Goal: Task Accomplishment & Management: Manage account settings

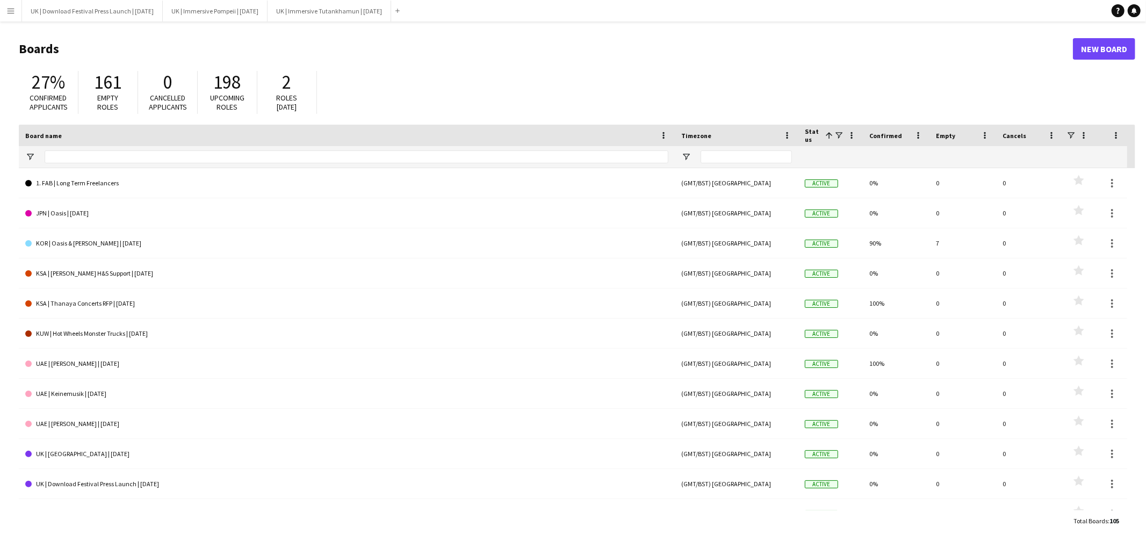
click at [16, 11] on button "Menu" at bounding box center [10, 10] width 21 height 21
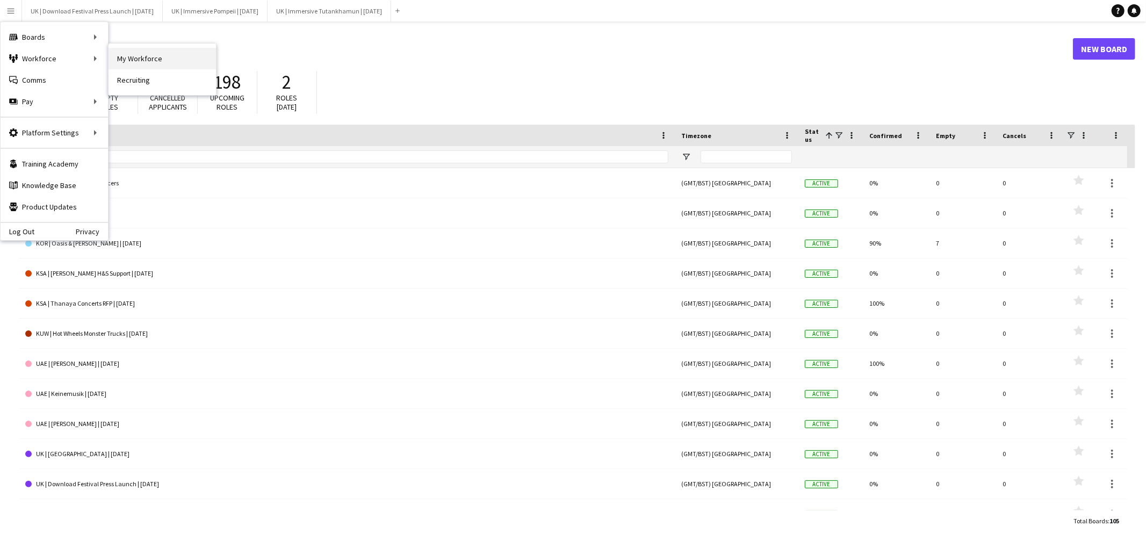
click at [146, 60] on link "My Workforce" at bounding box center [162, 58] width 107 height 21
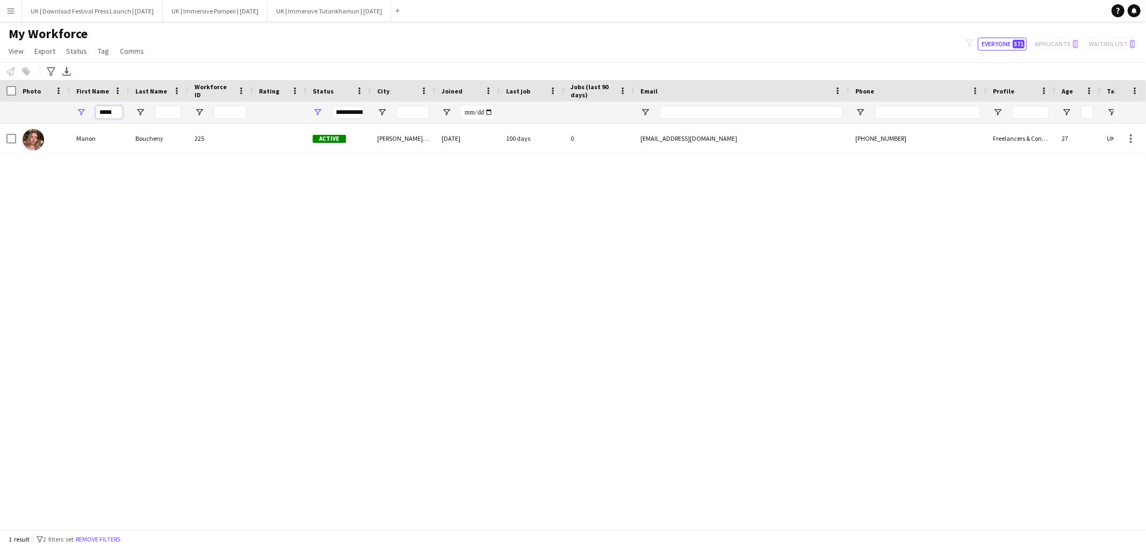
click at [111, 115] on input "*****" at bounding box center [109, 112] width 27 height 13
click at [111, 114] on input "*****" at bounding box center [109, 112] width 27 height 13
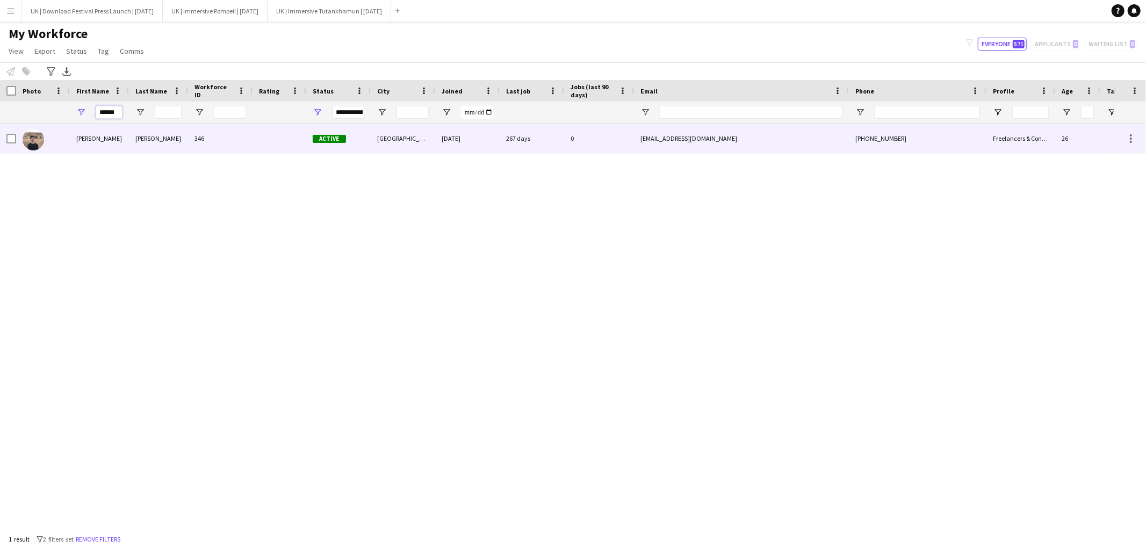
type input "******"
click at [66, 139] on div at bounding box center [43, 139] width 54 height 30
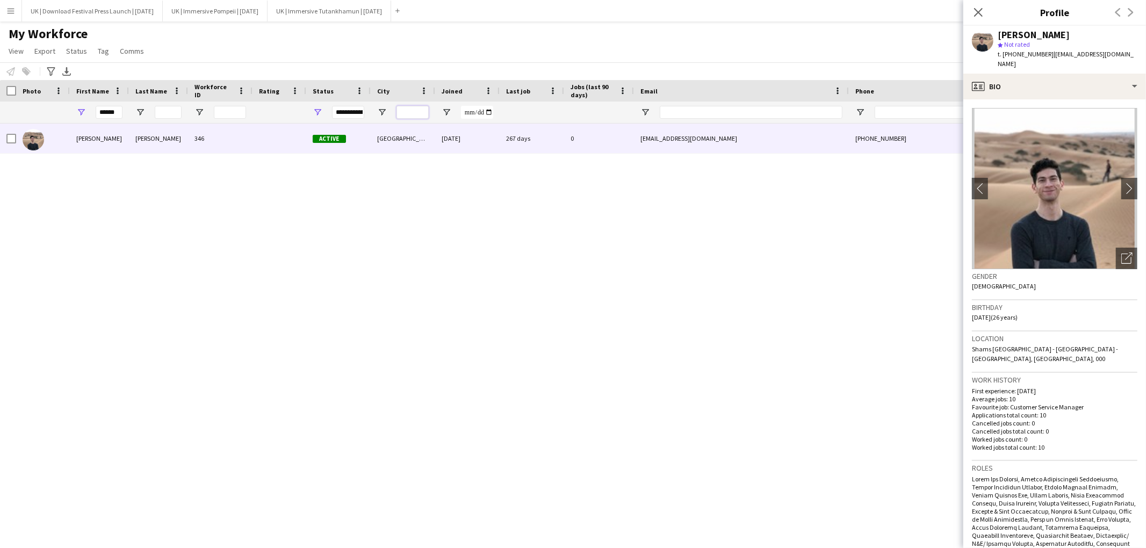
click at [411, 113] on input "City Filter Input" at bounding box center [413, 112] width 32 height 13
click at [120, 113] on input "******" at bounding box center [109, 112] width 27 height 13
click at [118, 113] on input "******" at bounding box center [109, 112] width 27 height 13
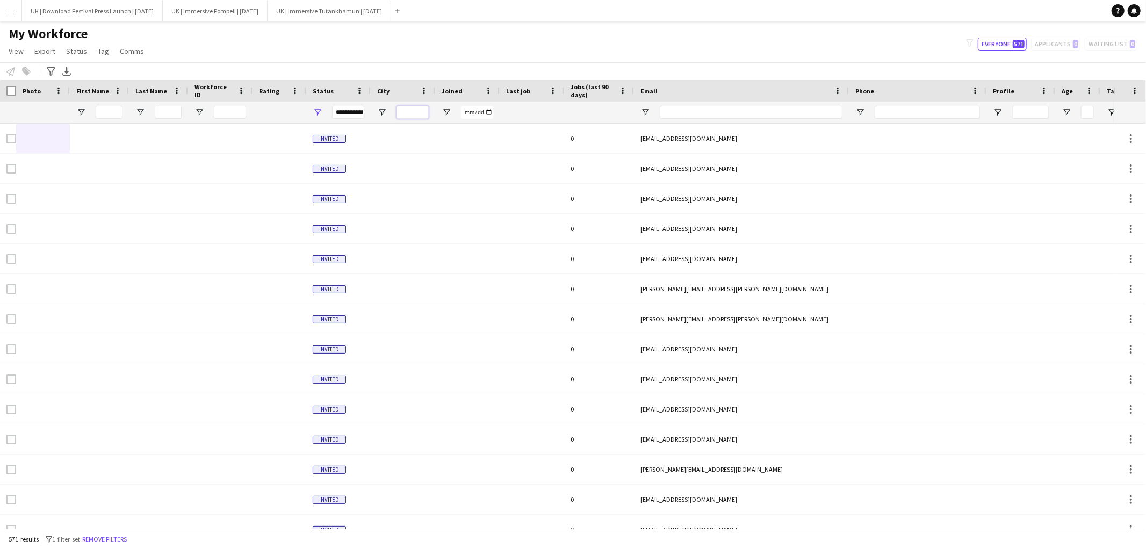
click at [409, 111] on input "City Filter Input" at bounding box center [413, 112] width 32 height 13
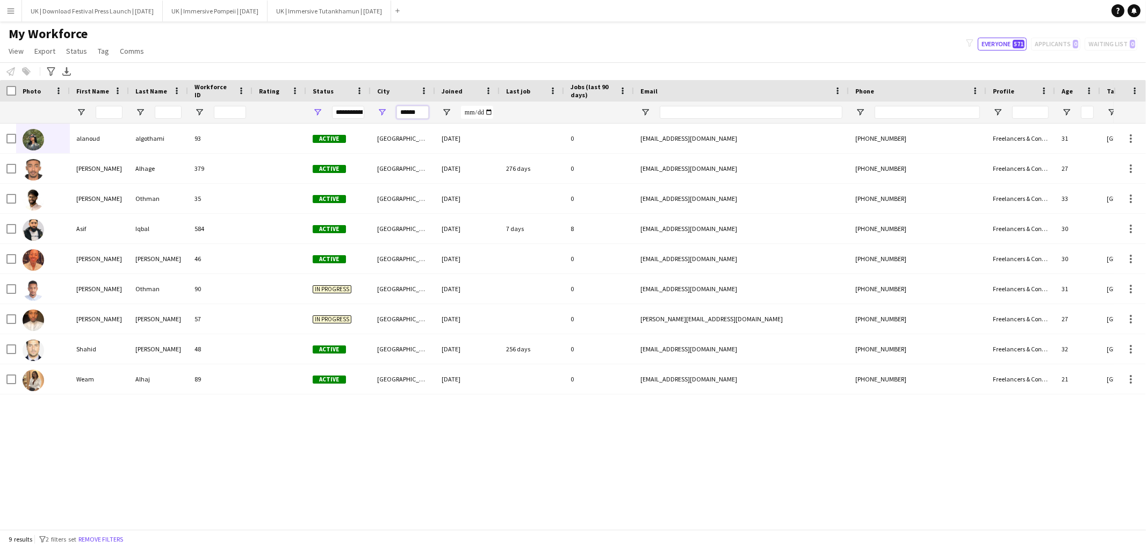
type input "******"
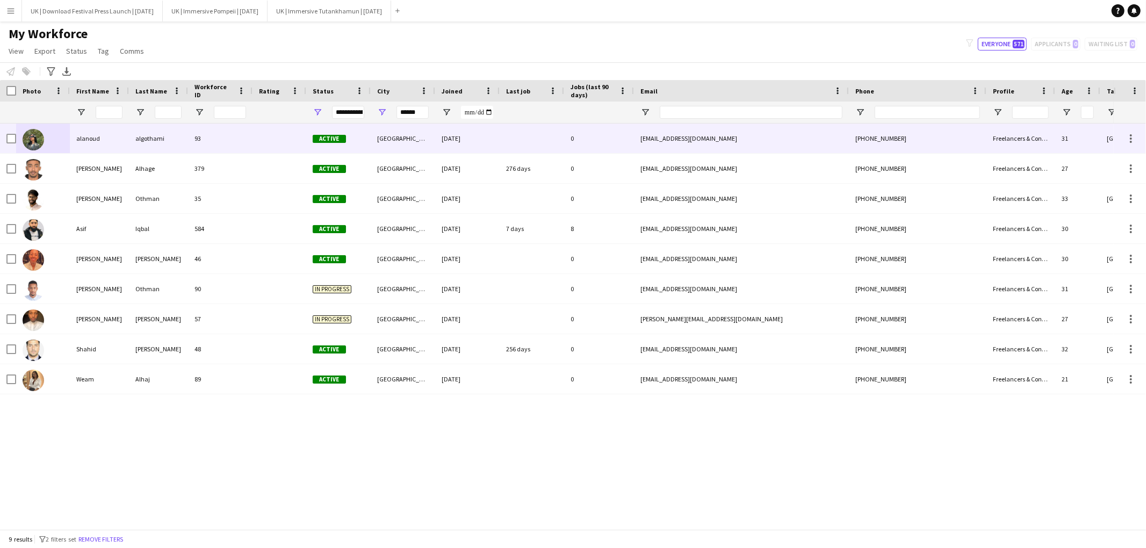
click at [136, 138] on div "algothami" at bounding box center [158, 139] width 59 height 30
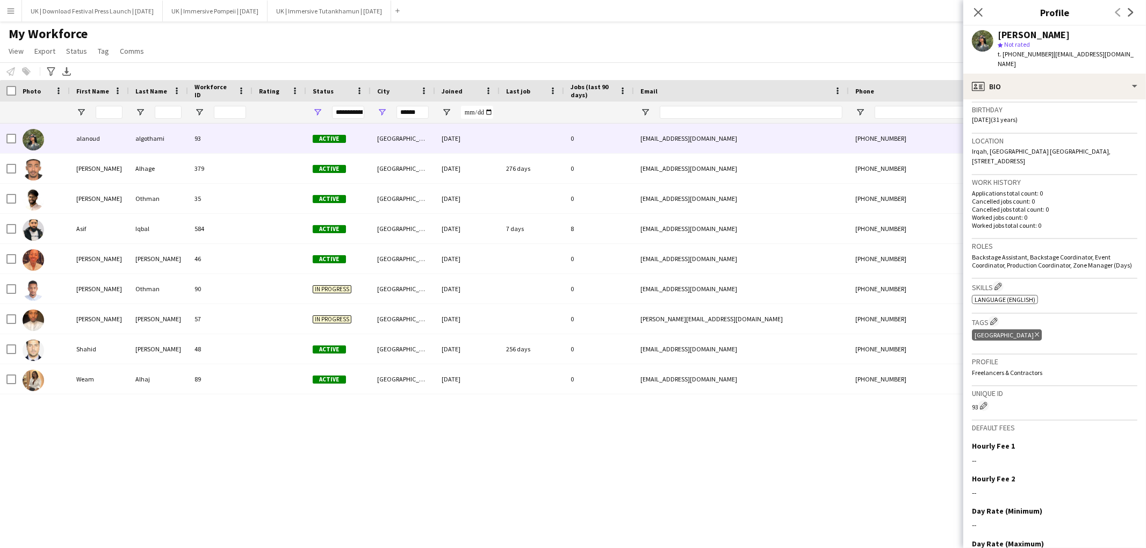
scroll to position [237, 0]
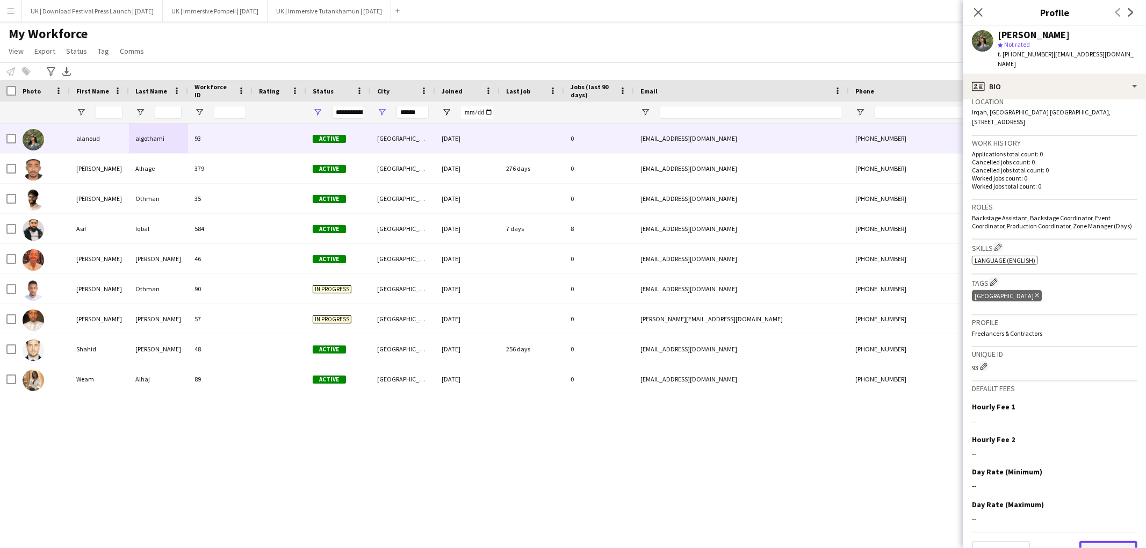
click at [1117, 541] on button "Next" at bounding box center [1108, 551] width 58 height 21
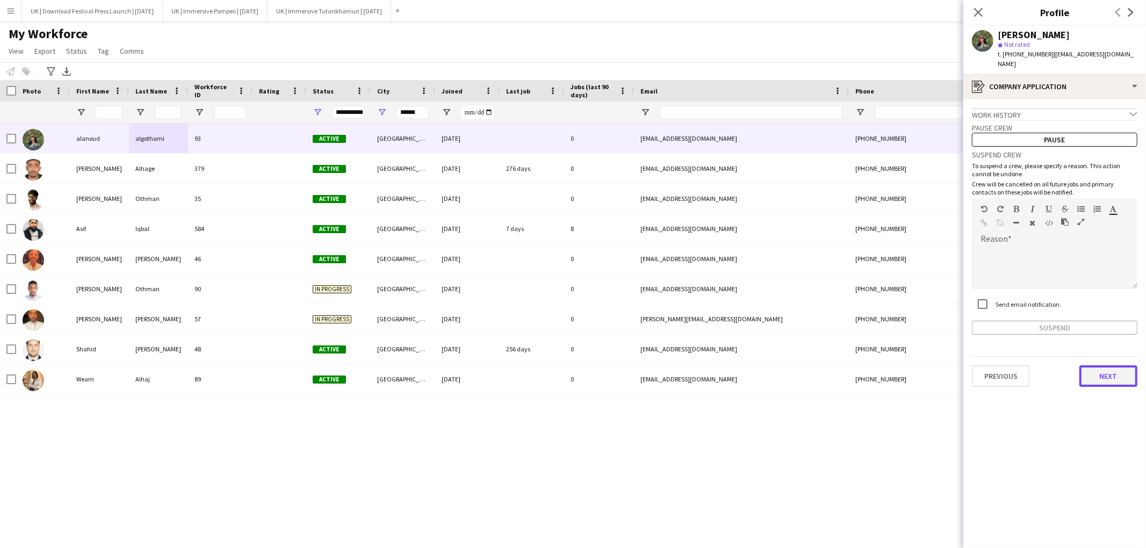
click at [1104, 365] on button "Next" at bounding box center [1108, 375] width 58 height 21
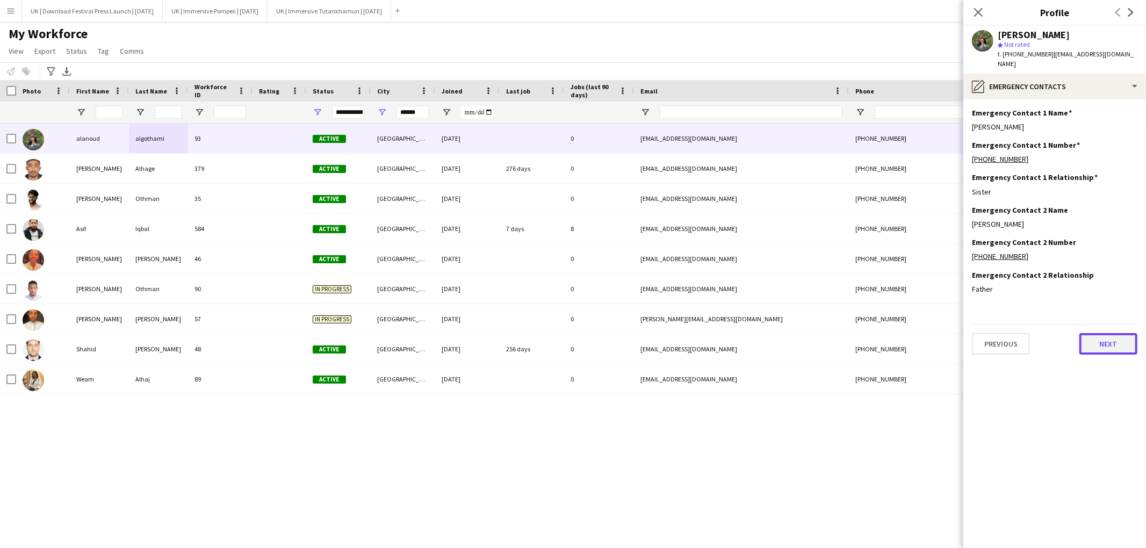
click at [1102, 333] on button "Next" at bounding box center [1108, 343] width 58 height 21
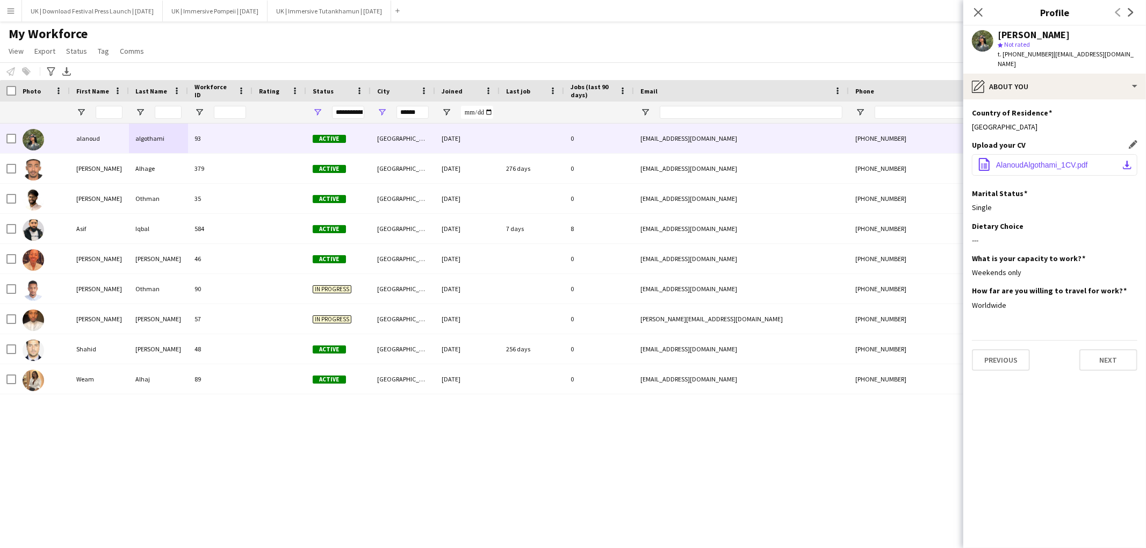
click at [1039, 161] on span "AlanoudAlgothami_1CV.pdf" at bounding box center [1042, 165] width 92 height 9
click at [1092, 349] on button "Next" at bounding box center [1108, 359] width 58 height 21
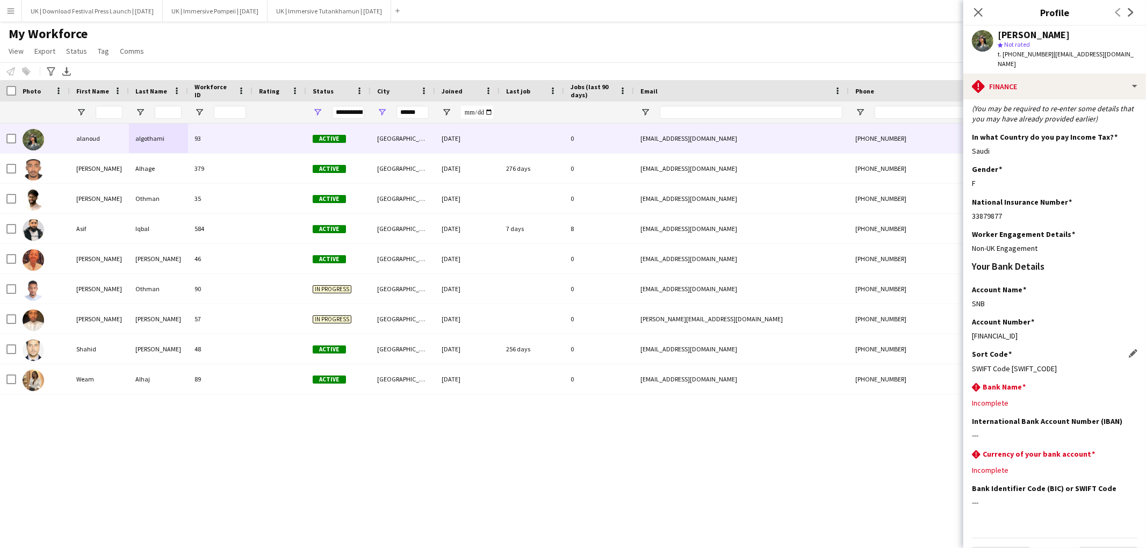
scroll to position [61, 0]
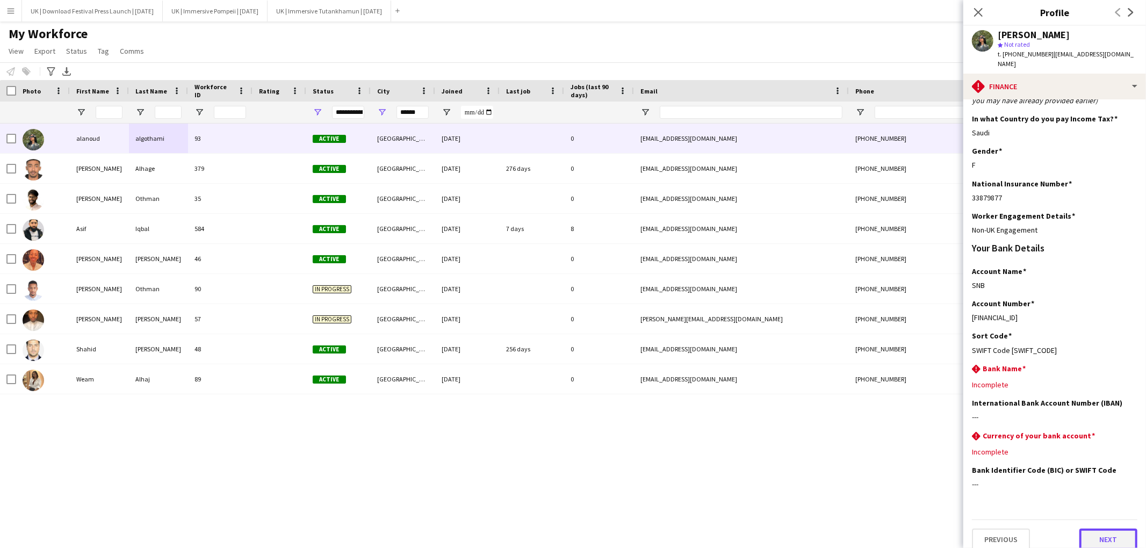
click at [1094, 529] on button "Next" at bounding box center [1108, 539] width 58 height 21
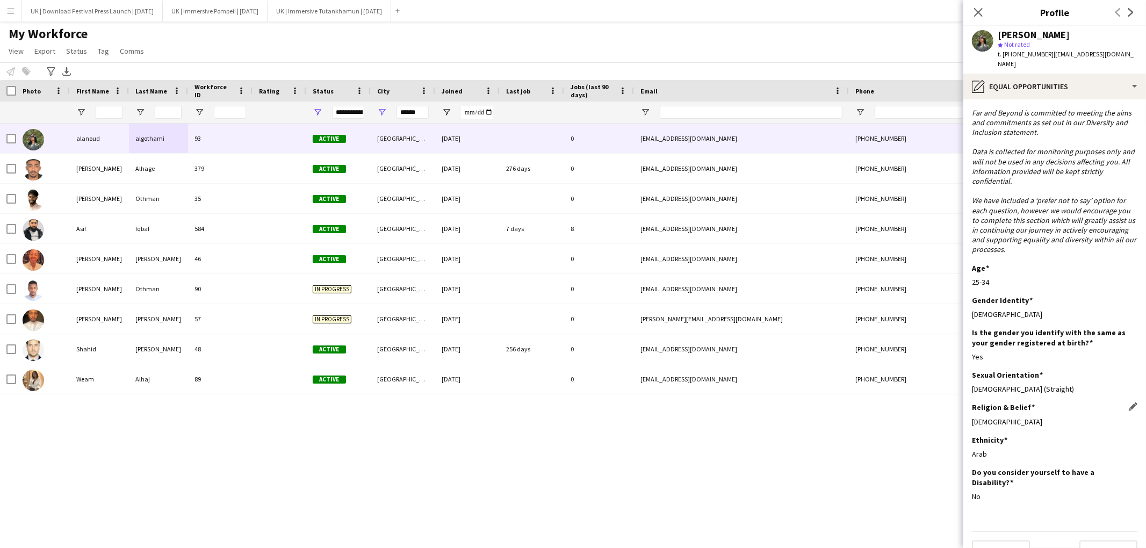
scroll to position [2, 0]
click at [1103, 539] on button "Next" at bounding box center [1108, 549] width 58 height 21
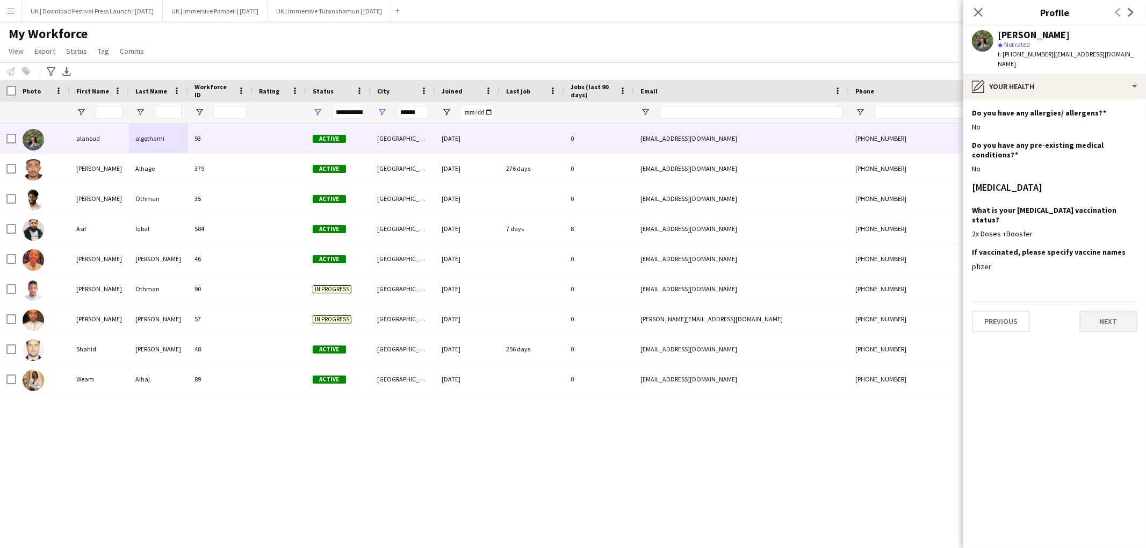
scroll to position [0, 0]
click at [1107, 311] on button "Next" at bounding box center [1108, 321] width 58 height 21
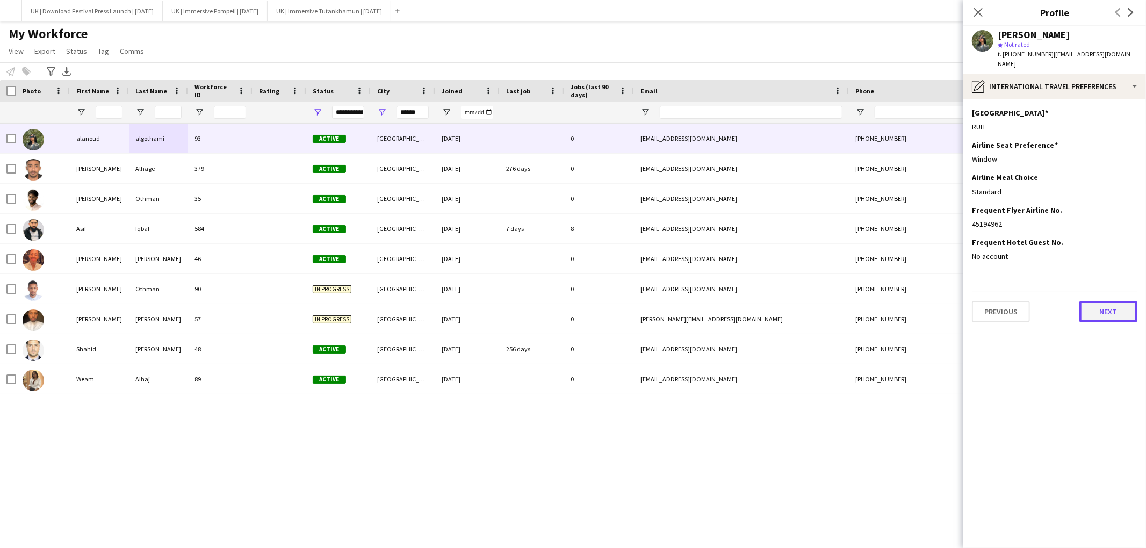
click at [1106, 301] on button "Next" at bounding box center [1108, 311] width 58 height 21
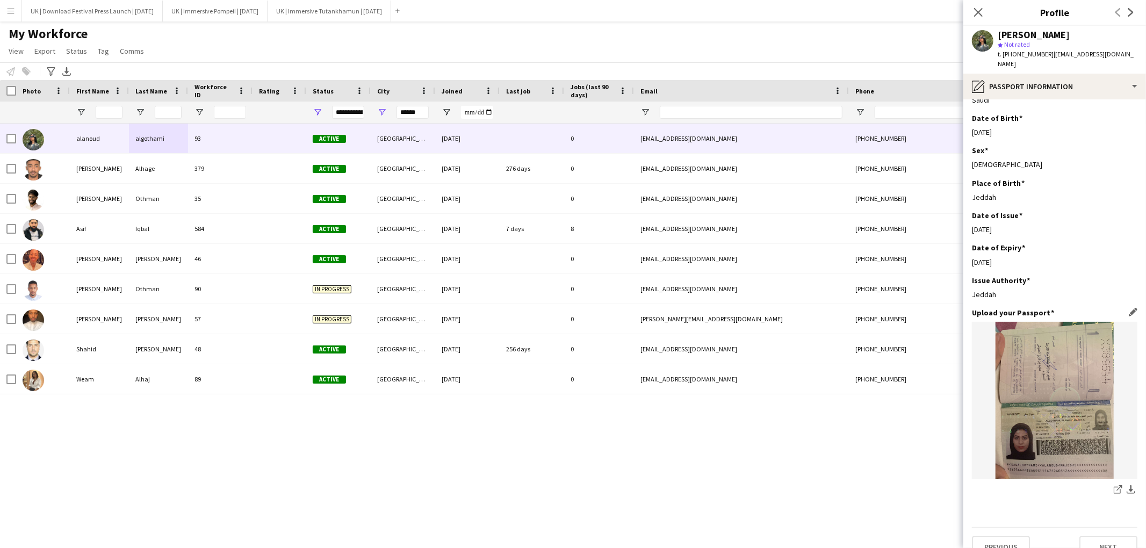
scroll to position [170, 0]
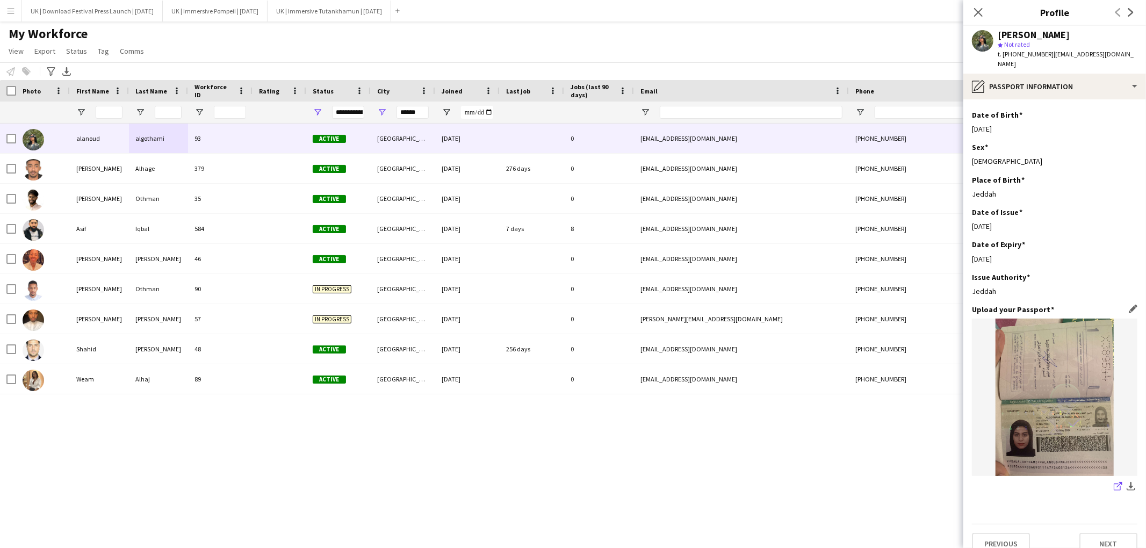
click at [1120, 482] on icon "share-external-link-1" at bounding box center [1118, 486] width 9 height 9
click at [1116, 533] on button "Next" at bounding box center [1108, 543] width 58 height 21
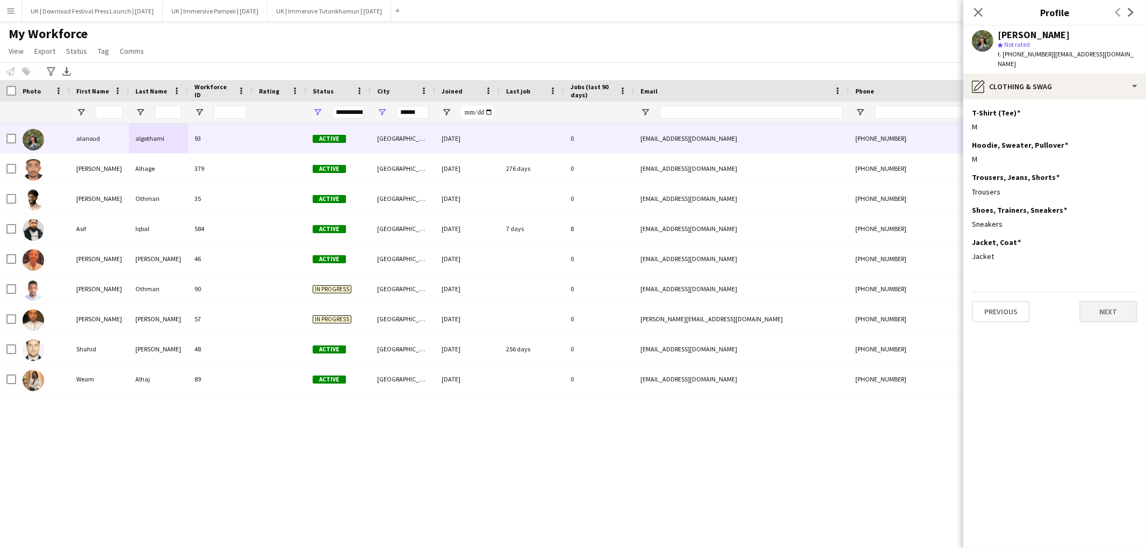
scroll to position [0, 0]
click at [1099, 301] on button "Next" at bounding box center [1108, 311] width 58 height 21
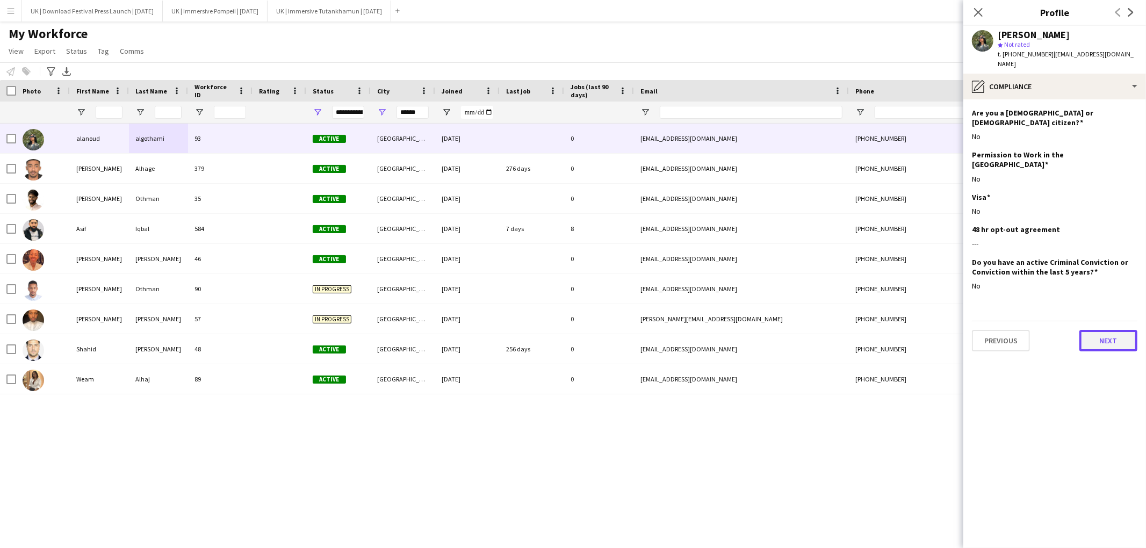
click at [1099, 330] on button "Next" at bounding box center [1108, 340] width 58 height 21
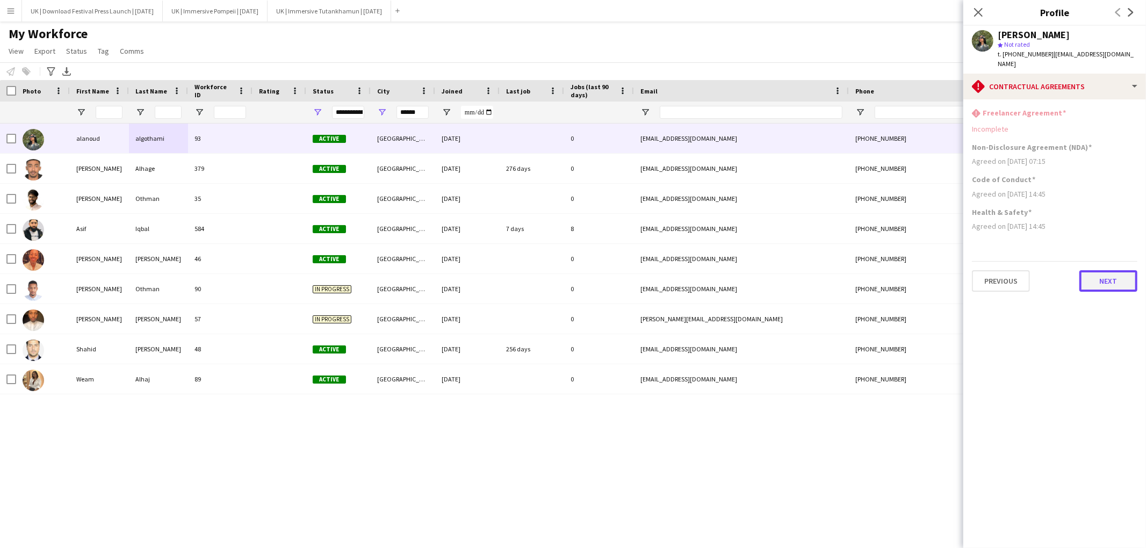
click at [1106, 275] on button "Next" at bounding box center [1108, 280] width 58 height 21
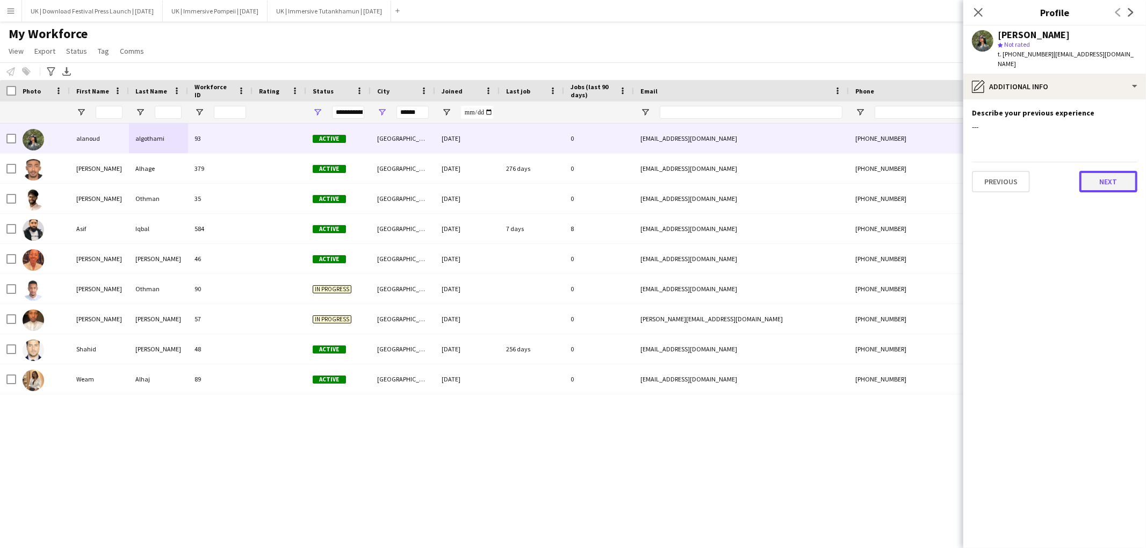
click at [1110, 171] on button "Next" at bounding box center [1108, 181] width 58 height 21
click at [1111, 141] on button "Next" at bounding box center [1108, 149] width 58 height 21
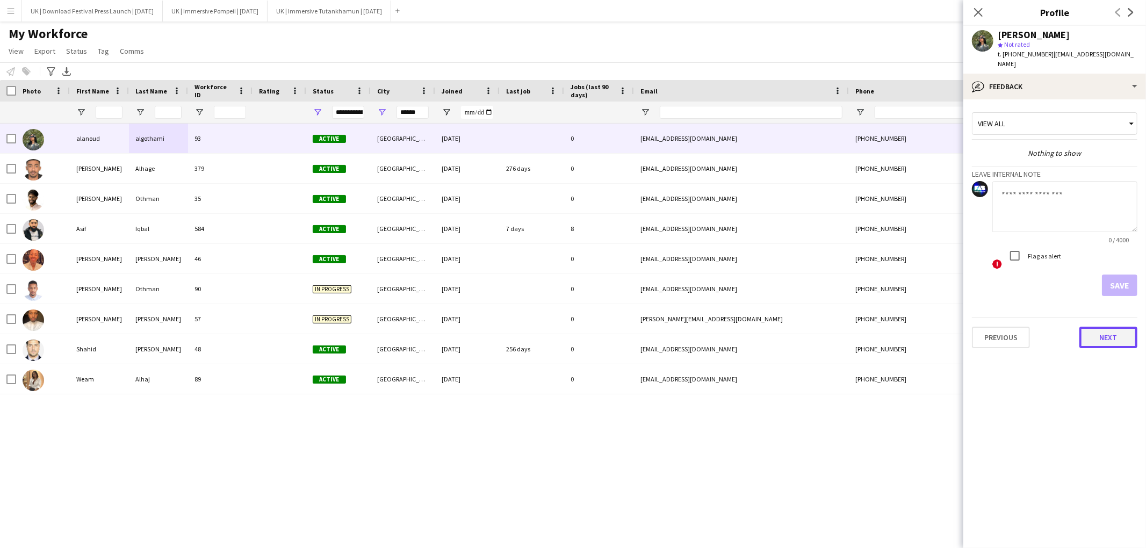
click at [1126, 327] on button "Next" at bounding box center [1108, 337] width 58 height 21
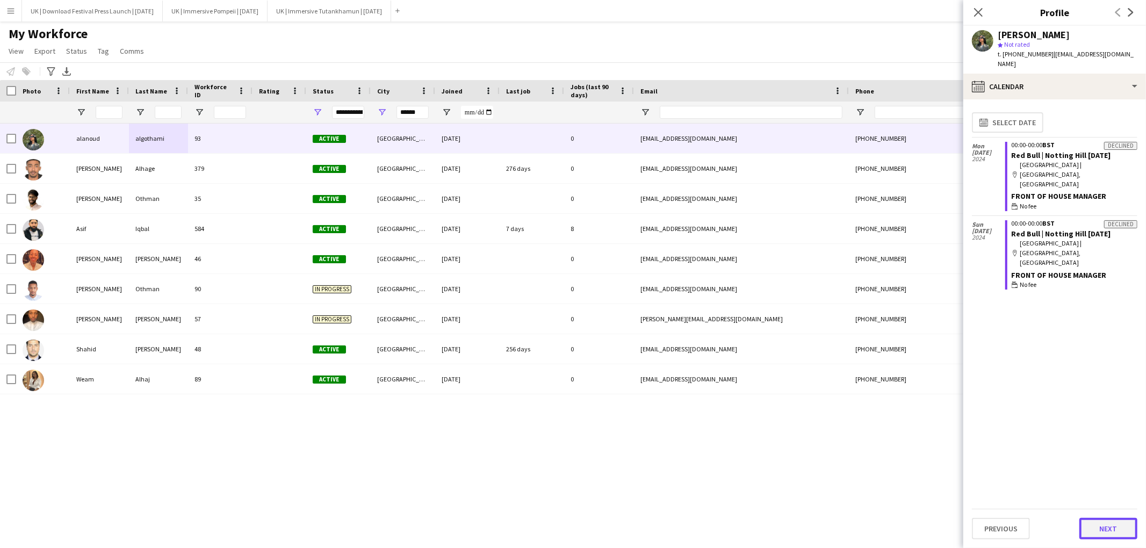
click at [1106, 537] on button "Next" at bounding box center [1108, 528] width 58 height 21
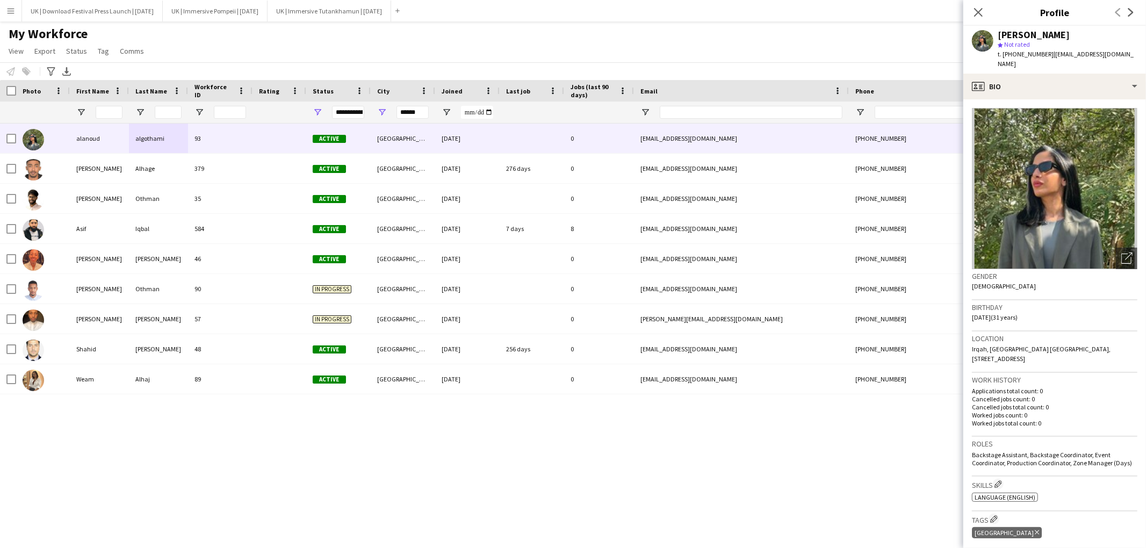
scroll to position [237, 0]
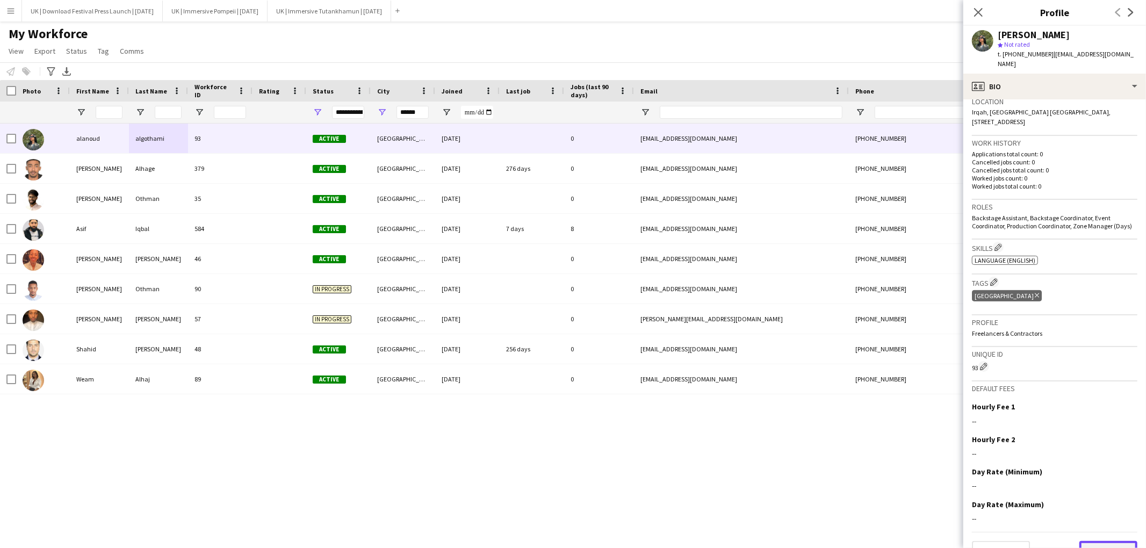
click at [1104, 541] on button "Next" at bounding box center [1108, 551] width 58 height 21
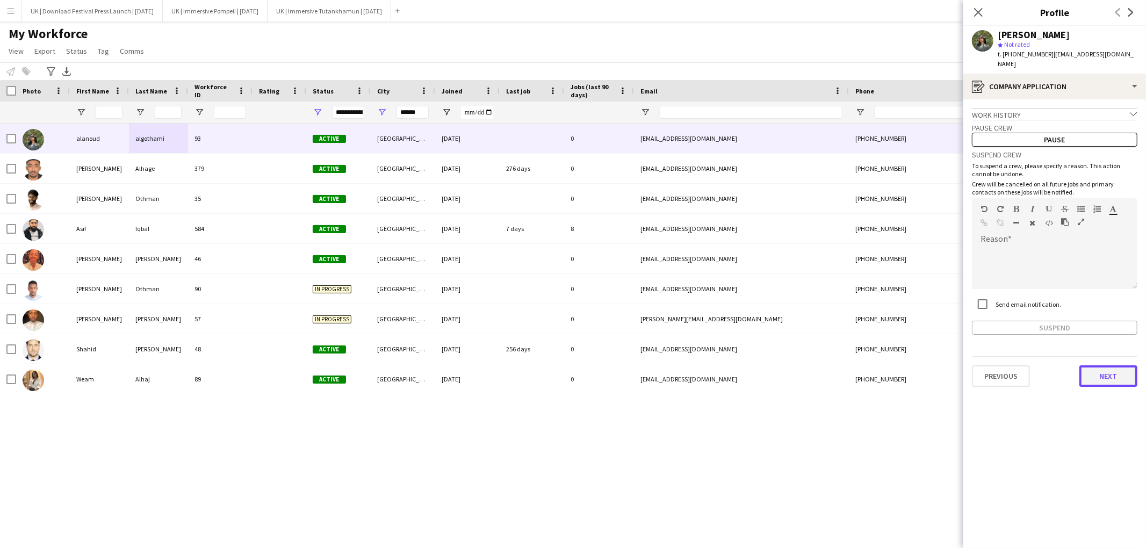
click at [1110, 365] on button "Next" at bounding box center [1108, 375] width 58 height 21
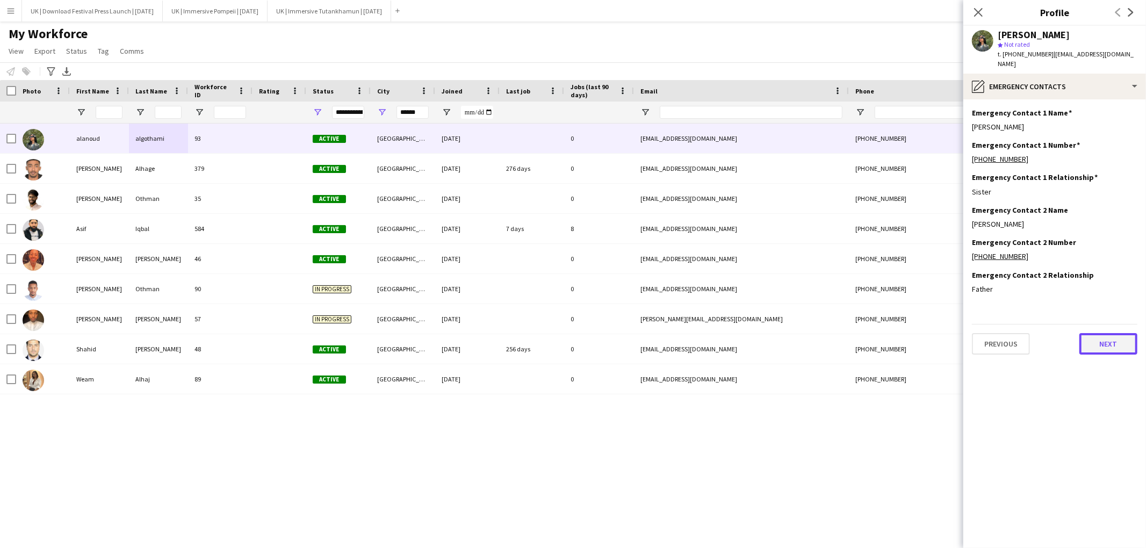
click at [1110, 336] on button "Next" at bounding box center [1108, 343] width 58 height 21
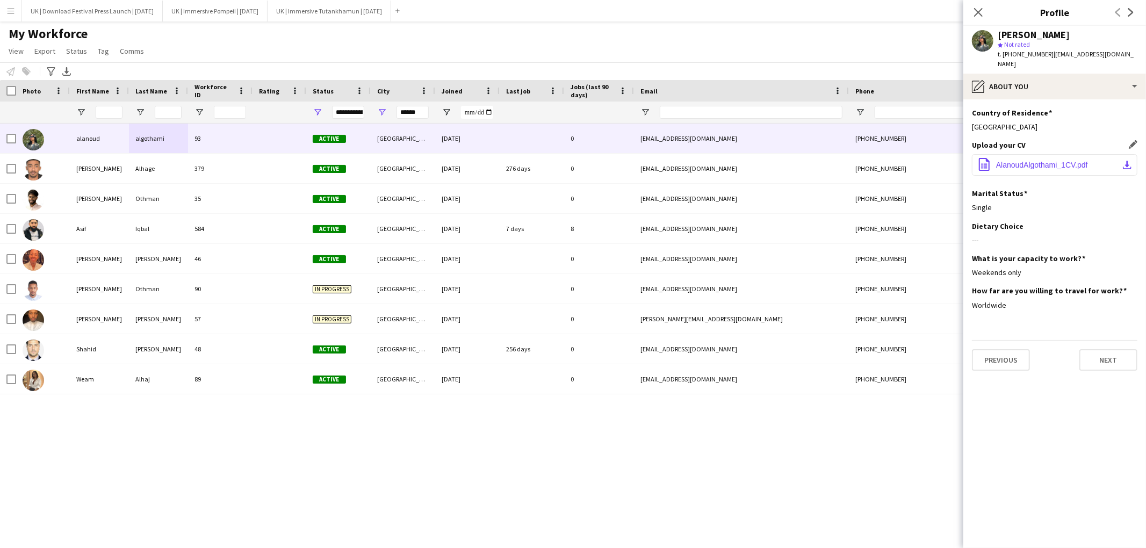
click at [1126, 161] on app-icon "download-bottom" at bounding box center [1127, 165] width 9 height 9
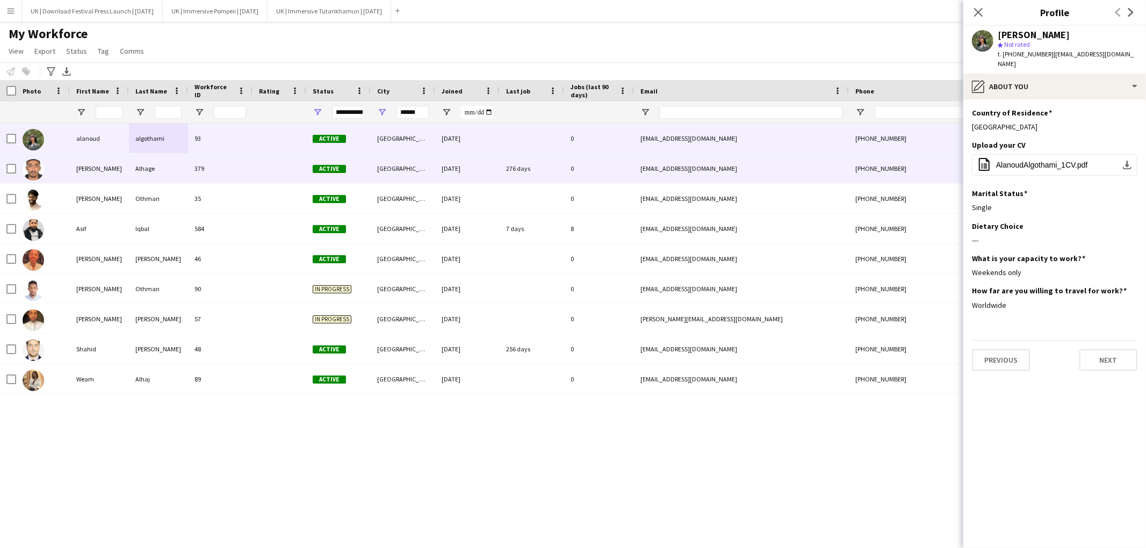
click at [94, 172] on div "[PERSON_NAME]" at bounding box center [99, 169] width 59 height 30
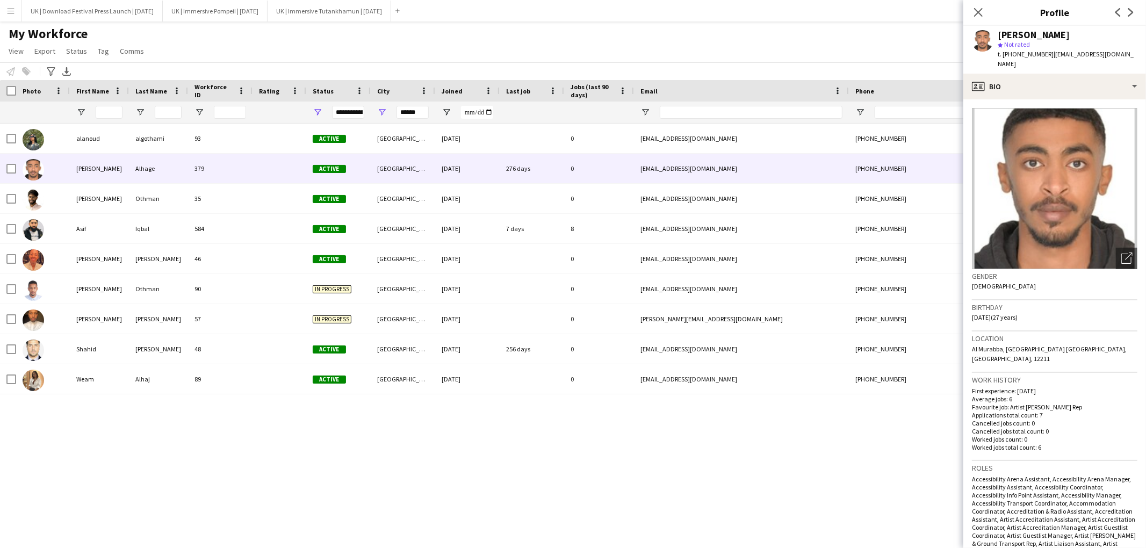
scroll to position [316, 0]
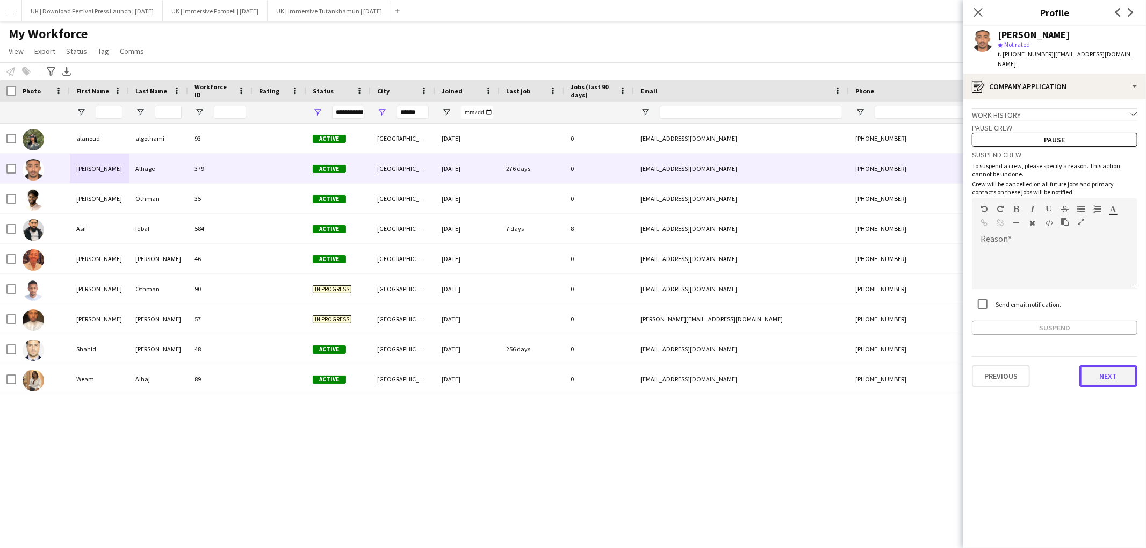
click at [1100, 366] on button "Next" at bounding box center [1108, 375] width 58 height 21
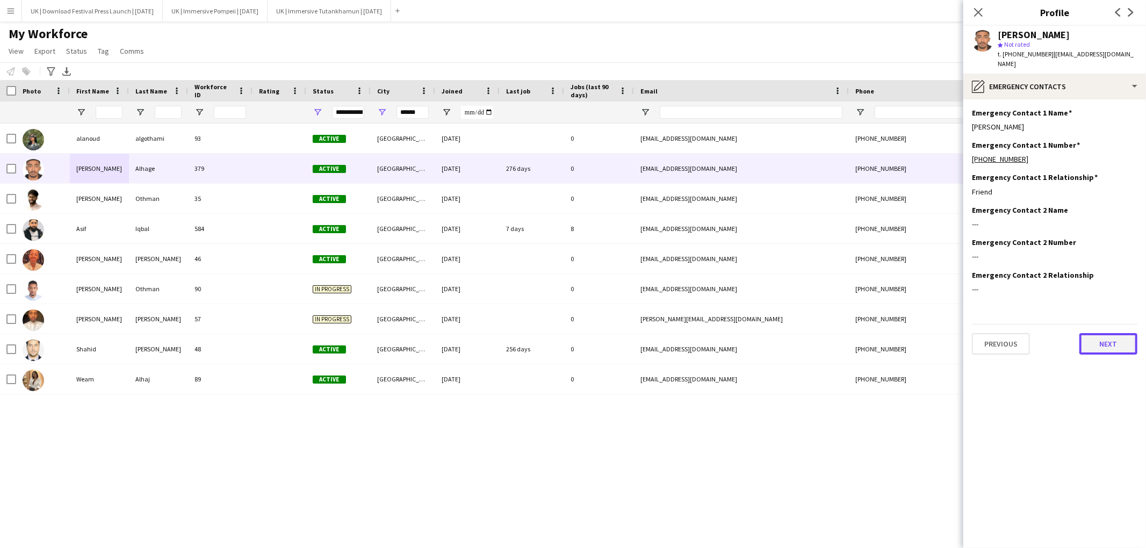
click at [1112, 333] on button "Next" at bounding box center [1108, 343] width 58 height 21
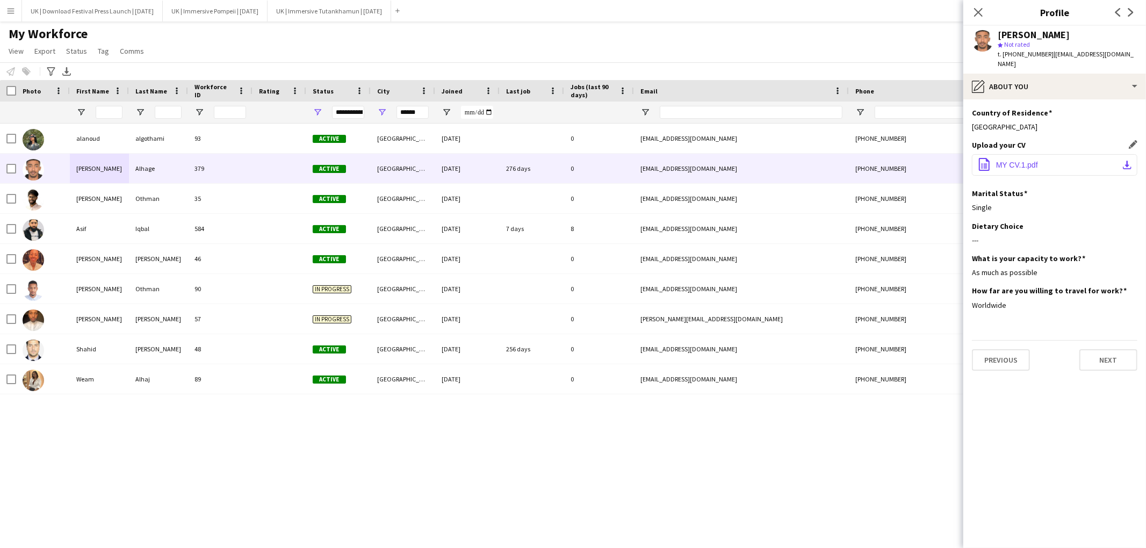
click at [1028, 161] on span "MY CV.1.pdf" at bounding box center [1017, 165] width 42 height 9
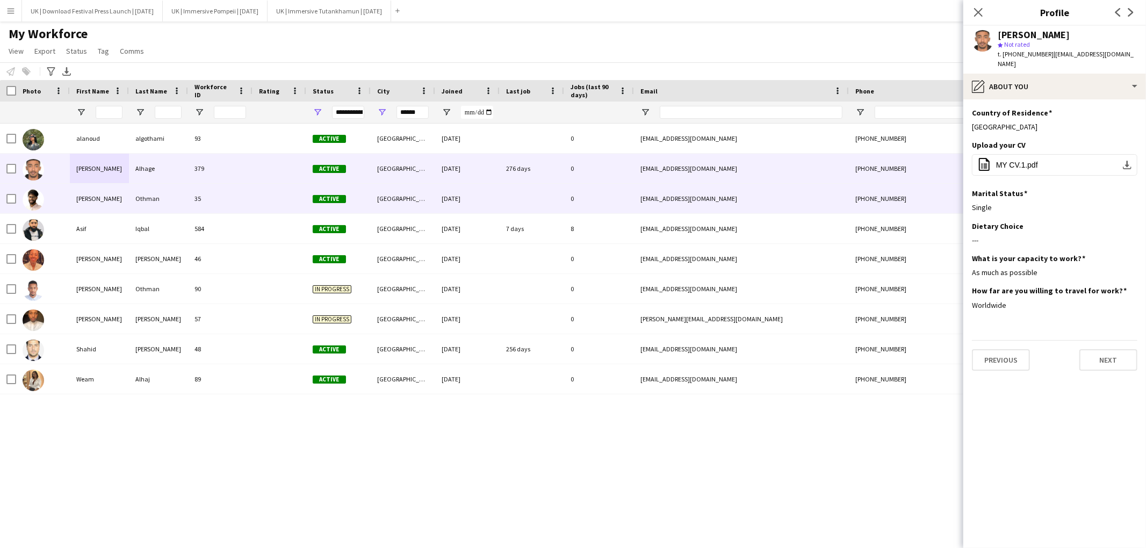
click at [119, 197] on div "[PERSON_NAME]" at bounding box center [99, 199] width 59 height 30
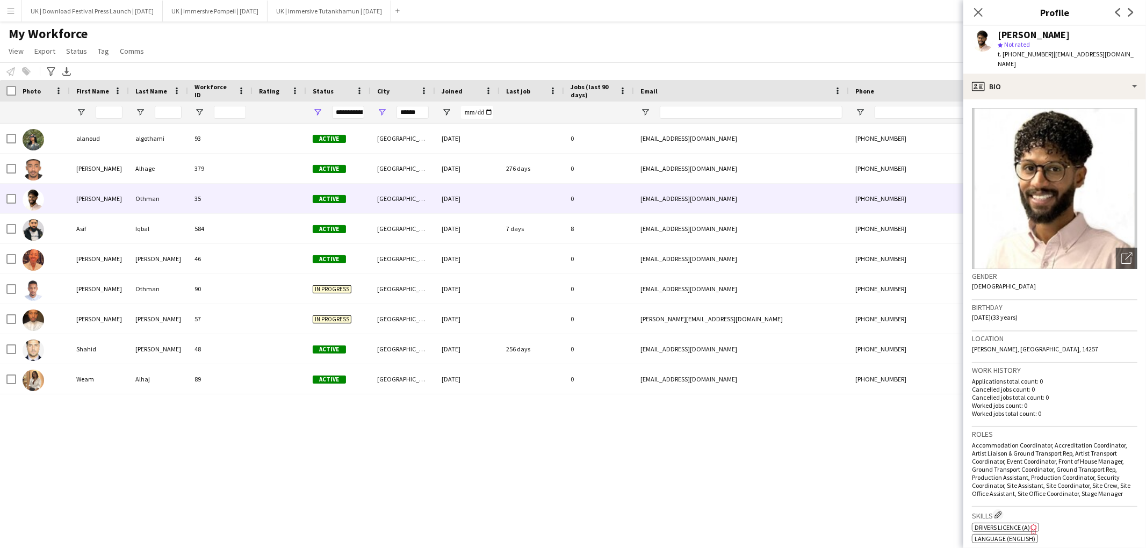
scroll to position [289, 0]
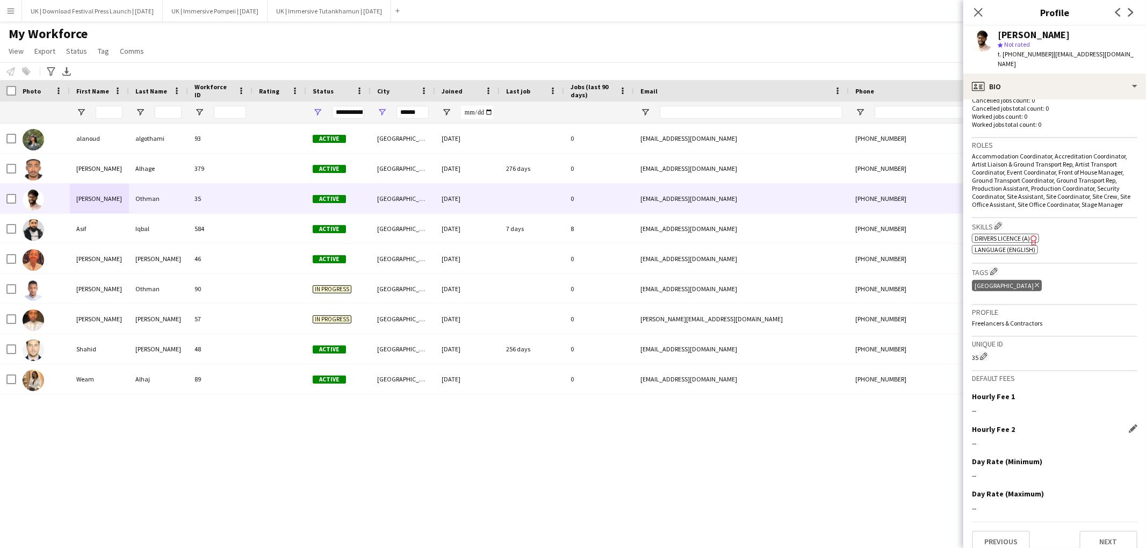
click at [1105, 437] on div "Hourly Fee 2 Edit this field --" at bounding box center [1054, 440] width 165 height 32
click at [889, 451] on div "[PERSON_NAME] 93 Active [GEOGRAPHIC_DATA] [DATE] 0 [EMAIL_ADDRESS][DOMAIN_NAME]…" at bounding box center [557, 327] width 1114 height 406
click at [1112, 538] on button "Next" at bounding box center [1108, 541] width 58 height 21
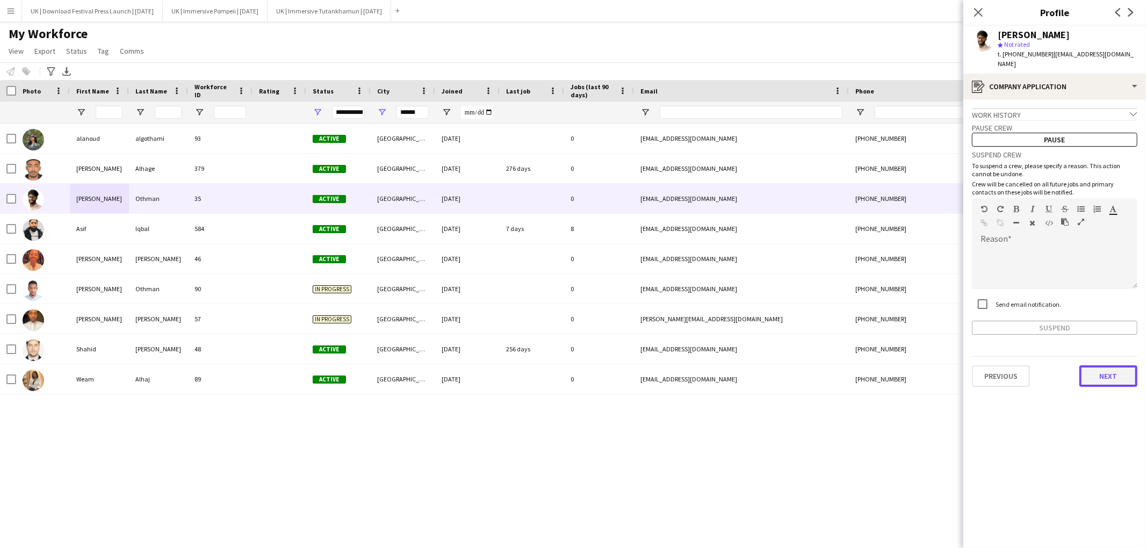
click at [1125, 371] on button "Next" at bounding box center [1108, 375] width 58 height 21
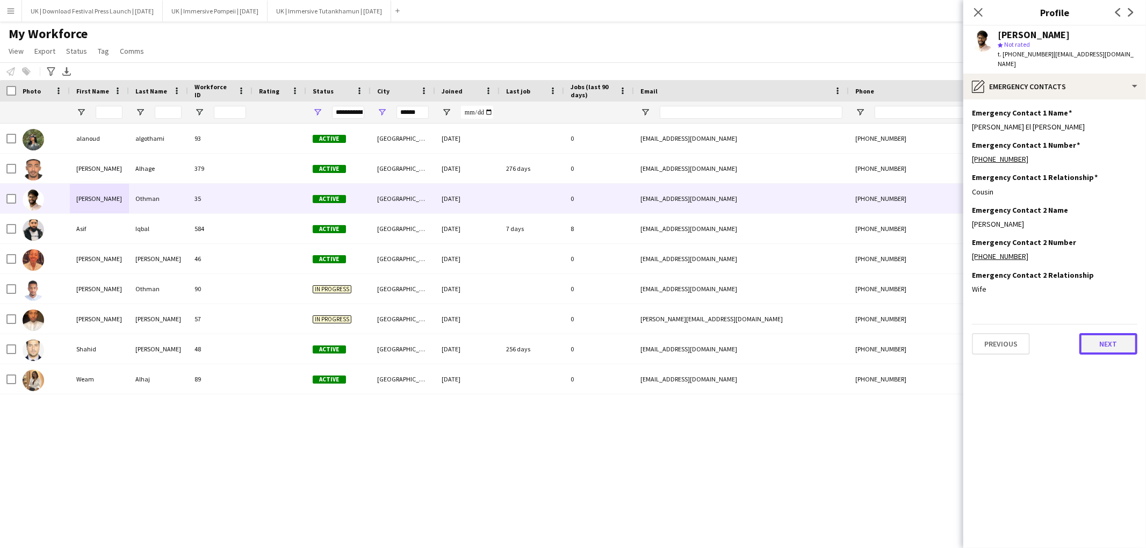
click at [1111, 333] on button "Next" at bounding box center [1108, 343] width 58 height 21
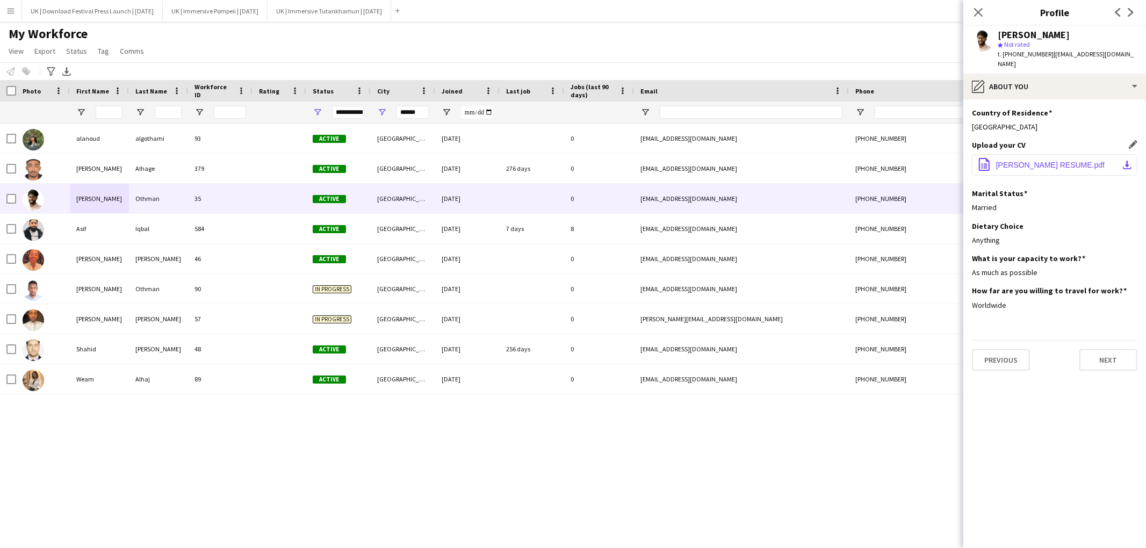
click at [1074, 154] on button "office-file-sheet [PERSON_NAME] RESUME.pdf download-bottom" at bounding box center [1054, 164] width 165 height 21
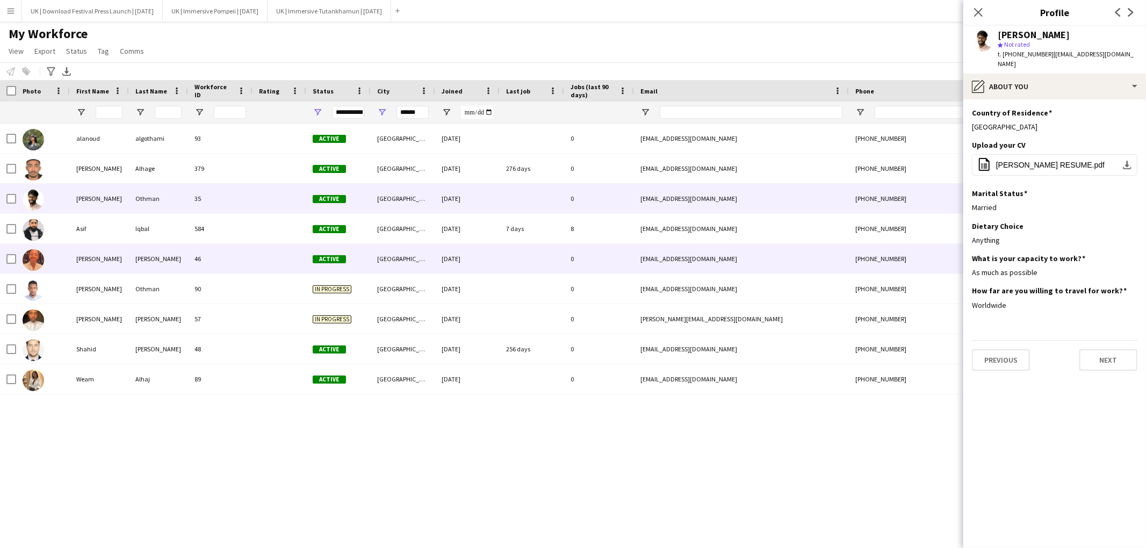
click at [136, 261] on div "[PERSON_NAME]" at bounding box center [158, 259] width 59 height 30
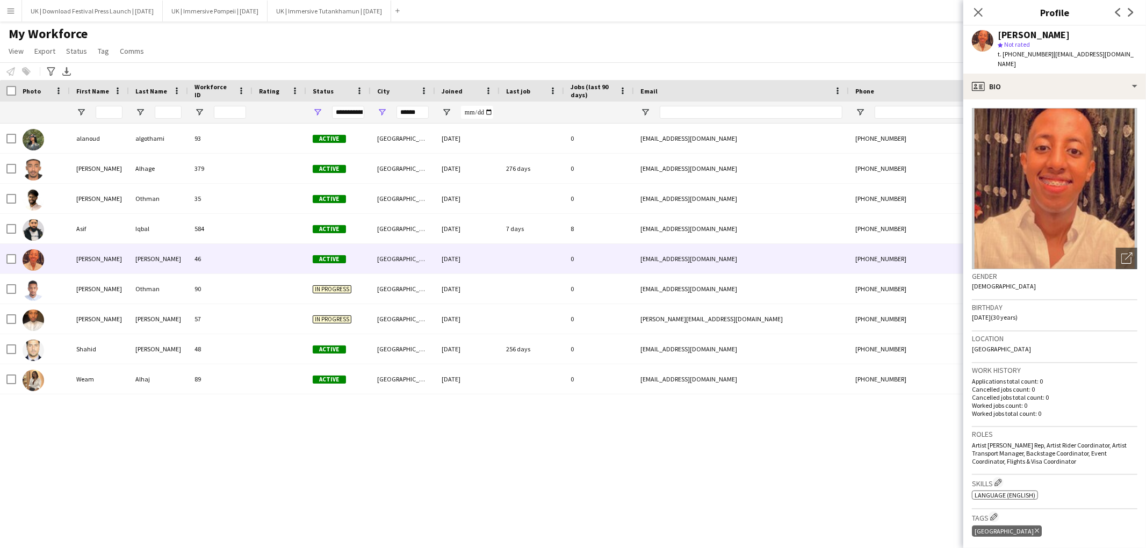
scroll to position [245, 0]
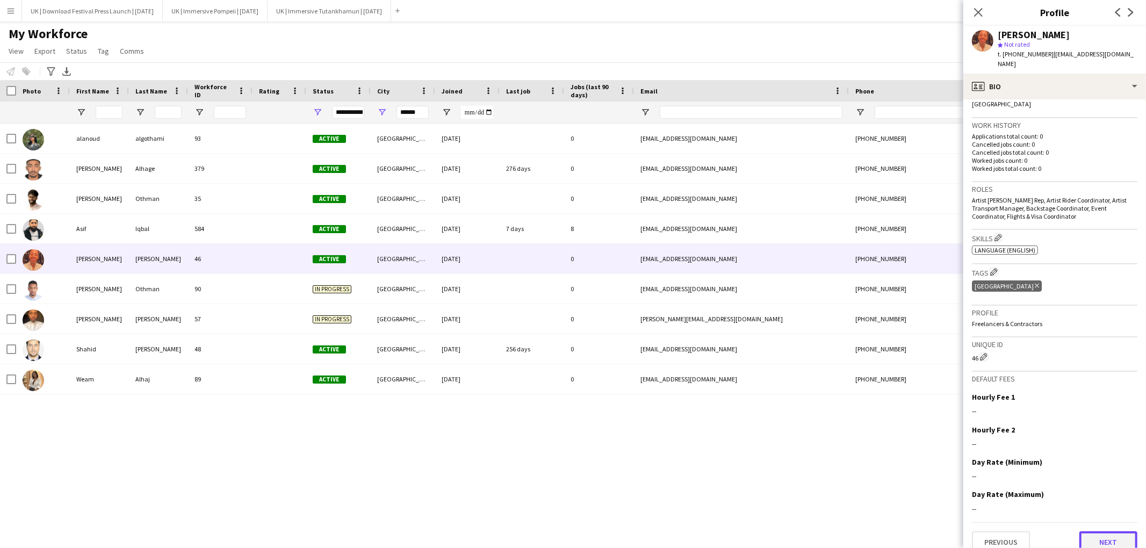
click at [1112, 531] on button "Next" at bounding box center [1108, 541] width 58 height 21
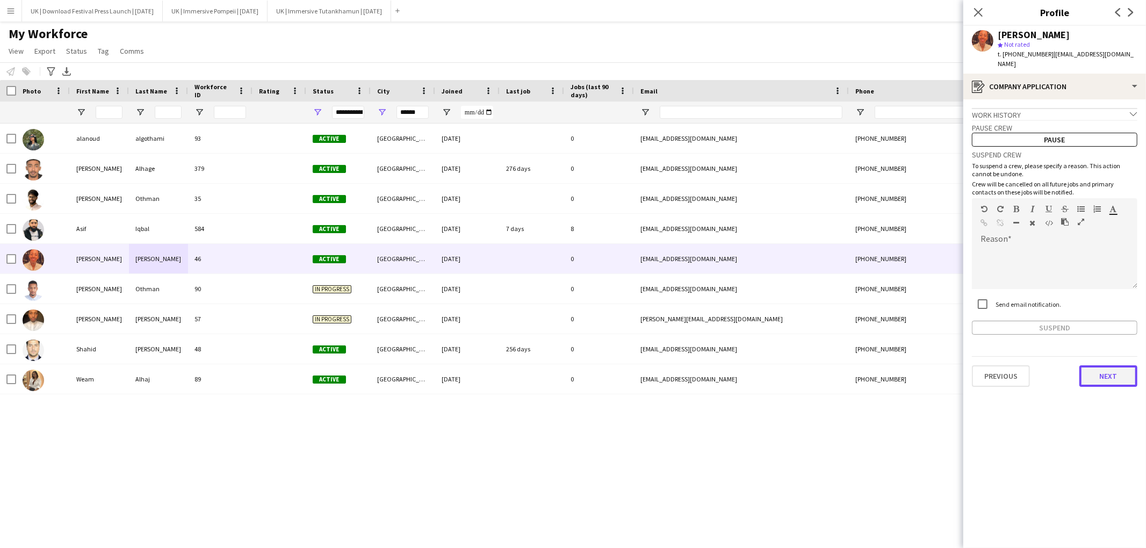
click at [1105, 365] on button "Next" at bounding box center [1108, 375] width 58 height 21
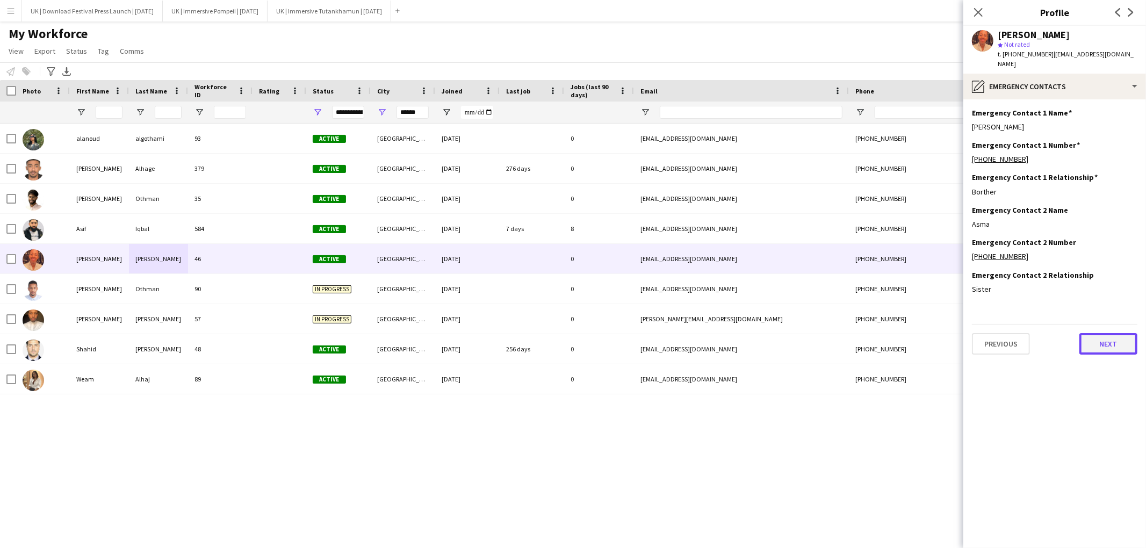
click at [1113, 333] on button "Next" at bounding box center [1108, 343] width 58 height 21
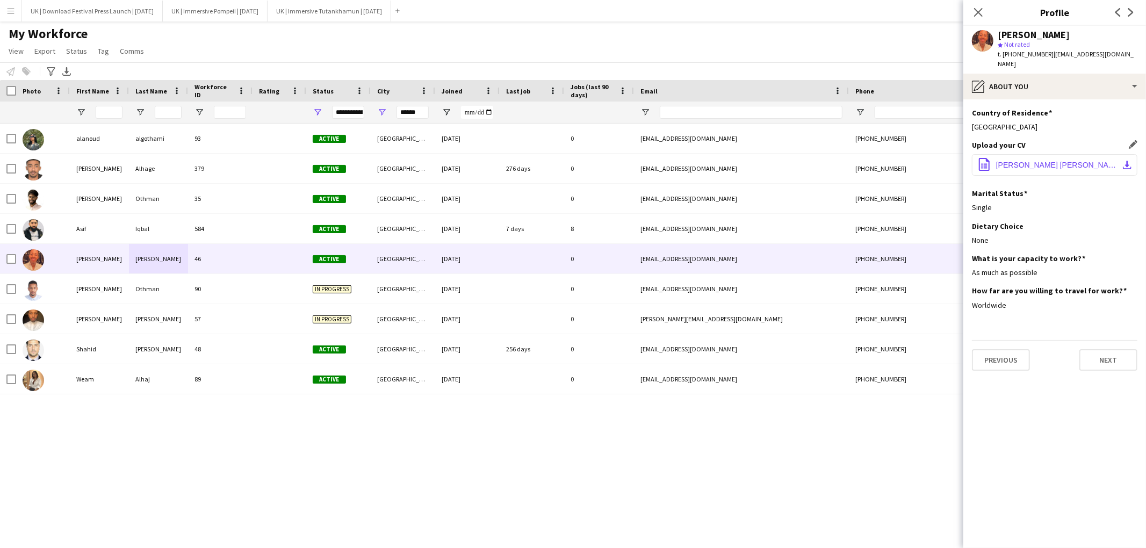
click at [1053, 161] on span "[PERSON_NAME] [PERSON_NAME]pdf" at bounding box center [1056, 165] width 121 height 9
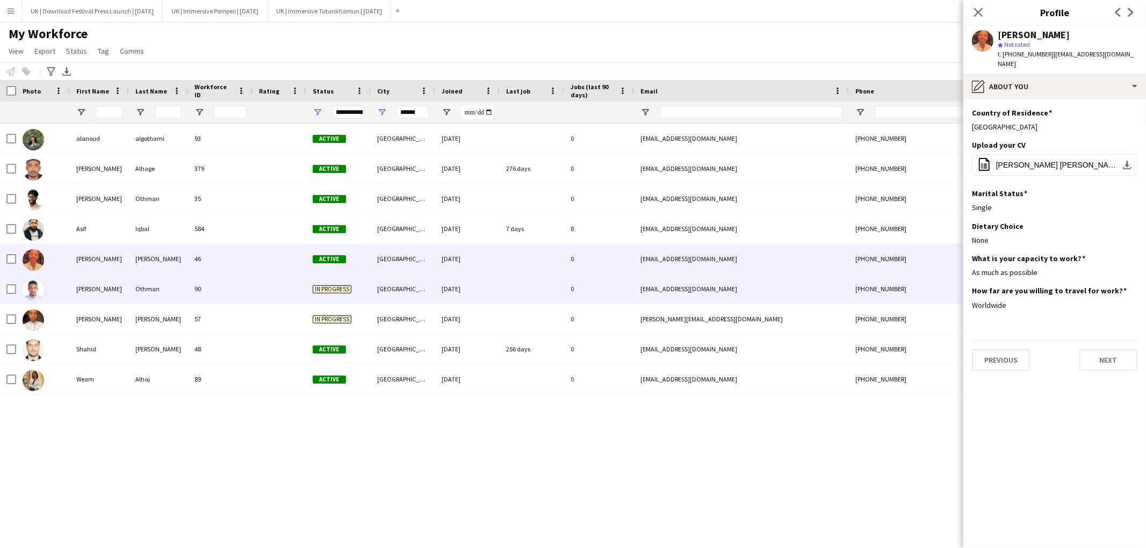
click at [108, 294] on div "[PERSON_NAME]" at bounding box center [99, 289] width 59 height 30
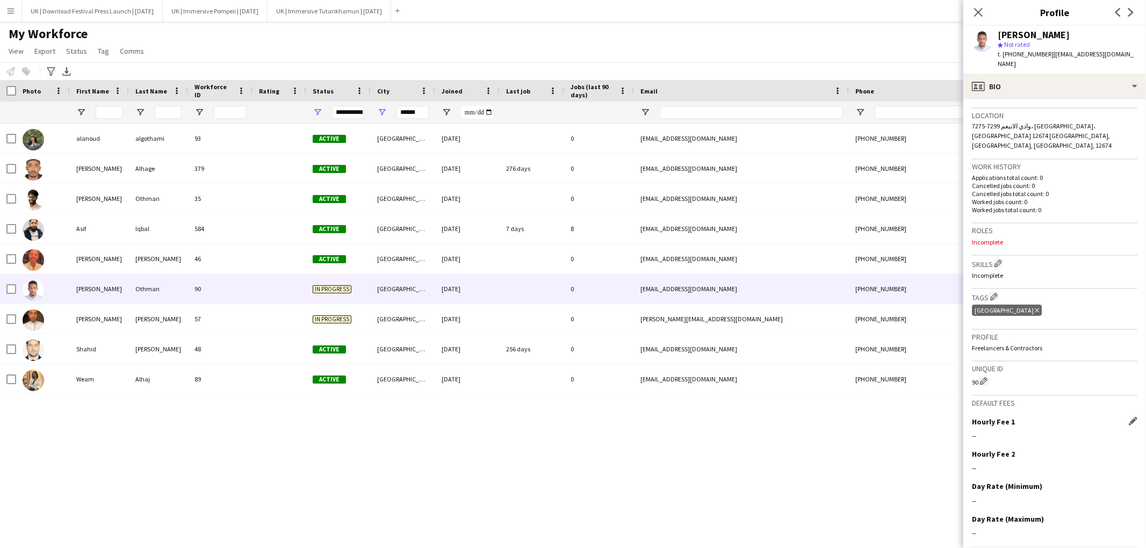
scroll to position [237, 0]
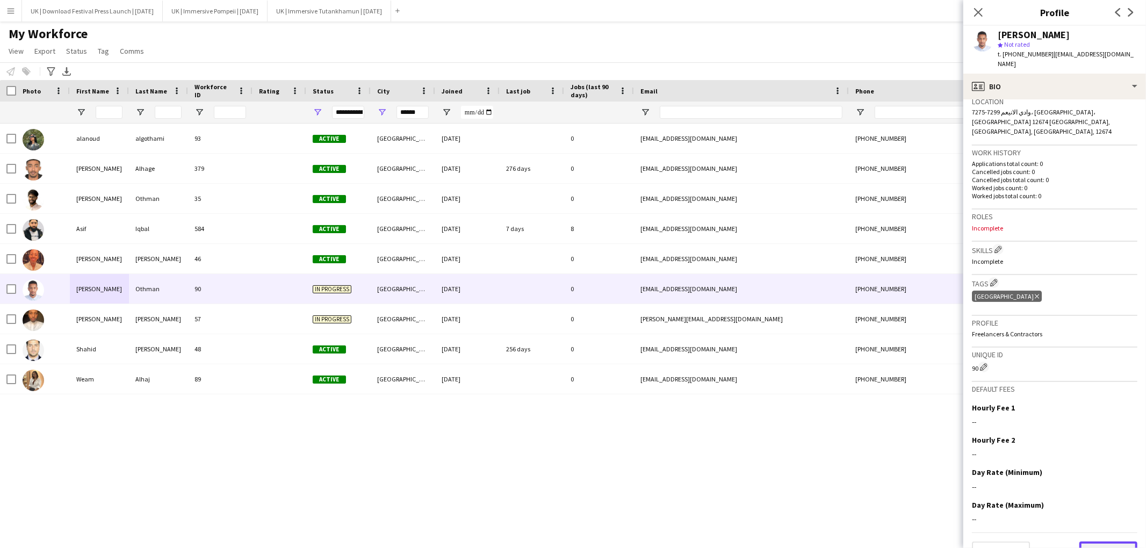
click at [1101, 542] on button "Next" at bounding box center [1108, 552] width 58 height 21
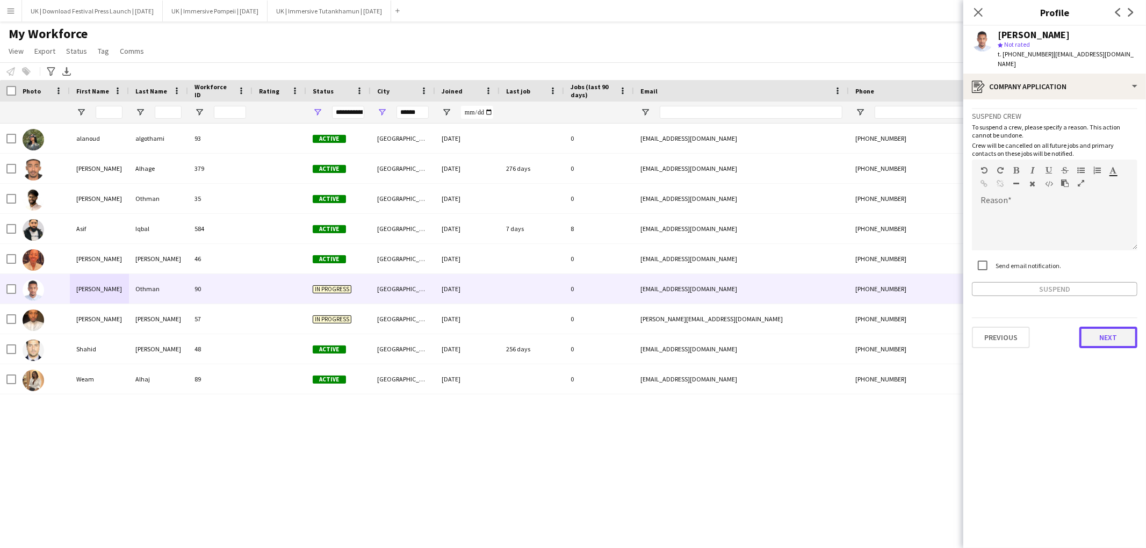
click at [1101, 328] on button "Next" at bounding box center [1108, 337] width 58 height 21
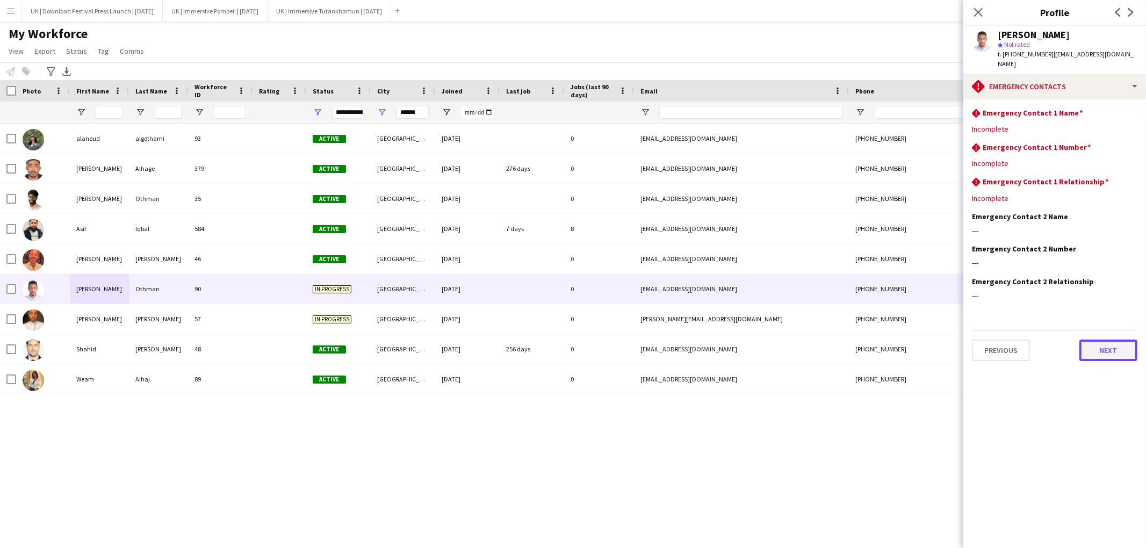
click at [1106, 340] on button "Next" at bounding box center [1108, 350] width 58 height 21
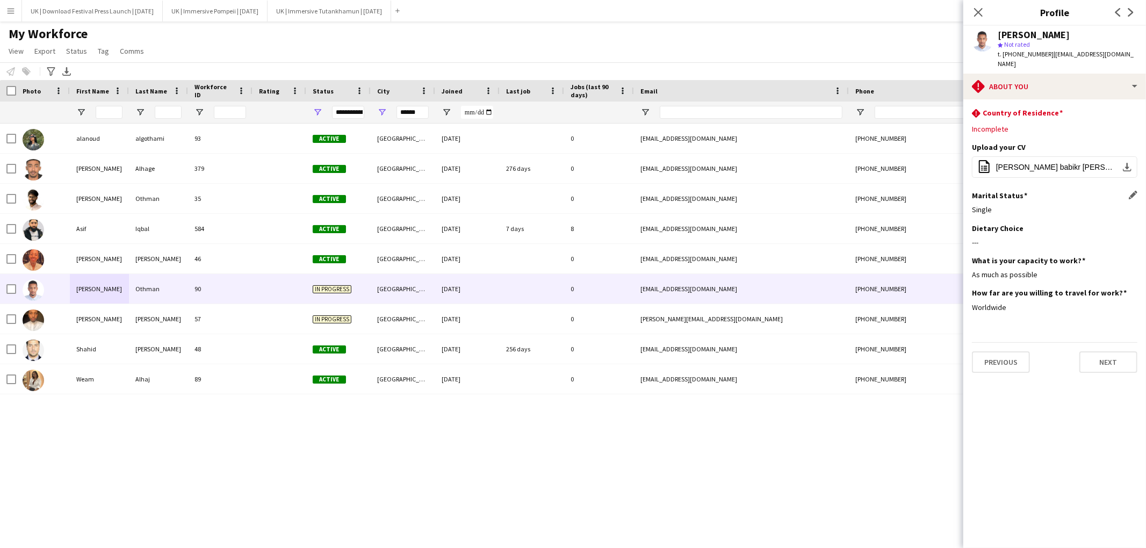
drag, startPoint x: 1045, startPoint y: 157, endPoint x: 1058, endPoint y: 210, distance: 54.3
click at [1045, 163] on span "[PERSON_NAME] babikr [PERSON_NAME].pdf" at bounding box center [1056, 167] width 121 height 9
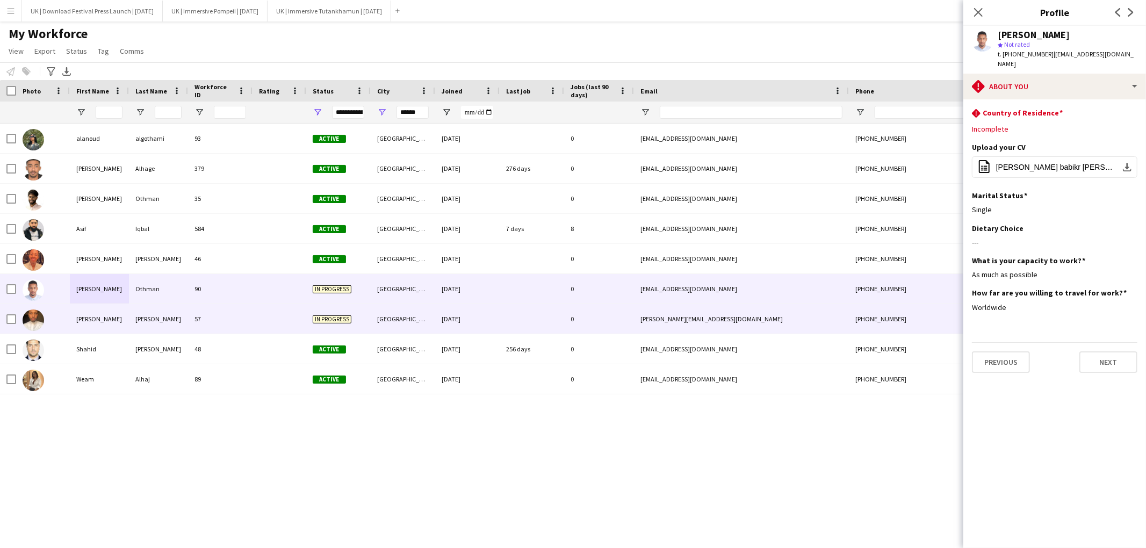
click at [86, 318] on div "[PERSON_NAME]" at bounding box center [99, 319] width 59 height 30
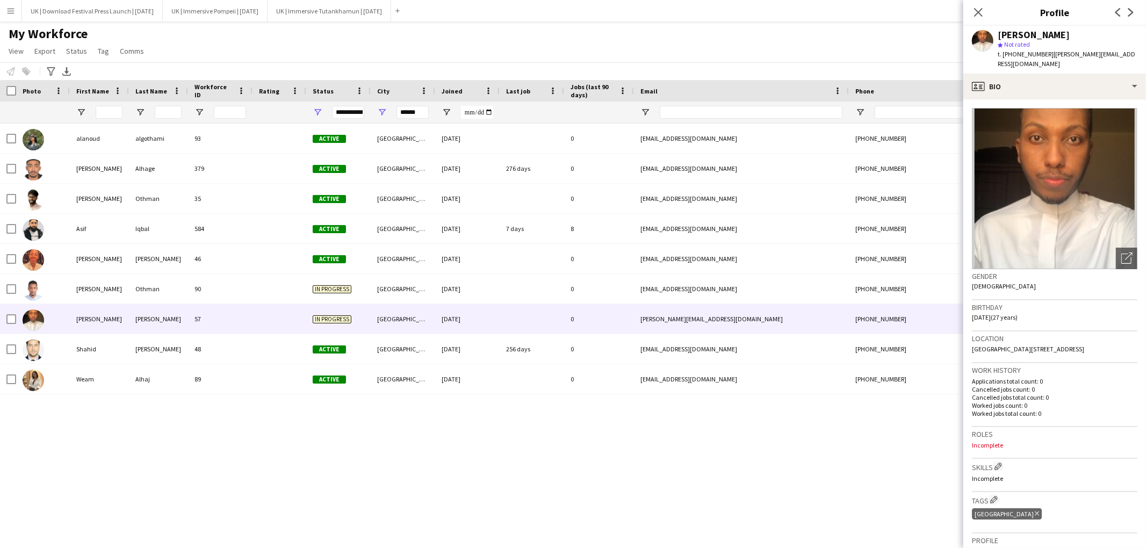
scroll to position [227, 0]
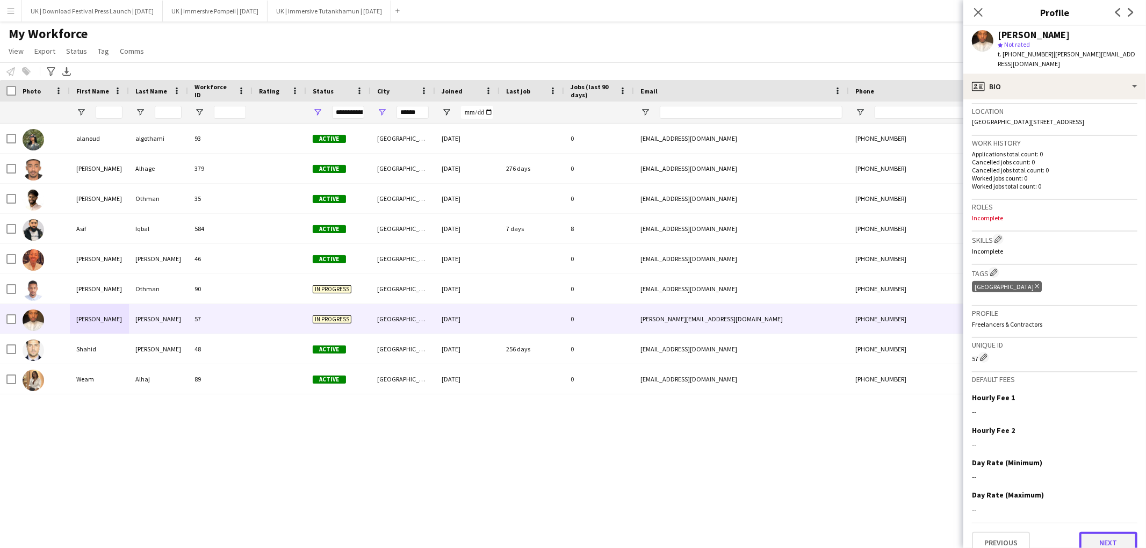
click at [1112, 532] on button "Next" at bounding box center [1108, 542] width 58 height 21
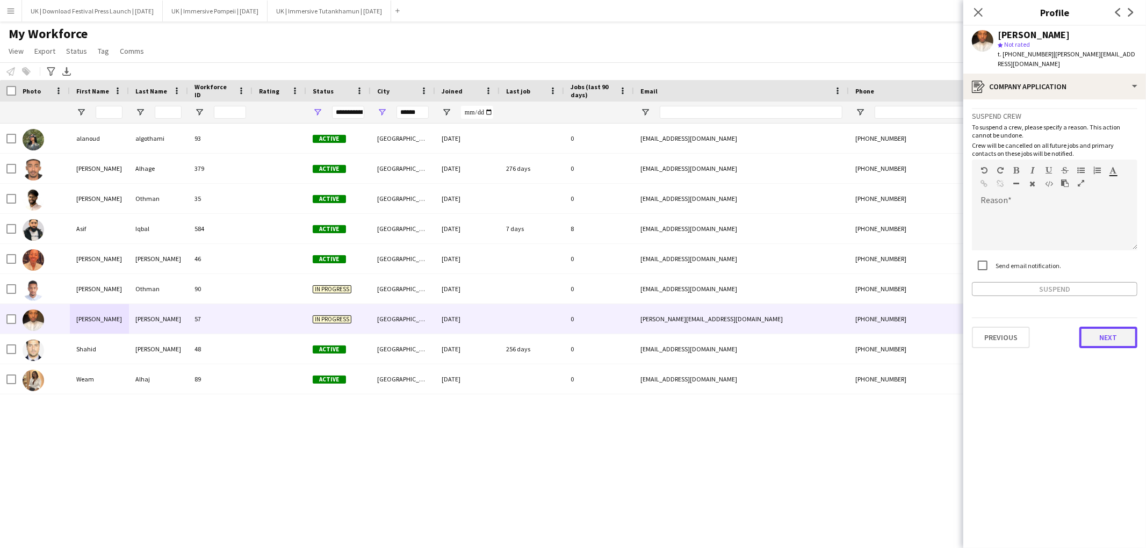
click at [1105, 327] on button "Next" at bounding box center [1108, 337] width 58 height 21
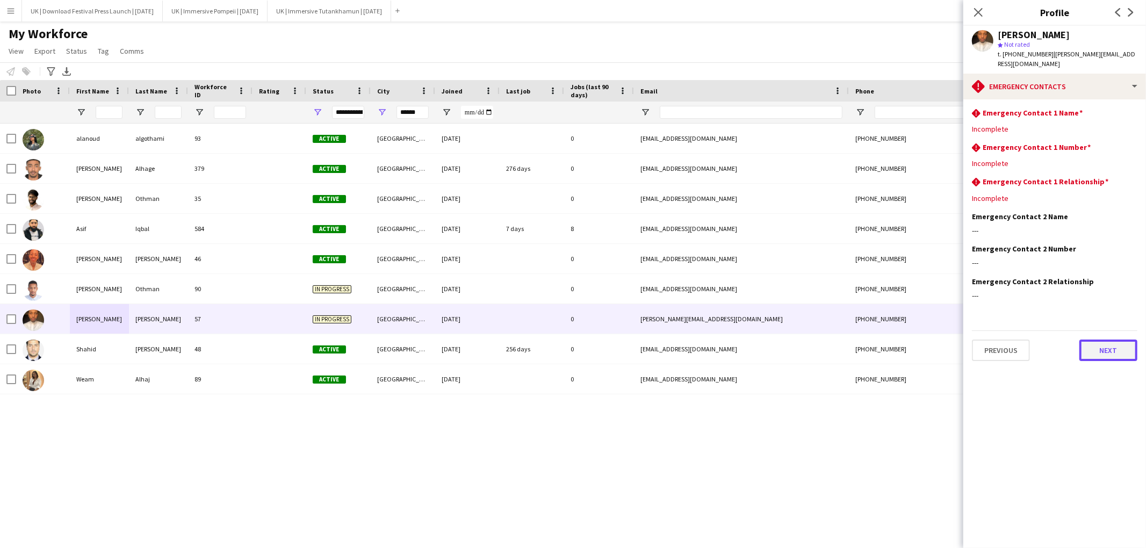
click at [1112, 340] on button "Next" at bounding box center [1108, 350] width 58 height 21
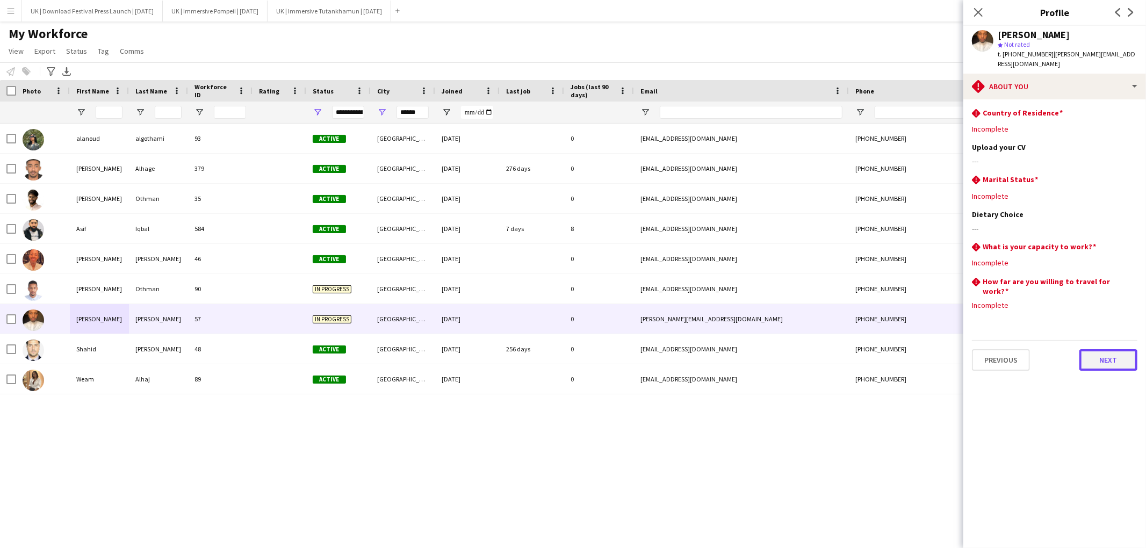
click at [1109, 349] on button "Next" at bounding box center [1108, 359] width 58 height 21
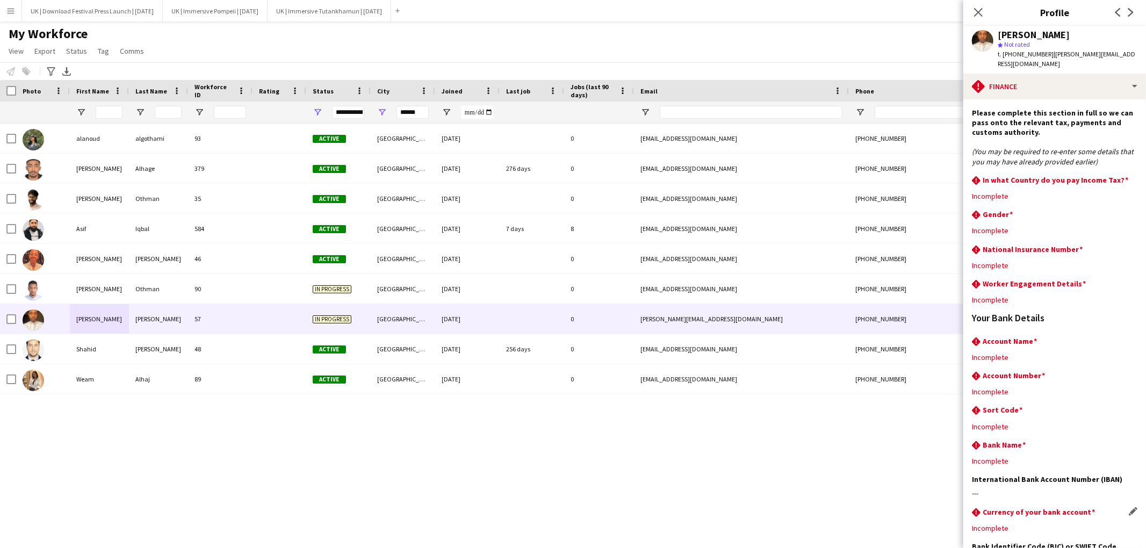
scroll to position [78, 0]
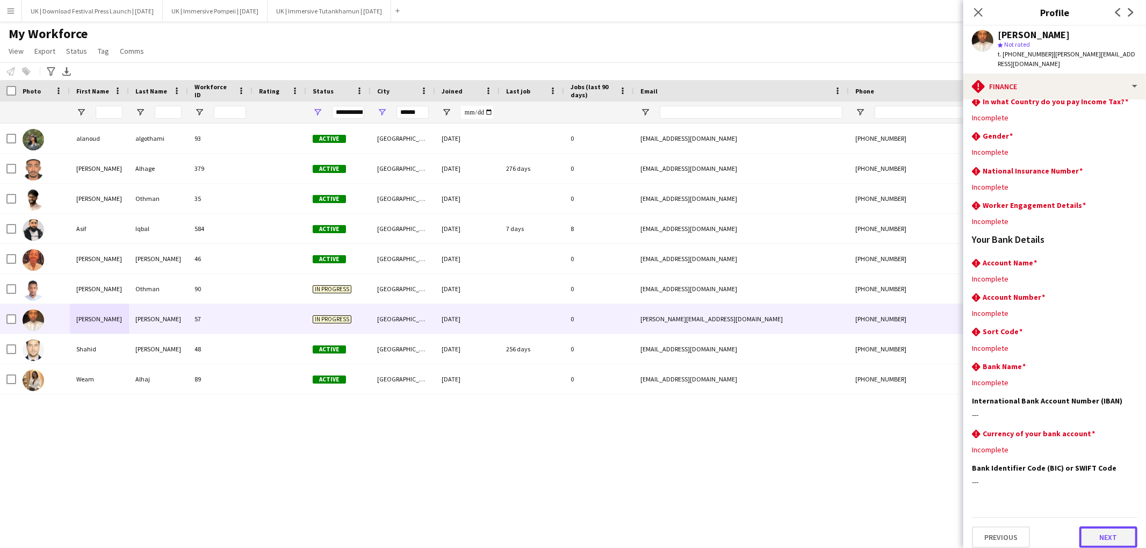
click at [1097, 527] on button "Next" at bounding box center [1108, 537] width 58 height 21
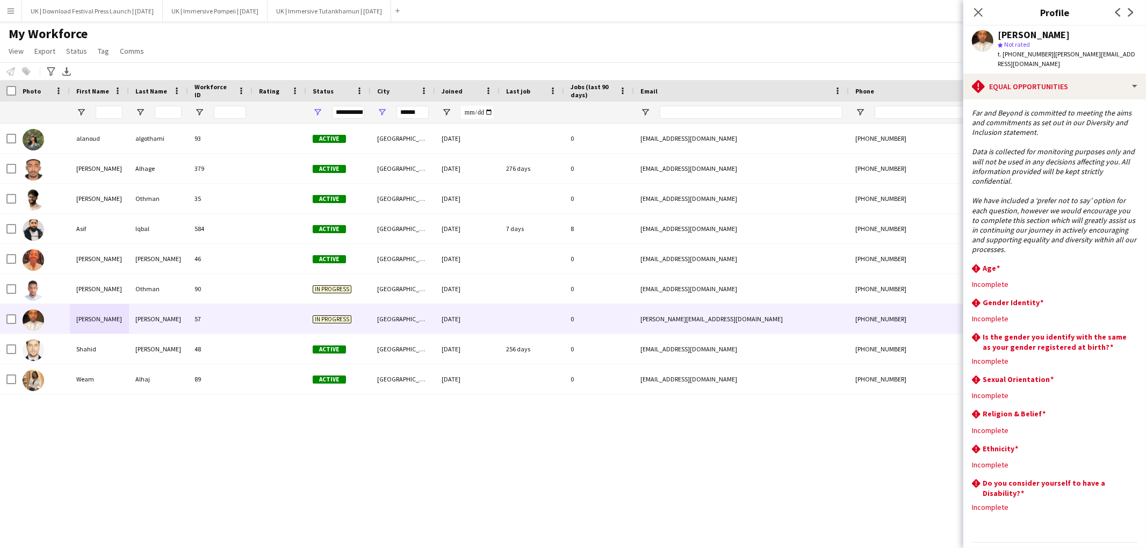
scroll to position [24, 0]
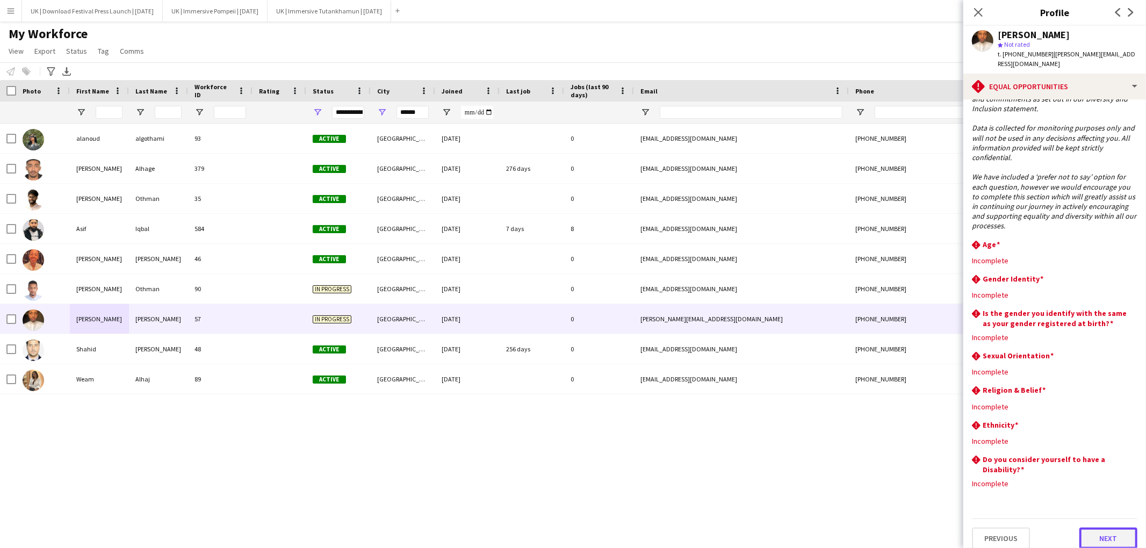
click at [1106, 528] on button "Next" at bounding box center [1108, 538] width 58 height 21
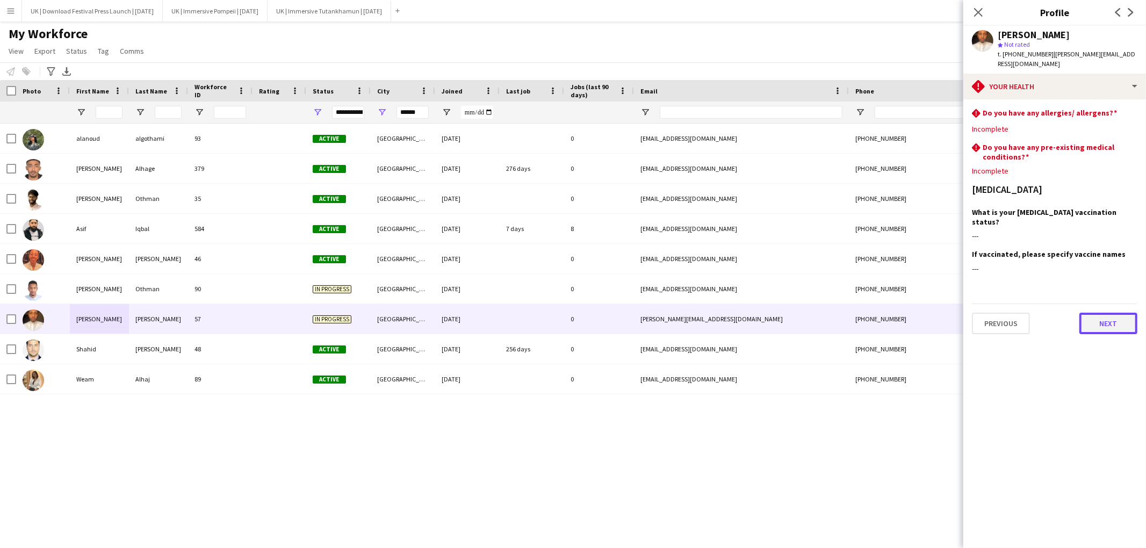
click at [1103, 313] on button "Next" at bounding box center [1108, 323] width 58 height 21
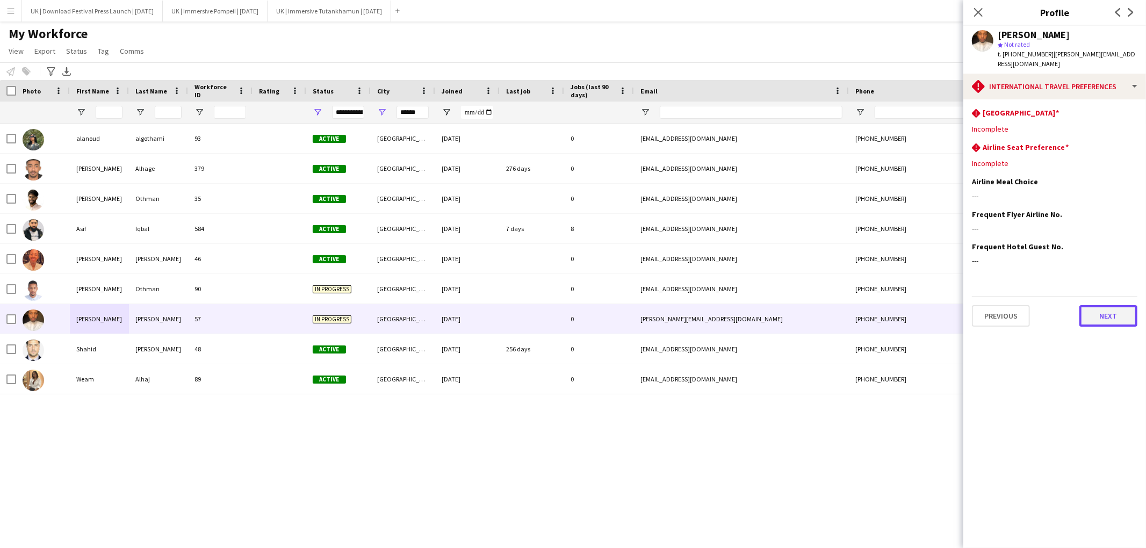
click at [1111, 305] on button "Next" at bounding box center [1108, 315] width 58 height 21
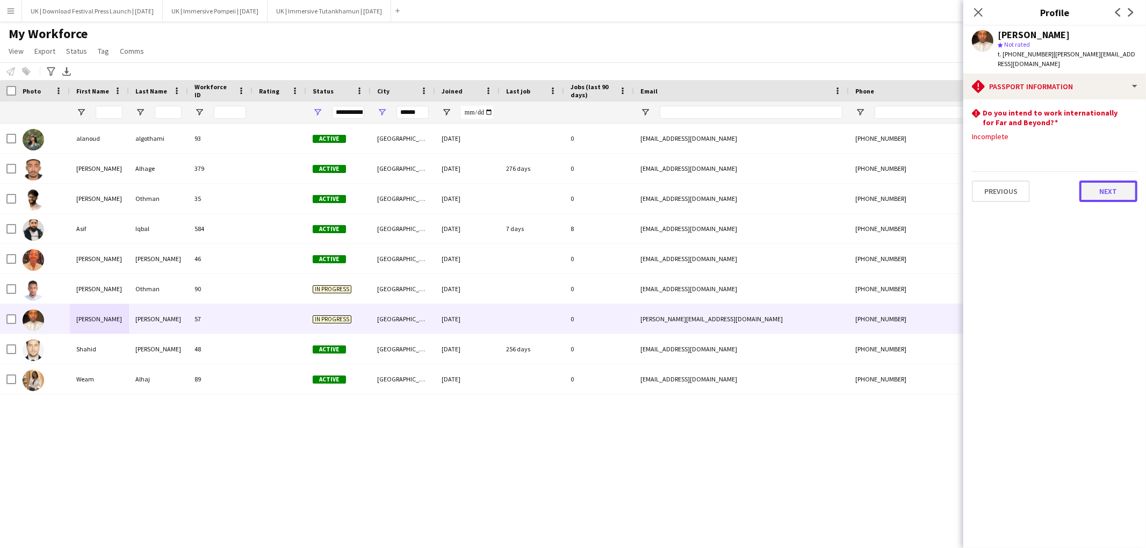
click at [1108, 185] on button "Next" at bounding box center [1108, 191] width 58 height 21
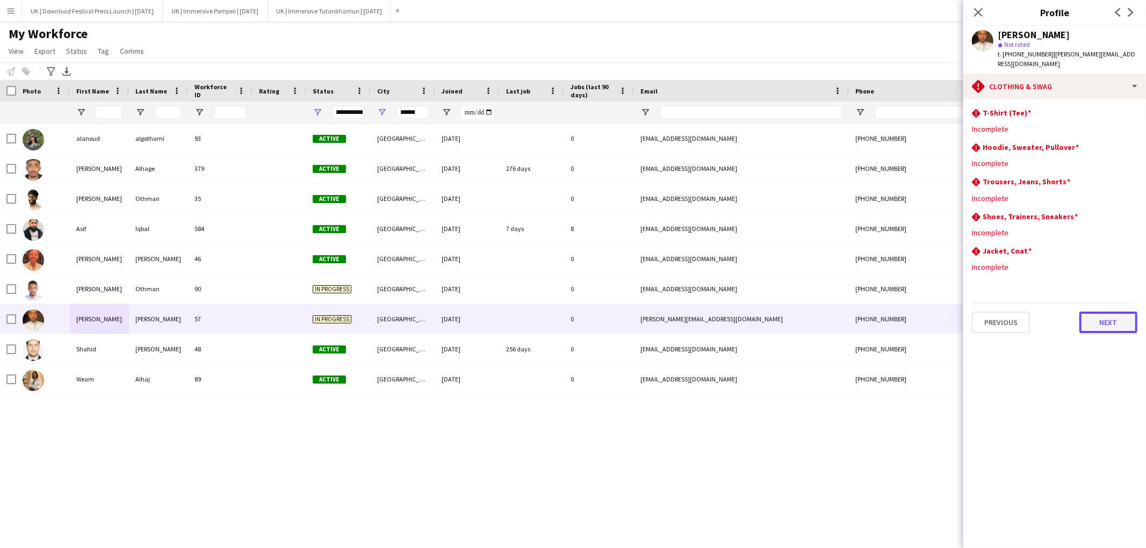
click at [1110, 312] on button "Next" at bounding box center [1108, 322] width 58 height 21
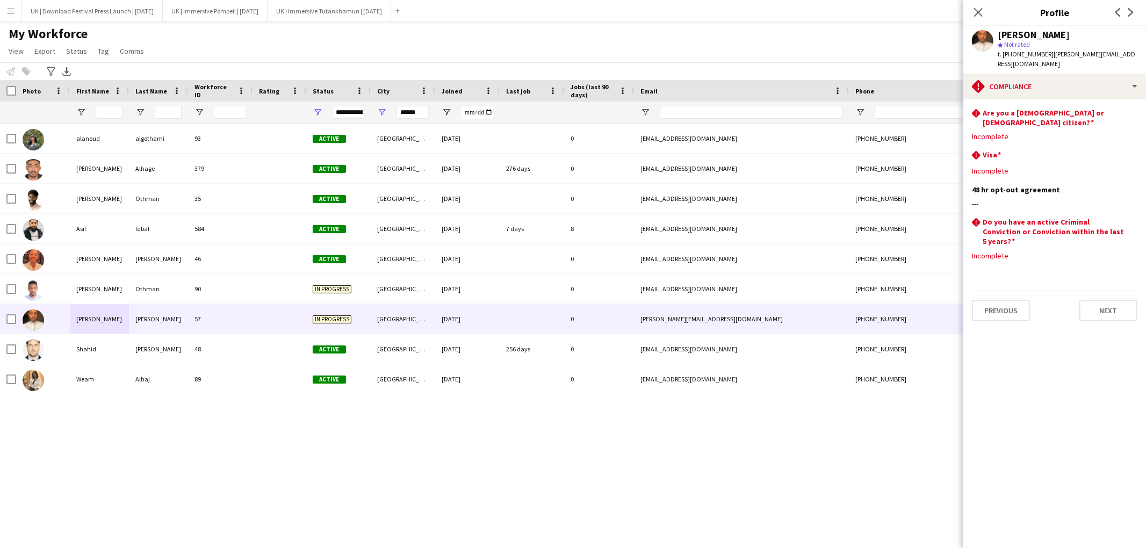
click at [1107, 291] on div "Previous Next" at bounding box center [1054, 306] width 165 height 31
click at [1106, 300] on button "Next" at bounding box center [1108, 310] width 58 height 21
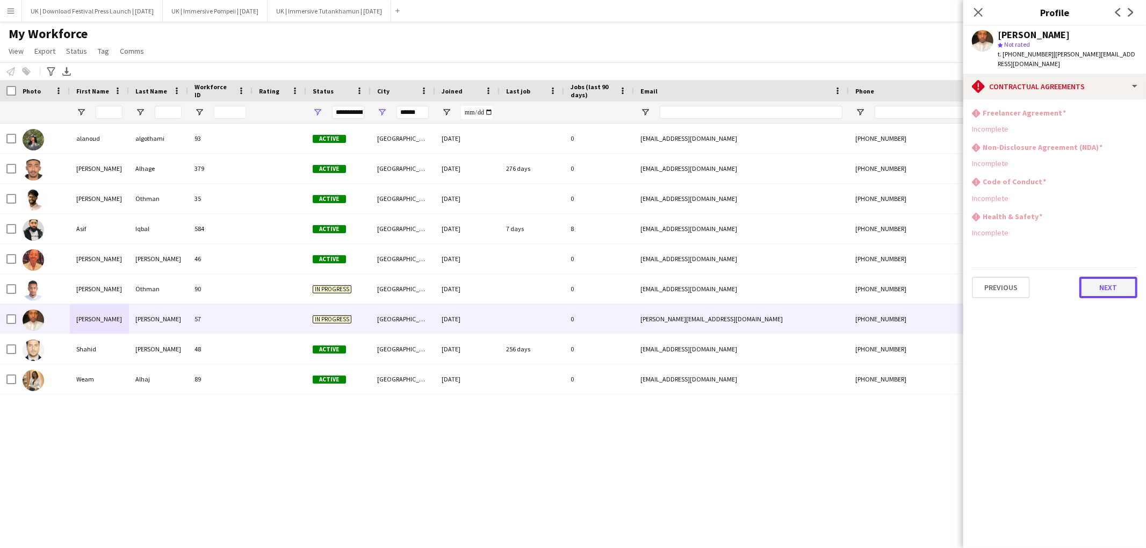
click at [1106, 279] on button "Next" at bounding box center [1108, 287] width 58 height 21
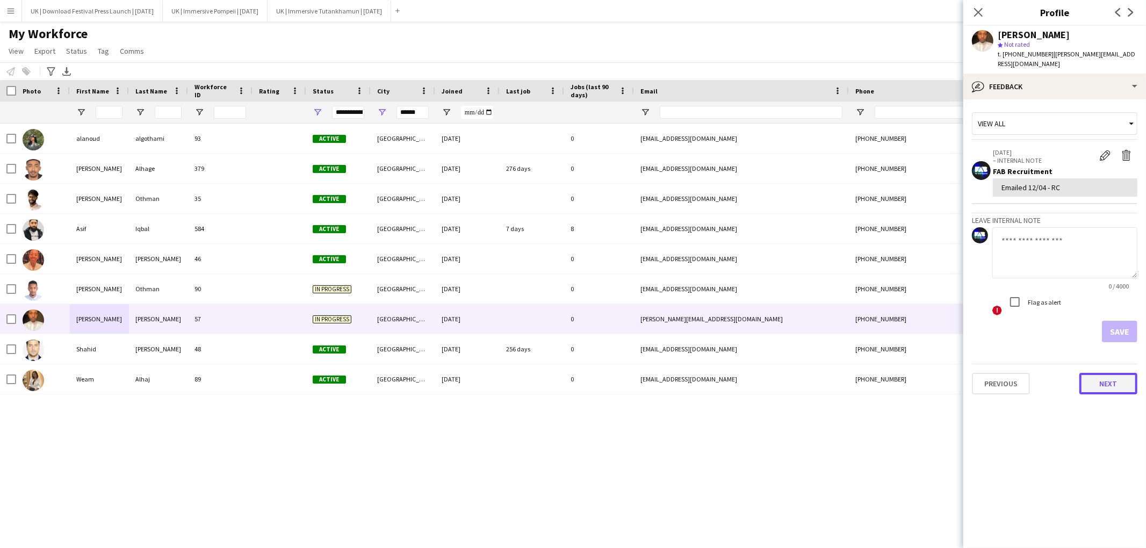
click at [1104, 374] on button "Next" at bounding box center [1108, 383] width 58 height 21
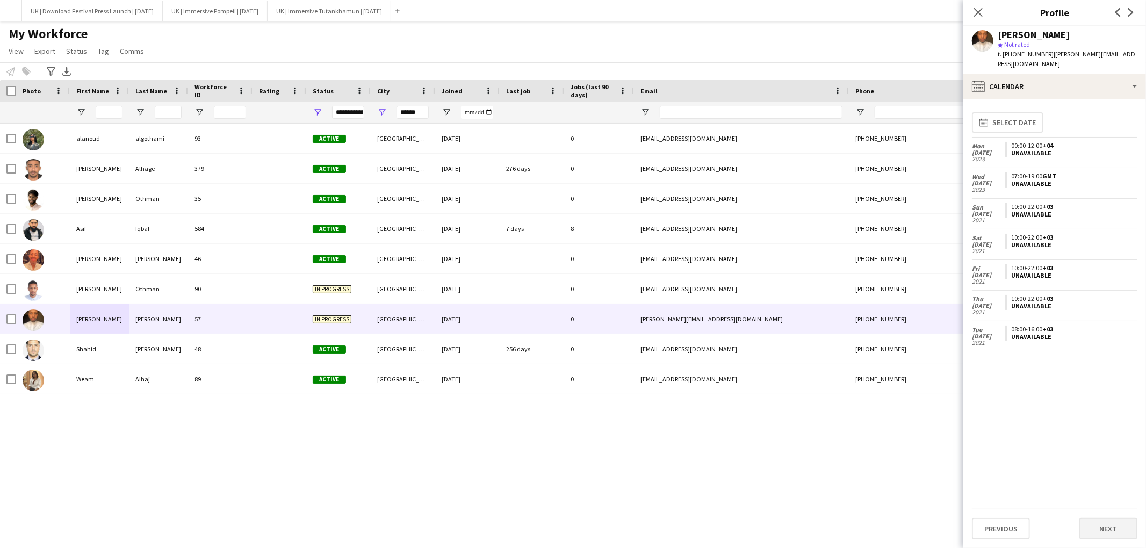
drag, startPoint x: 1110, startPoint y: 506, endPoint x: 1110, endPoint y: 524, distance: 17.7
click at [1110, 507] on div "calendar-full Select date [DATE] 00:00-12:00 +04 Unavailable [DATE] 07:00-19:00…" at bounding box center [1054, 308] width 165 height 401
click at [1110, 526] on button "Next" at bounding box center [1108, 528] width 58 height 21
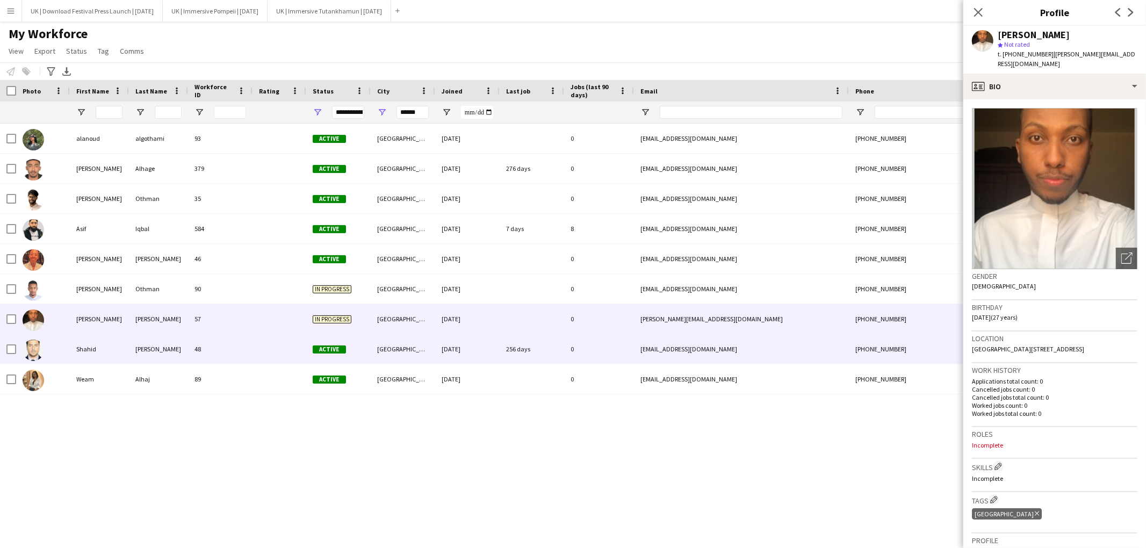
click at [151, 348] on div "[PERSON_NAME]" at bounding box center [158, 349] width 59 height 30
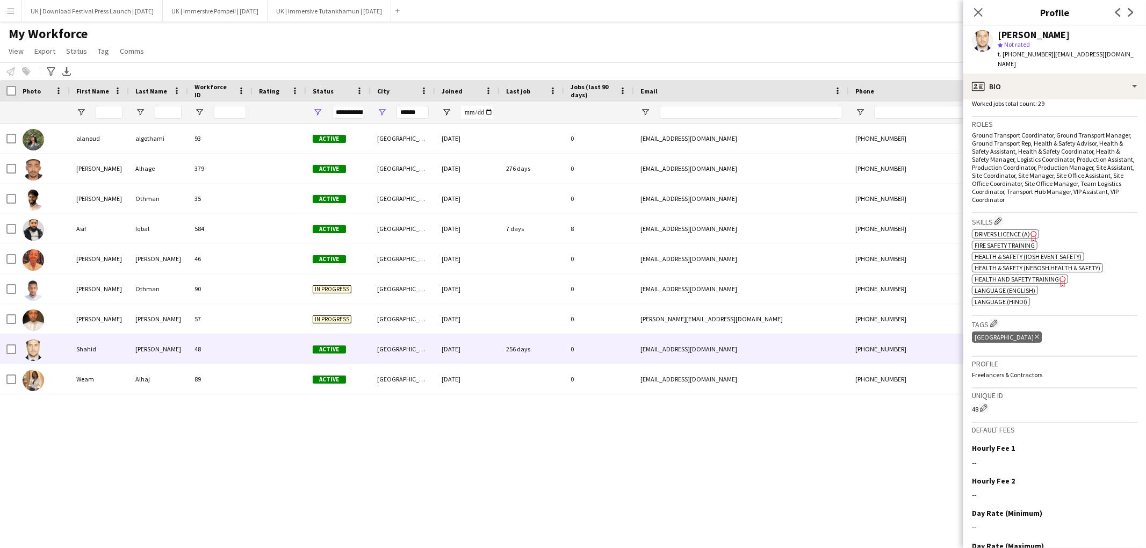
scroll to position [390, 0]
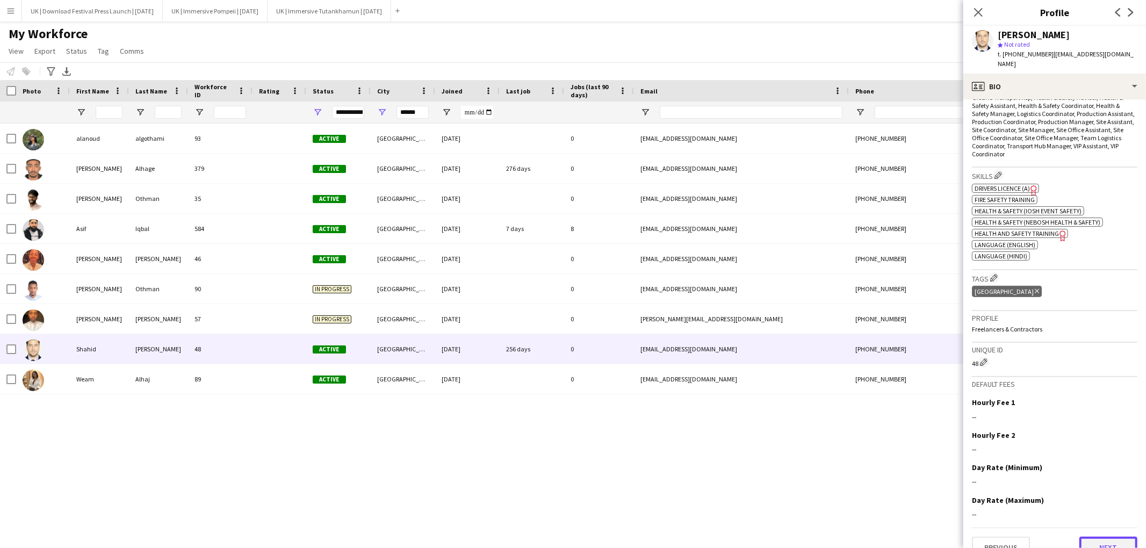
click at [1111, 537] on button "Next" at bounding box center [1108, 547] width 58 height 21
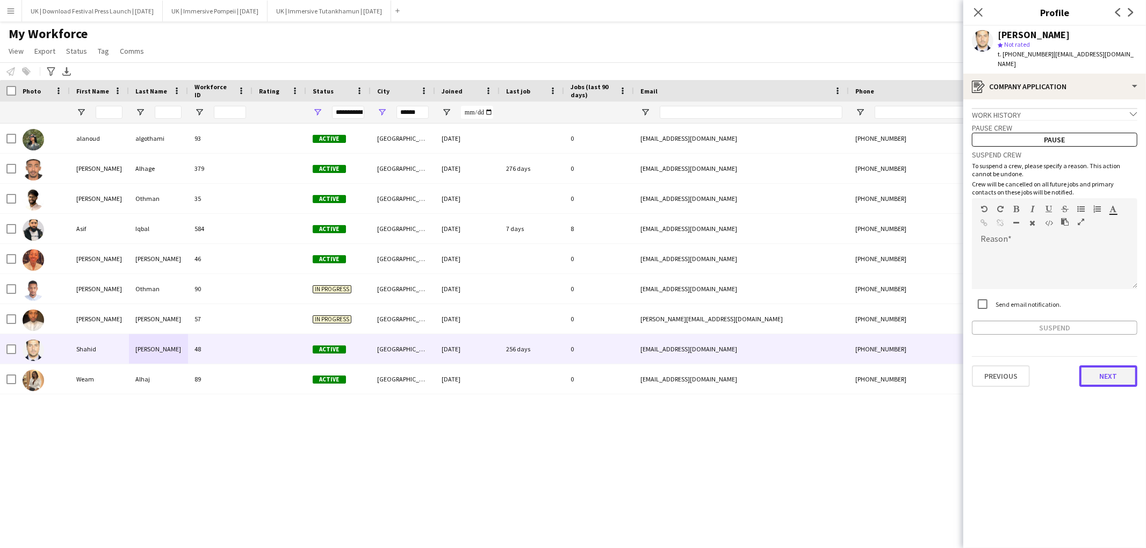
click at [1106, 372] on button "Next" at bounding box center [1108, 375] width 58 height 21
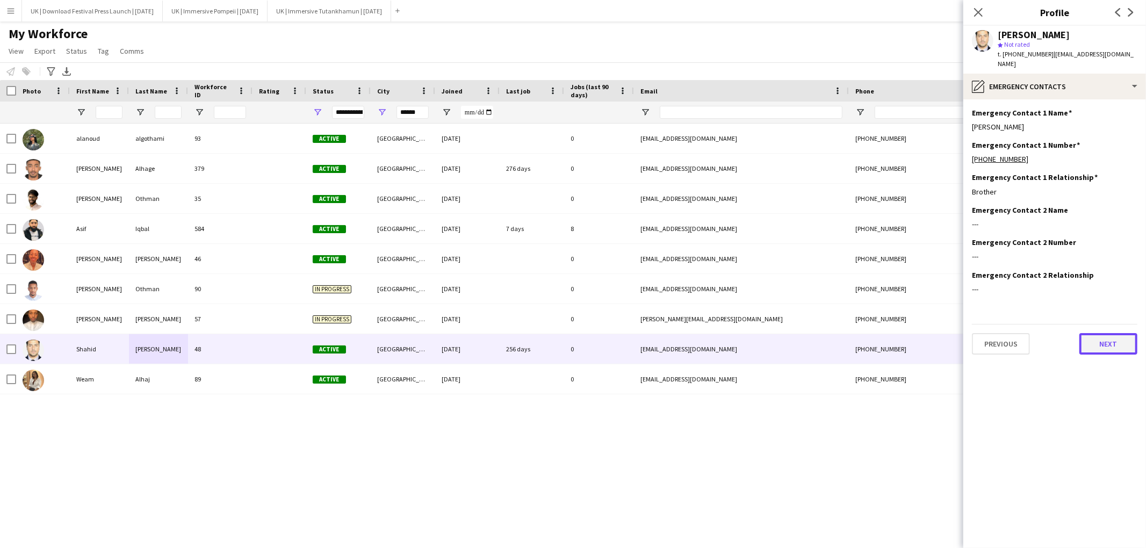
click at [1110, 333] on button "Next" at bounding box center [1108, 343] width 58 height 21
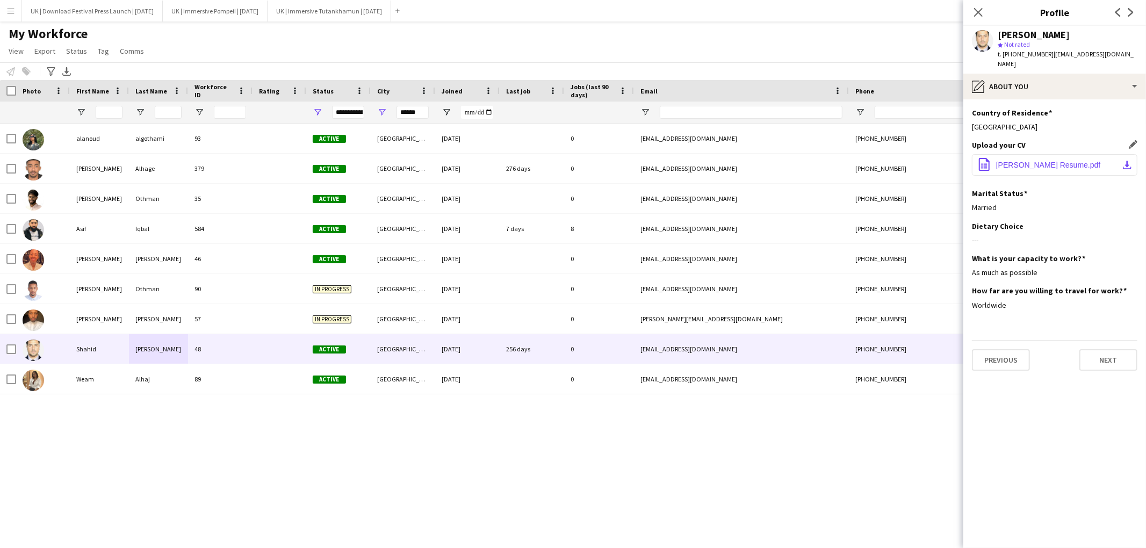
click at [1035, 161] on span "[PERSON_NAME] Resume.pdf" at bounding box center [1048, 165] width 105 height 9
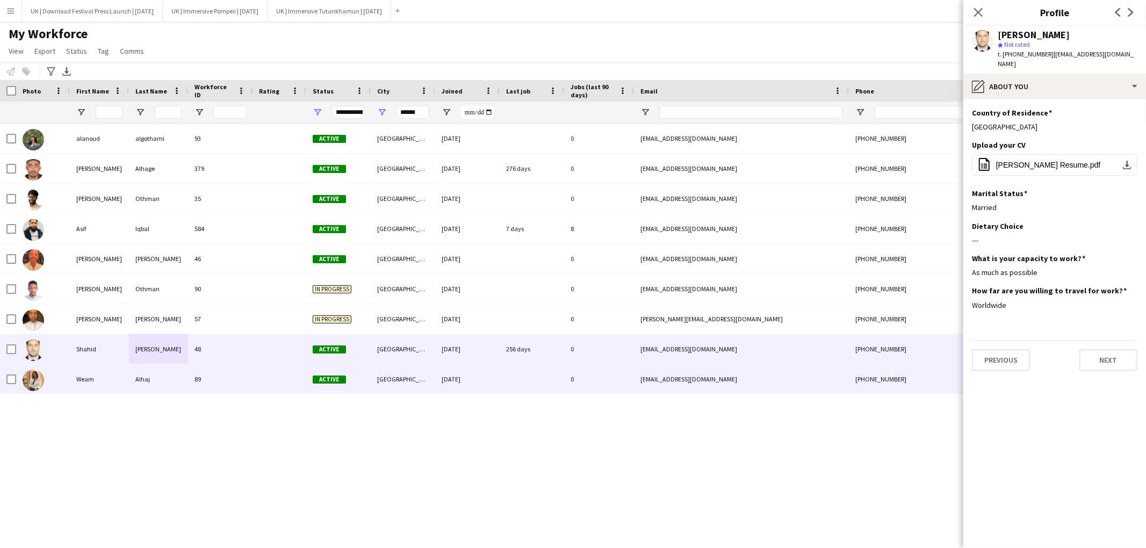
click at [119, 381] on div "Weam" at bounding box center [99, 379] width 59 height 30
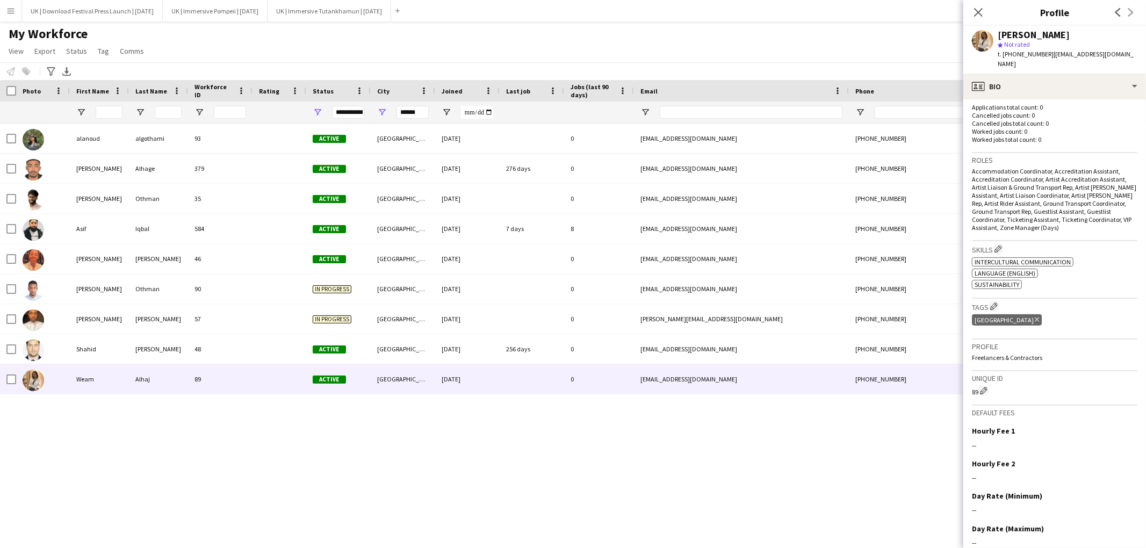
scroll to position [319, 0]
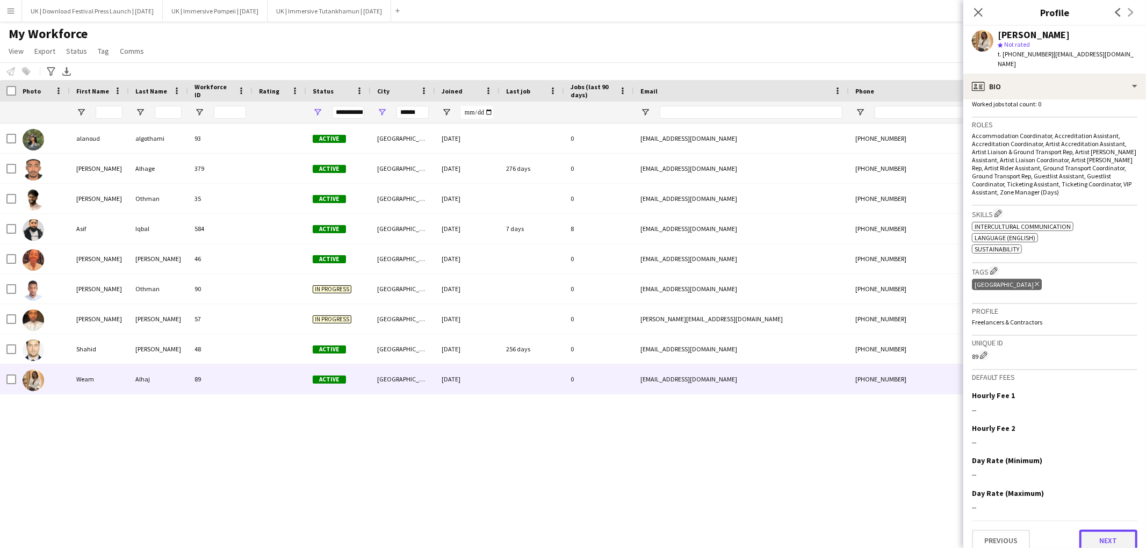
click at [1106, 530] on button "Next" at bounding box center [1108, 540] width 58 height 21
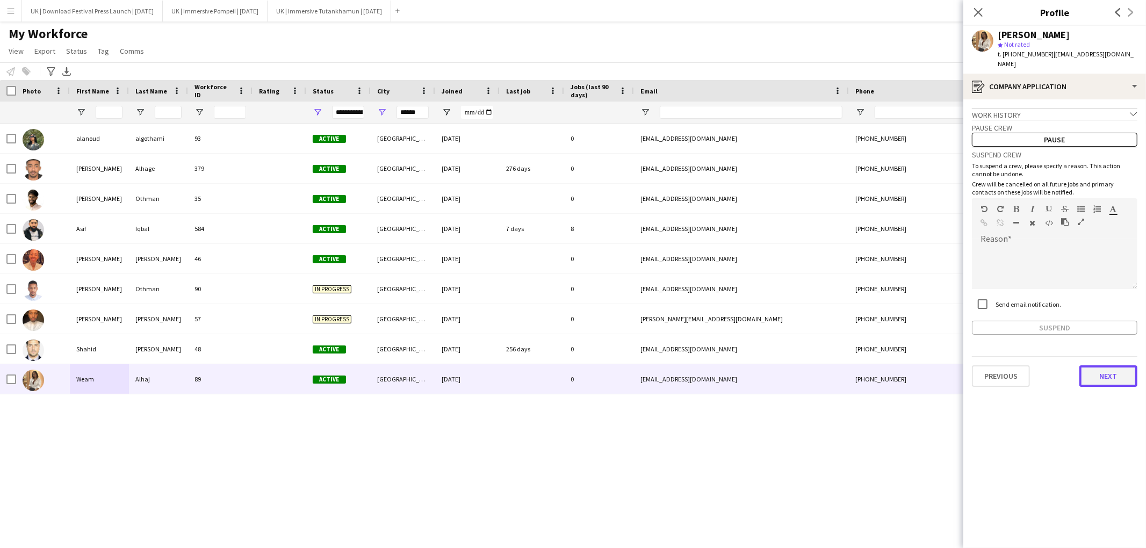
click at [1107, 365] on button "Next" at bounding box center [1108, 375] width 58 height 21
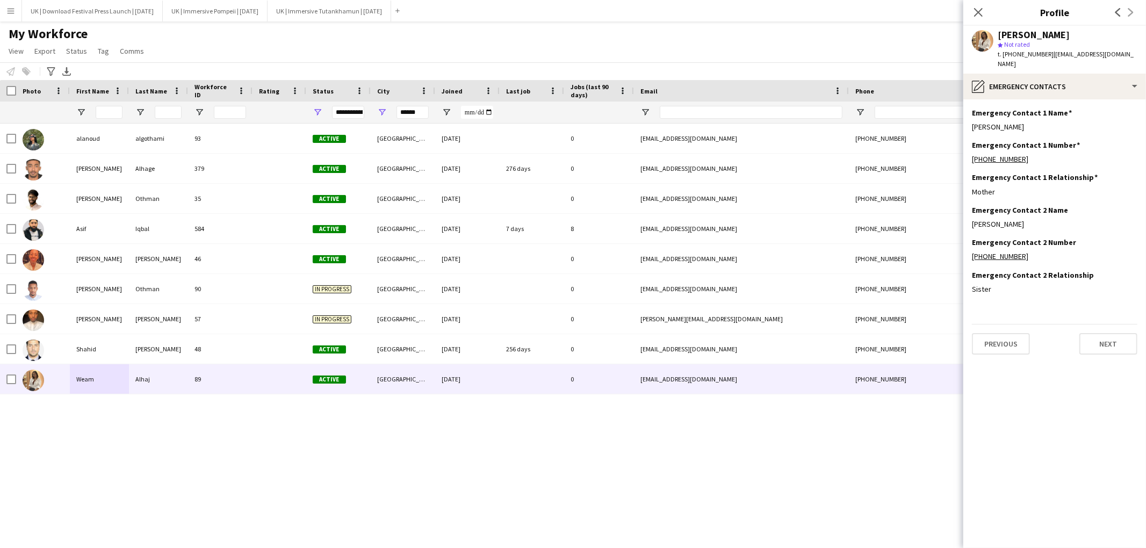
click at [1112, 344] on app-section-data-types "Emergency Contact 1 Name Edit this field [PERSON_NAME] Emergency Contact 1 Numb…" at bounding box center [1054, 323] width 183 height 449
click at [1112, 339] on button "Next" at bounding box center [1108, 343] width 58 height 21
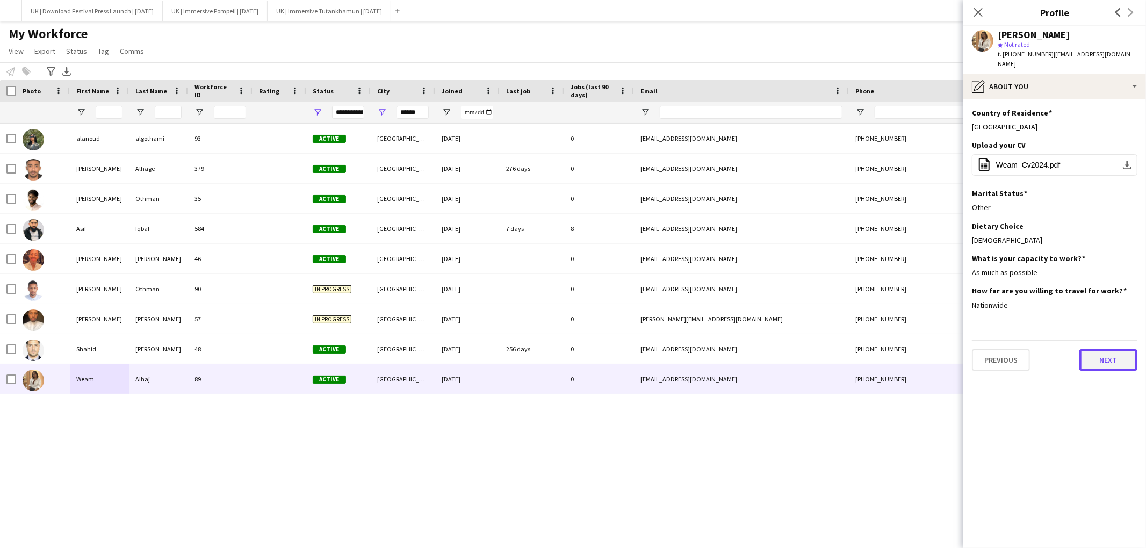
click at [1108, 349] on button "Next" at bounding box center [1108, 359] width 58 height 21
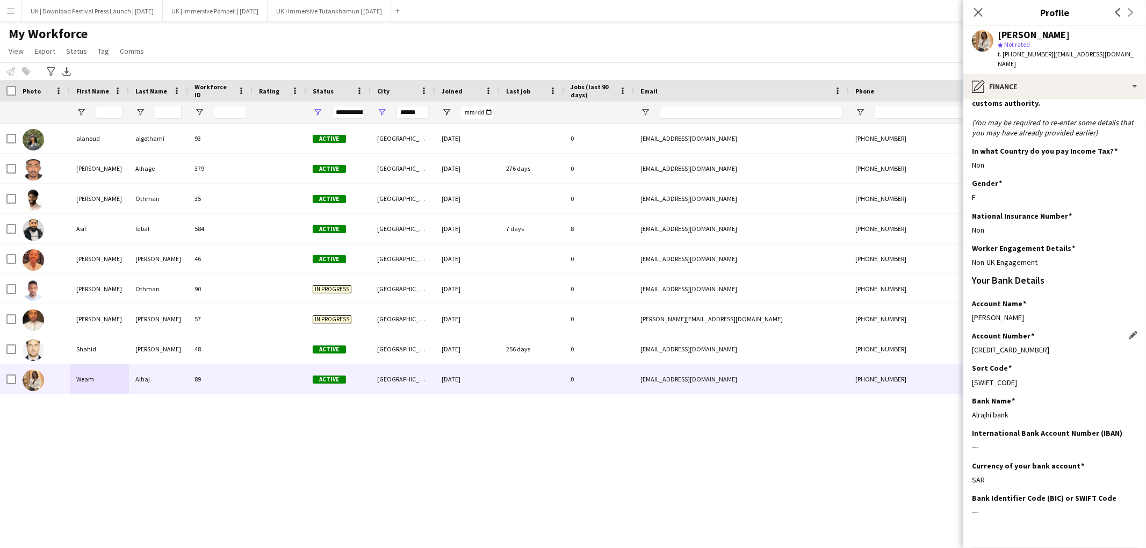
scroll to position [56, 0]
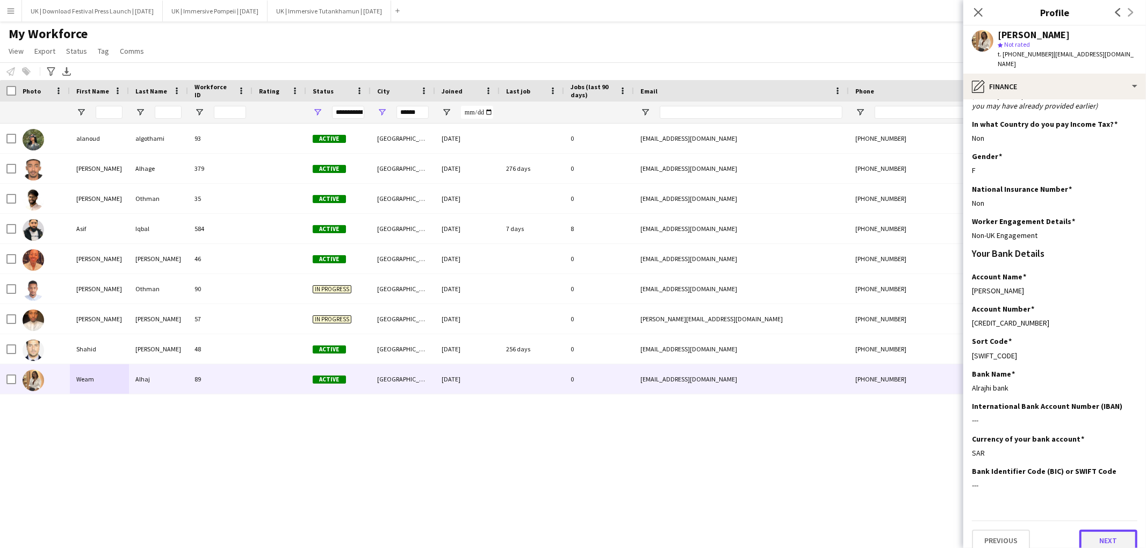
click at [1113, 532] on button "Next" at bounding box center [1108, 540] width 58 height 21
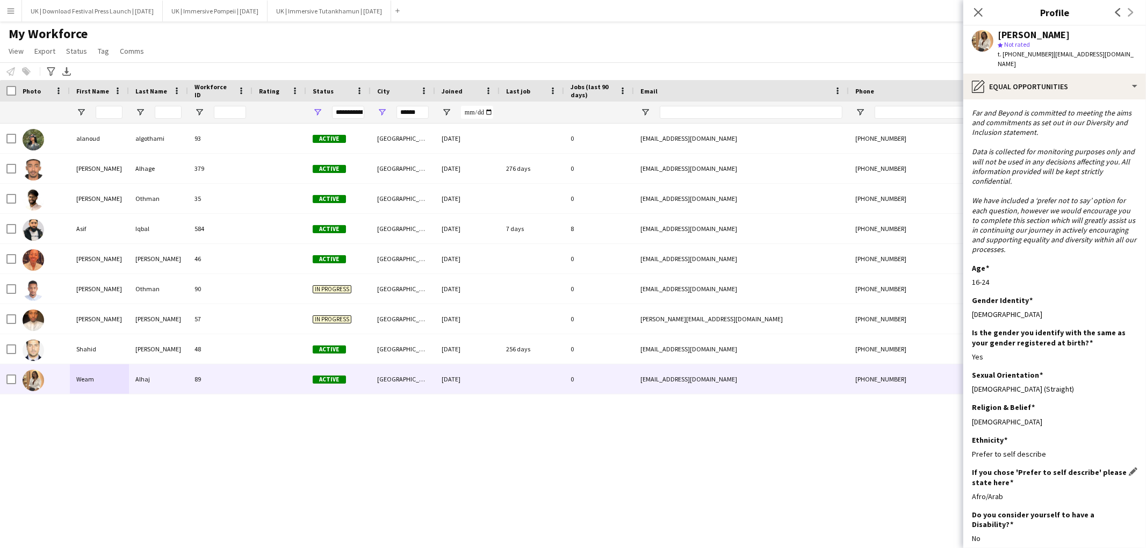
scroll to position [44, 0]
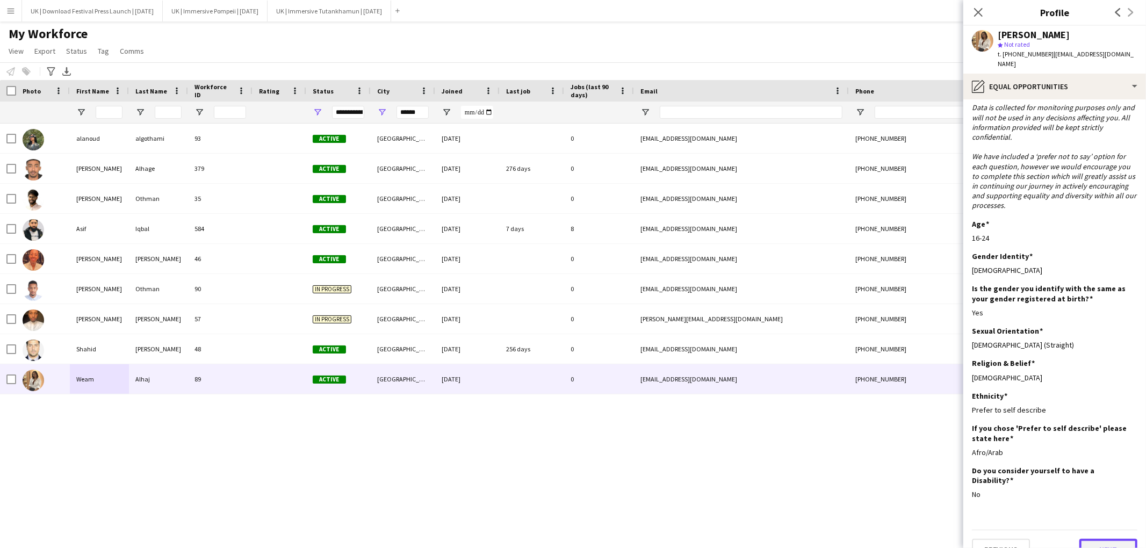
click at [1102, 539] on button "Next" at bounding box center [1108, 549] width 58 height 21
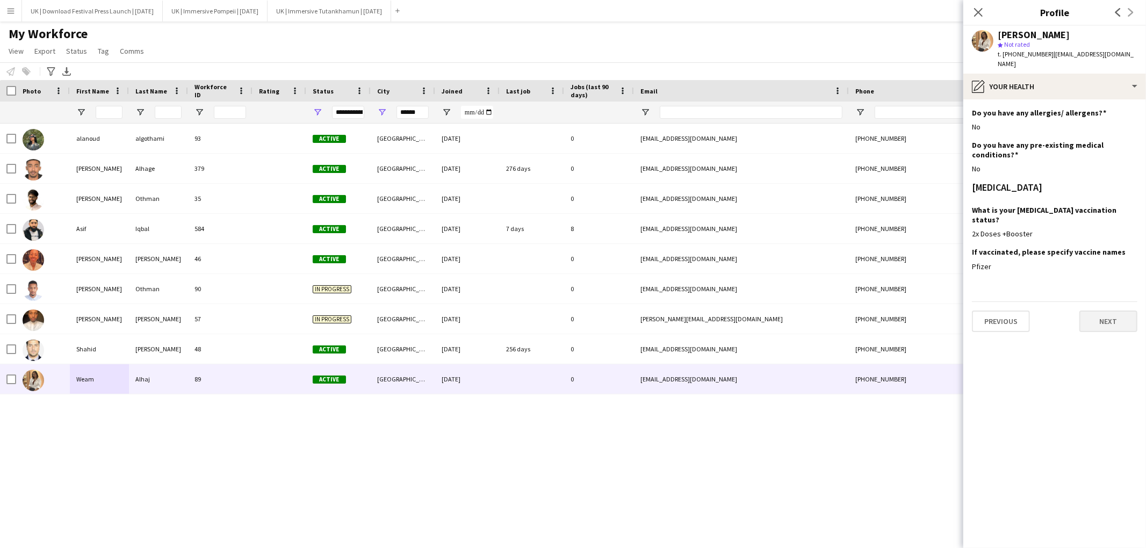
scroll to position [0, 0]
click at [1103, 311] on button "Next" at bounding box center [1108, 321] width 58 height 21
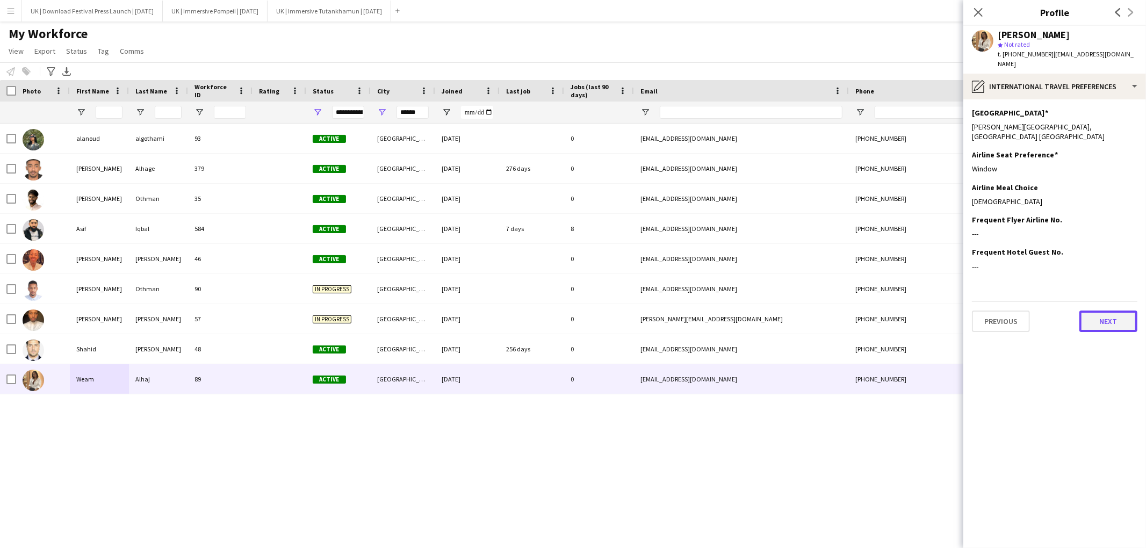
click at [1110, 311] on button "Next" at bounding box center [1108, 321] width 58 height 21
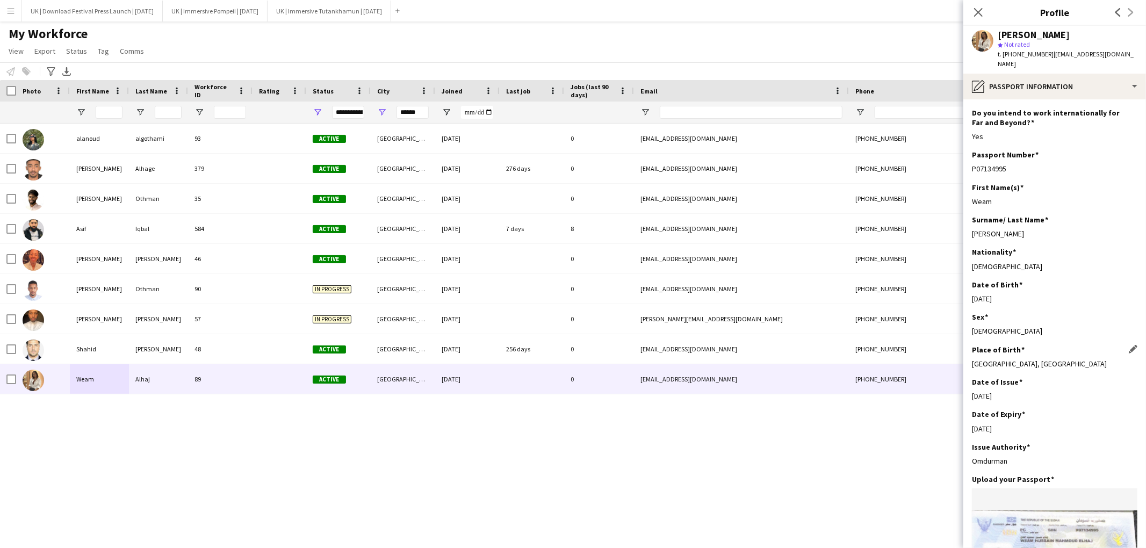
scroll to position [174, 0]
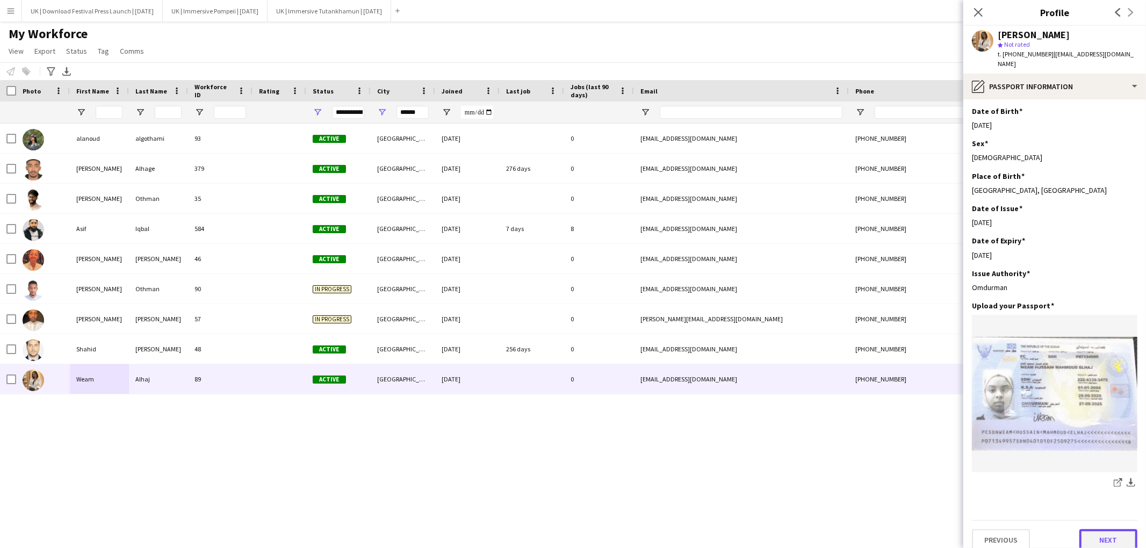
click at [1101, 529] on button "Next" at bounding box center [1108, 539] width 58 height 21
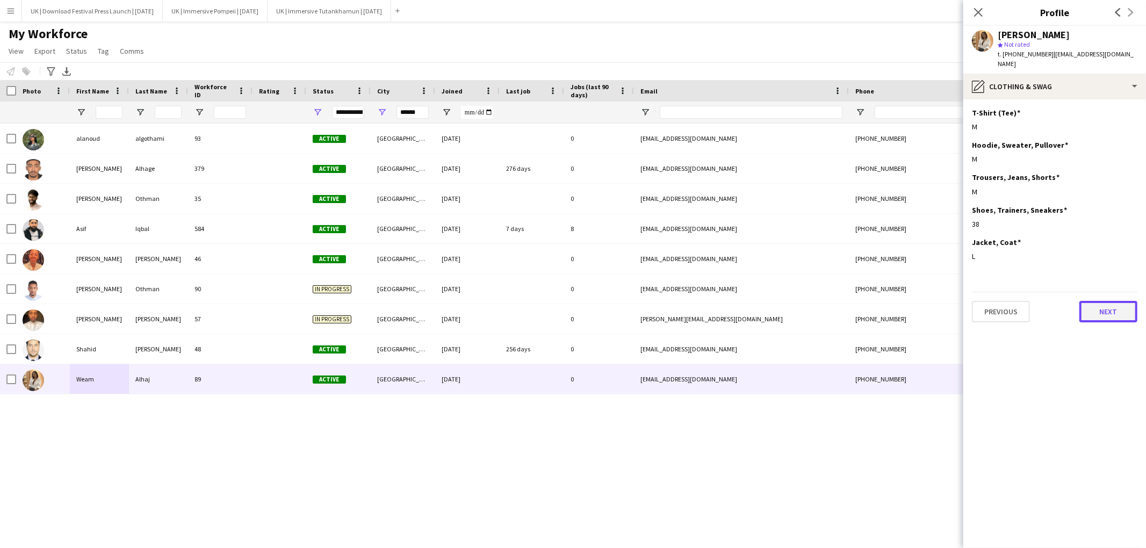
click at [1104, 301] on button "Next" at bounding box center [1108, 311] width 58 height 21
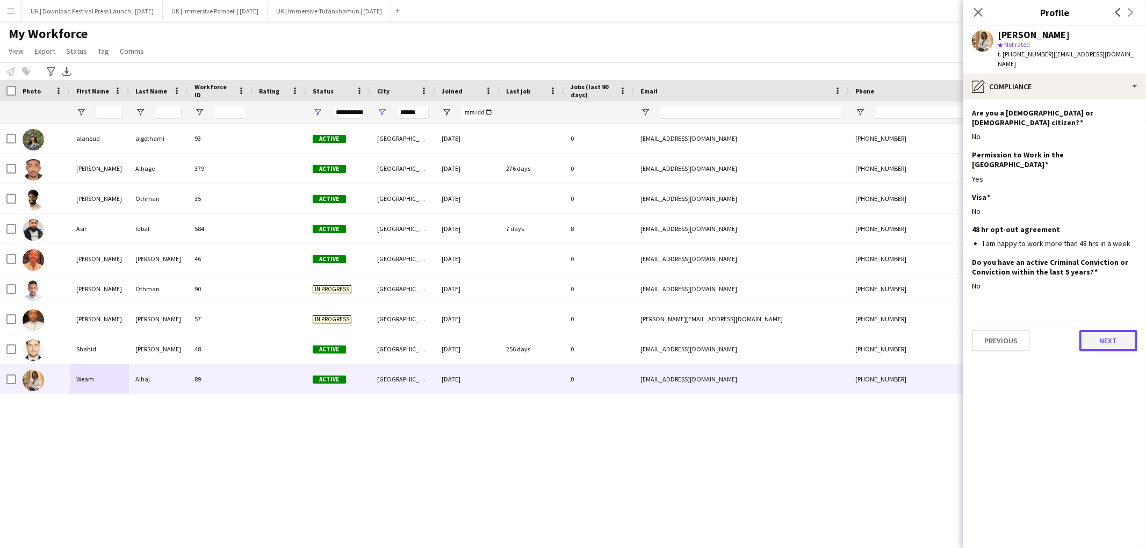
click at [1104, 330] on button "Next" at bounding box center [1108, 340] width 58 height 21
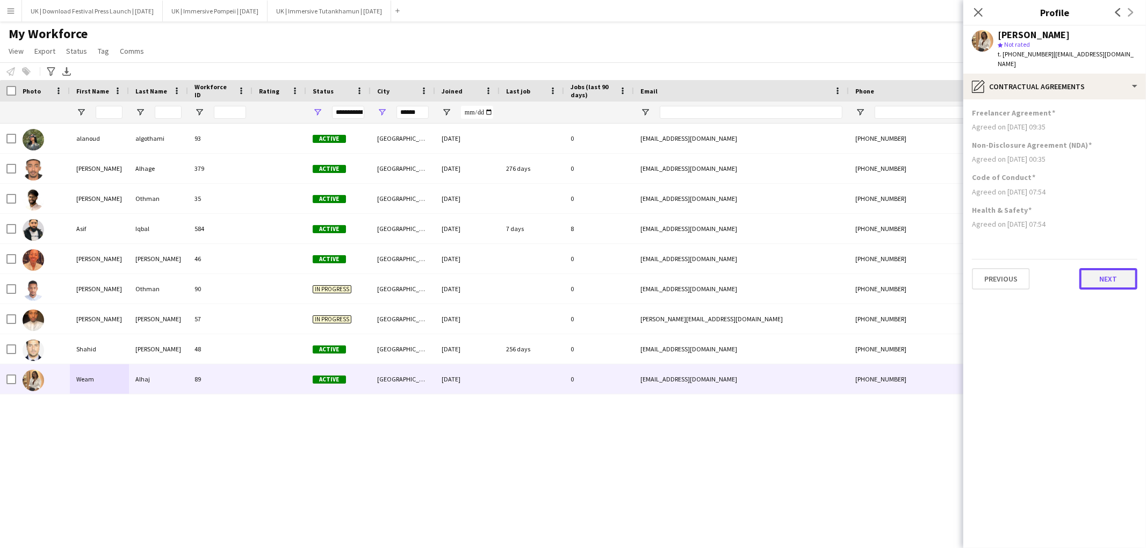
click at [1105, 268] on button "Next" at bounding box center [1108, 278] width 58 height 21
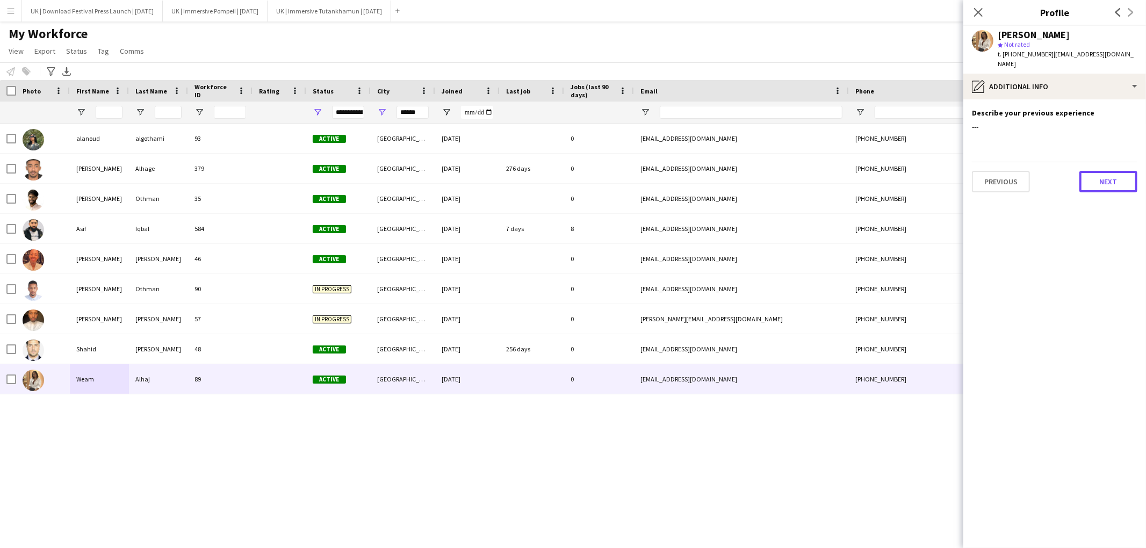
click at [1127, 177] on button "Next" at bounding box center [1108, 181] width 58 height 21
drag, startPoint x: 1116, startPoint y: 153, endPoint x: 1110, endPoint y: 146, distance: 9.1
click at [1115, 153] on app-section-data-types "Previous Next" at bounding box center [1054, 323] width 183 height 449
click at [1102, 139] on button "Next" at bounding box center [1108, 149] width 58 height 21
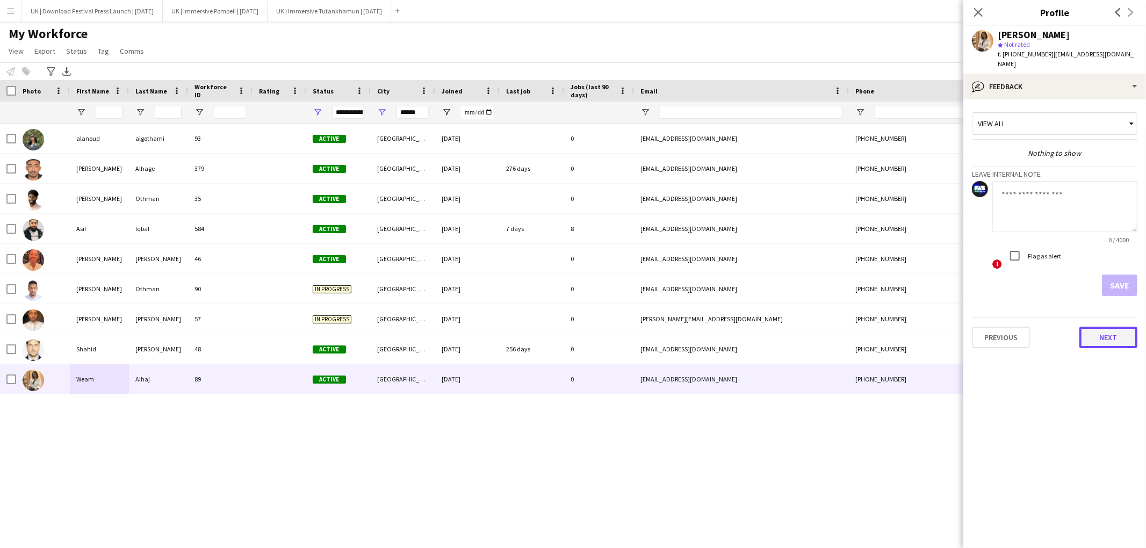
click at [1105, 327] on button "Next" at bounding box center [1108, 337] width 58 height 21
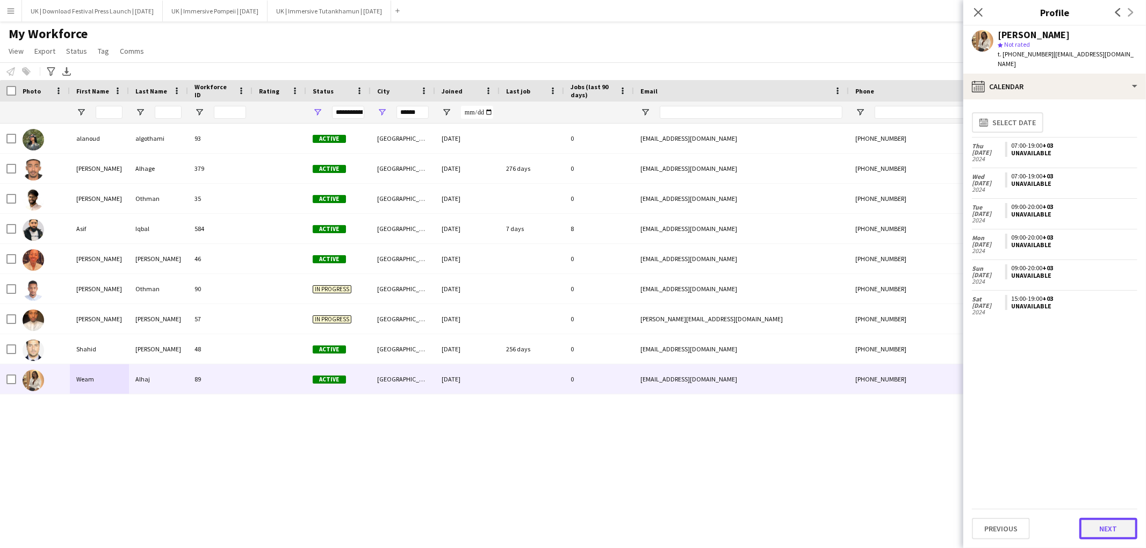
click at [1106, 531] on button "Next" at bounding box center [1108, 528] width 58 height 21
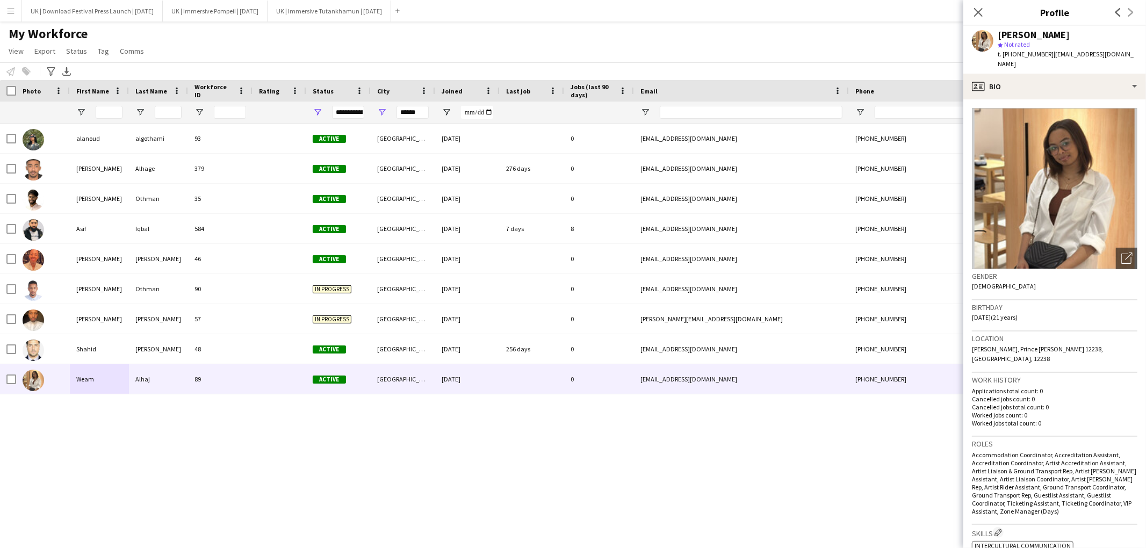
scroll to position [319, 0]
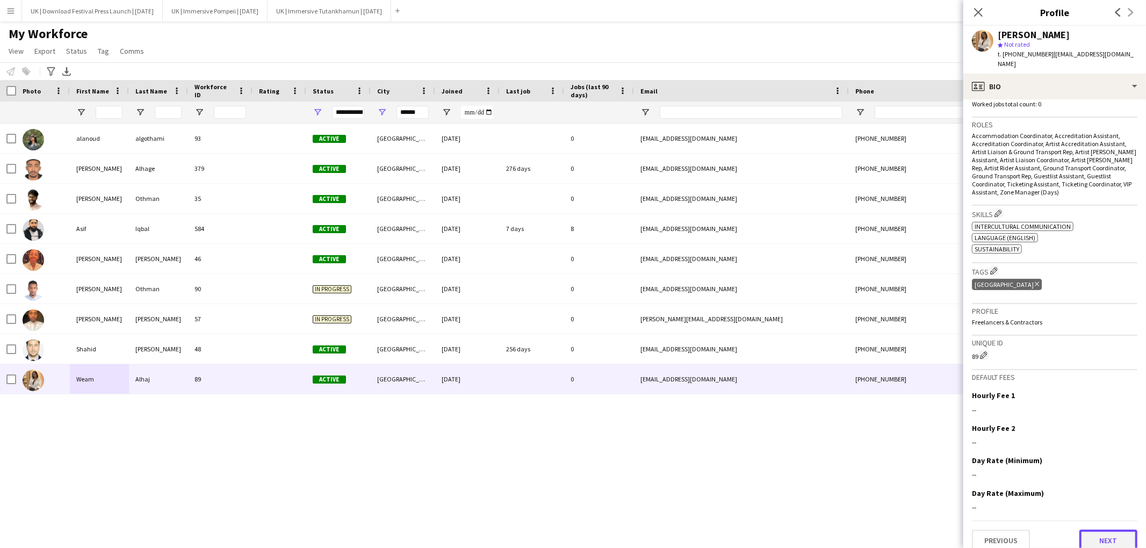
click at [1085, 530] on button "Next" at bounding box center [1108, 540] width 58 height 21
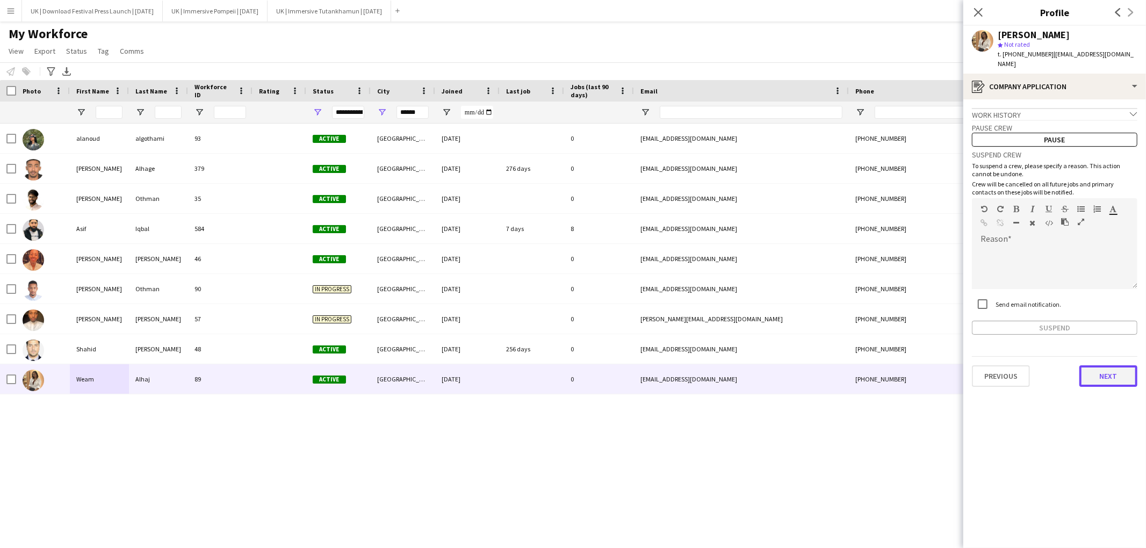
click at [1100, 367] on button "Next" at bounding box center [1108, 375] width 58 height 21
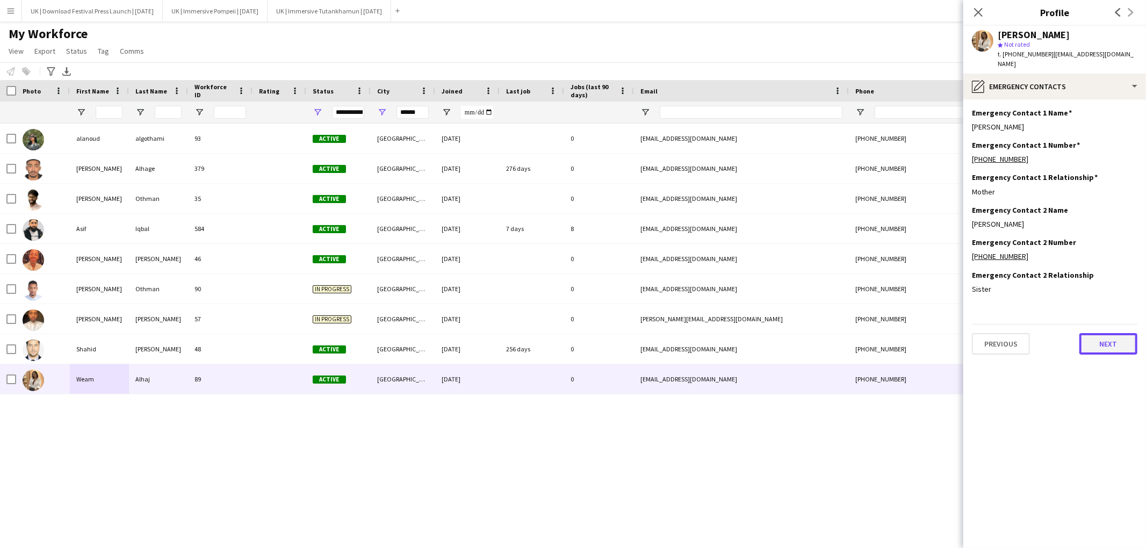
click at [1103, 334] on button "Next" at bounding box center [1108, 343] width 58 height 21
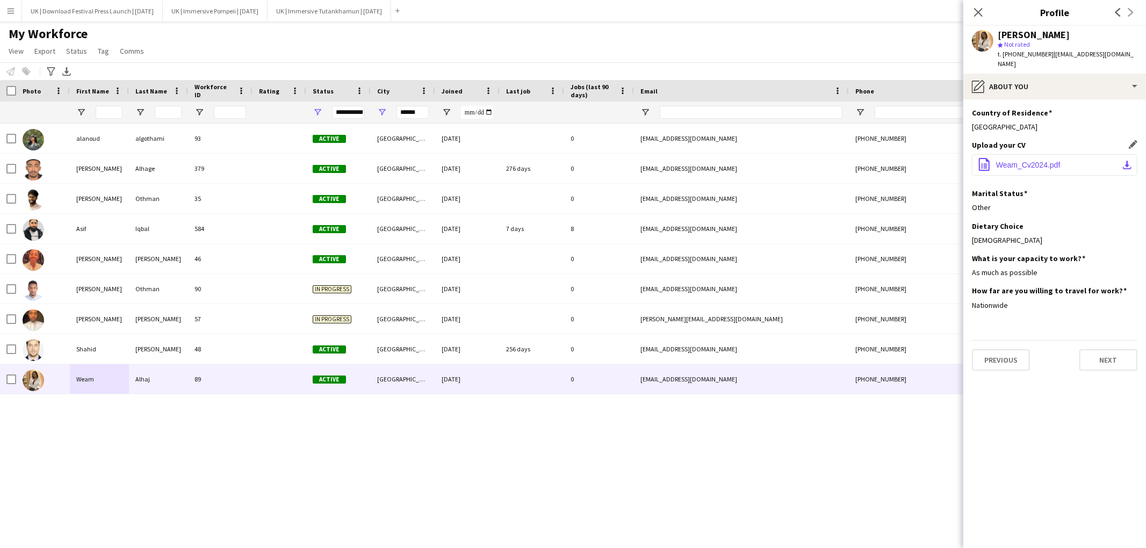
click at [1041, 161] on span "Weam_Cv2024.pdf" at bounding box center [1028, 165] width 64 height 9
click at [228, 6] on button "UK | Immersive Pompeii | [DATE] Close" at bounding box center [215, 11] width 105 height 21
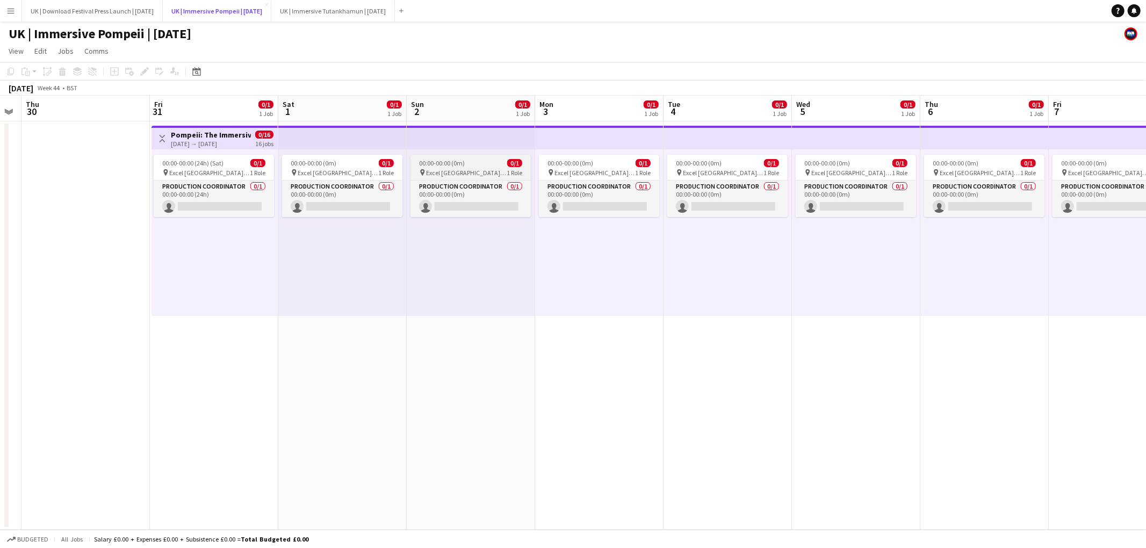
scroll to position [0, 234]
click at [191, 178] on app-job-card "00:00-00:00 (24h) (Sat) 0/1 pin Excel [GEOGRAPHIC_DATA] | [GEOGRAPHIC_DATA], [G…" at bounding box center [215, 186] width 120 height 62
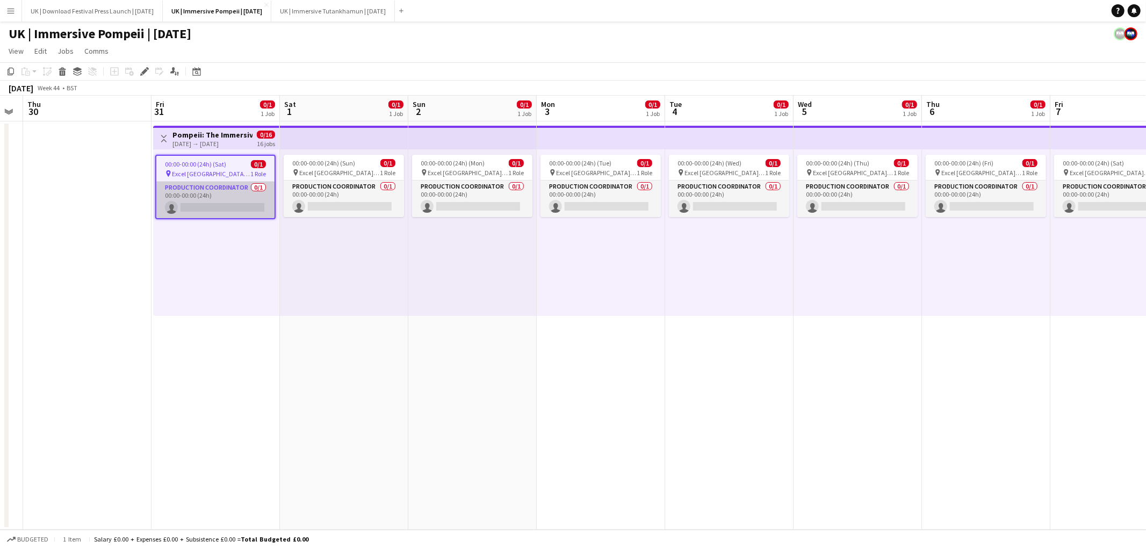
click at [191, 189] on app-card-role "Production Coordinator 0/1 00:00-00:00 (24h) single-neutral-actions" at bounding box center [215, 200] width 118 height 37
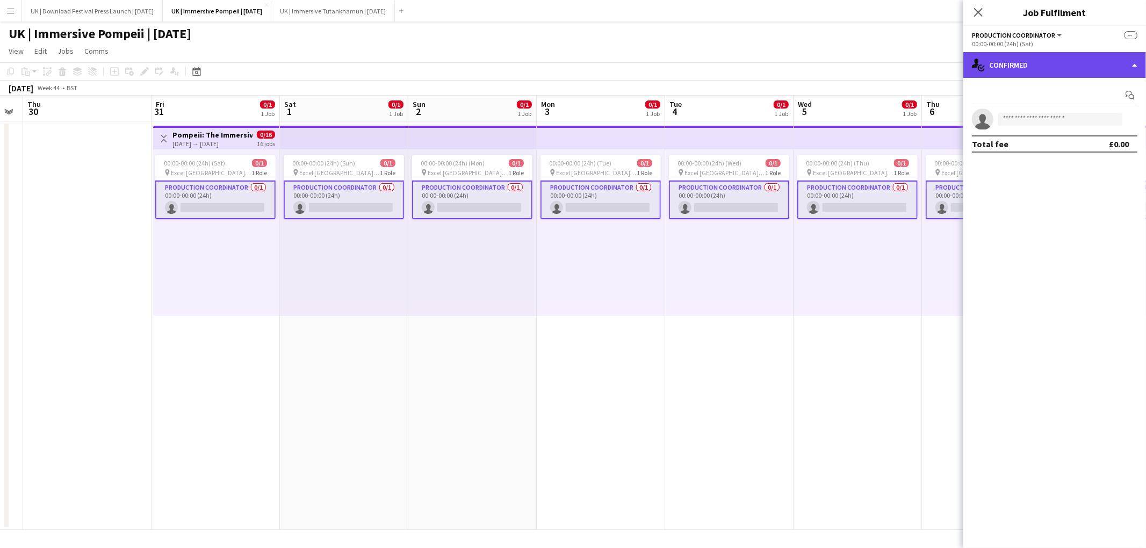
click at [1132, 66] on div "single-neutral-actions-check-2 Confirmed" at bounding box center [1054, 65] width 183 height 26
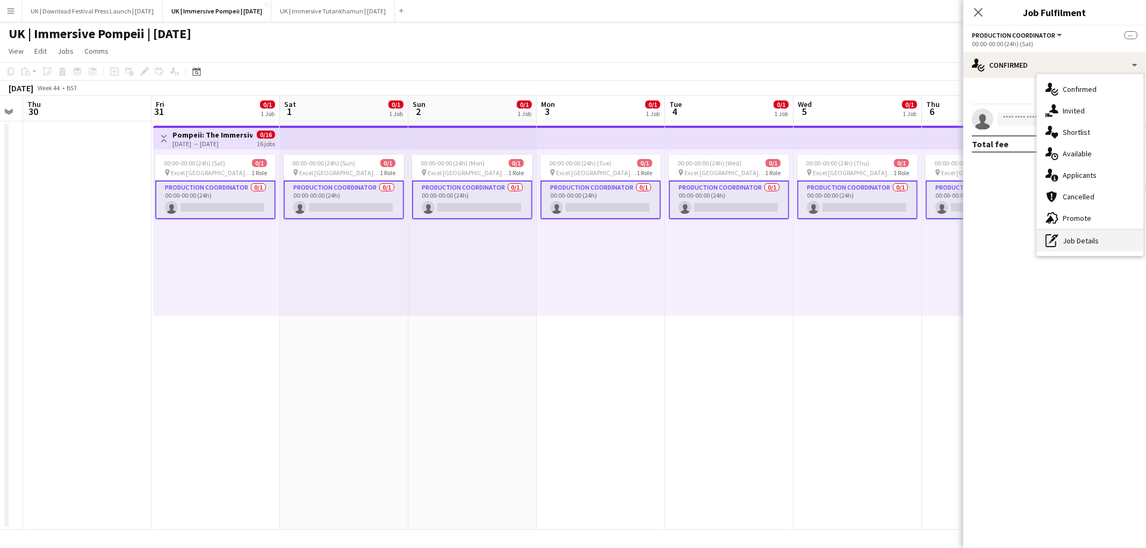
click at [1078, 243] on div "pen-write Job Details" at bounding box center [1090, 240] width 106 height 21
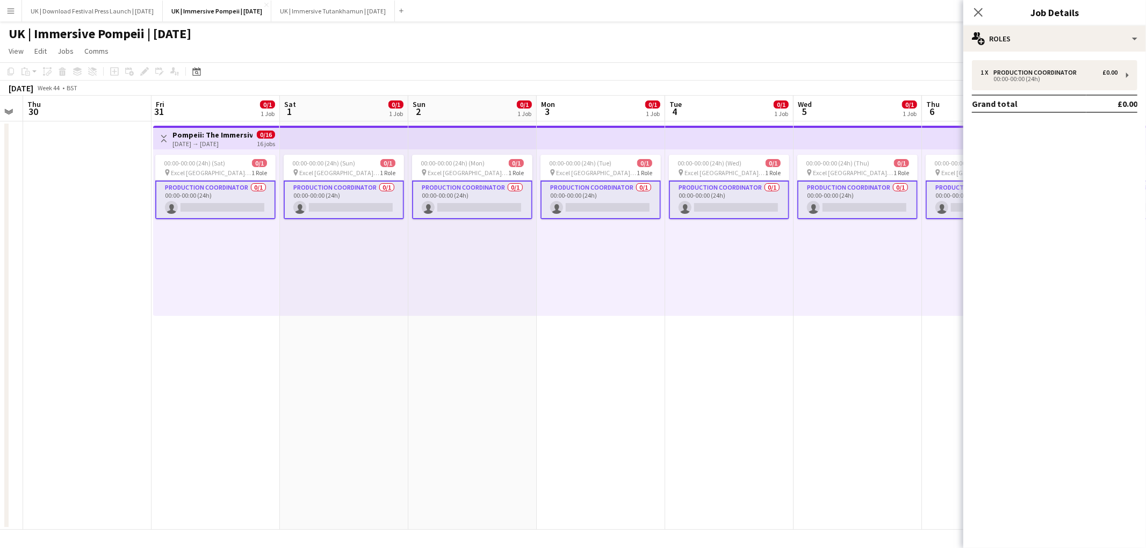
click at [981, 13] on icon "Close pop-in" at bounding box center [978, 12] width 9 height 9
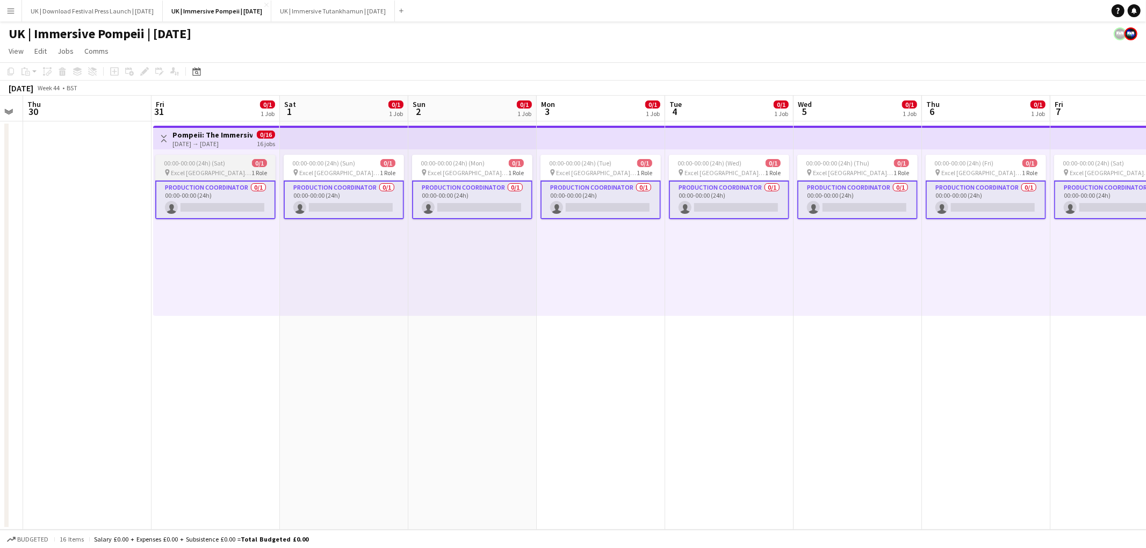
click at [222, 167] on app-job-card "00:00-00:00 (24h) (Sat) 0/1 pin Excel [GEOGRAPHIC_DATA] | [GEOGRAPHIC_DATA], [G…" at bounding box center [215, 187] width 120 height 64
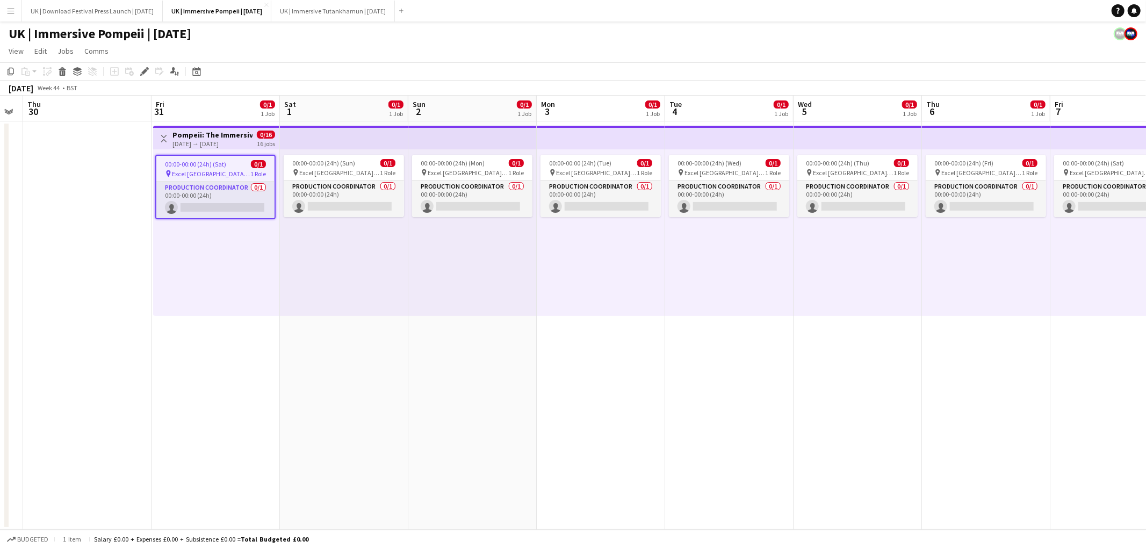
drag, startPoint x: 501, startPoint y: 287, endPoint x: 408, endPoint y: 291, distance: 93.0
click at [501, 287] on div "00:00-00:00 (24h) (Mon) 0/1 pin Excel [GEOGRAPHIC_DATA] | [GEOGRAPHIC_DATA], [G…" at bounding box center [472, 232] width 128 height 167
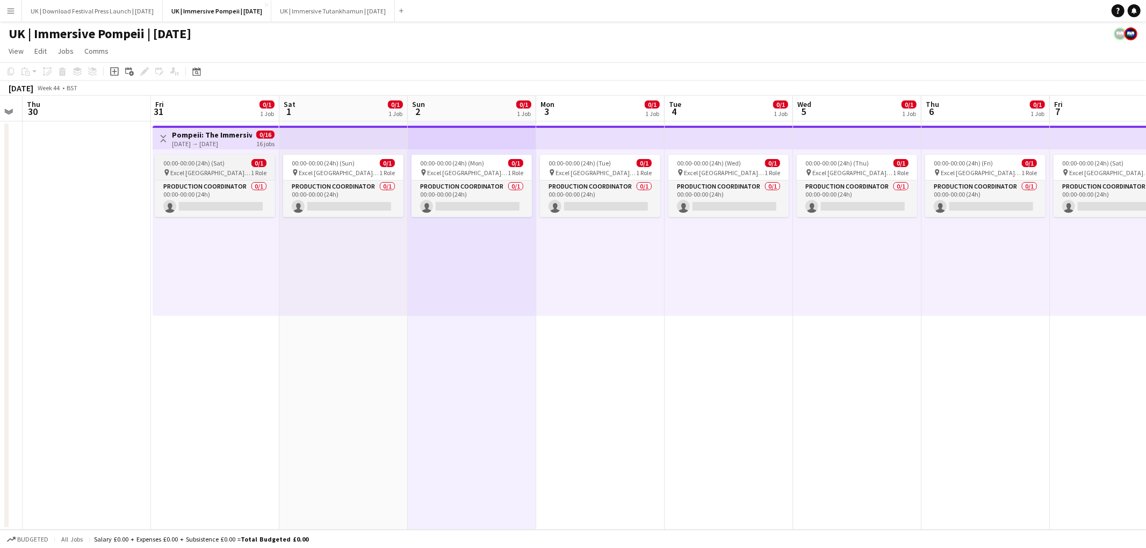
click at [217, 162] on span "00:00-00:00 (24h) (Sat)" at bounding box center [193, 163] width 61 height 8
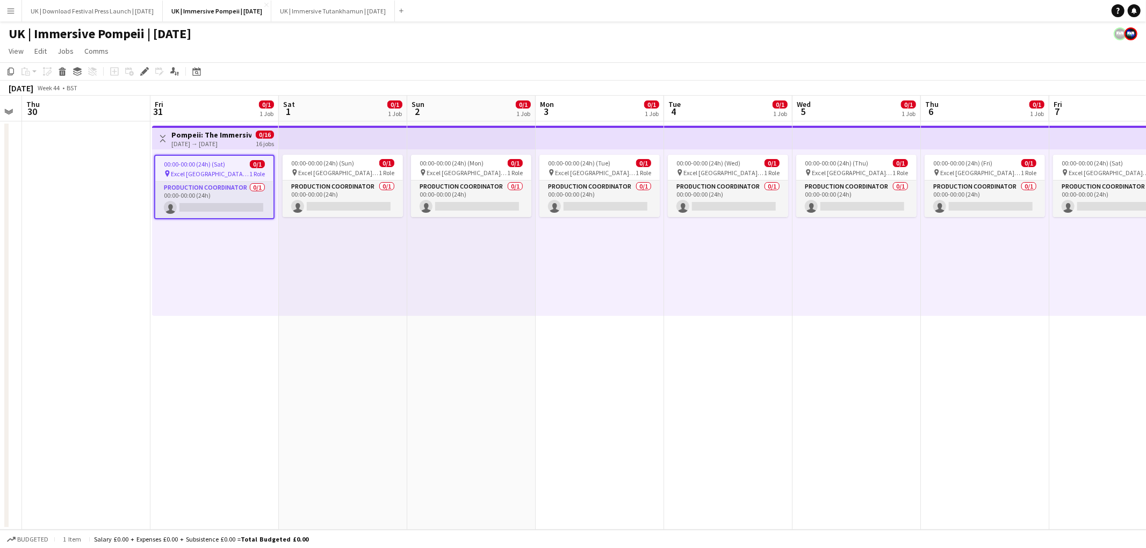
drag, startPoint x: 142, startPoint y: 71, endPoint x: 163, endPoint y: 93, distance: 30.0
click at [143, 71] on icon at bounding box center [144, 72] width 6 height 6
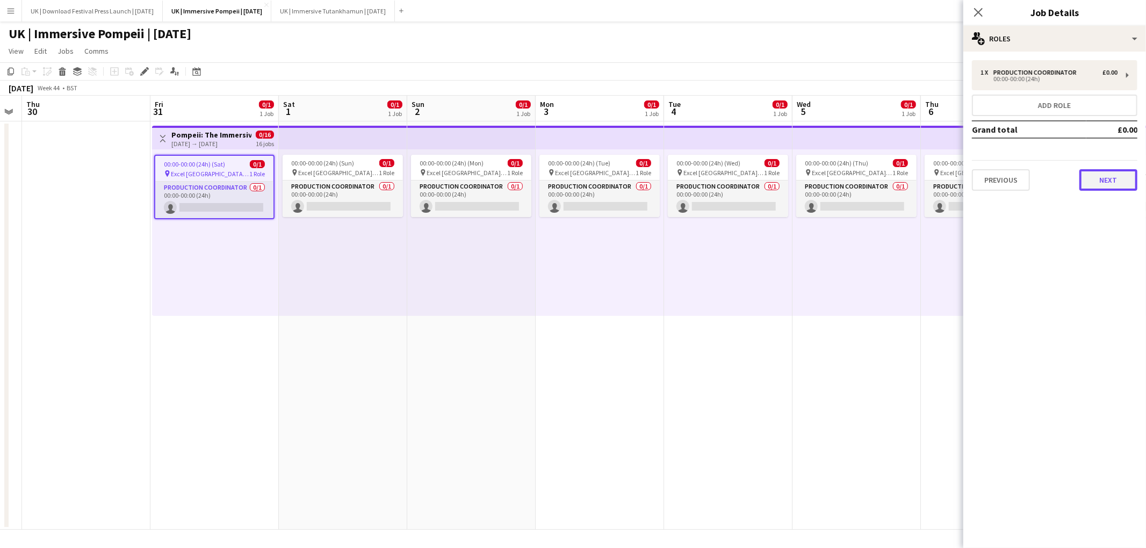
click at [1121, 175] on button "Next" at bounding box center [1108, 179] width 58 height 21
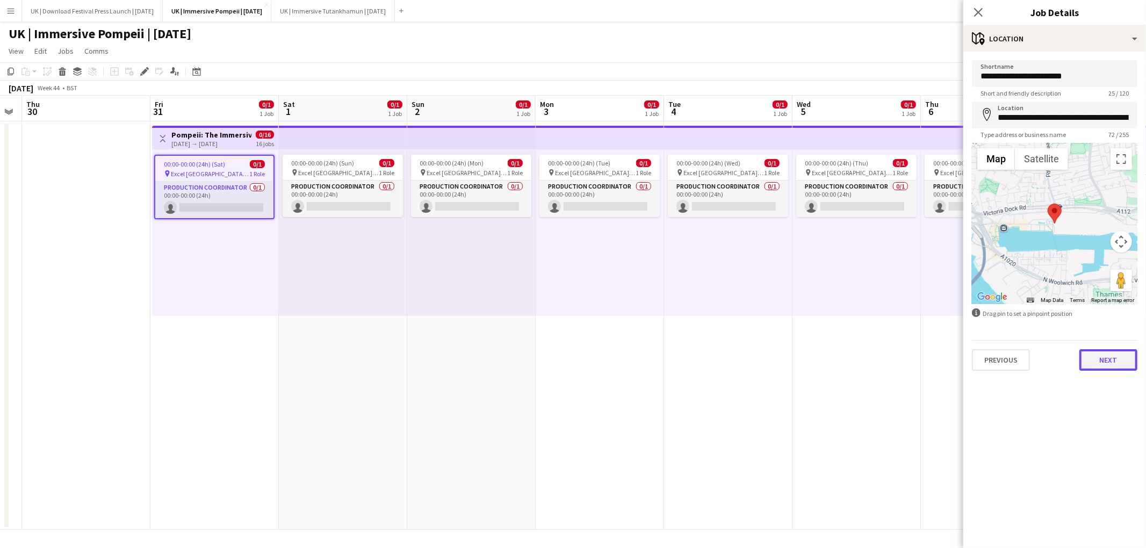
click at [1111, 356] on button "Next" at bounding box center [1108, 359] width 58 height 21
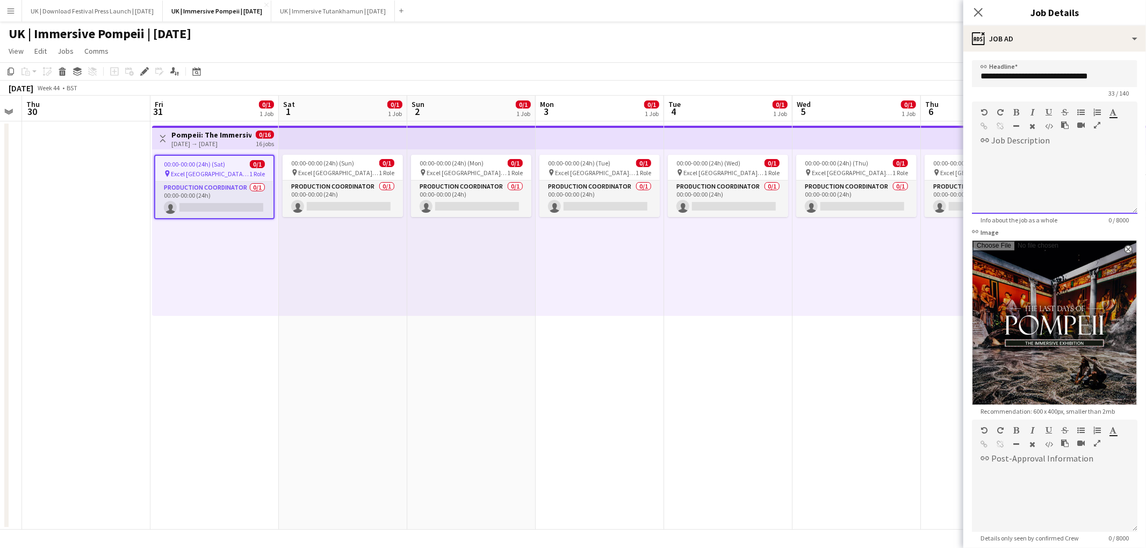
click at [1052, 161] on div at bounding box center [1054, 181] width 165 height 64
paste div
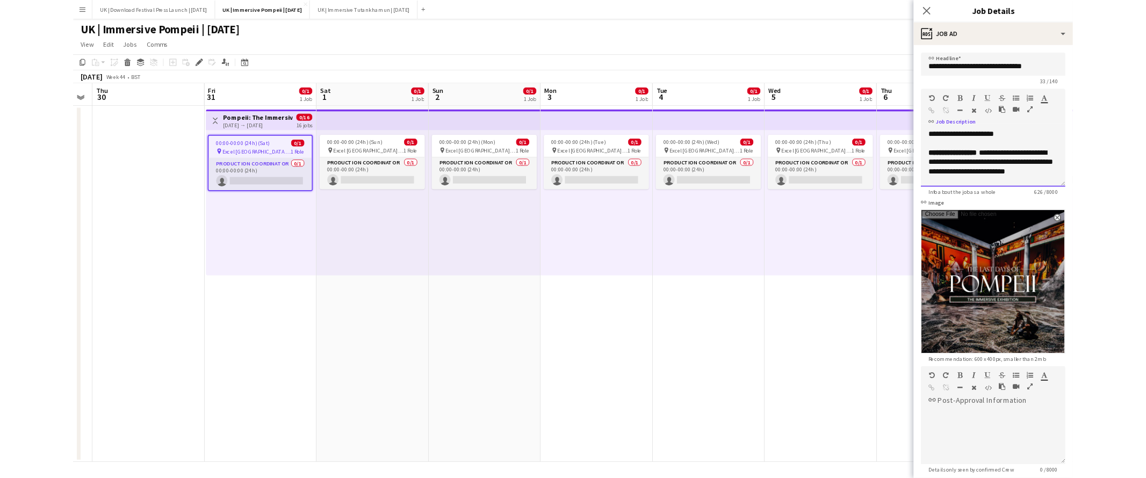
scroll to position [0, 0]
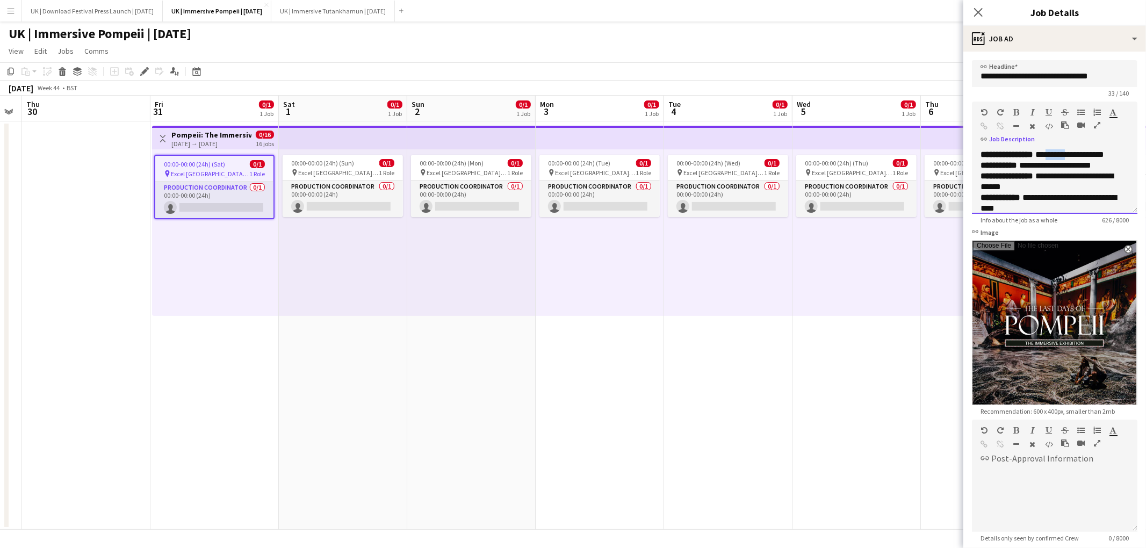
drag, startPoint x: 1077, startPoint y: 154, endPoint x: 1055, endPoint y: 154, distance: 22.0
click at [1055, 154] on div "**********" at bounding box center [1055, 154] width 148 height 11
click at [1041, 165] on div "**********" at bounding box center [1055, 165] width 148 height 11
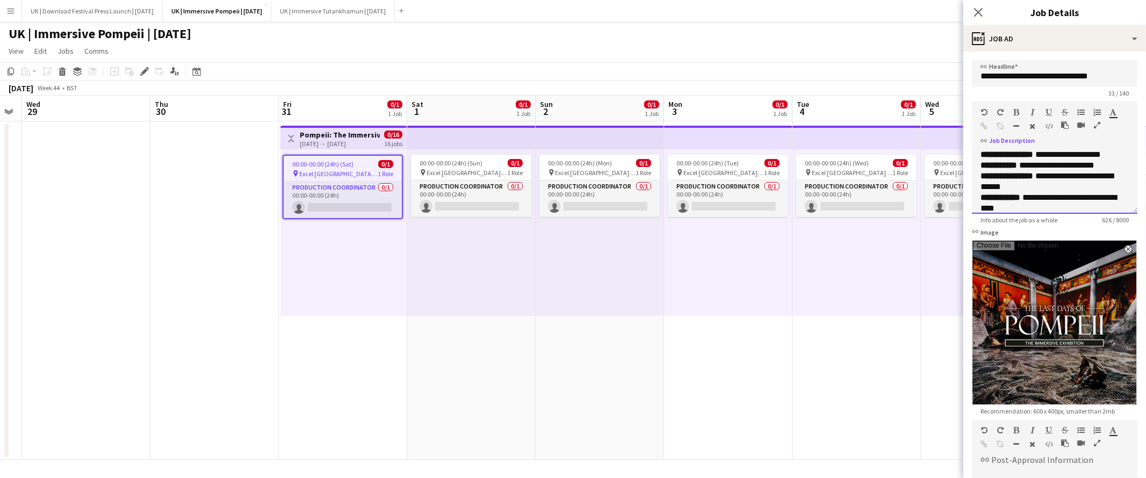
scroll to position [0, 235]
click at [1064, 165] on div "**********" at bounding box center [1055, 165] width 148 height 11
click at [1056, 164] on div "**********" at bounding box center [1055, 165] width 148 height 11
click at [1043, 166] on div "**********" at bounding box center [1055, 165] width 148 height 11
click at [1109, 167] on div "**********" at bounding box center [1055, 170] width 148 height 21
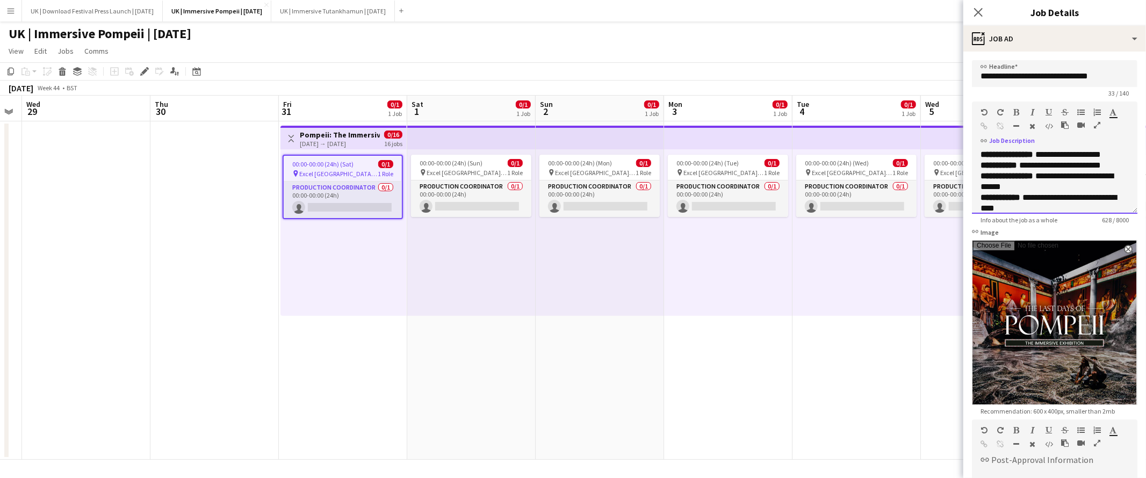
drag, startPoint x: 1065, startPoint y: 175, endPoint x: 1114, endPoint y: 160, distance: 51.8
click at [1067, 175] on div "**********" at bounding box center [1055, 181] width 148 height 21
drag, startPoint x: 1085, startPoint y: 188, endPoint x: 982, endPoint y: 188, distance: 103.2
click at [982, 188] on div "**********" at bounding box center [1055, 181] width 148 height 21
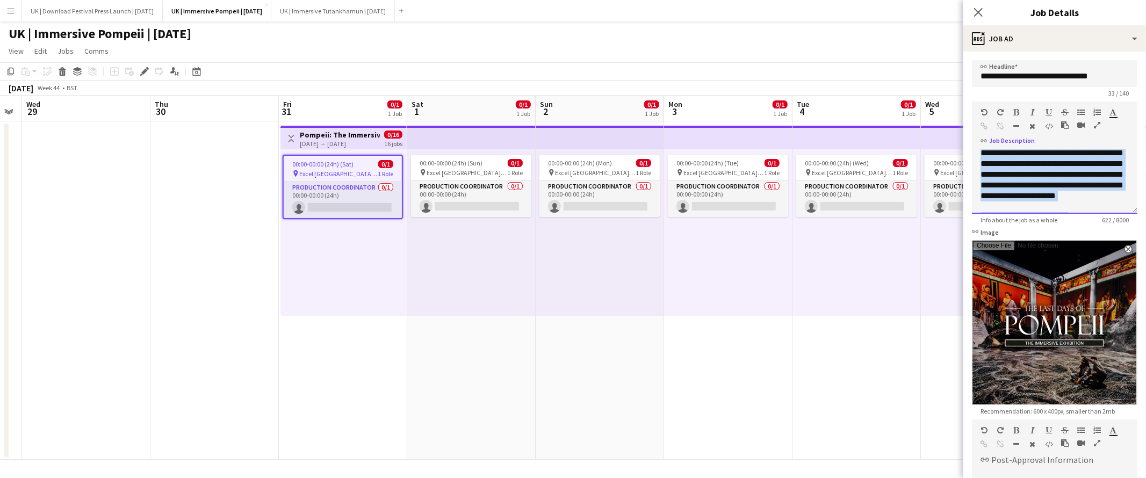
scroll to position [148, 0]
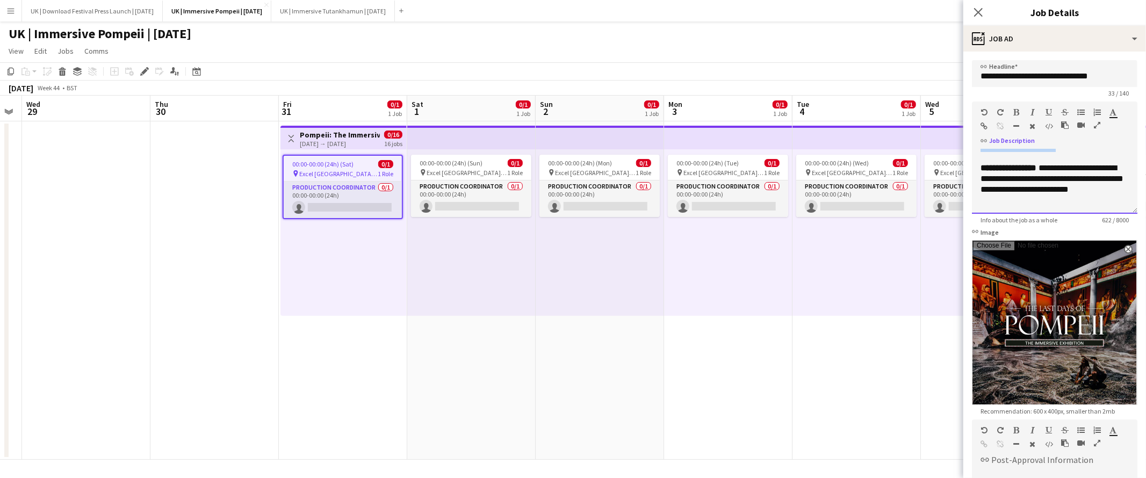
drag, startPoint x: 1038, startPoint y: 176, endPoint x: 1079, endPoint y: 160, distance: 44.4
click at [1079, 160] on div "**********" at bounding box center [1055, 114] width 148 height 97
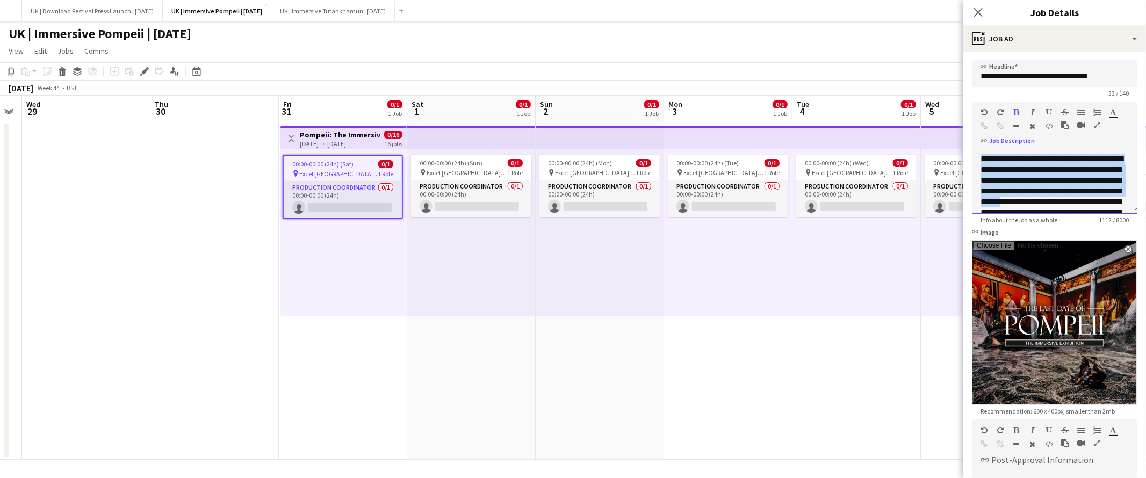
drag, startPoint x: 983, startPoint y: 160, endPoint x: 1071, endPoint y: 196, distance: 95.2
click at [1071, 196] on div "**********" at bounding box center [1055, 224] width 148 height 140
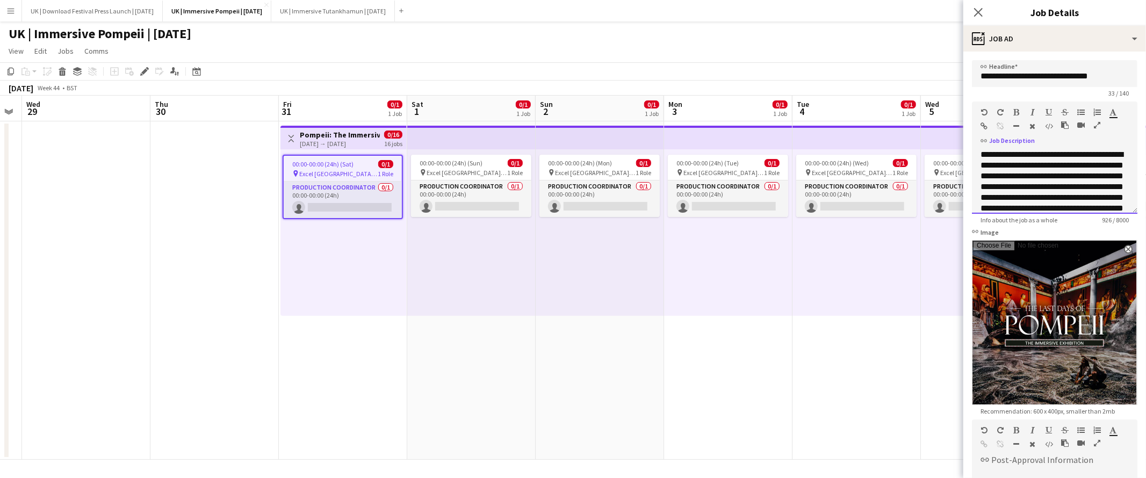
scroll to position [168, 0]
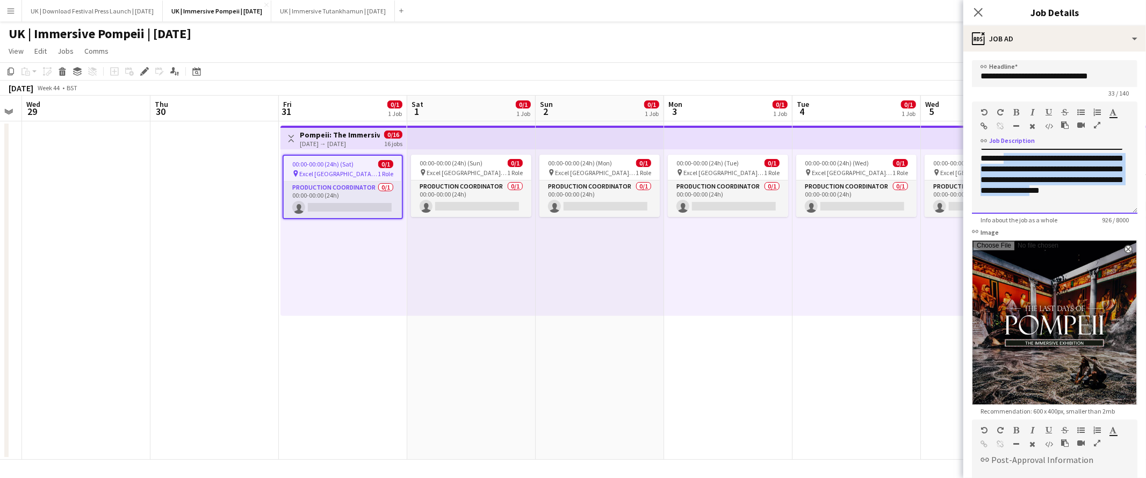
drag, startPoint x: 1014, startPoint y: 186, endPoint x: 1004, endPoint y: 173, distance: 17.2
click at [1004, 173] on div "**********" at bounding box center [1055, 164] width 148 height 86
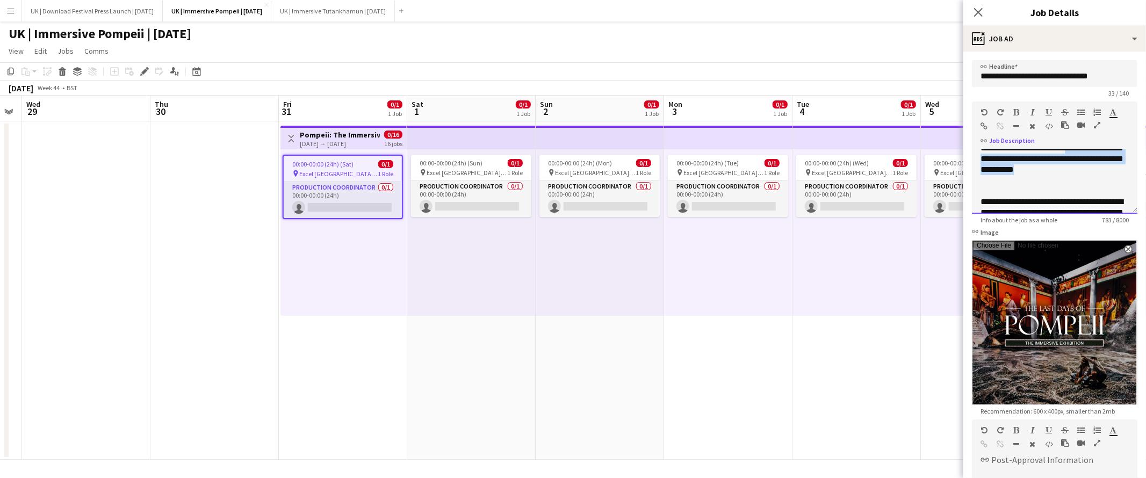
drag, startPoint x: 1018, startPoint y: 180, endPoint x: 985, endPoint y: 159, distance: 38.9
click at [985, 159] on div "**********" at bounding box center [1055, 159] width 148 height 54
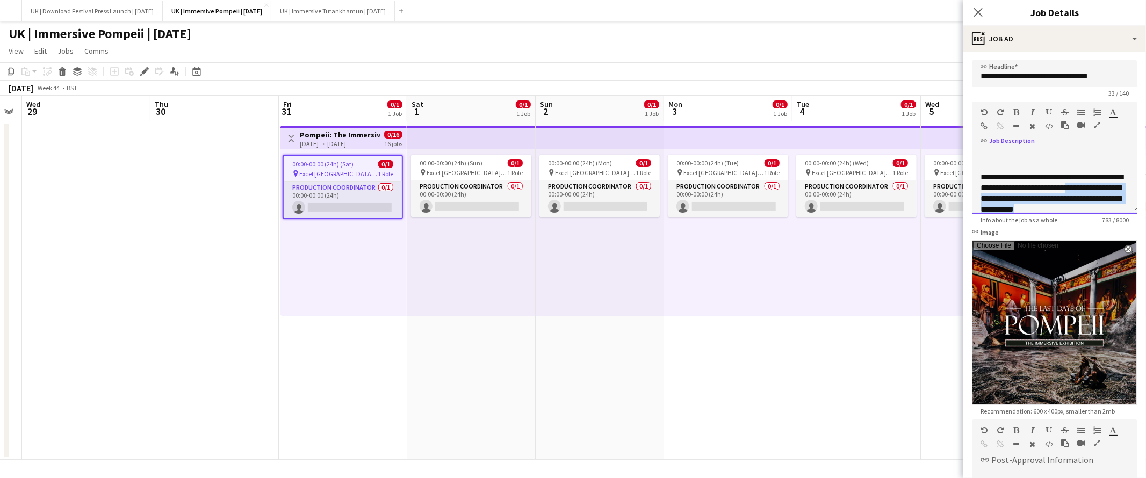
scroll to position [114, 0]
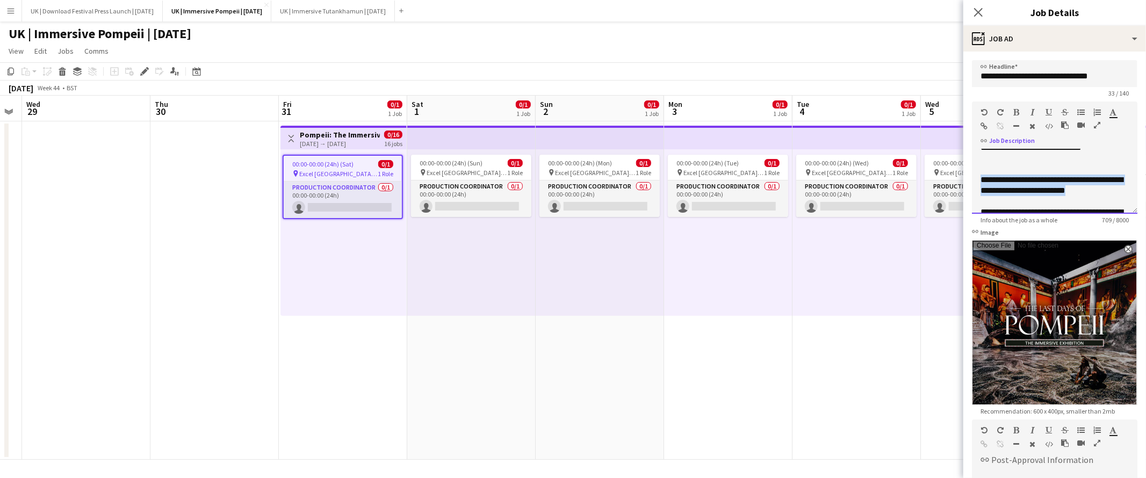
drag, startPoint x: 1105, startPoint y: 191, endPoint x: 1038, endPoint y: 179, distance: 67.7
click at [972, 181] on div "**********" at bounding box center [1054, 181] width 165 height 64
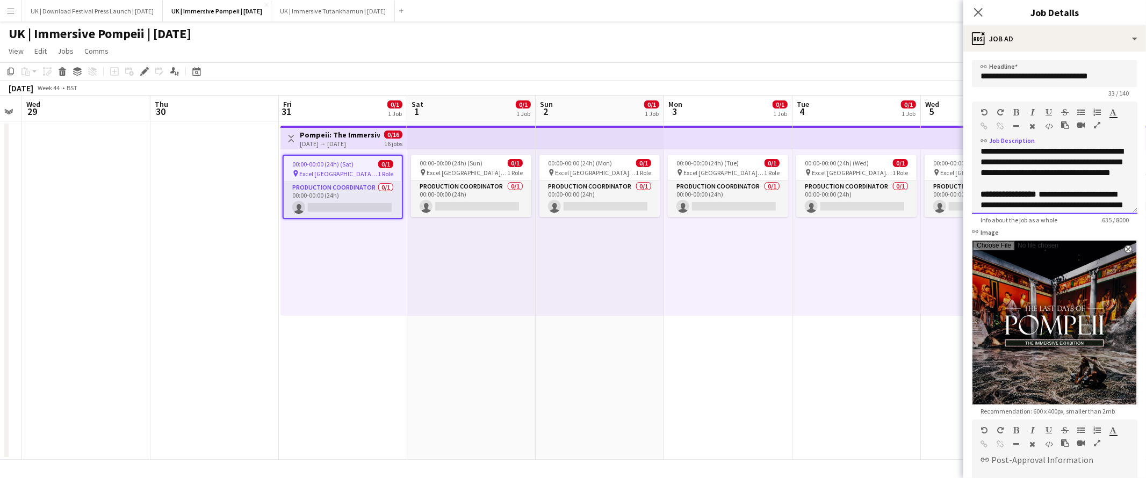
scroll to position [145, 0]
click at [981, 196] on span "**********" at bounding box center [1009, 192] width 56 height 8
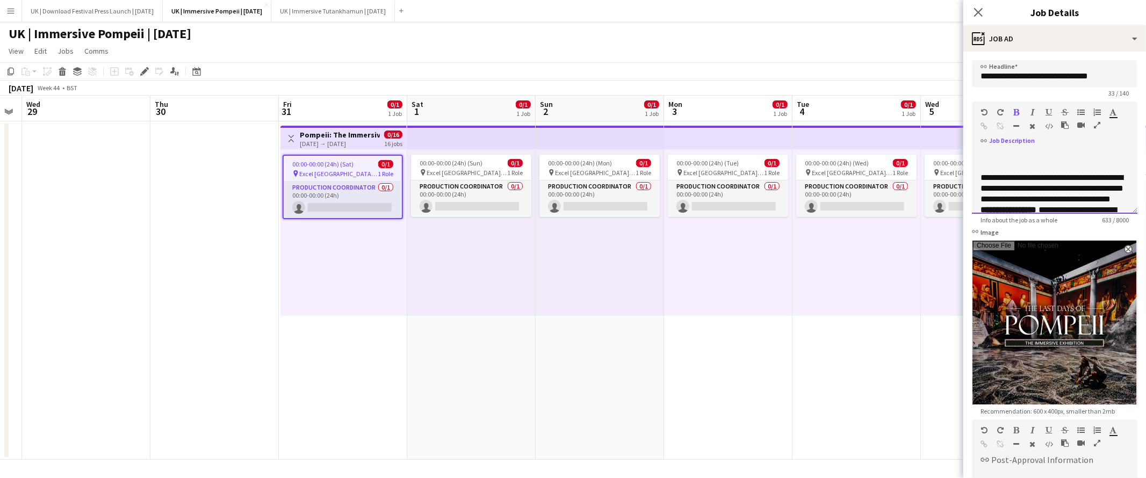
scroll to position [123, 0]
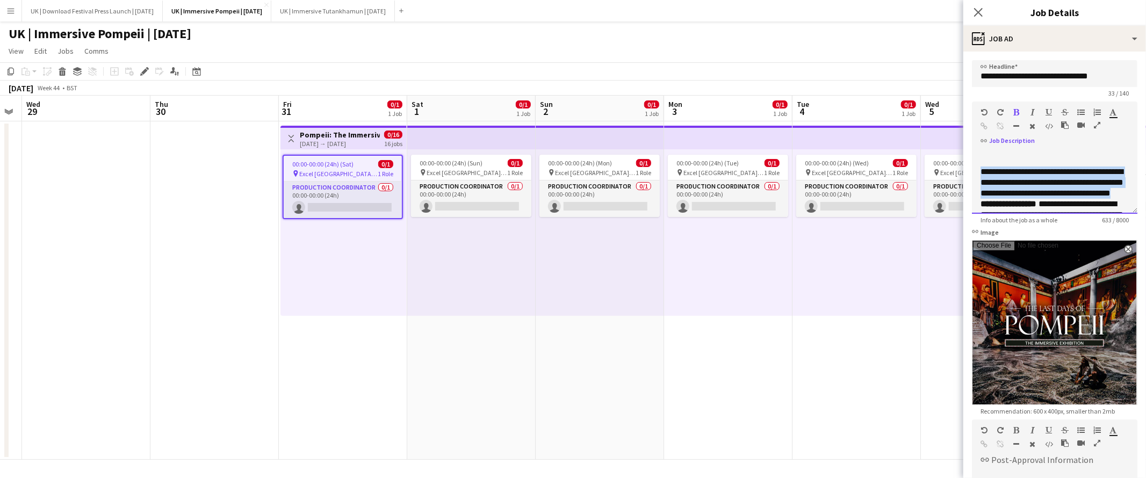
drag, startPoint x: 1007, startPoint y: 200, endPoint x: 982, endPoint y: 175, distance: 36.5
click at [982, 175] on div "**********" at bounding box center [1055, 183] width 148 height 32
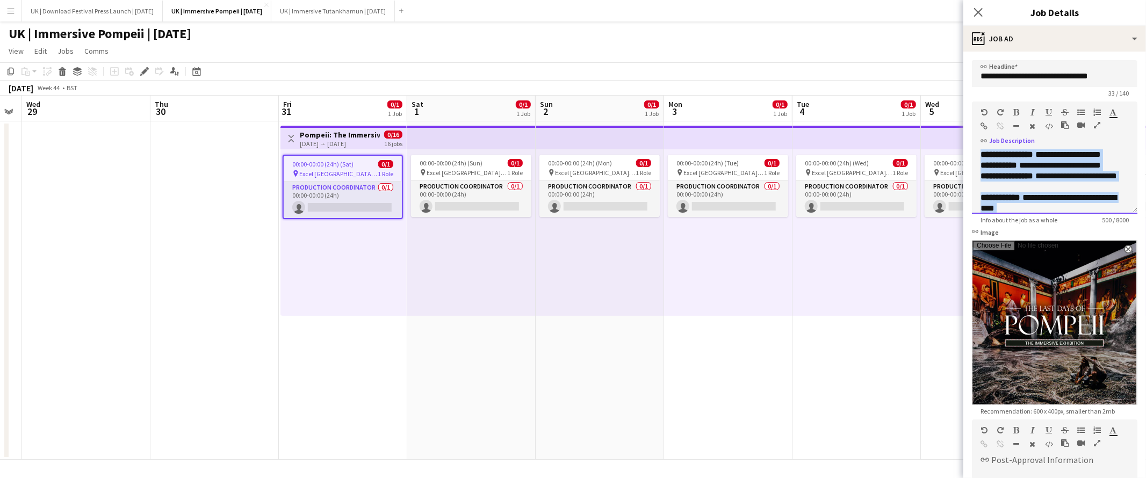
scroll to position [116, 0]
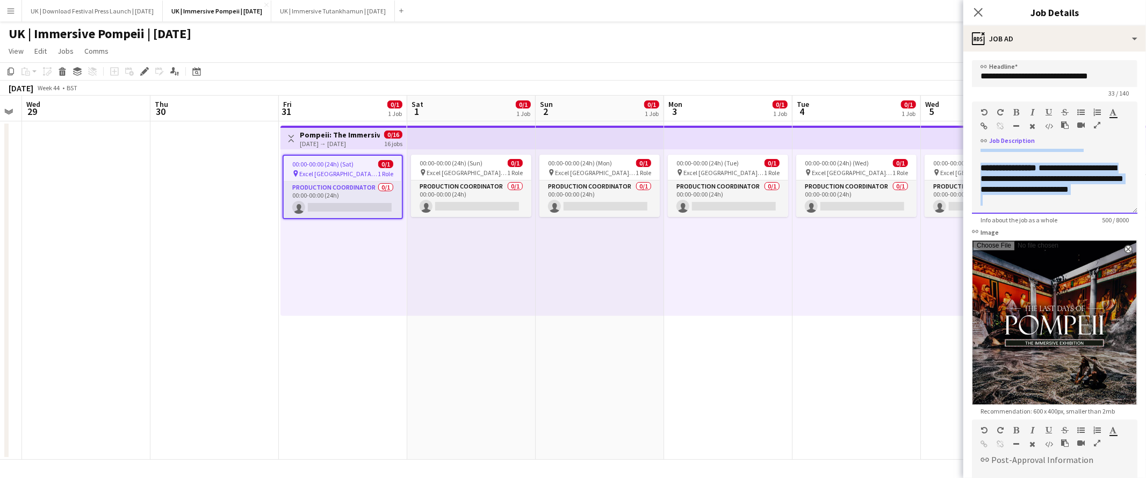
drag, startPoint x: 982, startPoint y: 156, endPoint x: 1055, endPoint y: 236, distance: 108.0
click at [1055, 236] on form "**********" at bounding box center [1054, 353] width 183 height 586
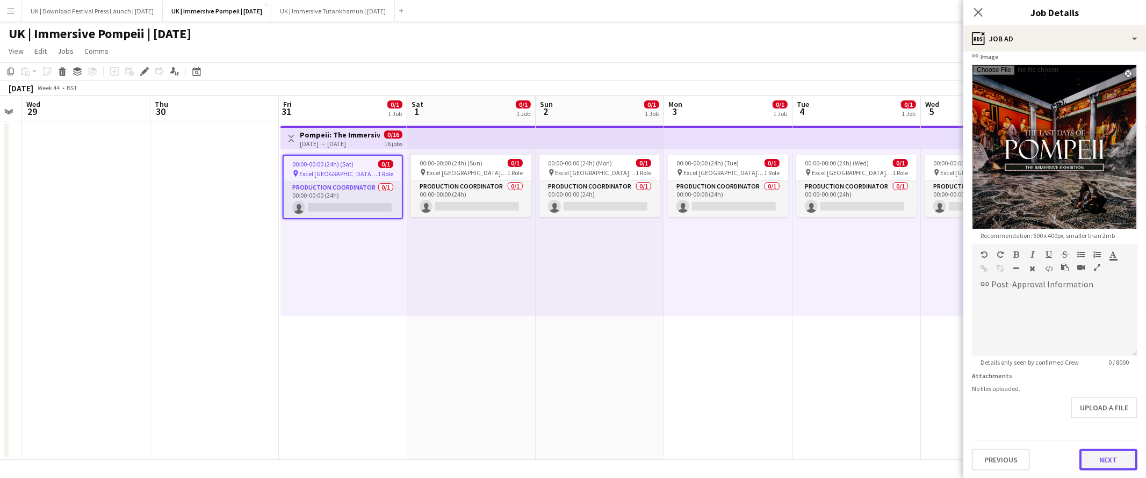
click at [1106, 459] on button "Next" at bounding box center [1108, 459] width 58 height 21
type input "*******"
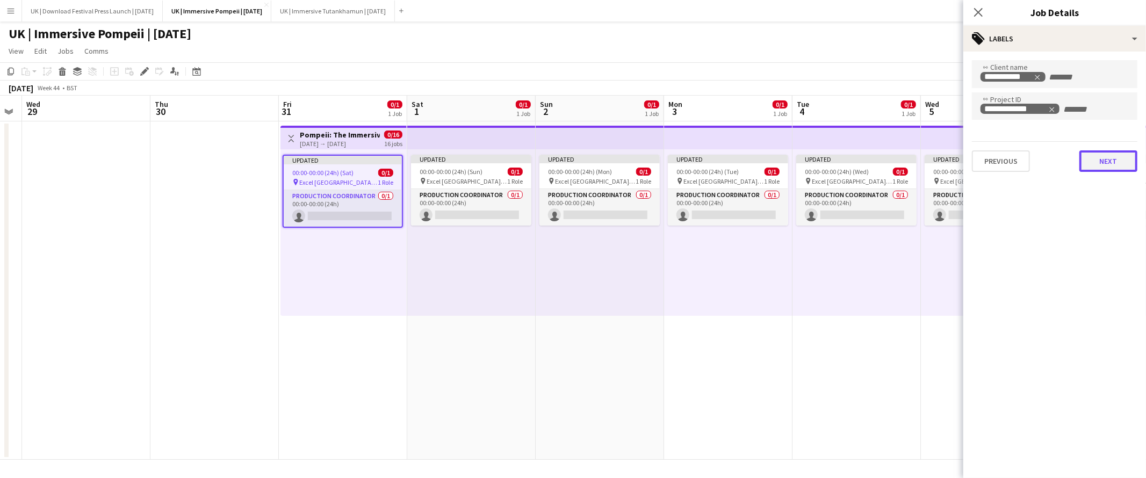
click at [1112, 162] on button "Next" at bounding box center [1108, 160] width 58 height 21
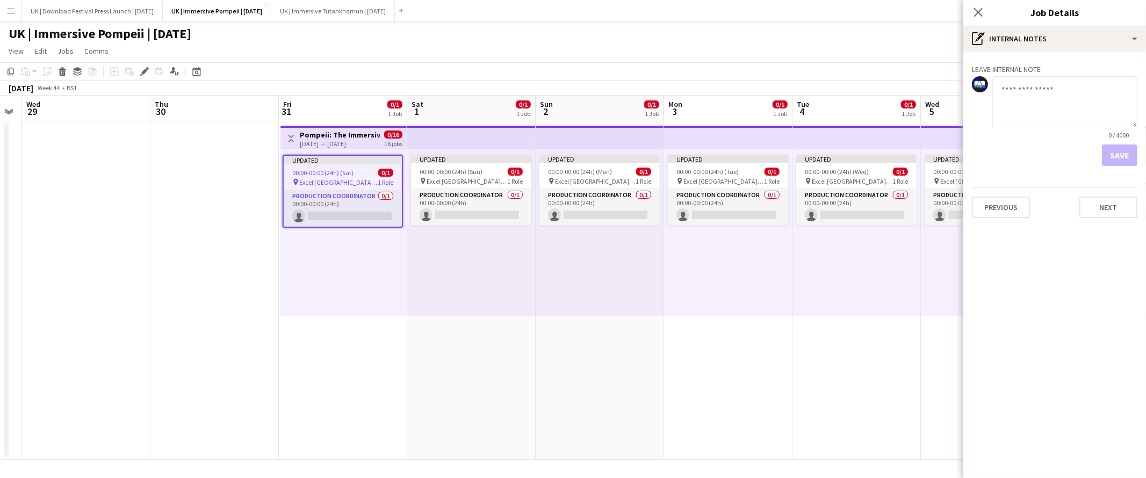
click at [1113, 218] on div "Leave internal note 0 / 4000 Save Previous Next" at bounding box center [1054, 139] width 183 height 175
click at [1112, 216] on button "Next" at bounding box center [1108, 207] width 58 height 21
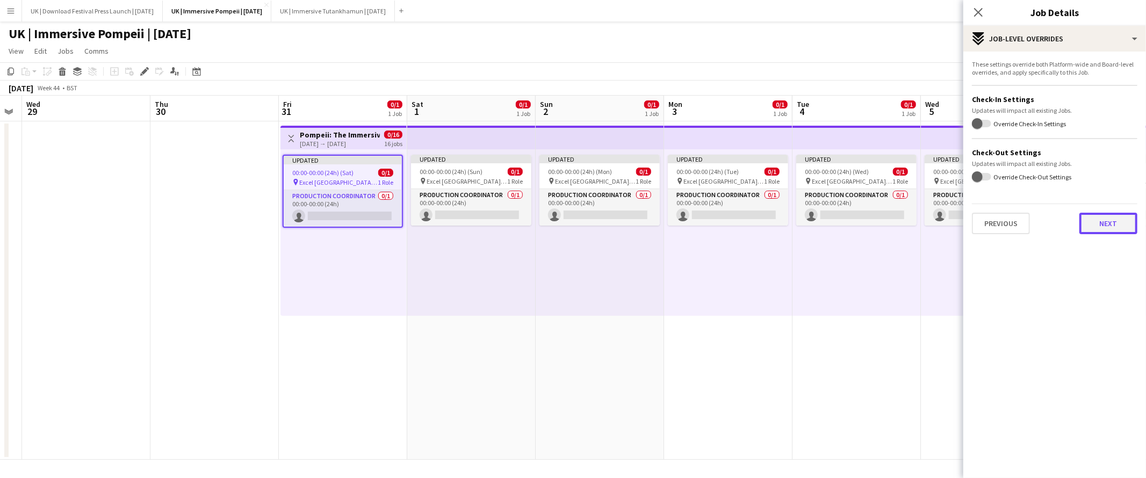
click at [1110, 221] on button "Next" at bounding box center [1108, 223] width 58 height 21
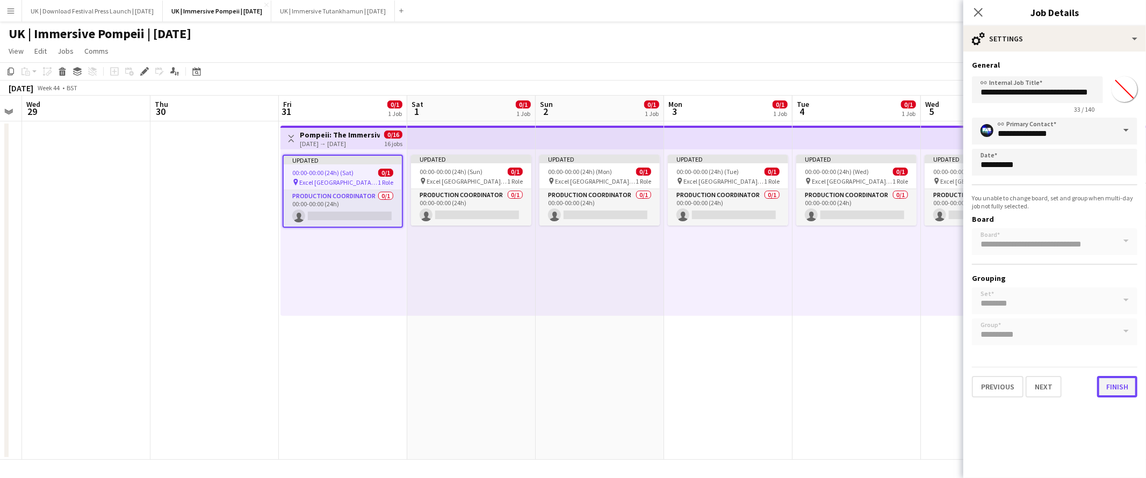
click at [1107, 384] on button "Finish" at bounding box center [1117, 386] width 40 height 21
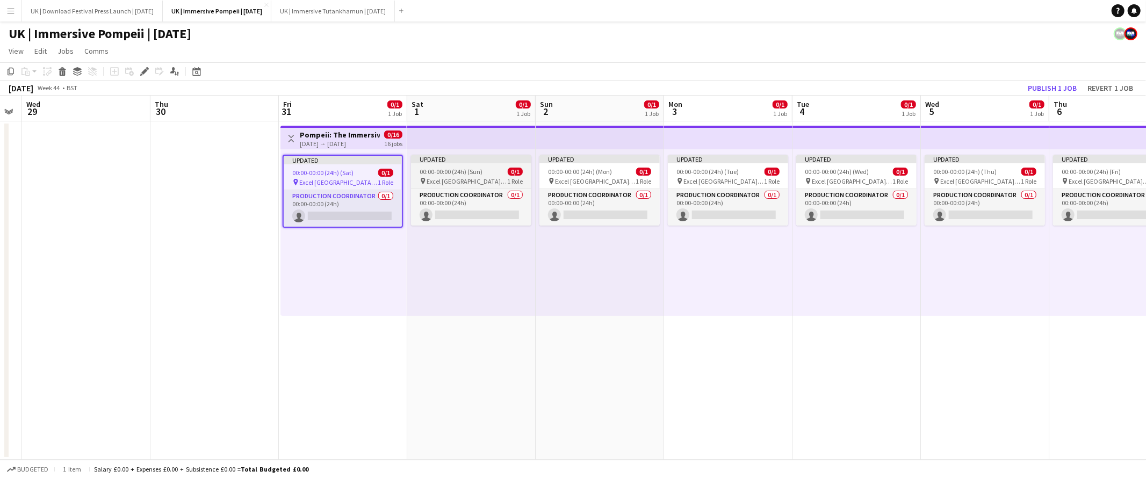
scroll to position [0, 235]
click at [481, 172] on div "00:00-00:00 (24h) (Sun) 0/1" at bounding box center [471, 172] width 120 height 8
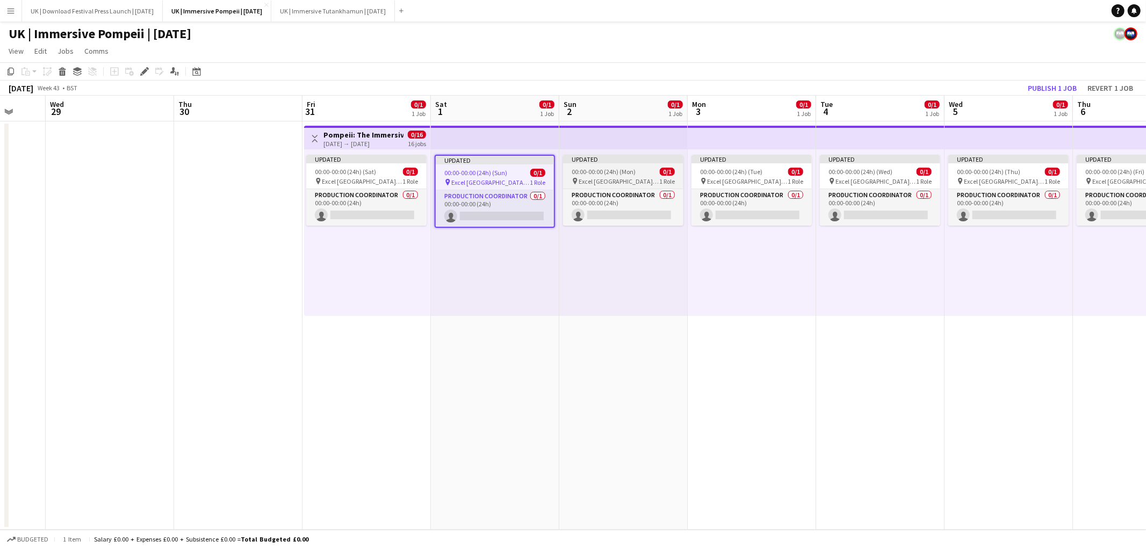
scroll to position [0, 410]
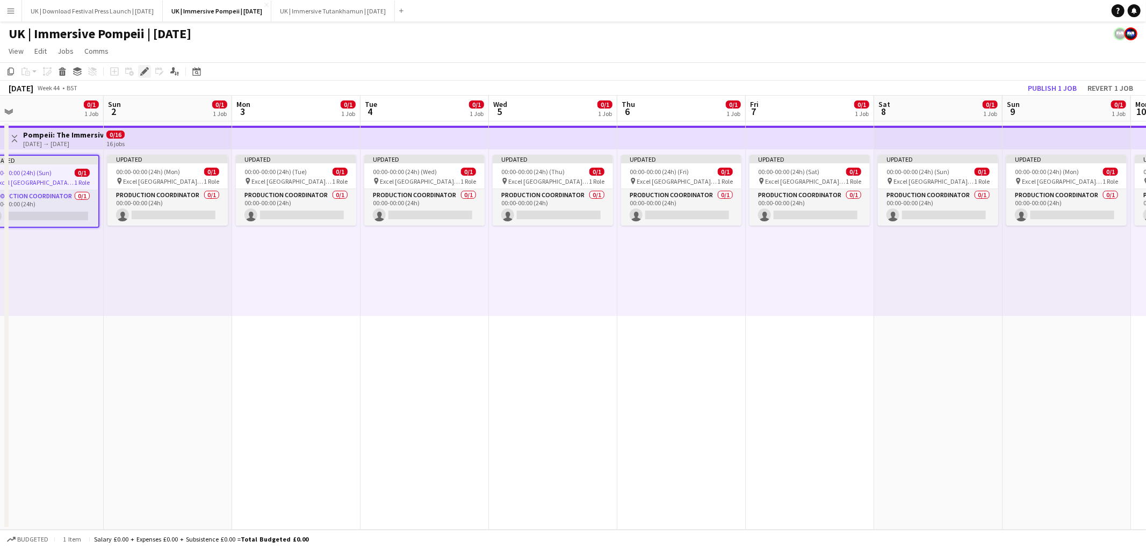
click at [143, 71] on icon at bounding box center [144, 72] width 6 height 6
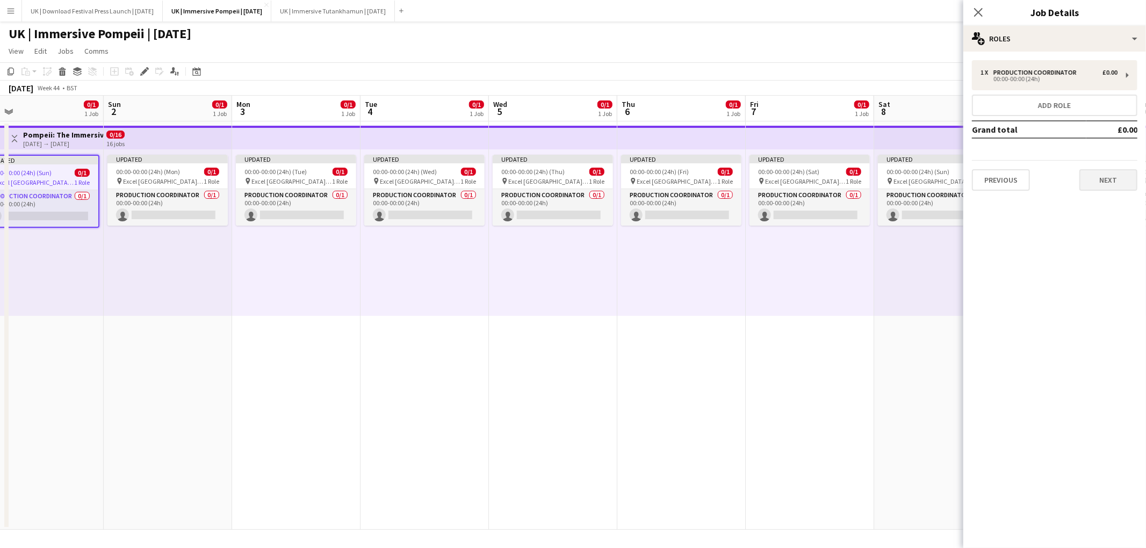
click at [1119, 169] on div "Previous Next" at bounding box center [1054, 175] width 165 height 31
click at [1119, 173] on button "Next" at bounding box center [1108, 179] width 58 height 21
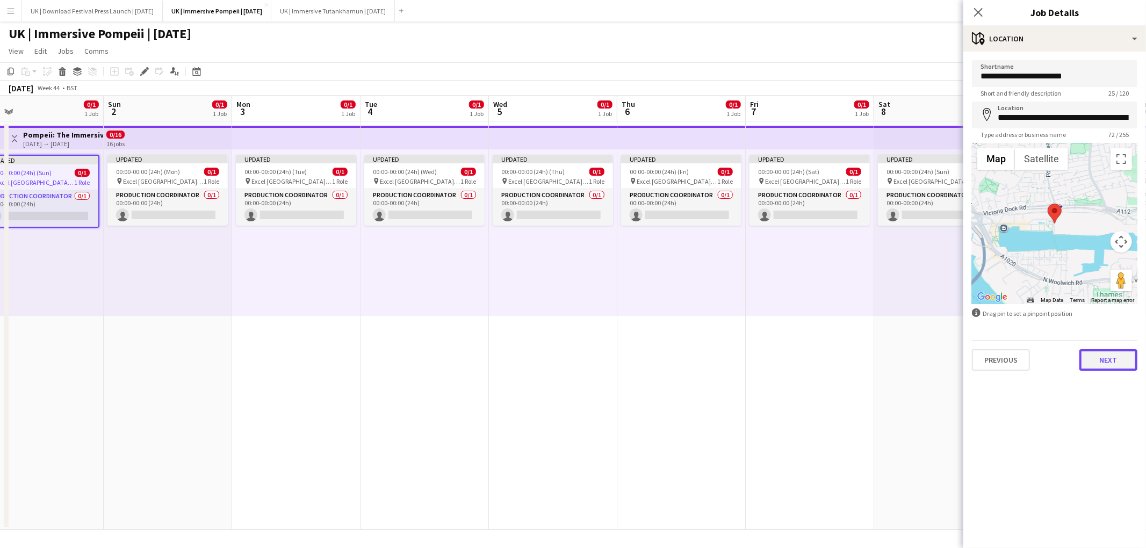
click at [1112, 368] on button "Next" at bounding box center [1108, 359] width 58 height 21
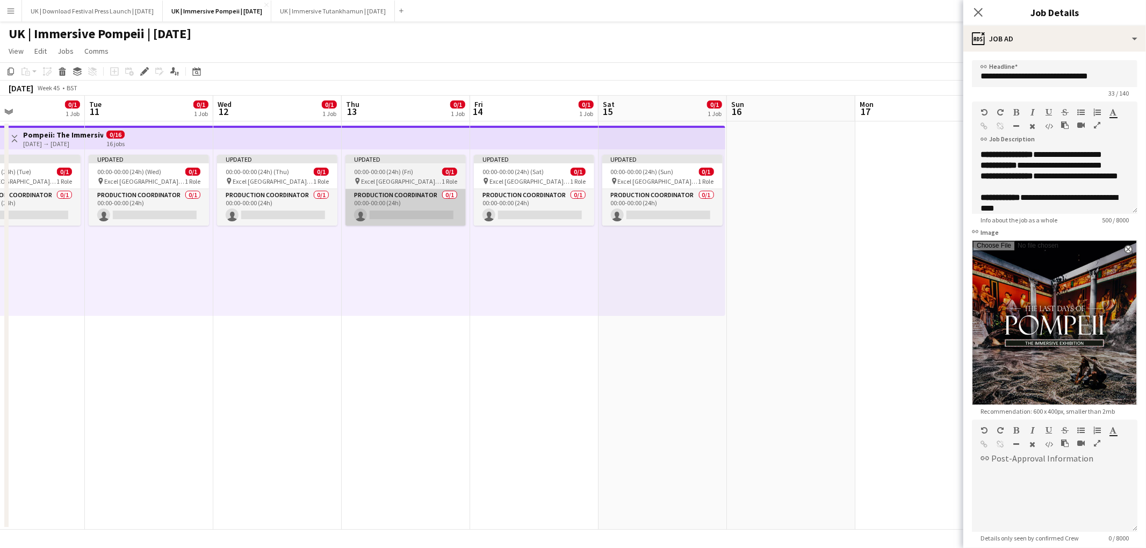
scroll to position [0, 405]
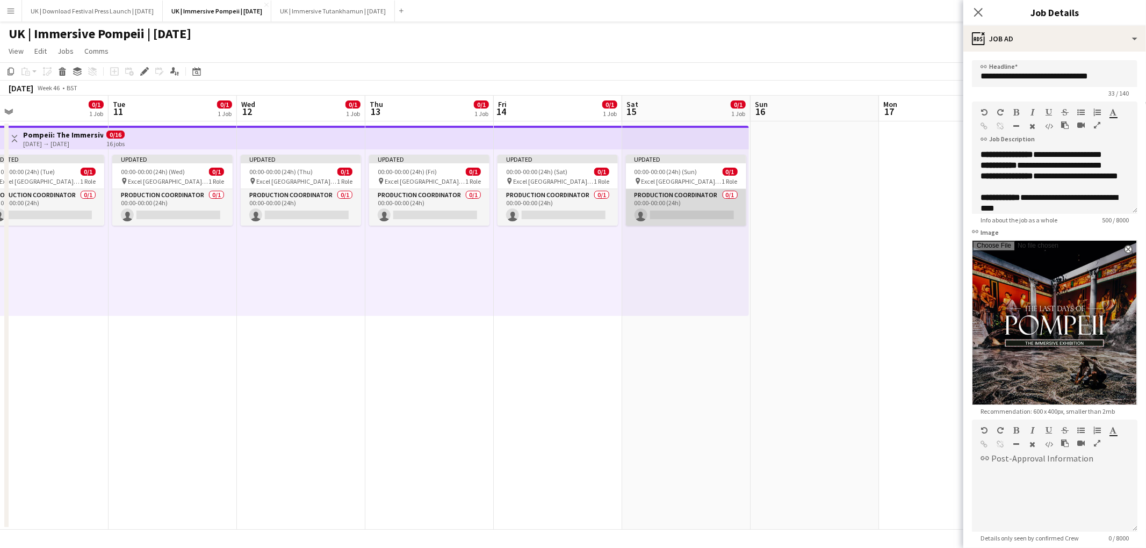
drag, startPoint x: 693, startPoint y: 195, endPoint x: 699, endPoint y: 194, distance: 6.5
click at [693, 195] on app-card-role "Production Coordinator 0/1 00:00-00:00 (24h) single-neutral-actions" at bounding box center [686, 207] width 120 height 37
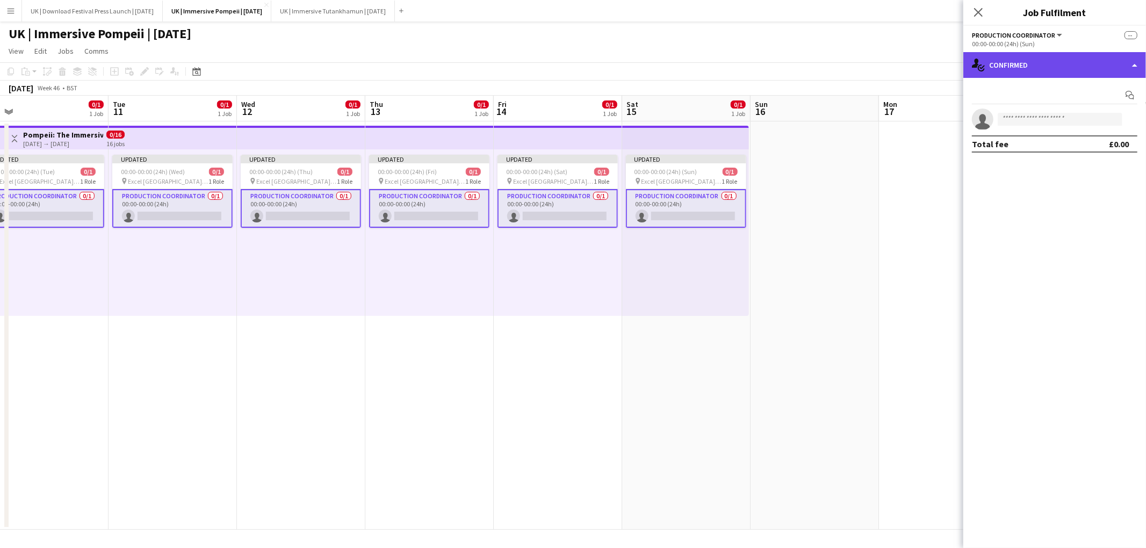
click at [1128, 62] on div "single-neutral-actions-check-2 Confirmed" at bounding box center [1054, 65] width 183 height 26
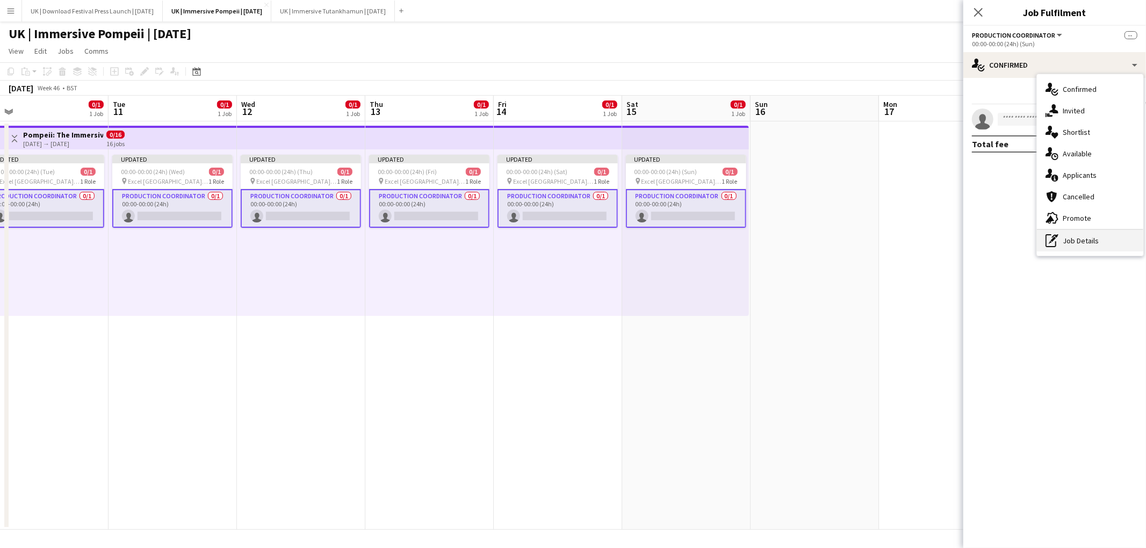
click at [1089, 243] on div "pen-write Job Details" at bounding box center [1090, 240] width 106 height 21
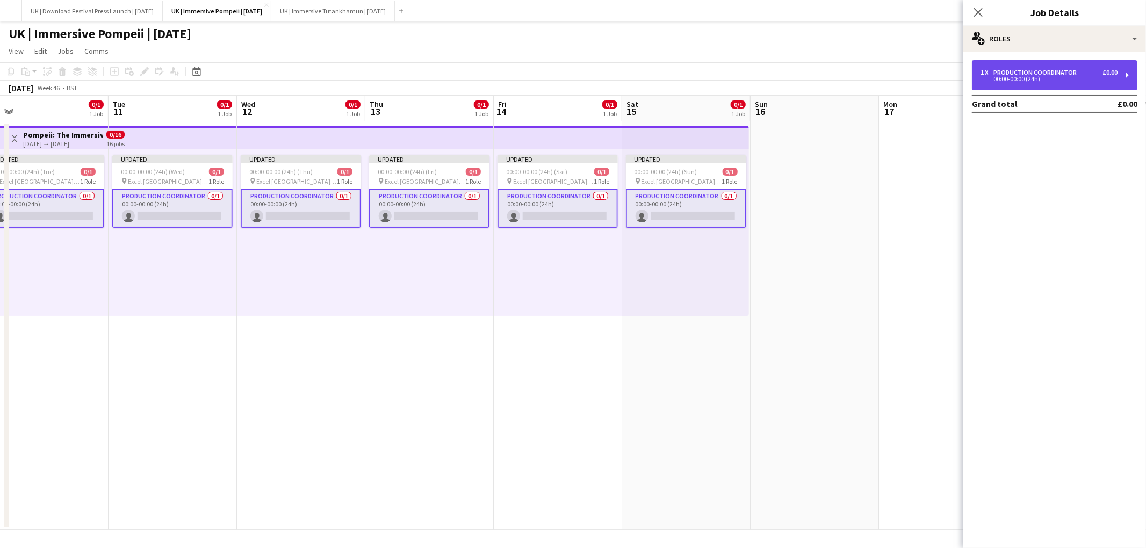
click at [1125, 71] on div "1 x Production Coordinator £0.00 00:00-00:00 (24h)" at bounding box center [1054, 75] width 165 height 30
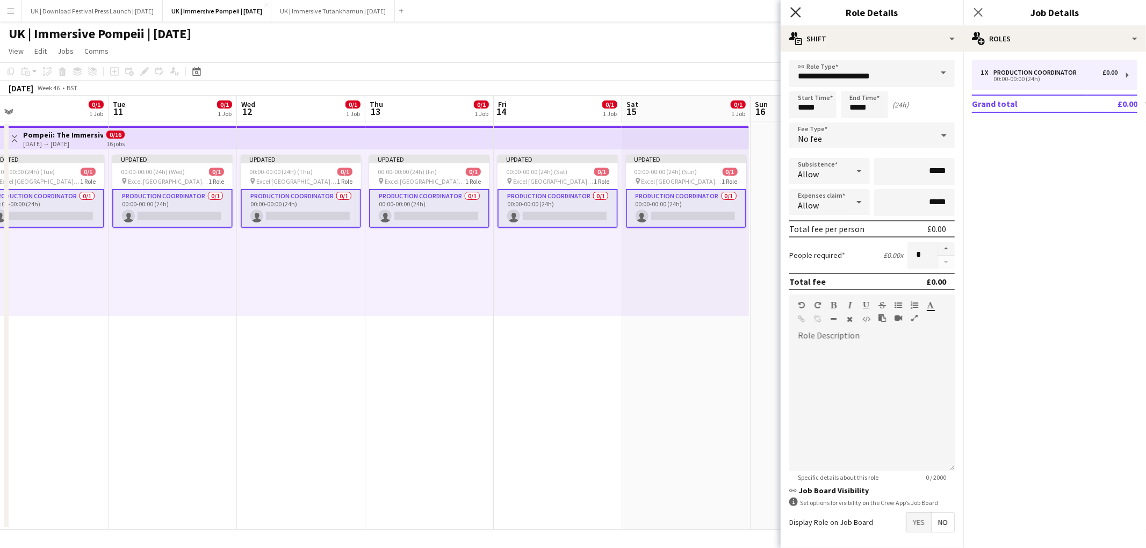
click at [796, 9] on icon "Close pop-in" at bounding box center [795, 12] width 10 height 10
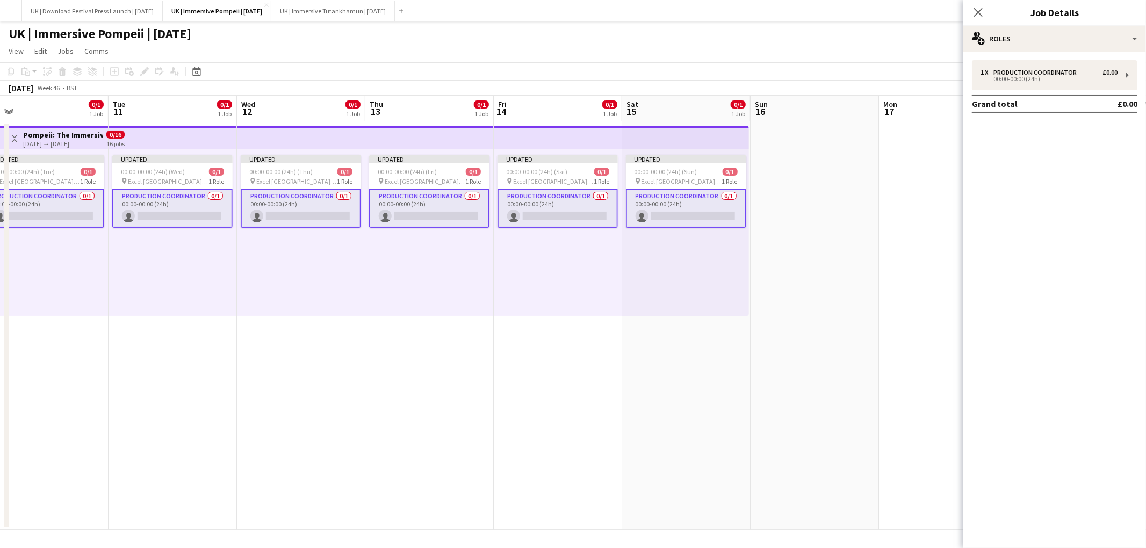
click at [693, 210] on app-card-role "Production Coordinator 0/1 00:00-00:00 (24h) single-neutral-actions" at bounding box center [686, 208] width 120 height 39
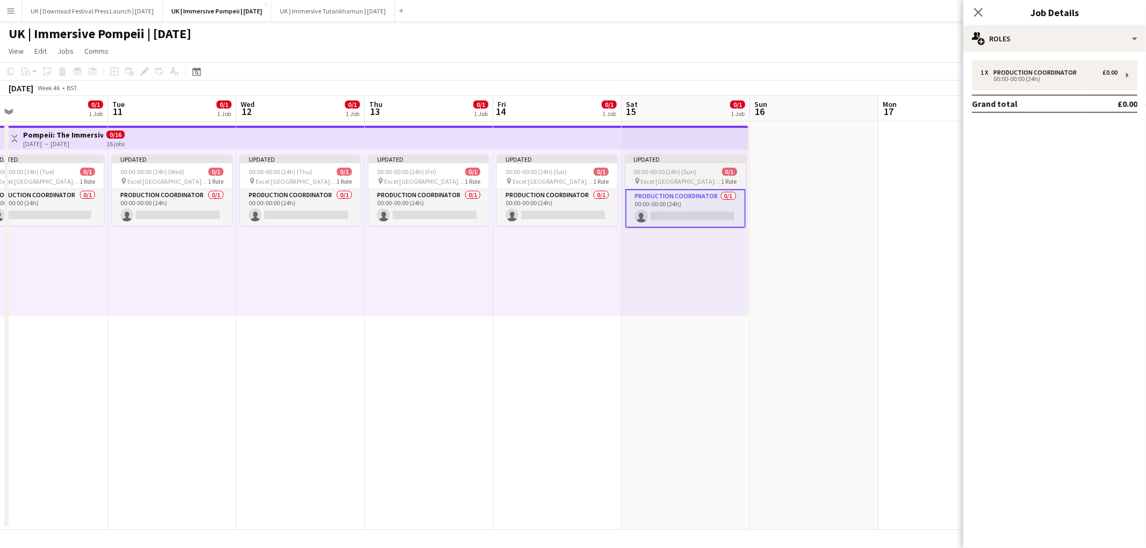
click at [690, 166] on app-job-card "Updated 00:00-00:00 (24h) (Sun) 0/1 pin Excel [GEOGRAPHIC_DATA] | [GEOGRAPHIC_D…" at bounding box center [685, 191] width 120 height 73
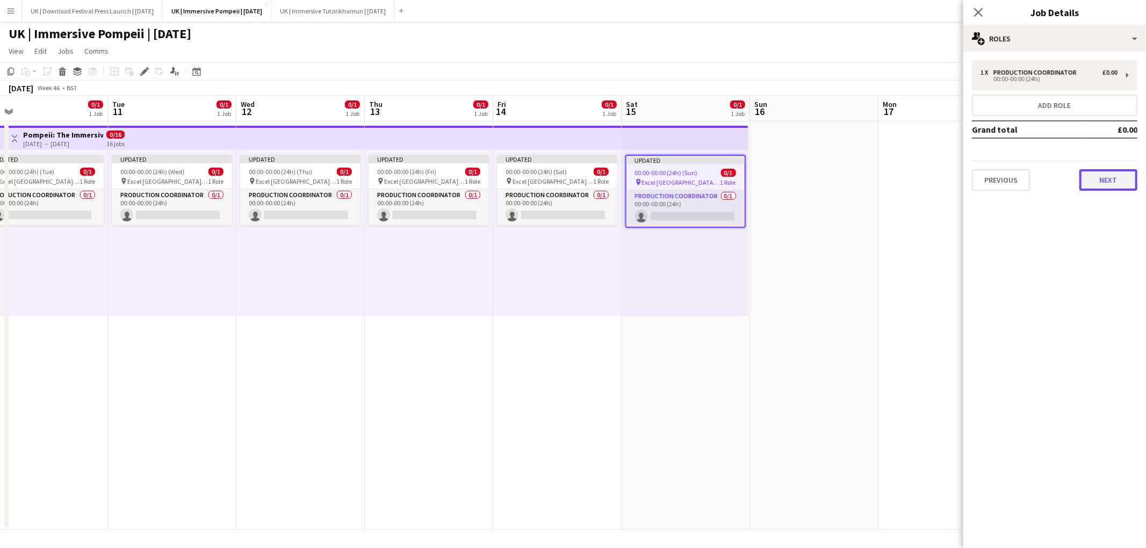
click at [1125, 179] on button "Next" at bounding box center [1108, 179] width 58 height 21
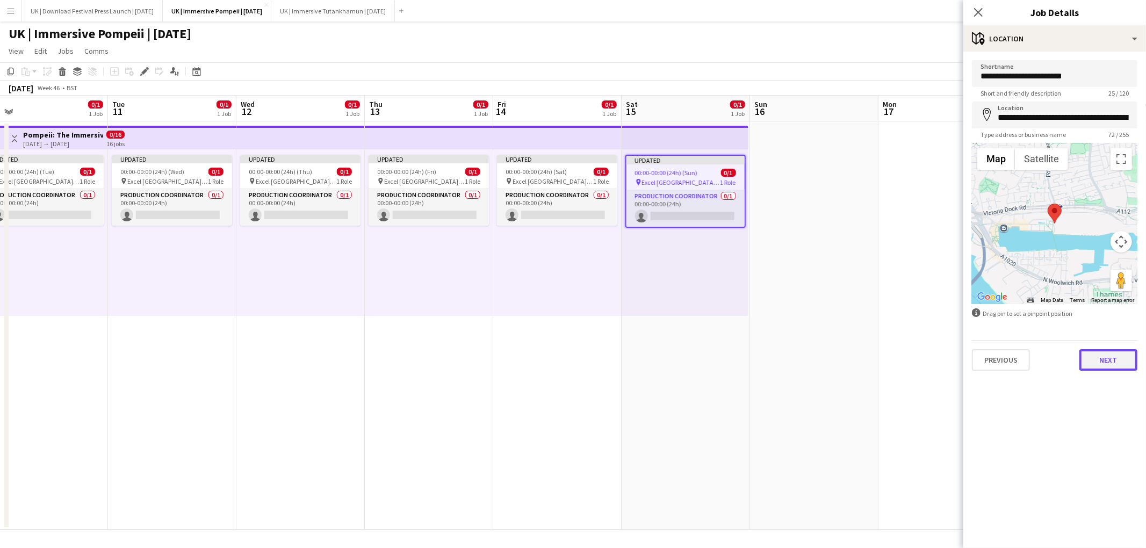
click at [1122, 363] on button "Next" at bounding box center [1108, 359] width 58 height 21
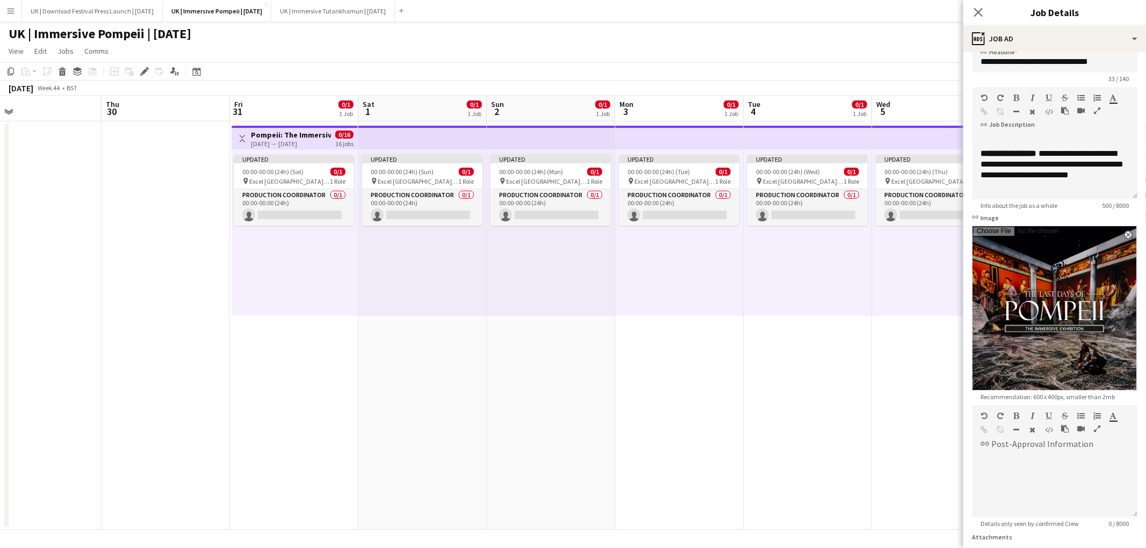
scroll to position [0, 325]
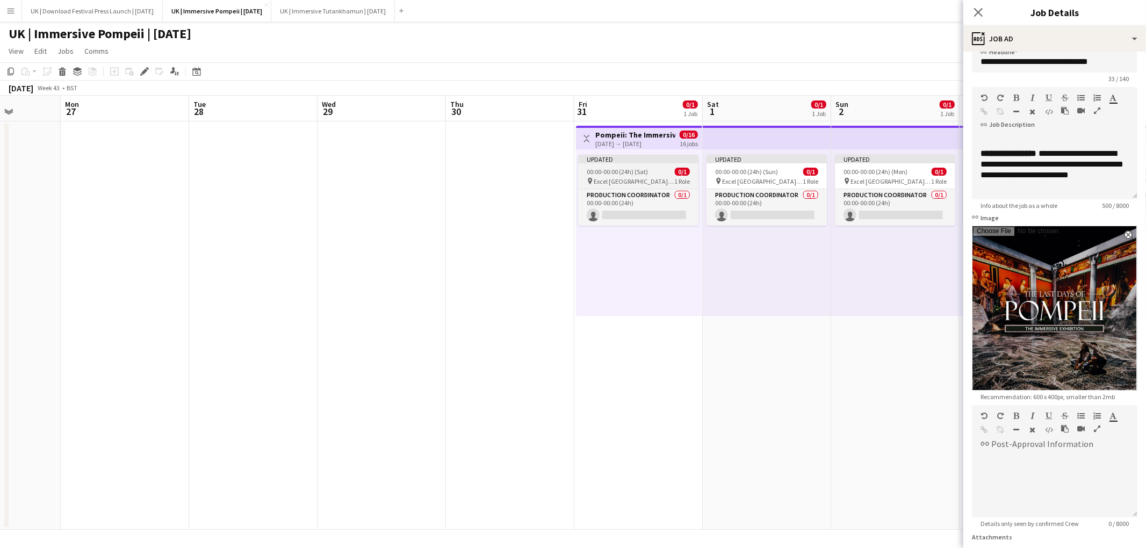
click at [632, 168] on span "00:00-00:00 (24h) (Sat)" at bounding box center [617, 172] width 61 height 8
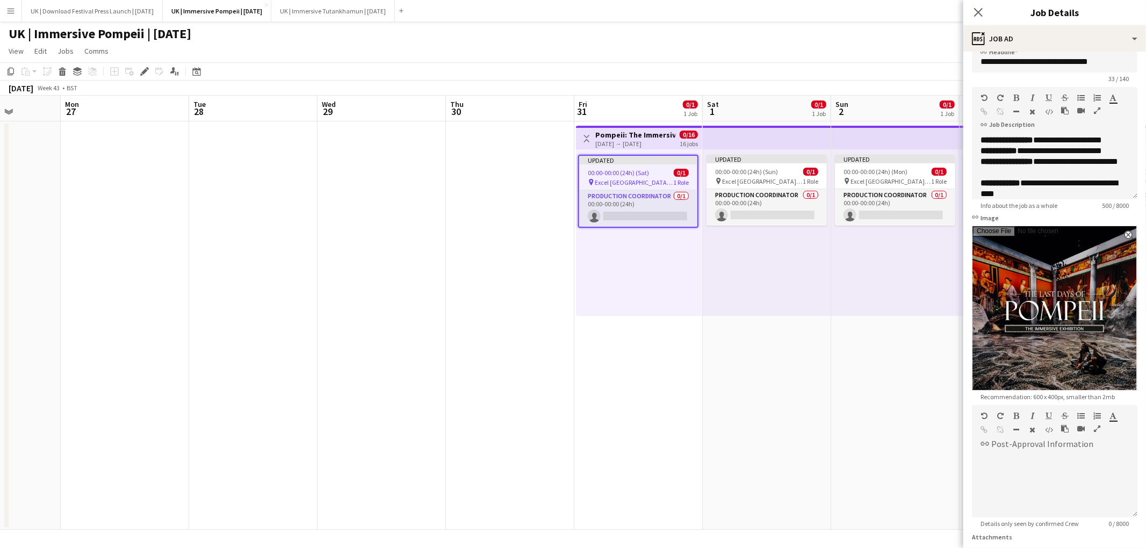
scroll to position [106, 0]
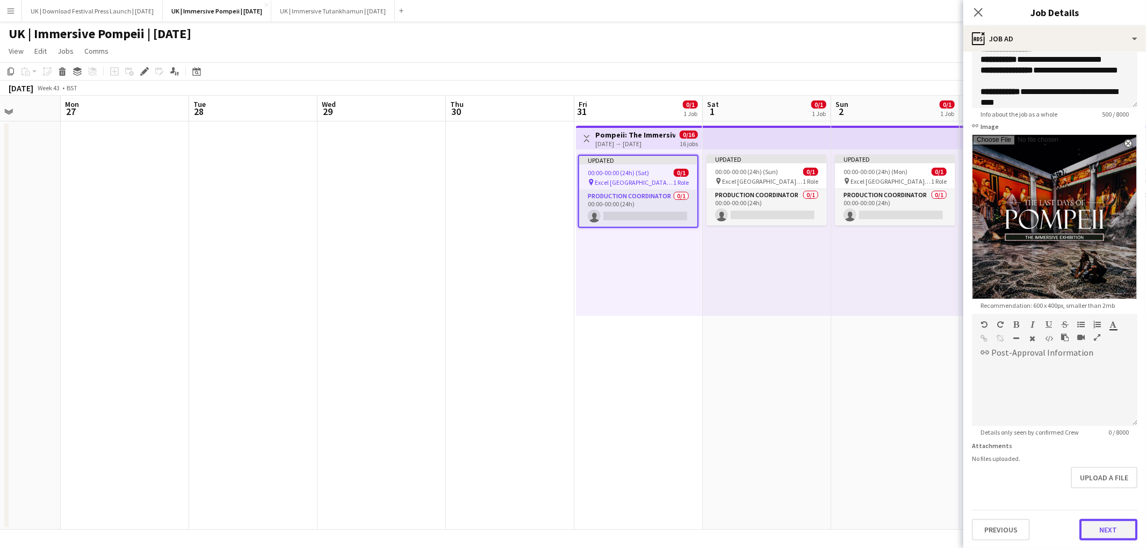
click at [1104, 529] on button "Next" at bounding box center [1108, 529] width 58 height 21
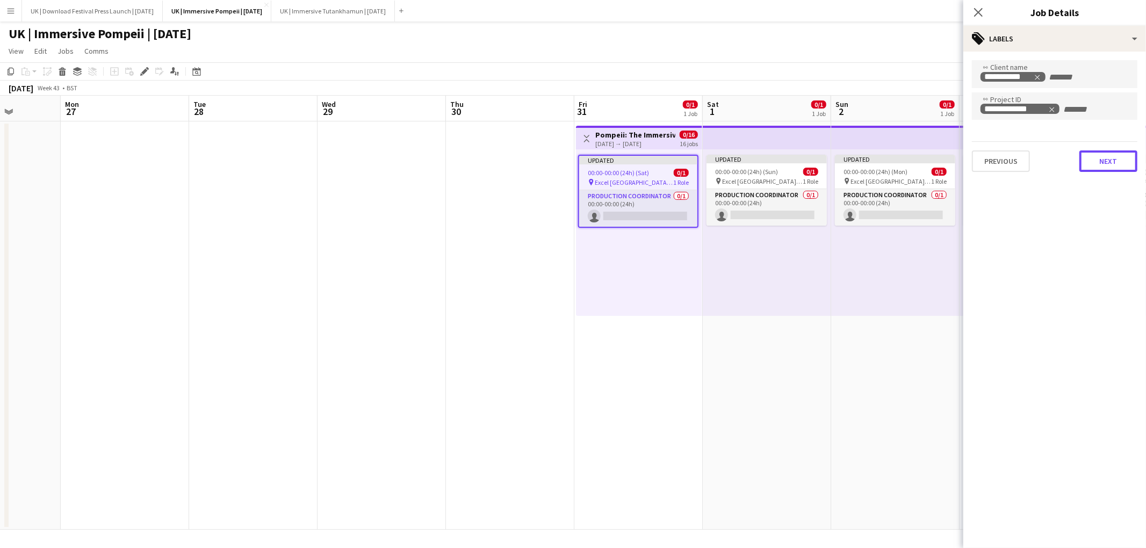
click at [1115, 160] on button "Next" at bounding box center [1108, 160] width 58 height 21
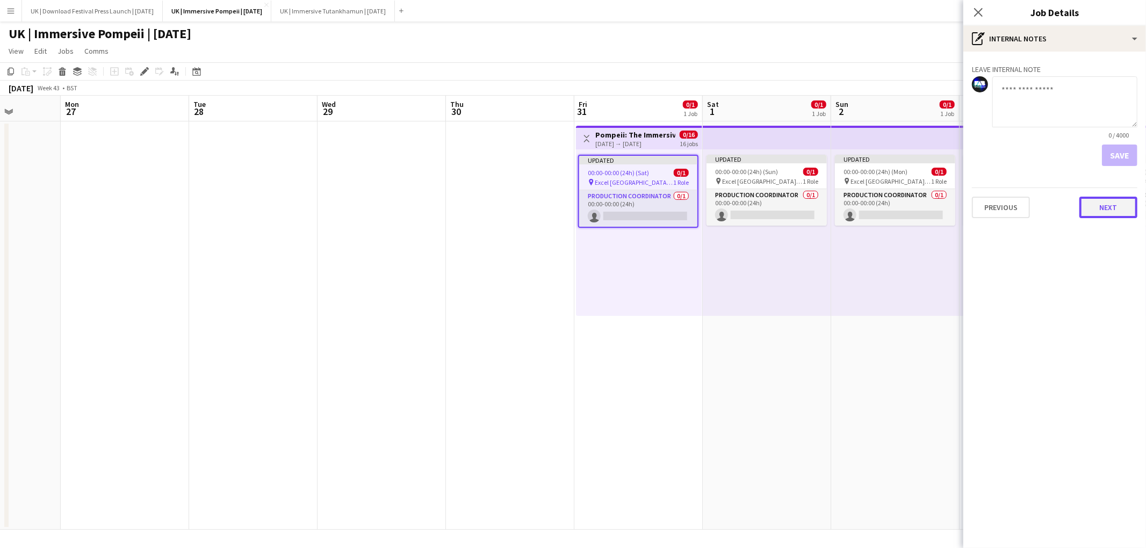
click at [1099, 204] on button "Next" at bounding box center [1108, 207] width 58 height 21
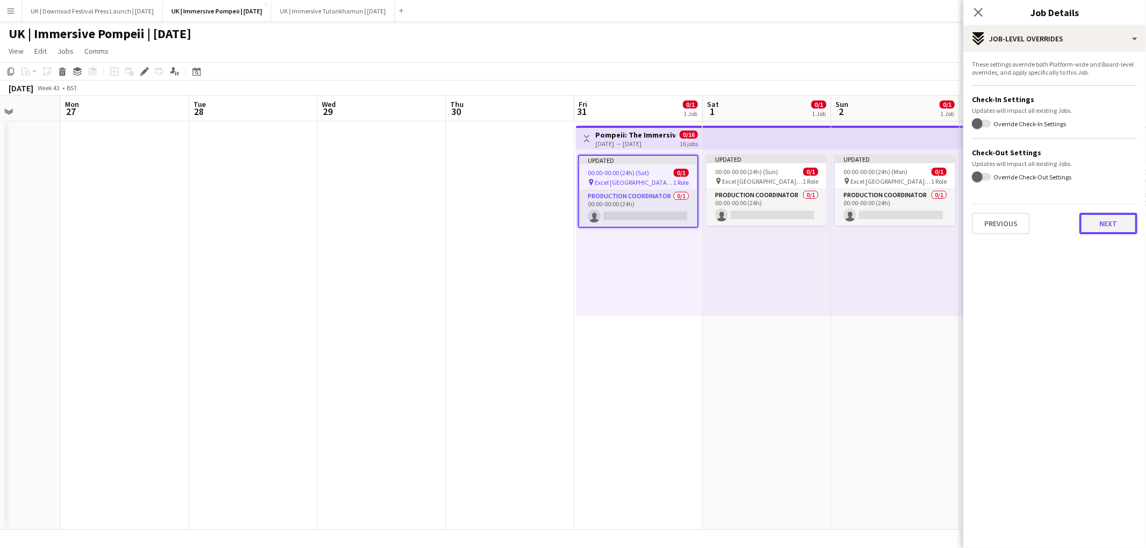
click at [1099, 224] on button "Next" at bounding box center [1108, 223] width 58 height 21
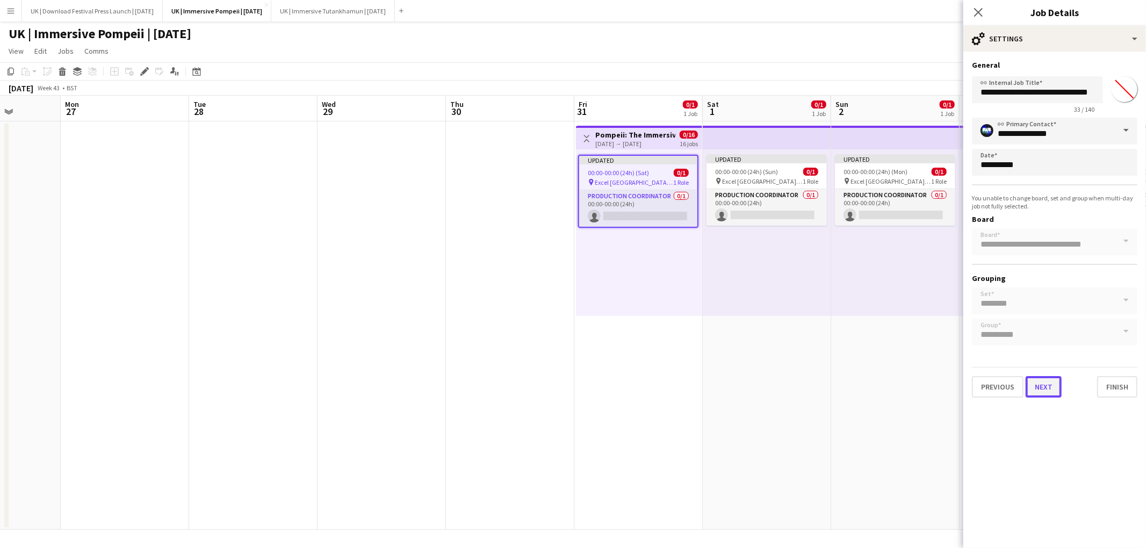
click at [1052, 383] on button "Next" at bounding box center [1044, 386] width 36 height 21
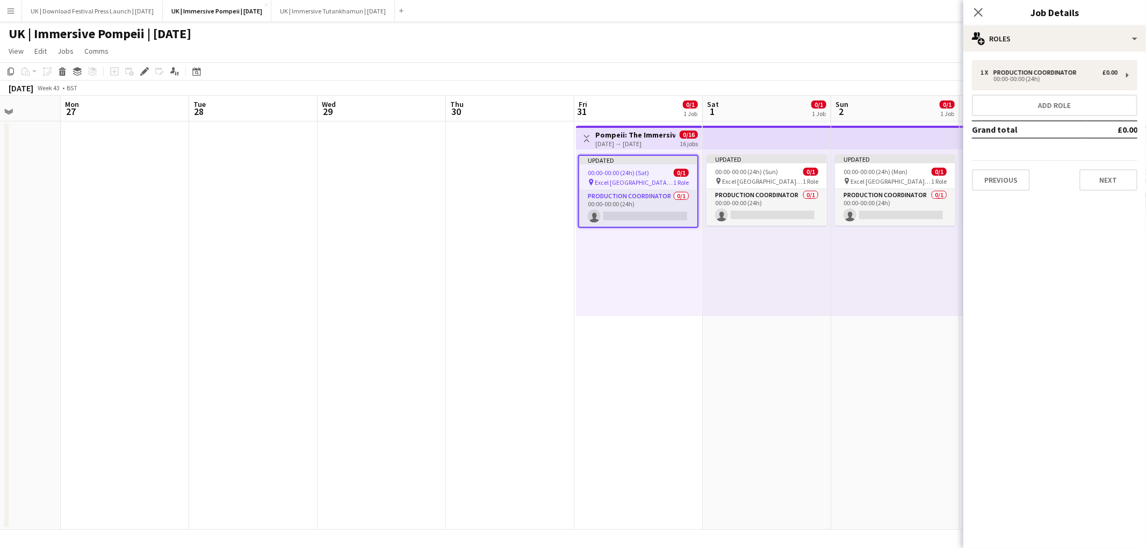
click at [1094, 199] on mat-expansion-panel "pencil3 General details 1 x Production Coordinator £0.00 00:00-00:00 (24h) Add …" at bounding box center [1054, 300] width 183 height 496
click at [1094, 185] on button "Next" at bounding box center [1108, 179] width 58 height 21
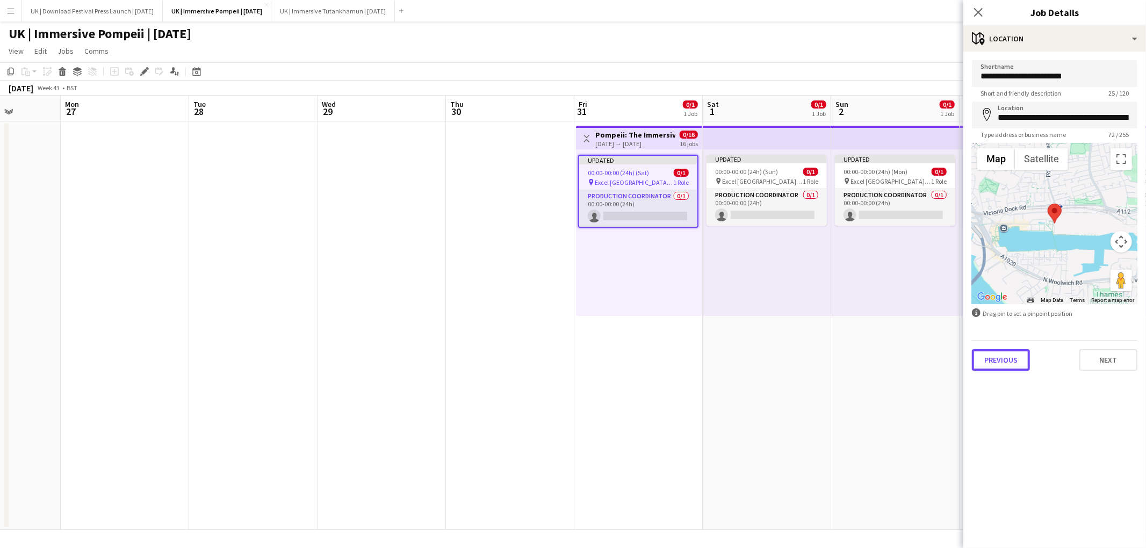
drag, startPoint x: 1018, startPoint y: 359, endPoint x: 1081, endPoint y: 128, distance: 238.9
click at [1017, 359] on button "Previous" at bounding box center [1001, 359] width 58 height 21
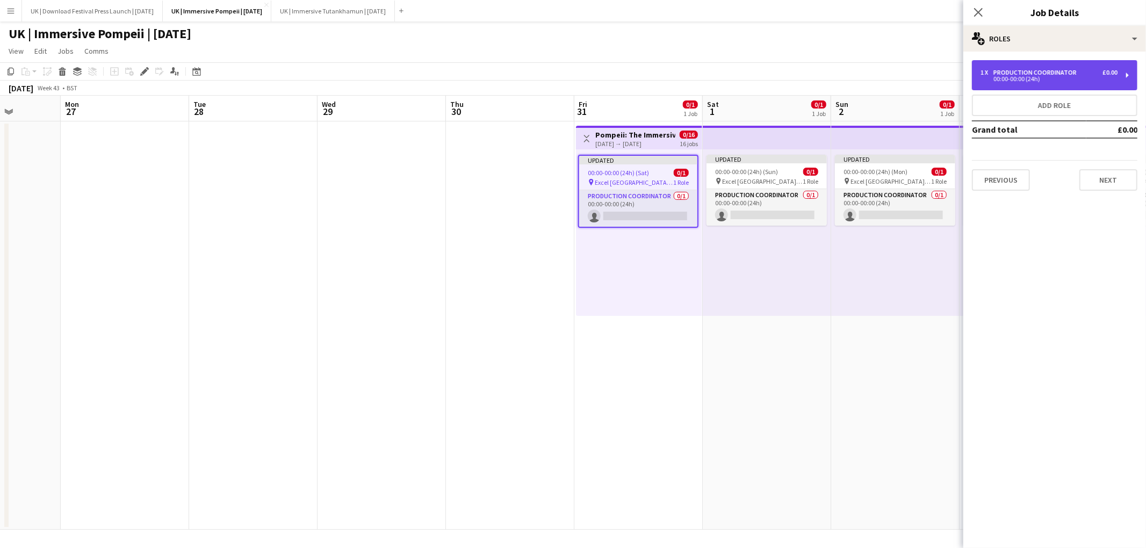
click at [1078, 76] on div "00:00-00:00 (24h)" at bounding box center [1049, 78] width 137 height 5
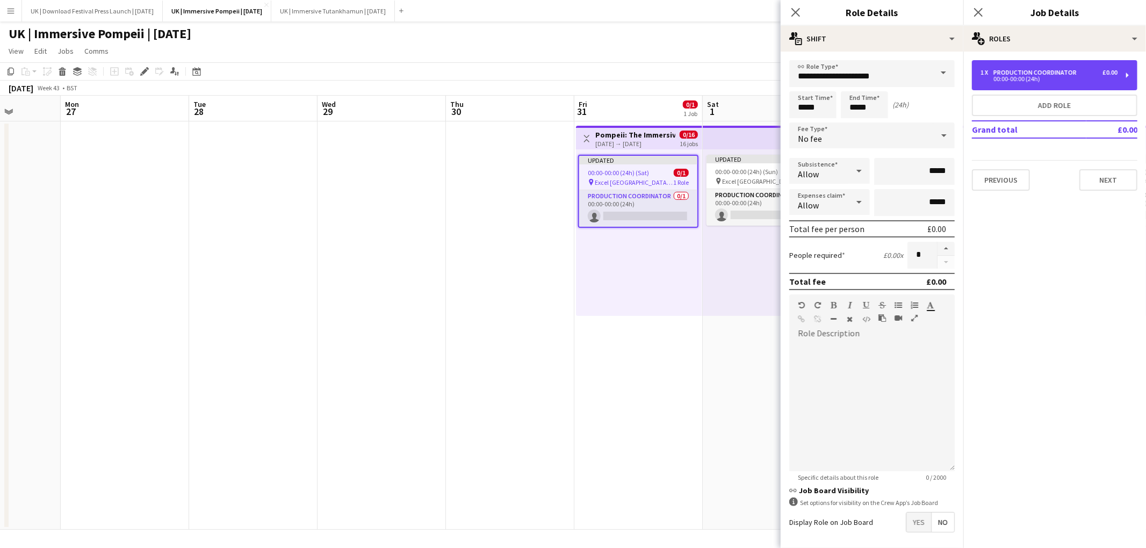
scroll to position [41, 0]
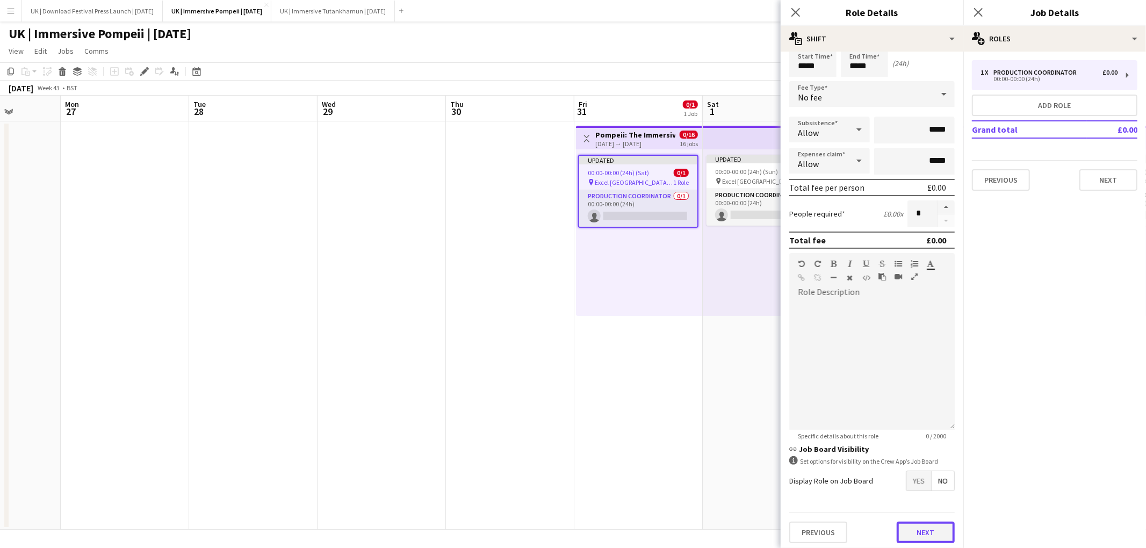
click at [945, 534] on button "Next" at bounding box center [926, 532] width 58 height 21
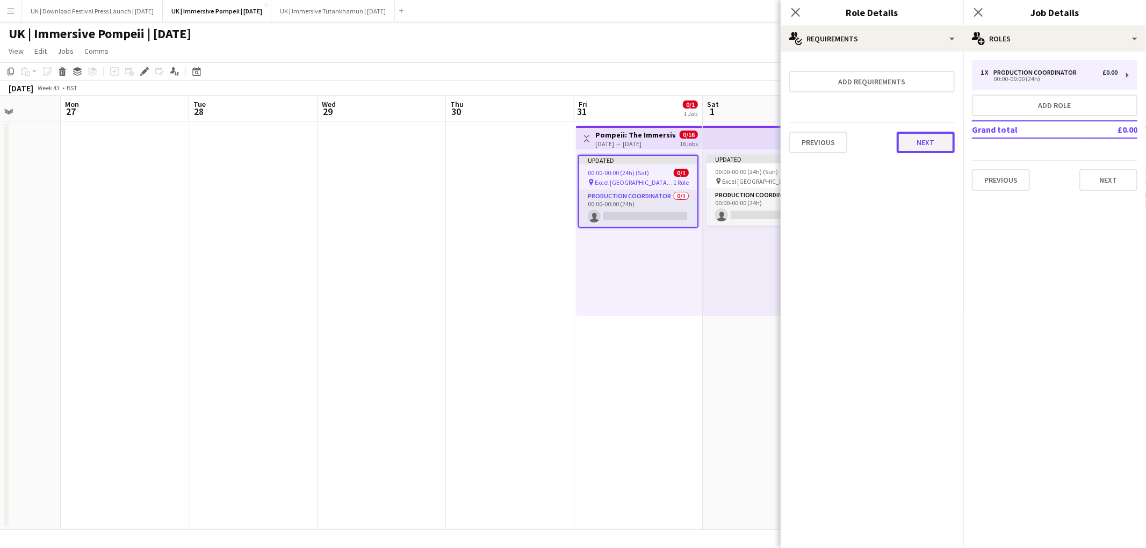
click at [924, 142] on button "Next" at bounding box center [926, 142] width 58 height 21
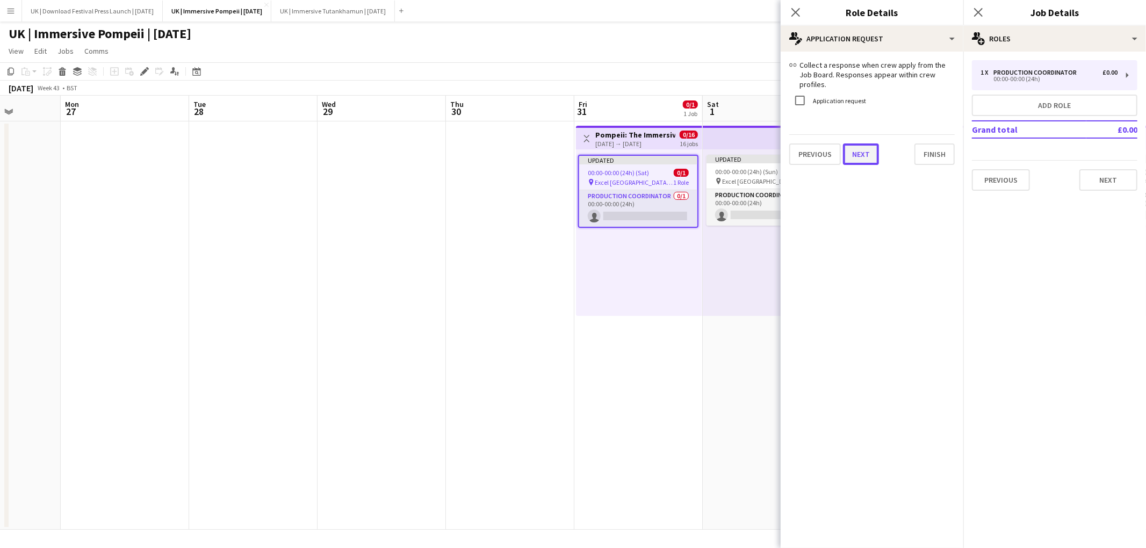
click at [870, 143] on button "Next" at bounding box center [861, 153] width 36 height 21
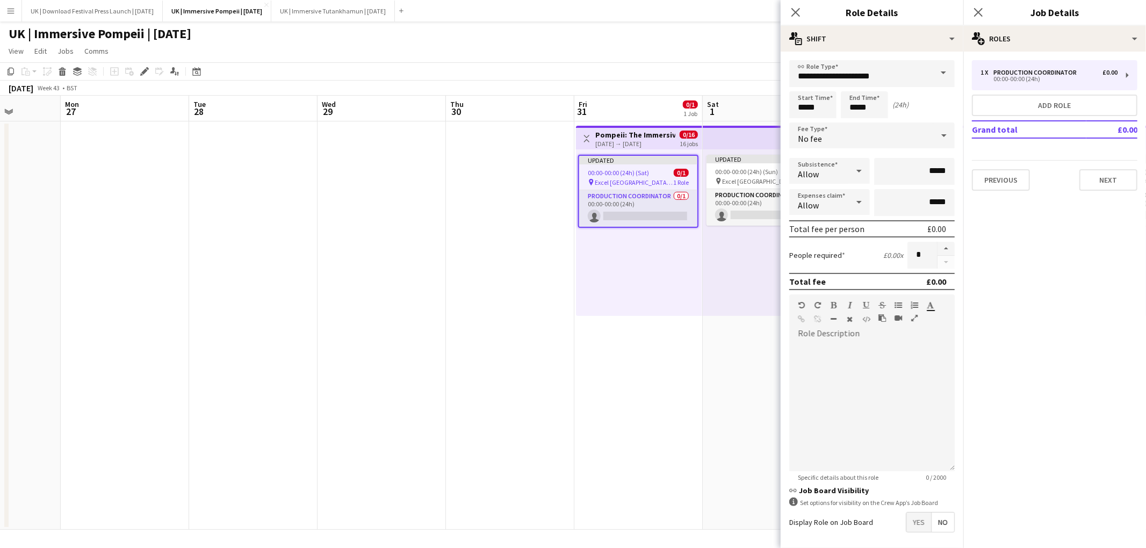
scroll to position [41, 0]
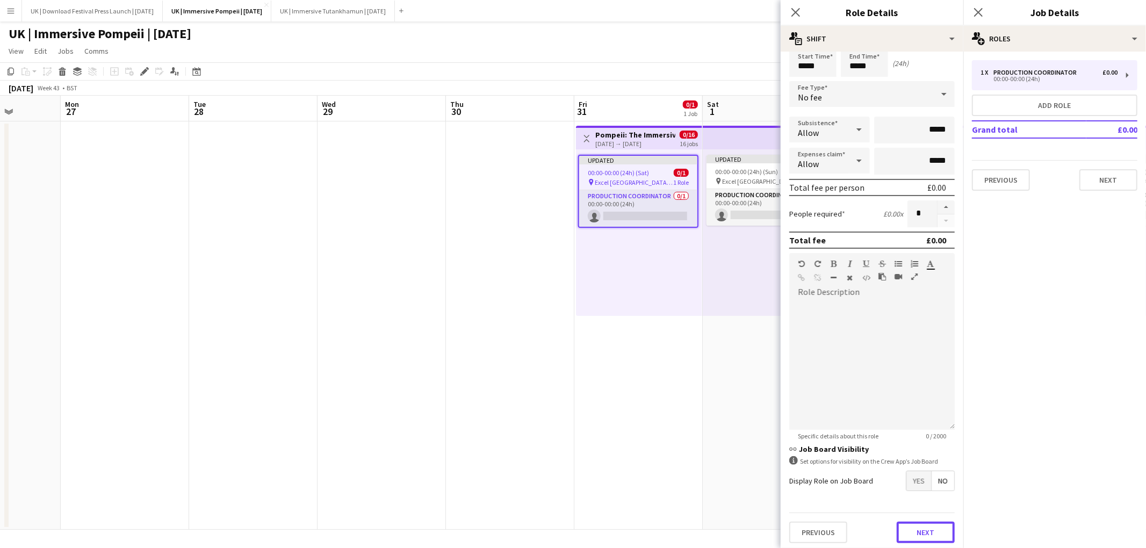
click at [924, 528] on button "Next" at bounding box center [926, 532] width 58 height 21
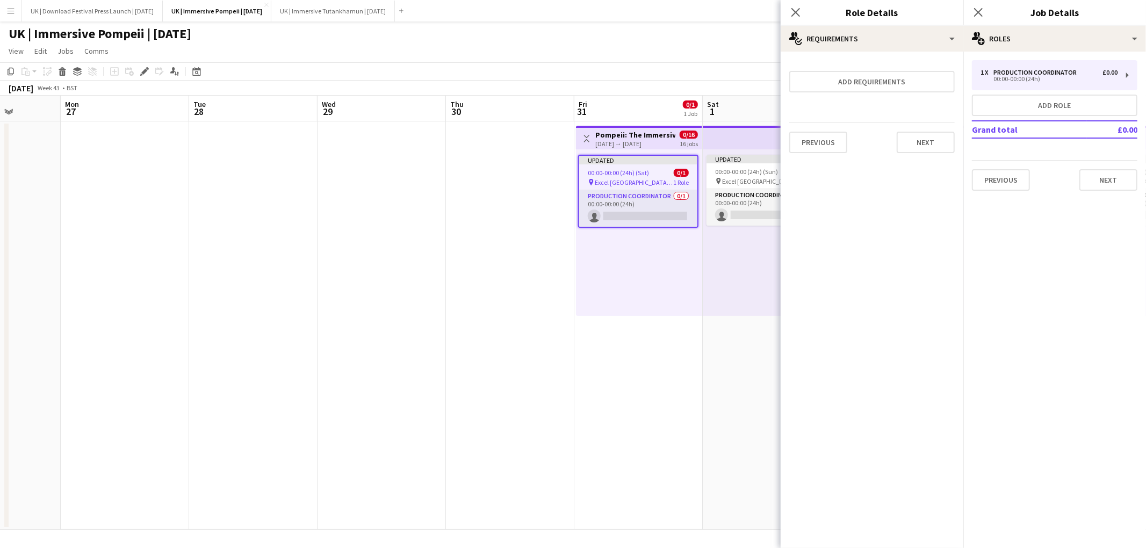
scroll to position [0, 0]
click at [927, 147] on button "Next" at bounding box center [926, 142] width 58 height 21
click at [862, 145] on button "Next" at bounding box center [861, 153] width 36 height 21
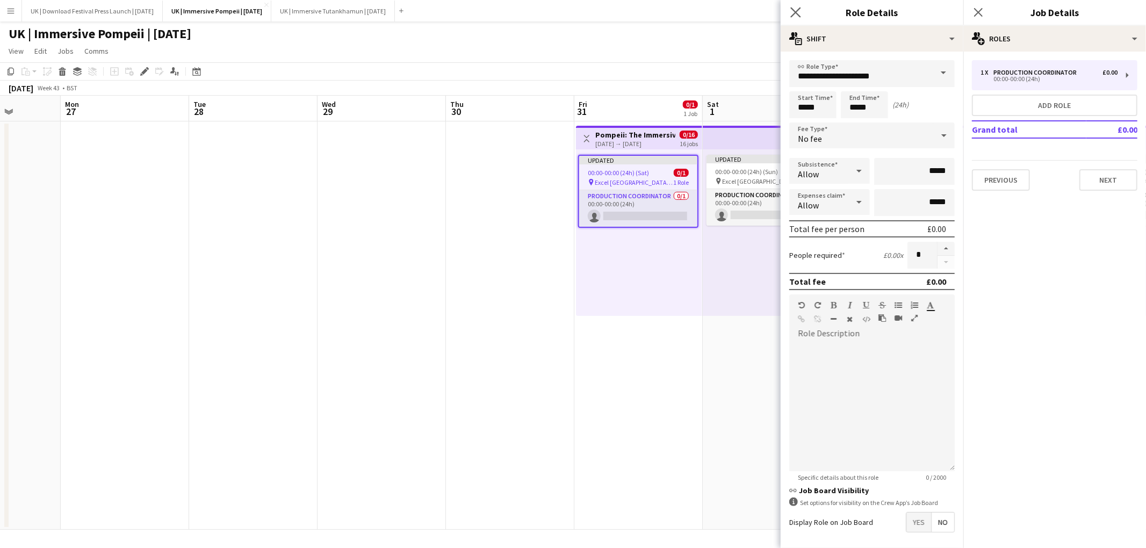
click at [790, 7] on app-icon "Close pop-in" at bounding box center [796, 13] width 16 height 16
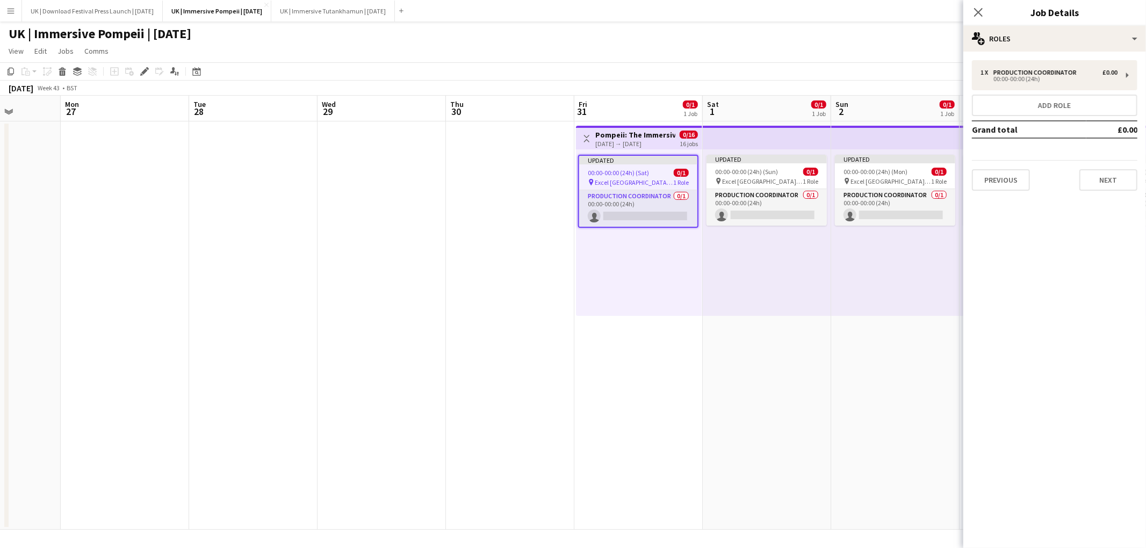
drag, startPoint x: 710, startPoint y: 370, endPoint x: 684, endPoint y: 267, distance: 105.9
click at [710, 370] on app-date-cell "Updated 00:00-00:00 (24h) (Sun) 0/1 pin Excel [GEOGRAPHIC_DATA] | [GEOGRAPHIC_D…" at bounding box center [767, 325] width 128 height 408
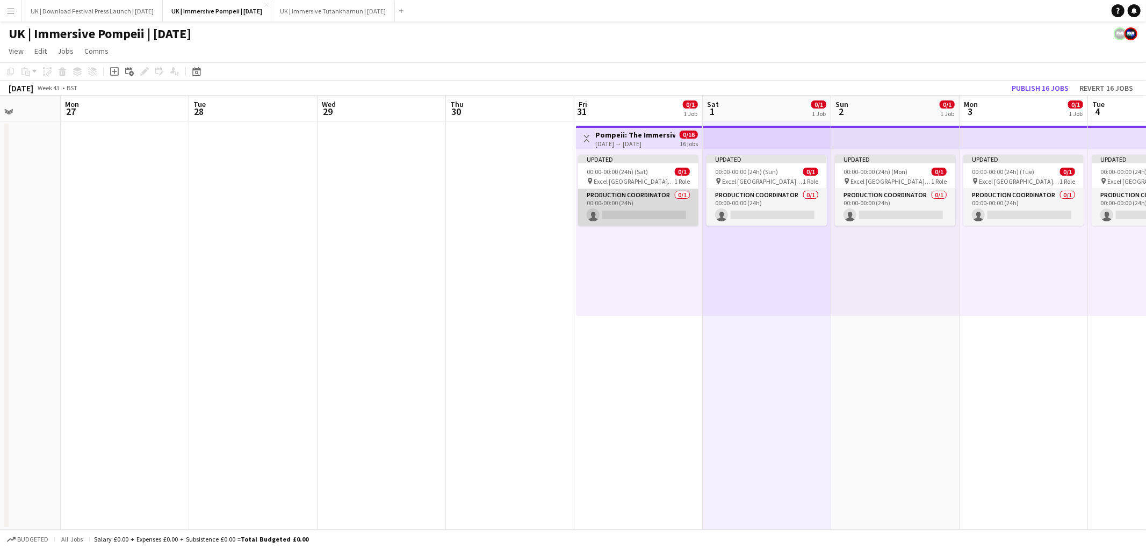
click at [667, 208] on app-card-role "Production Coordinator 0/1 00:00-00:00 (24h) single-neutral-actions" at bounding box center [638, 207] width 120 height 37
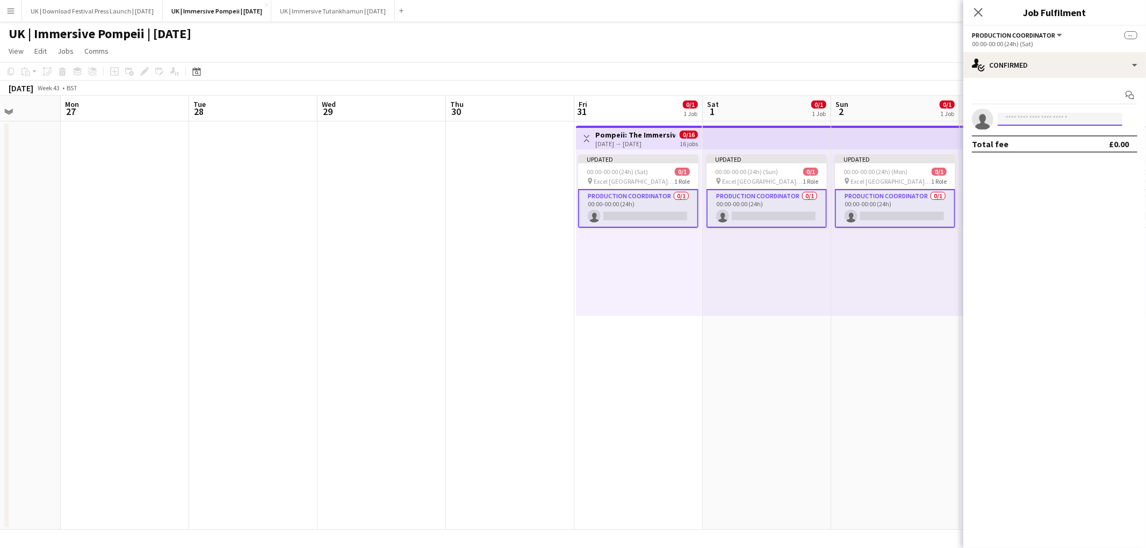
click at [1041, 121] on input at bounding box center [1060, 119] width 125 height 13
type input "****"
click at [1034, 137] on span "[PERSON_NAME]" at bounding box center [1037, 134] width 62 height 9
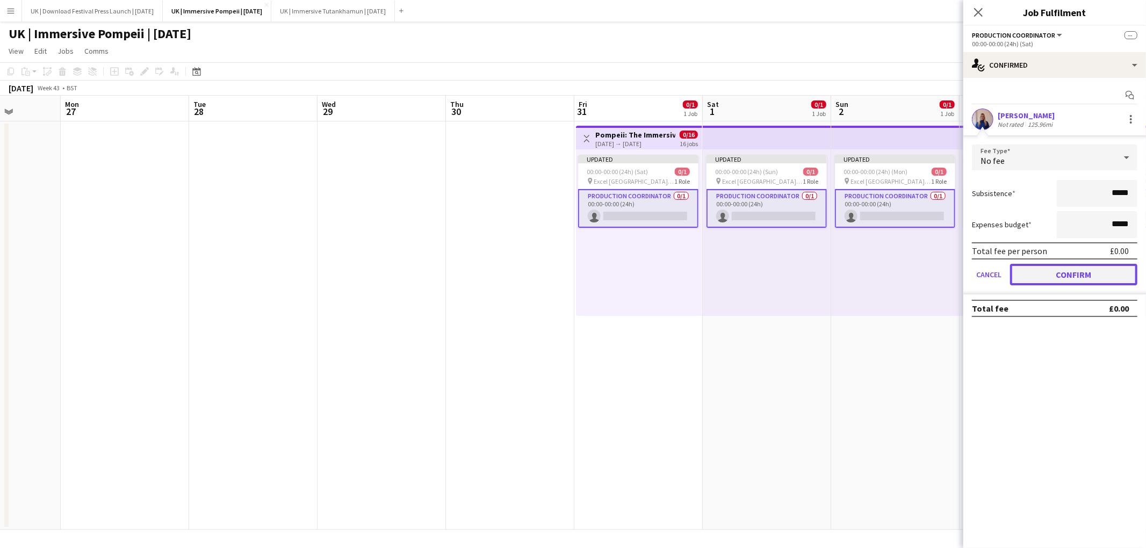
click at [1077, 276] on button "Confirm" at bounding box center [1073, 274] width 127 height 21
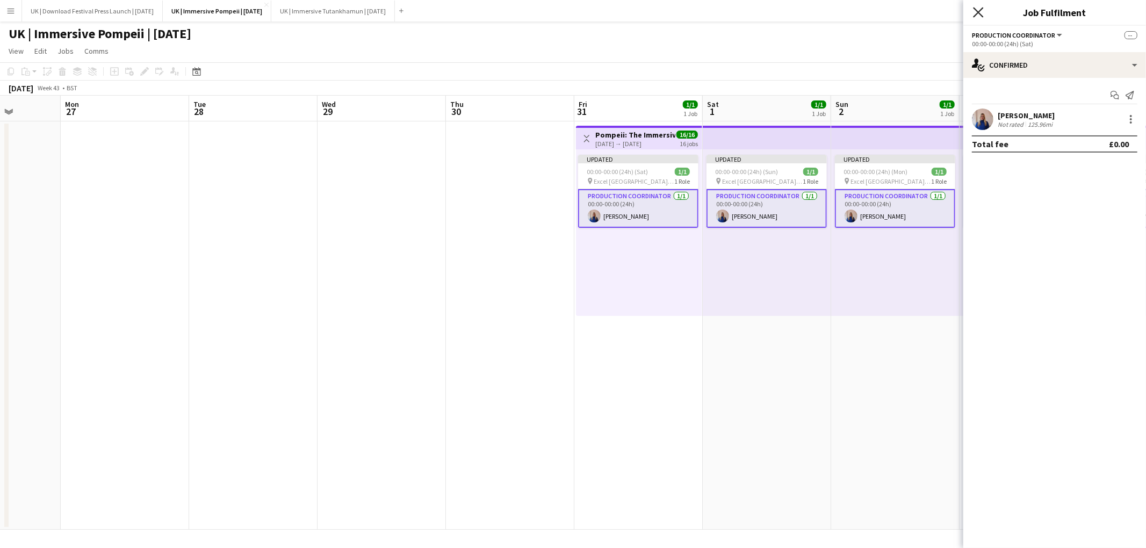
click at [979, 10] on icon "Close pop-in" at bounding box center [978, 12] width 10 height 10
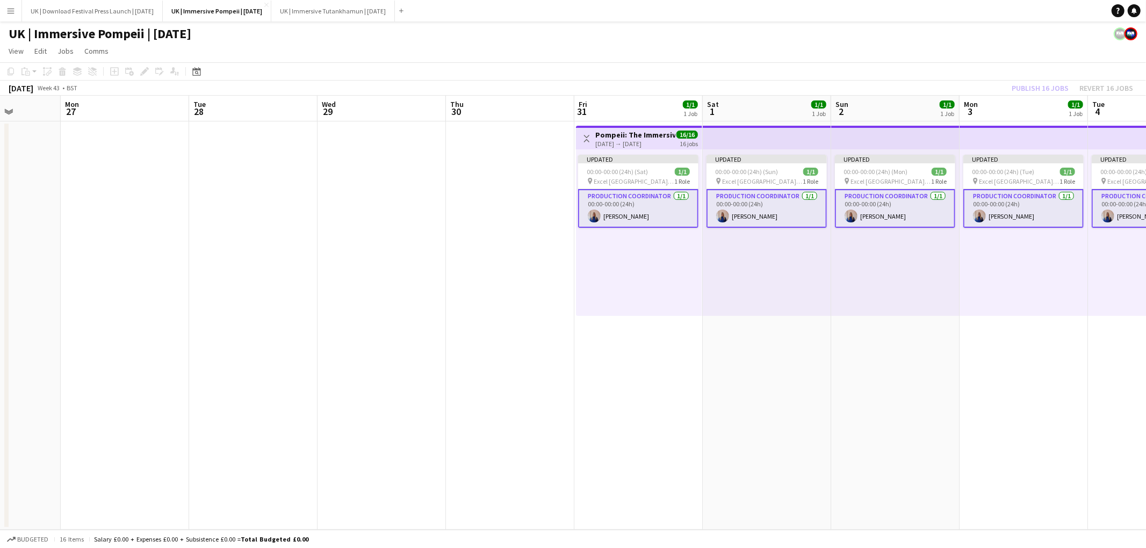
click at [1031, 285] on div "Updated 00:00-00:00 (24h) (Tue) 1/1 pin Excel [GEOGRAPHIC_DATA] | [GEOGRAPHIC_D…" at bounding box center [1024, 232] width 128 height 167
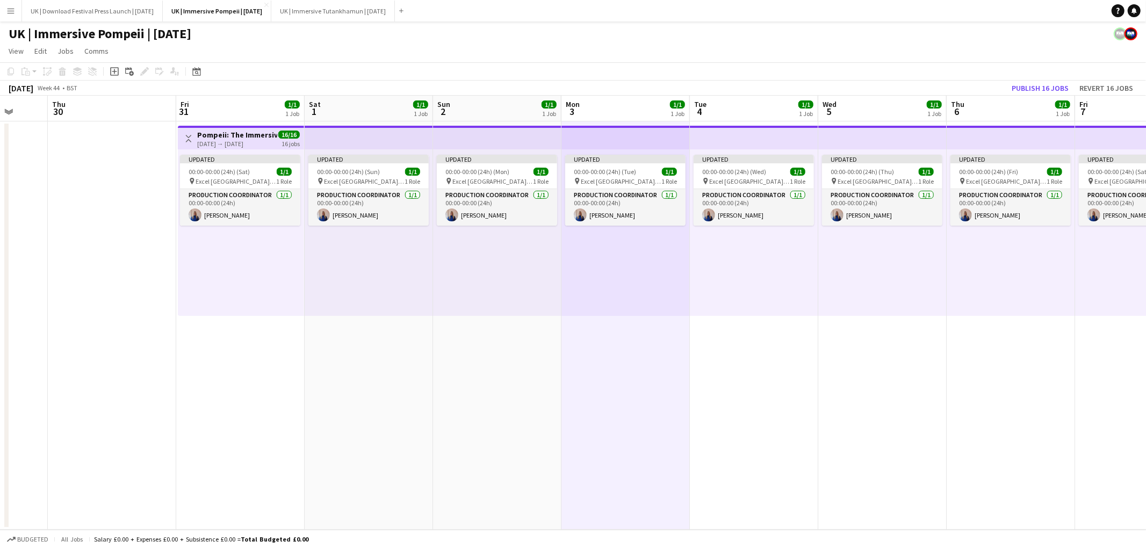
scroll to position [0, 307]
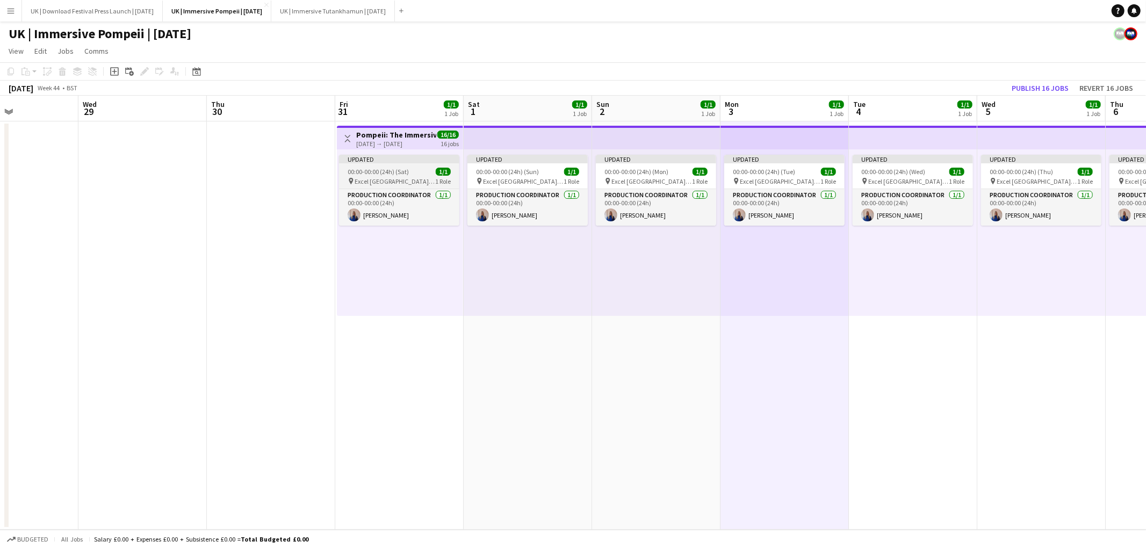
click at [369, 164] on app-job-card "Updated 00:00-00:00 (24h) (Sat) 1/1 pin Excel [GEOGRAPHIC_DATA] | [GEOGRAPHIC_D…" at bounding box center [399, 190] width 120 height 71
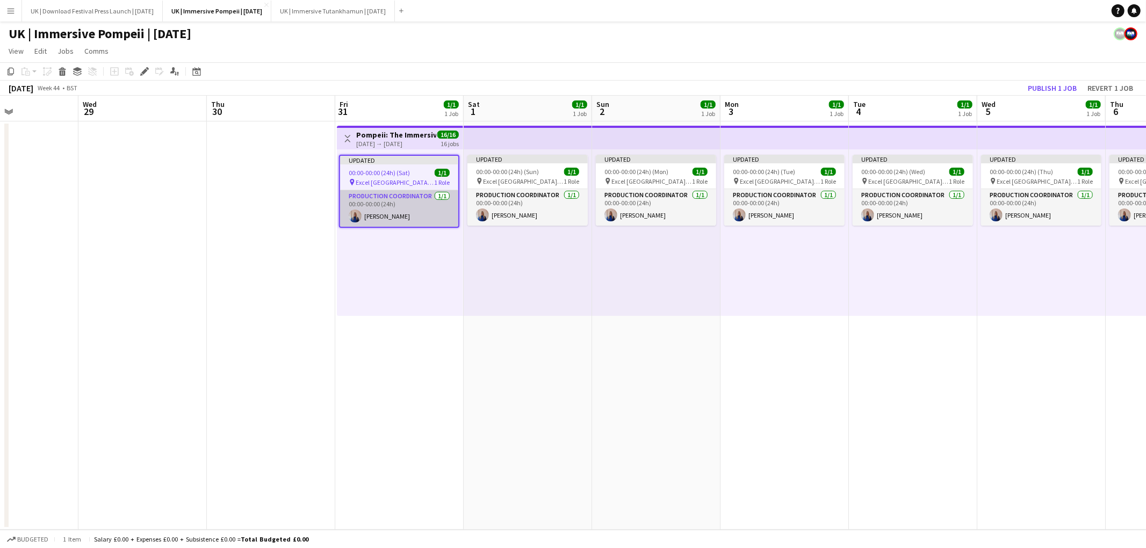
click at [413, 213] on app-card-role "Production Coordinator [DATE] 00:00-00:00 (24h) [PERSON_NAME]" at bounding box center [399, 208] width 118 height 37
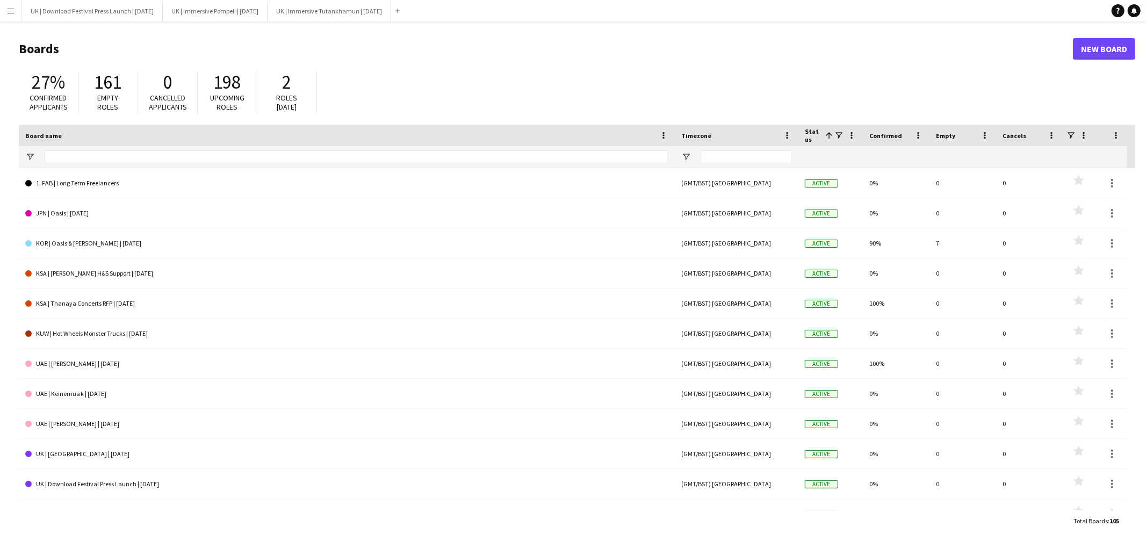
click at [10, 9] on app-icon "Menu" at bounding box center [10, 10] width 9 height 9
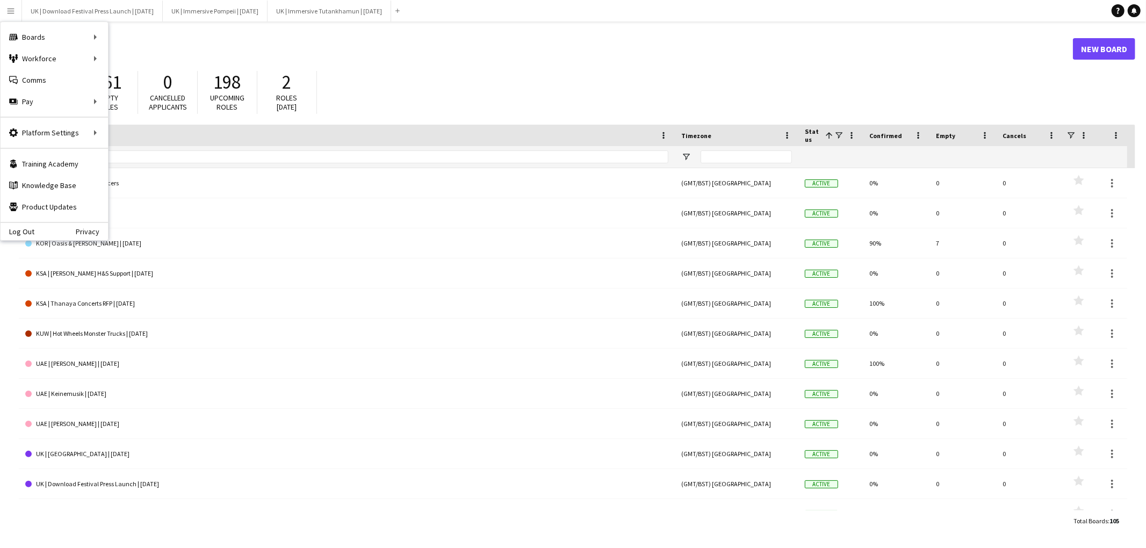
drag, startPoint x: 501, startPoint y: 57, endPoint x: 557, endPoint y: 64, distance: 56.8
click at [505, 58] on header "Boards New Board" at bounding box center [577, 48] width 1117 height 33
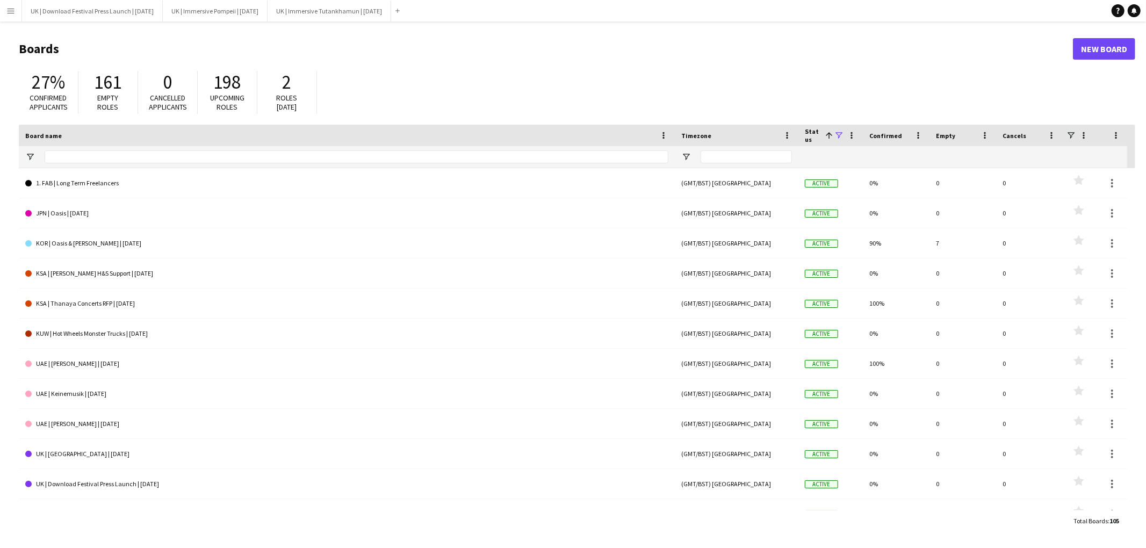
click at [837, 133] on span at bounding box center [839, 136] width 10 height 10
click at [265, 161] on input "Board name Filter Input" at bounding box center [357, 156] width 624 height 13
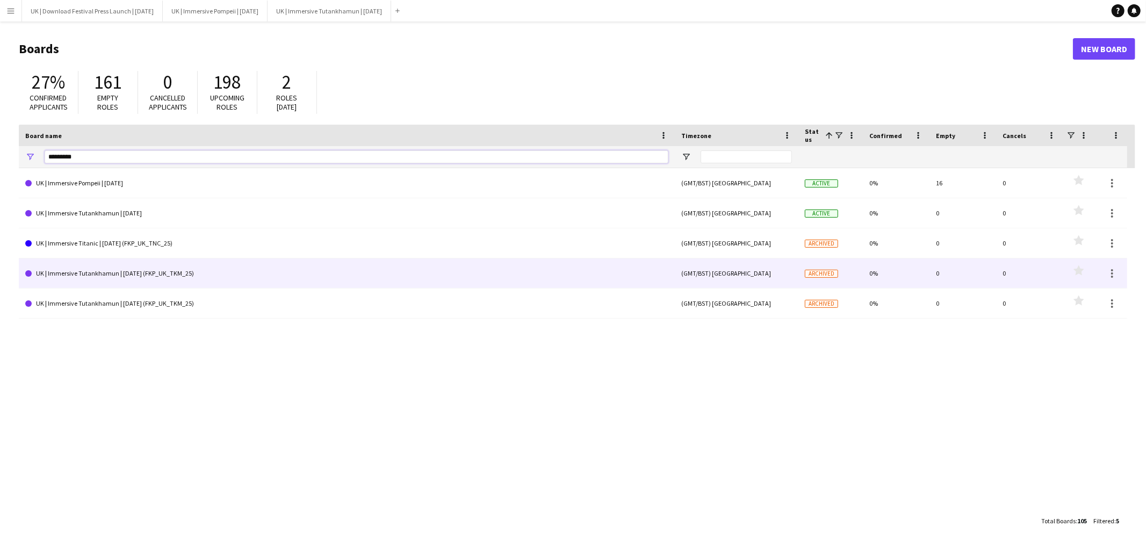
type input "*********"
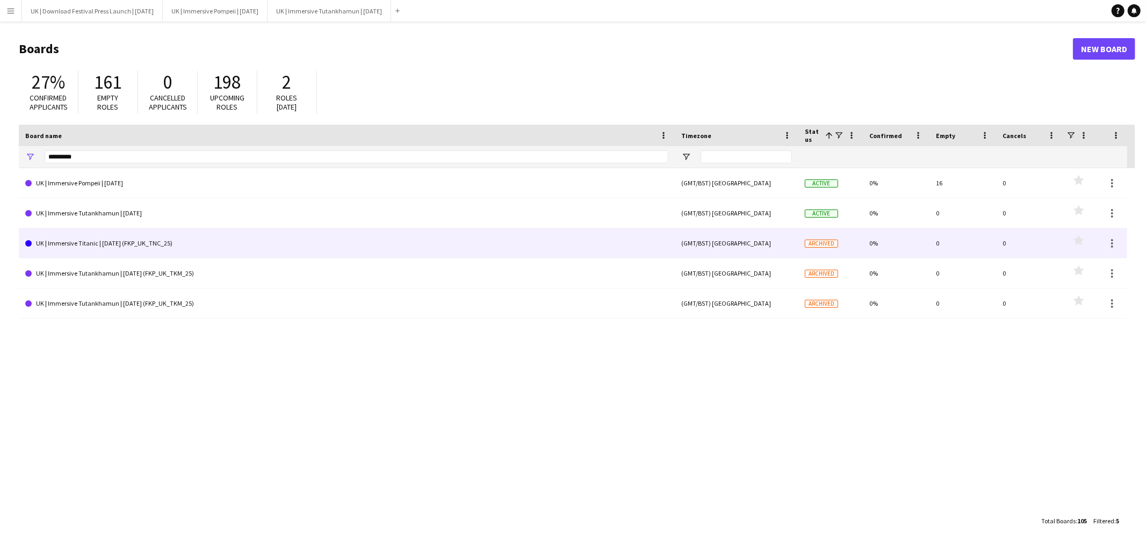
click at [104, 242] on link "UK | Immersive Titanic | July 25 (FKP_UK_TNC_25)" at bounding box center [346, 243] width 643 height 30
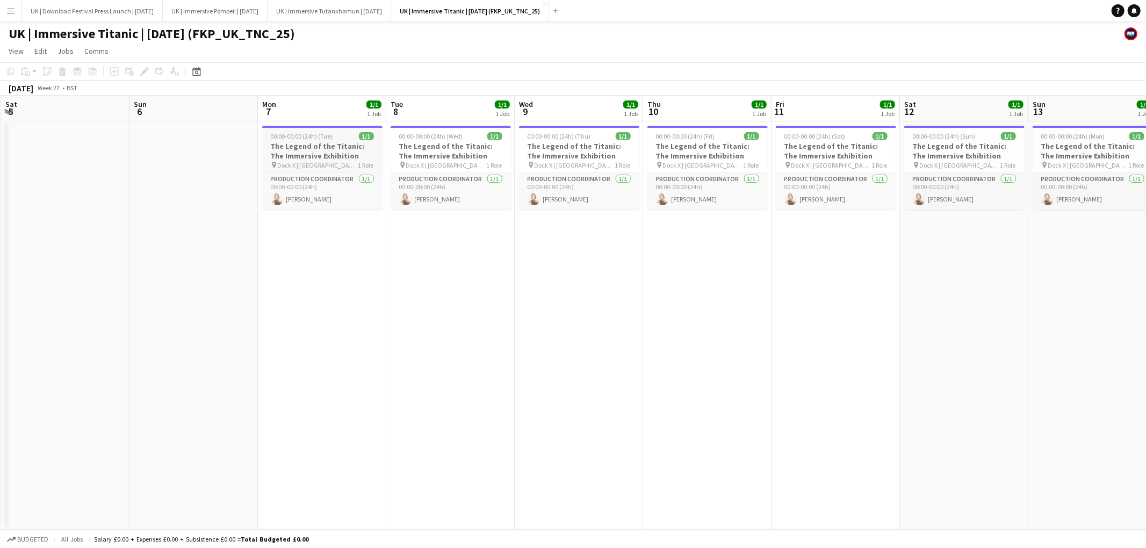
click at [289, 151] on h3 "The Legend of the Titanic: The Immersive Exhibition" at bounding box center [322, 150] width 120 height 19
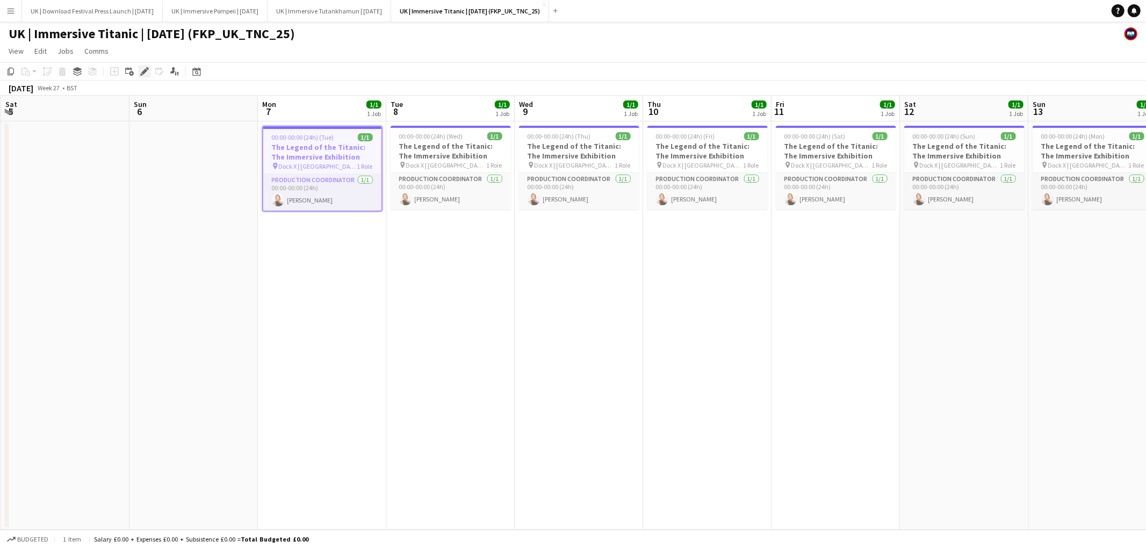
click at [146, 75] on icon "Edit" at bounding box center [144, 71] width 9 height 9
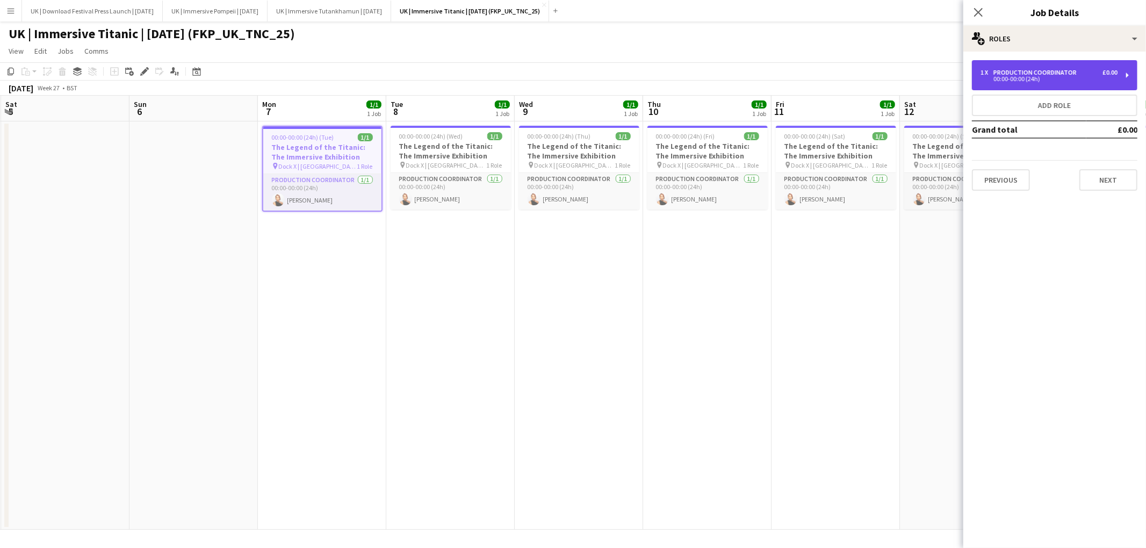
click at [1069, 78] on div "00:00-00:00 (24h)" at bounding box center [1049, 78] width 137 height 5
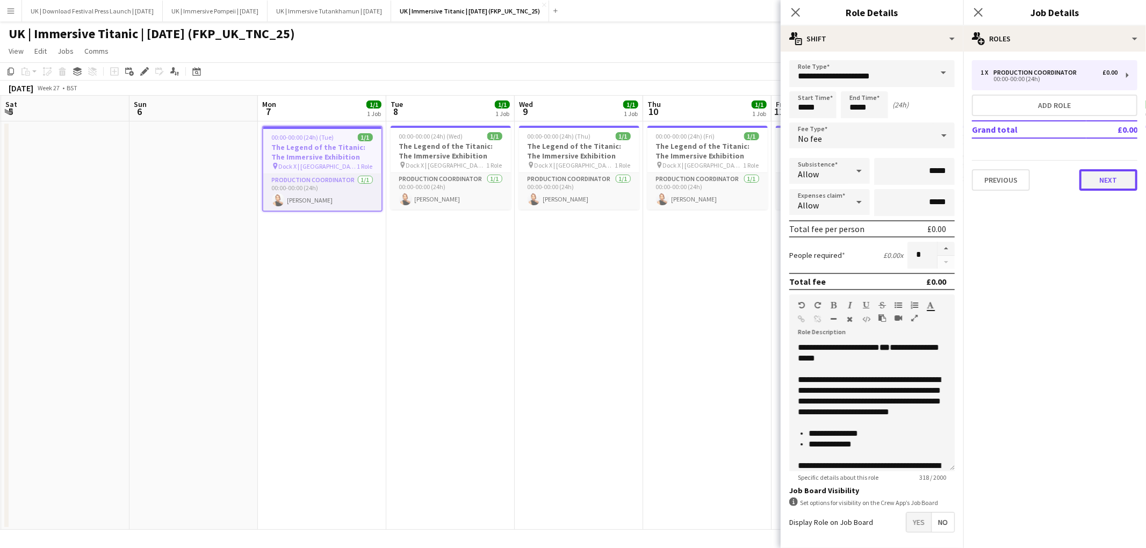
click at [1115, 178] on button "Next" at bounding box center [1108, 179] width 58 height 21
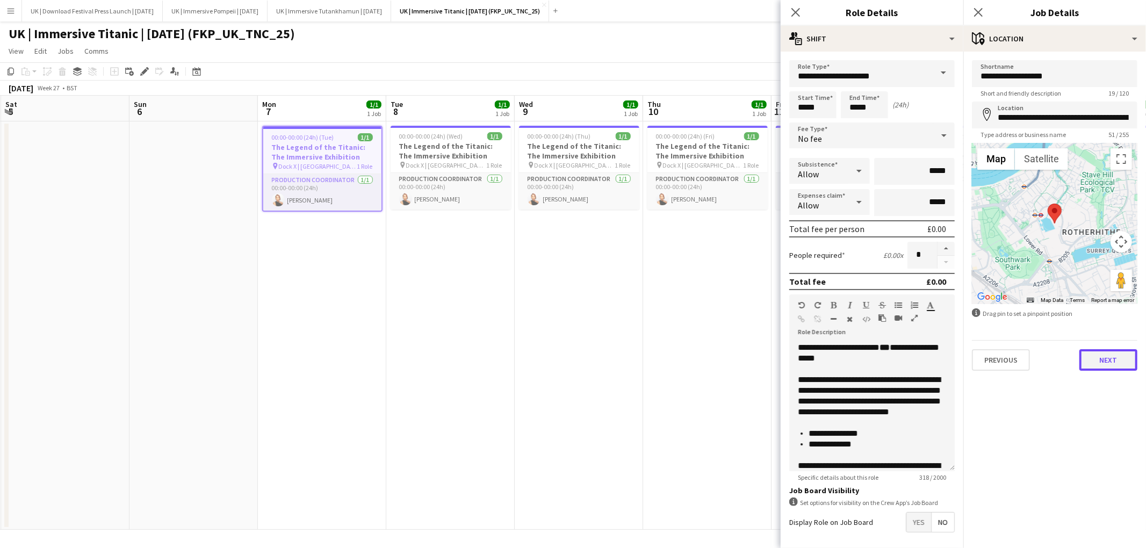
click at [1100, 358] on button "Next" at bounding box center [1108, 359] width 58 height 21
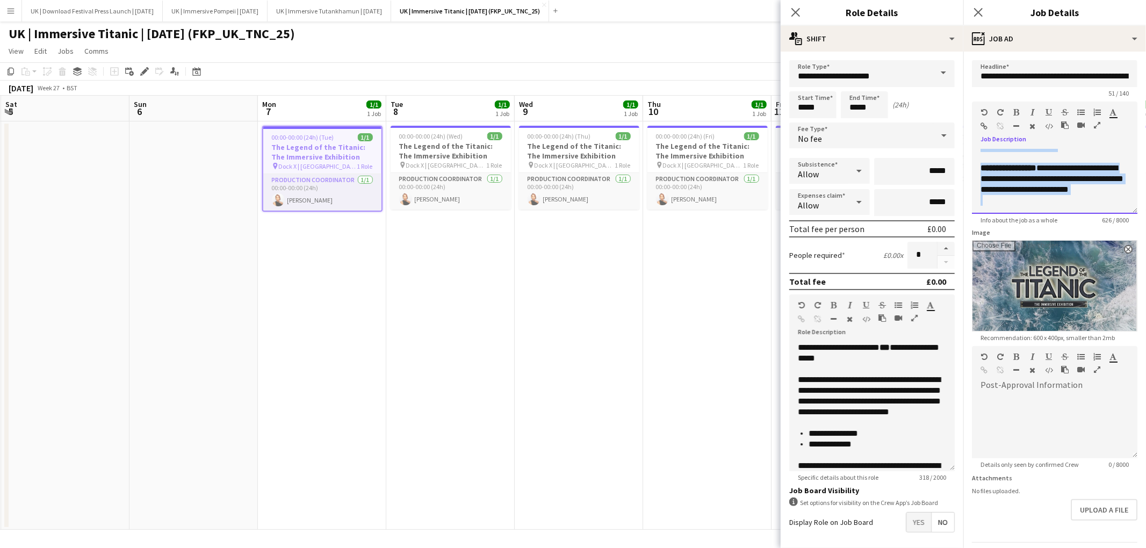
drag, startPoint x: 981, startPoint y: 154, endPoint x: 1090, endPoint y: 214, distance: 124.6
click at [1086, 215] on app-form-group "**********" at bounding box center [1054, 163] width 165 height 123
copy div "**********"
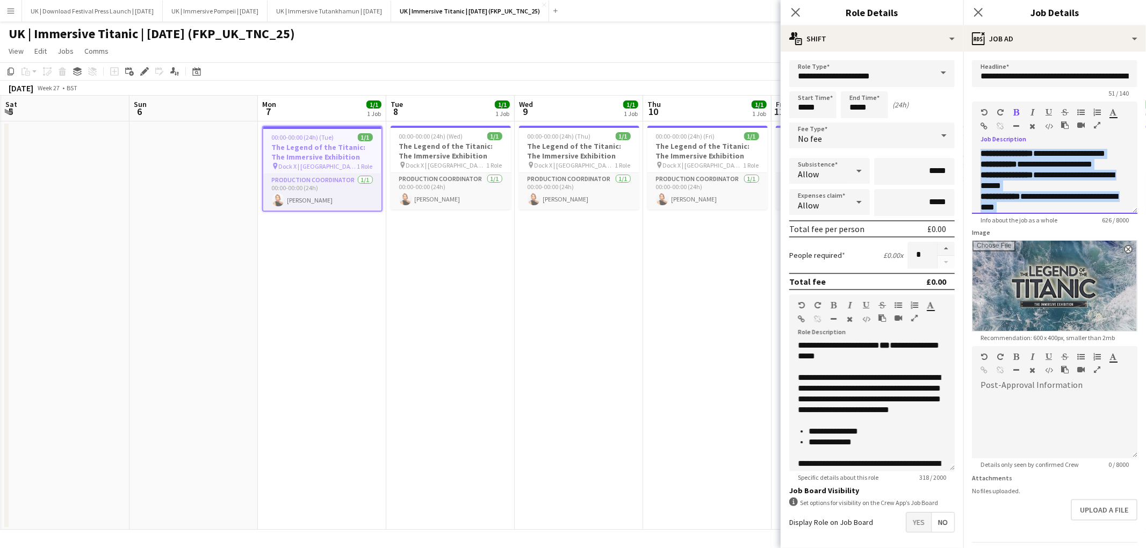
scroll to position [19, 0]
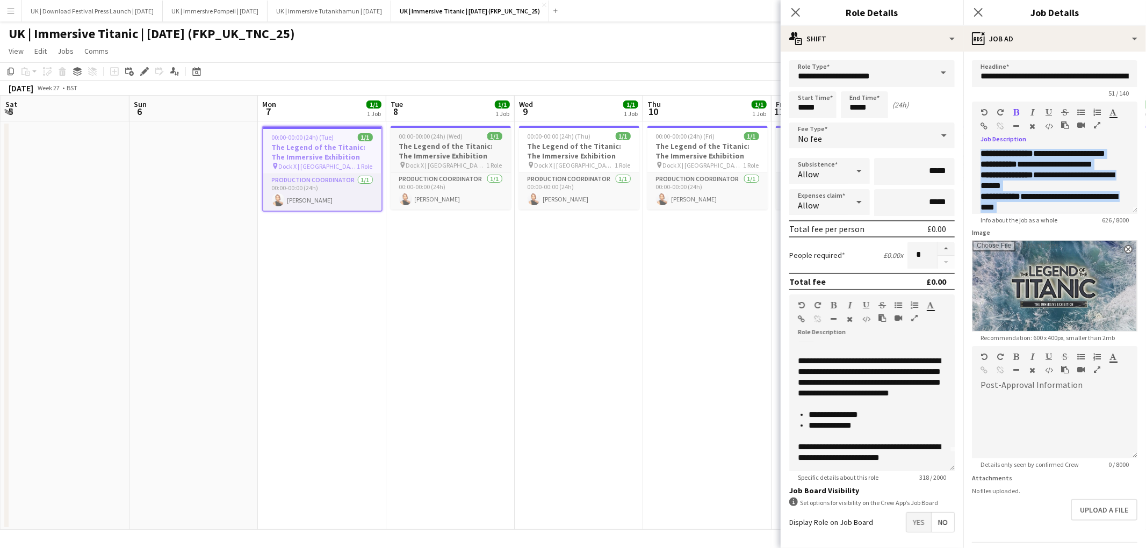
click at [443, 149] on h3 "The Legend of the Titanic: The Immersive Exhibition" at bounding box center [451, 150] width 120 height 19
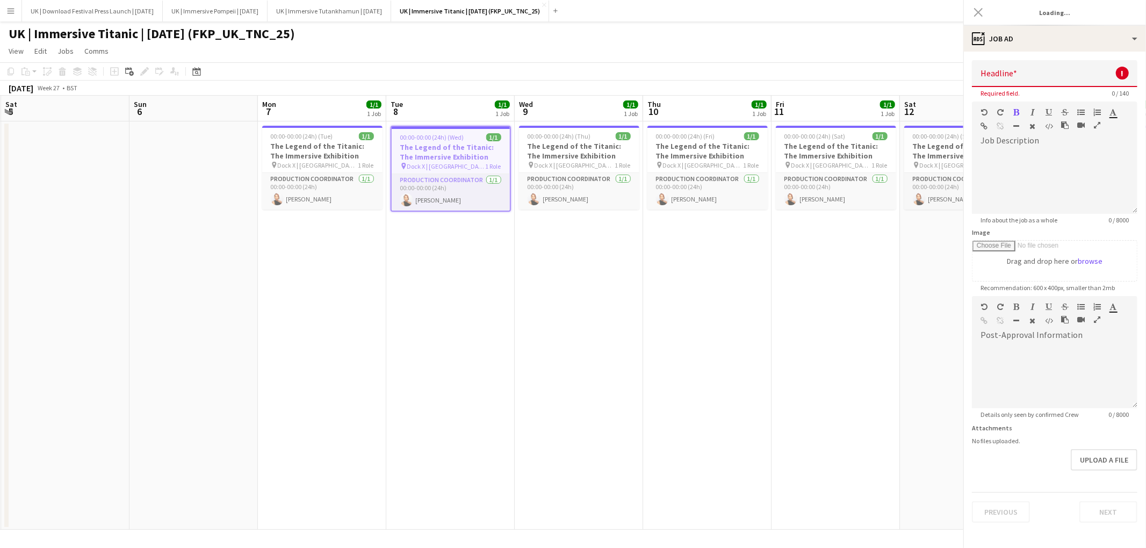
type input "**********"
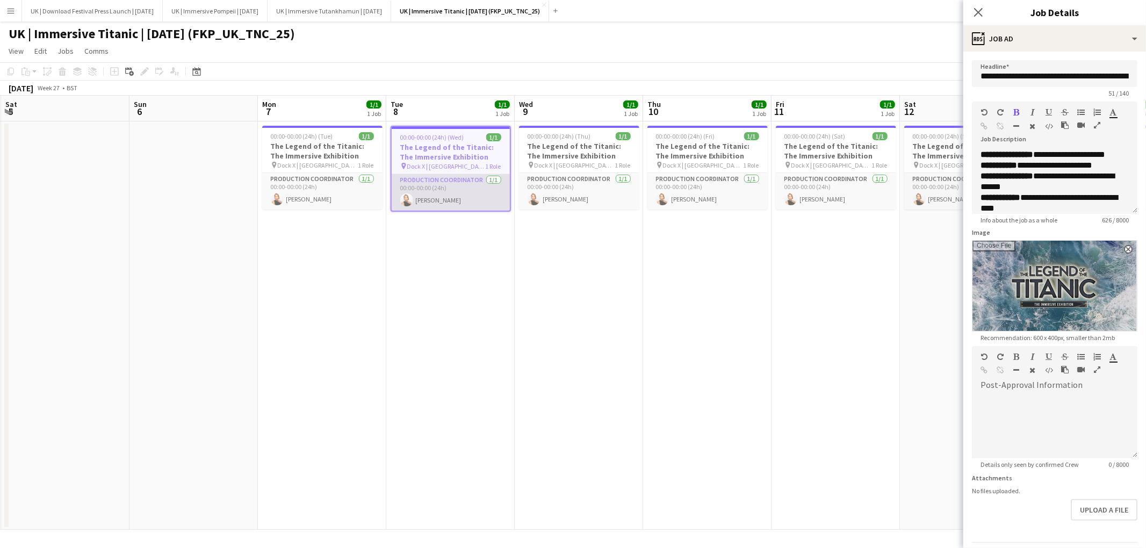
click at [436, 193] on app-card-role "Production Coordinator 1/1 00:00-00:00 (24h) Kaisha Ferguson" at bounding box center [451, 192] width 118 height 37
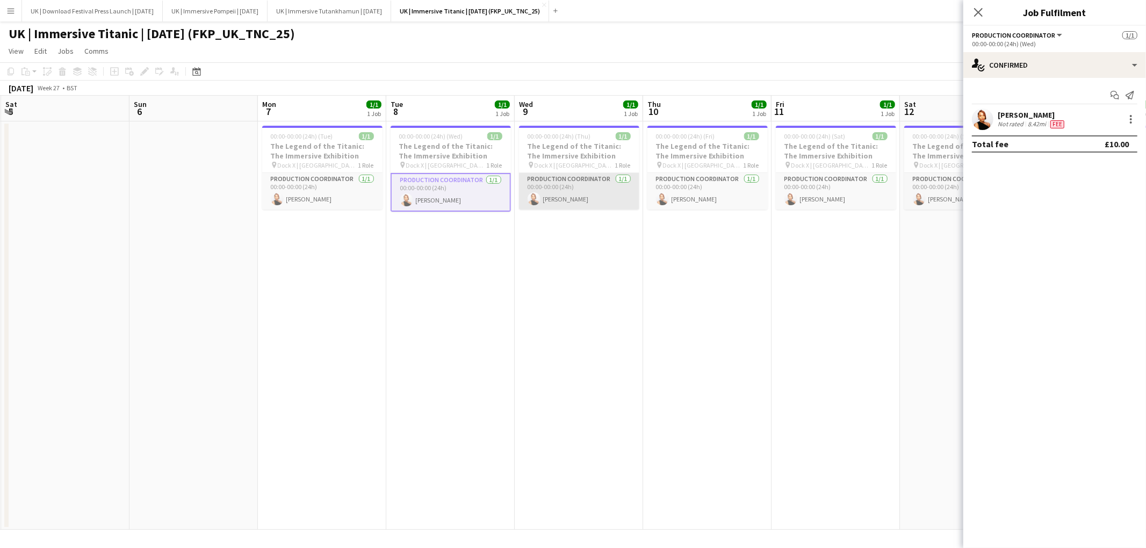
click at [582, 190] on app-card-role "Production Coordinator 1/1 00:00-00:00 (24h) Kaisha Ferguson" at bounding box center [579, 191] width 120 height 37
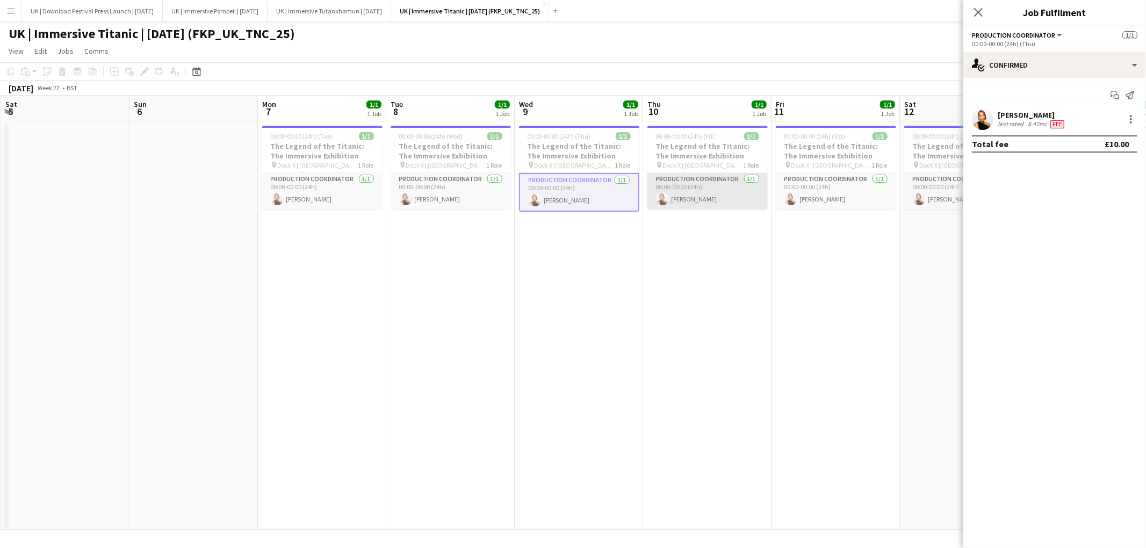
click at [714, 186] on app-card-role "Production Coordinator 1/1 00:00-00:00 (24h) Kaisha Ferguson" at bounding box center [707, 191] width 120 height 37
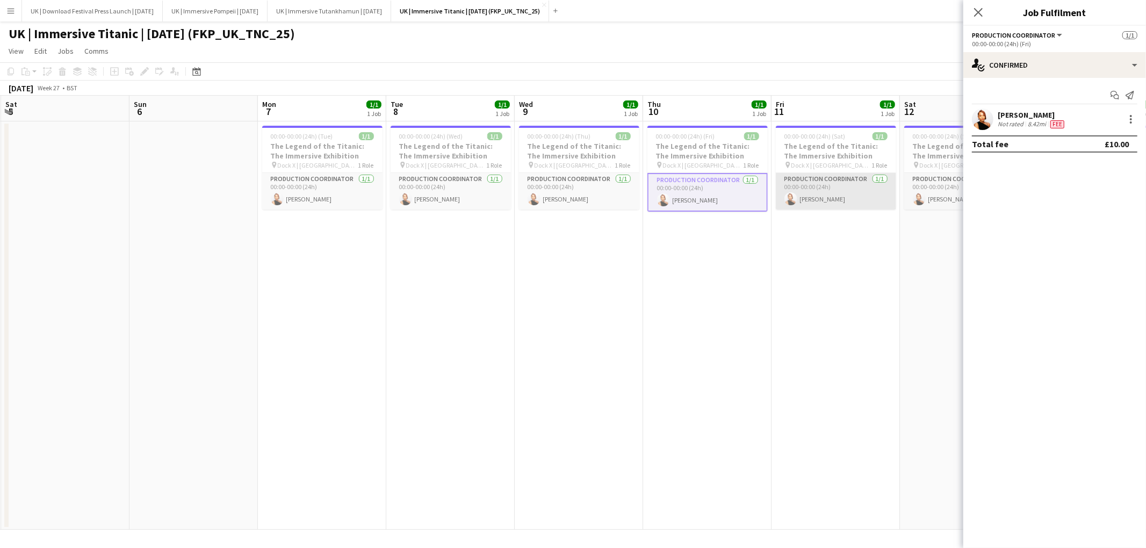
click at [829, 194] on app-card-role "Production Coordinator 1/1 00:00-00:00 (24h) Kaisha Ferguson" at bounding box center [836, 191] width 120 height 37
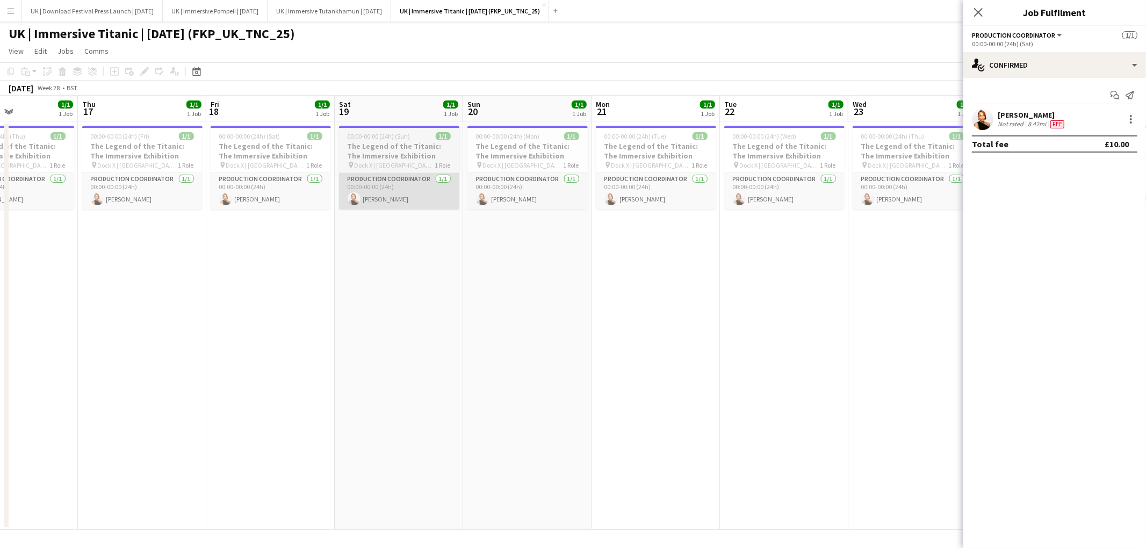
scroll to position [0, 352]
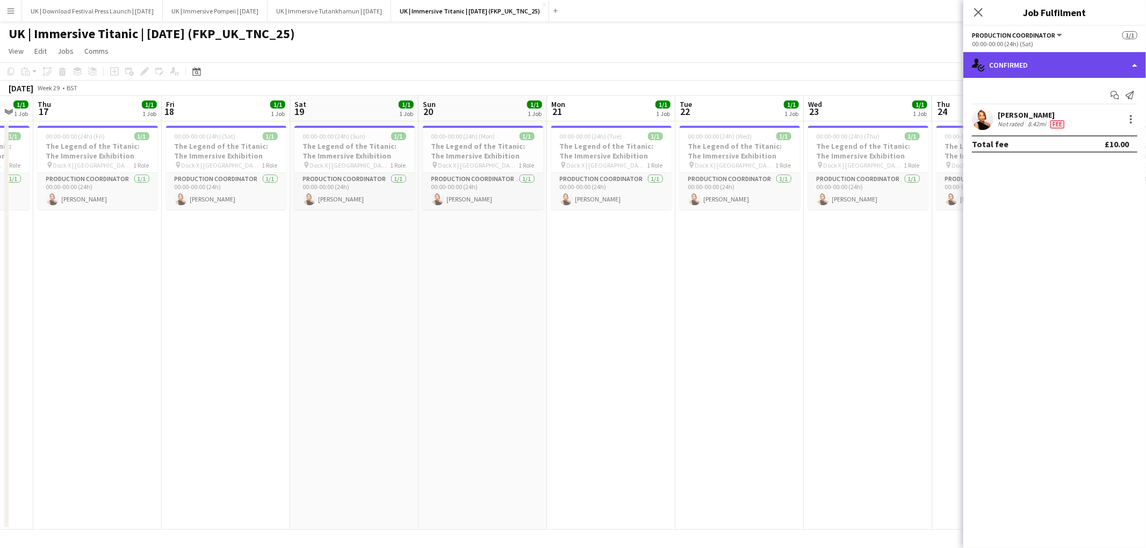
click at [1070, 59] on div "single-neutral-actions-check-2 Confirmed" at bounding box center [1054, 65] width 183 height 26
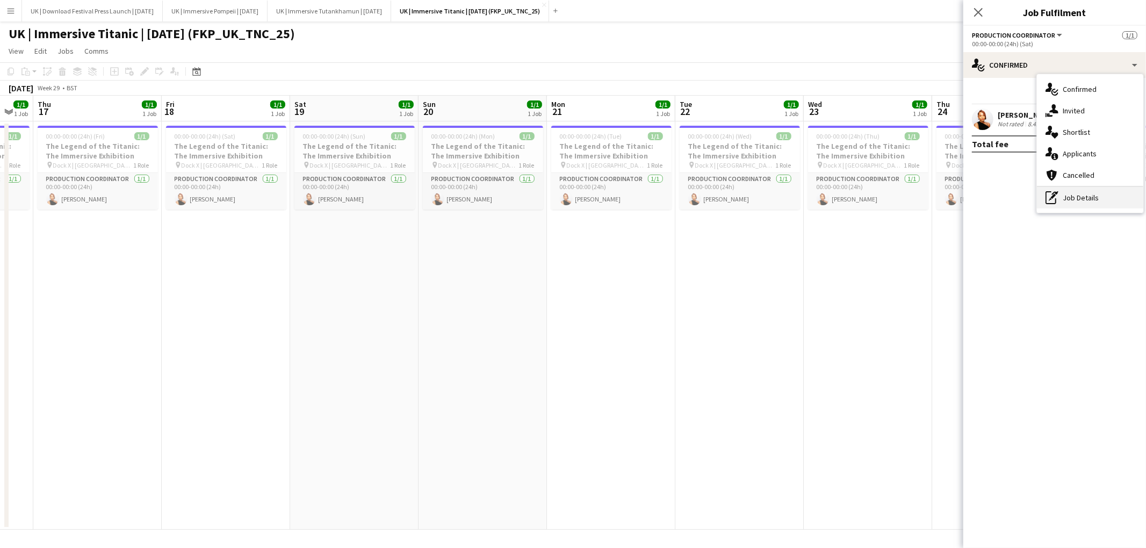
click at [1073, 194] on div "pen-write Job Details" at bounding box center [1090, 197] width 106 height 21
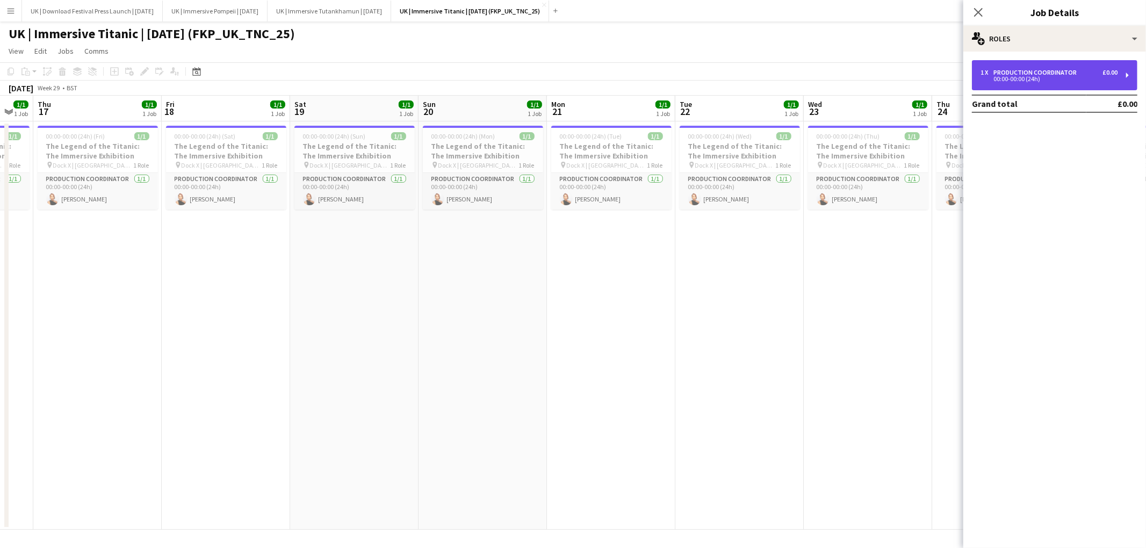
click at [1043, 77] on div "00:00-00:00 (24h)" at bounding box center [1049, 78] width 137 height 5
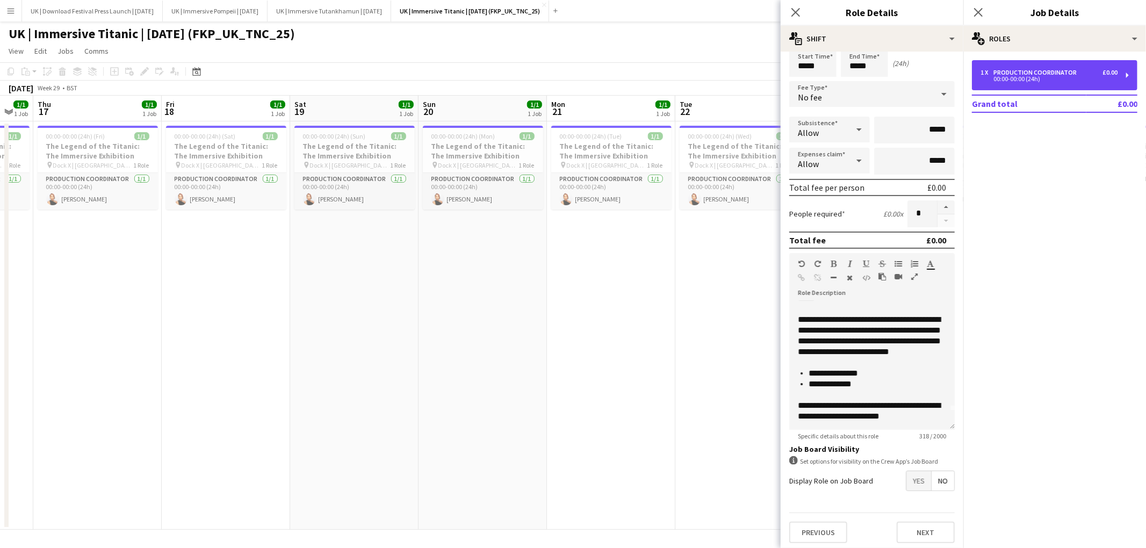
scroll to position [0, 0]
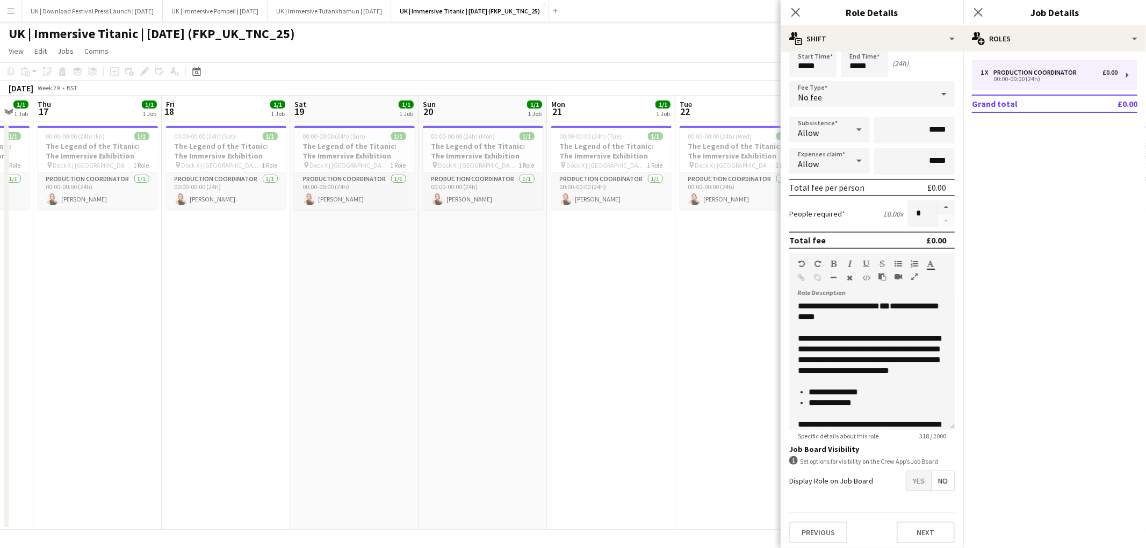
click at [716, 256] on app-date-cell "00:00-00:00 (24h) (Wed) 1/1 The Legend of the Titanic: The Immersive Exhibition…" at bounding box center [739, 325] width 128 height 408
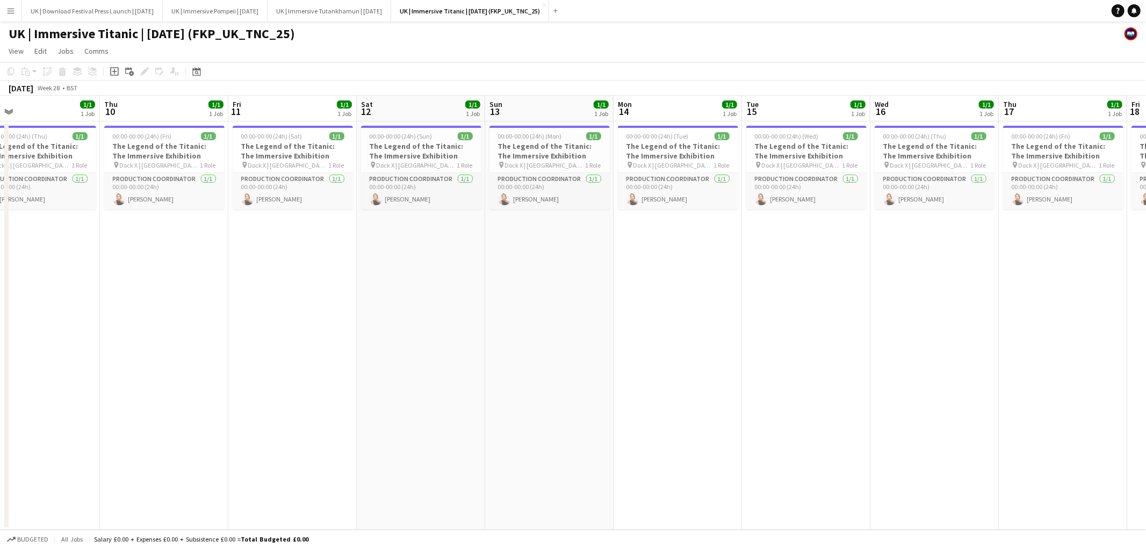
scroll to position [0, 233]
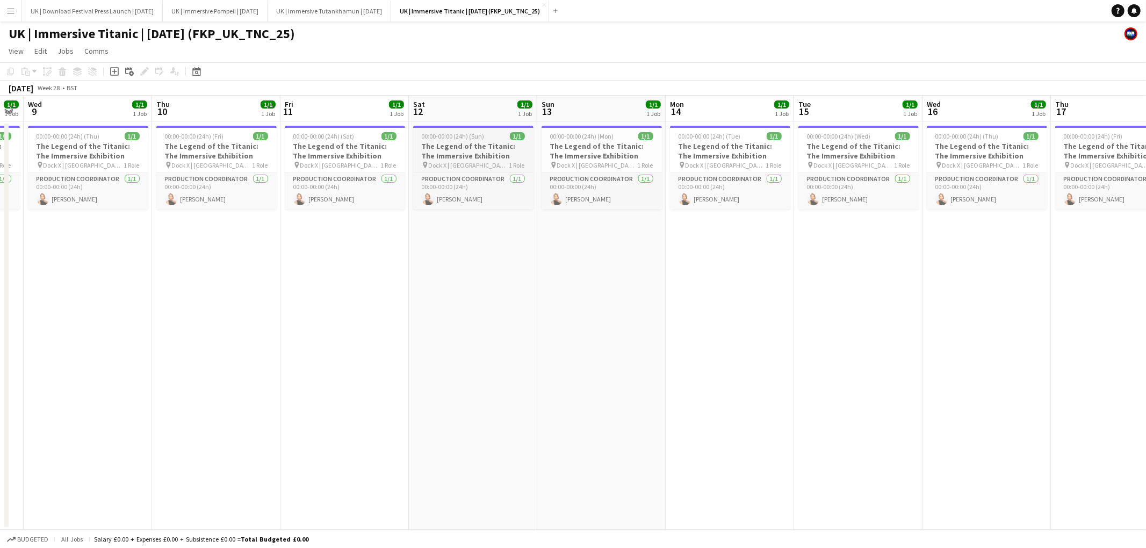
click at [494, 140] on div "00:00-00:00 (24h) (Sun) 1/1" at bounding box center [473, 136] width 120 height 8
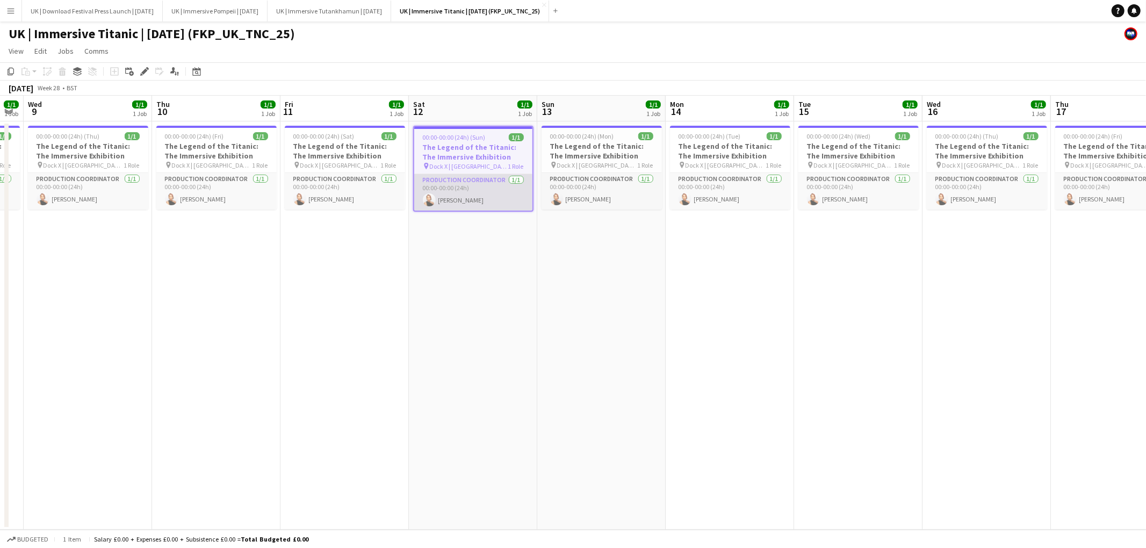
click at [453, 184] on app-card-role "Production Coordinator 1/1 00:00-00:00 (24h) Kaisha Ferguson" at bounding box center [473, 192] width 118 height 37
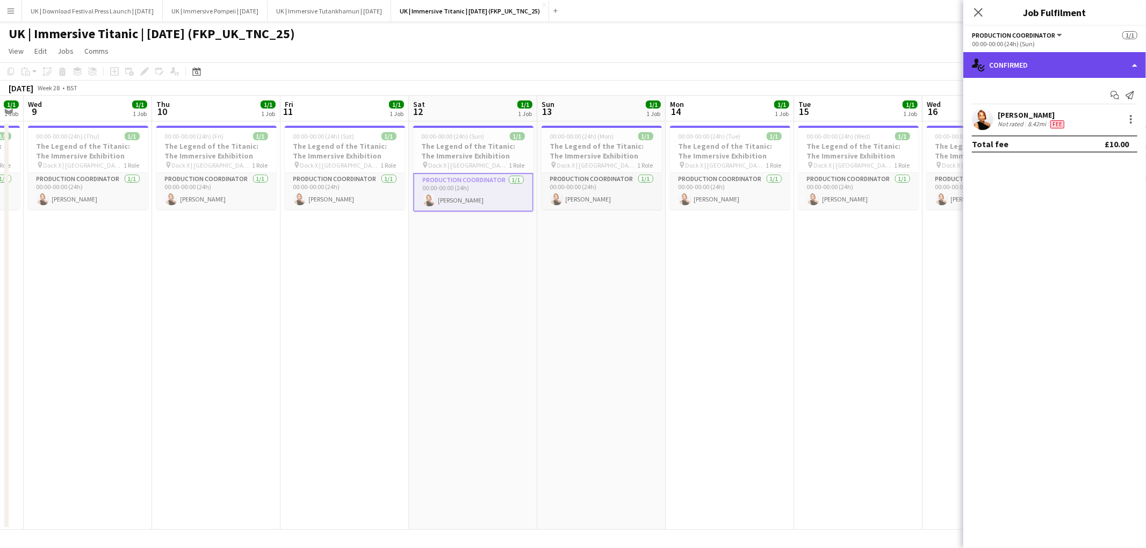
click at [1097, 66] on div "single-neutral-actions-check-2 Confirmed" at bounding box center [1054, 65] width 183 height 26
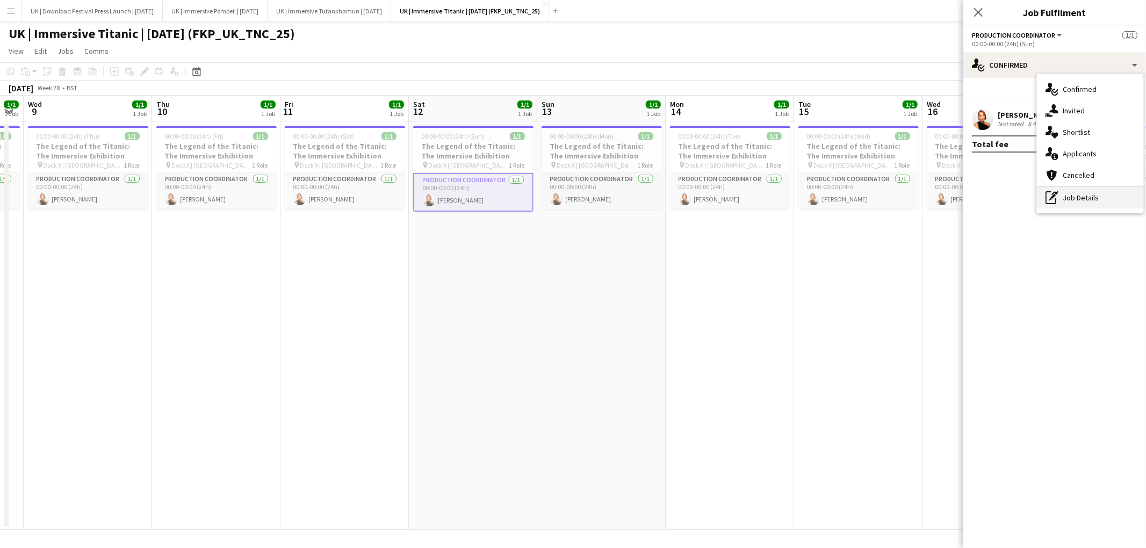
click at [1083, 199] on div "pen-write Job Details" at bounding box center [1090, 197] width 106 height 21
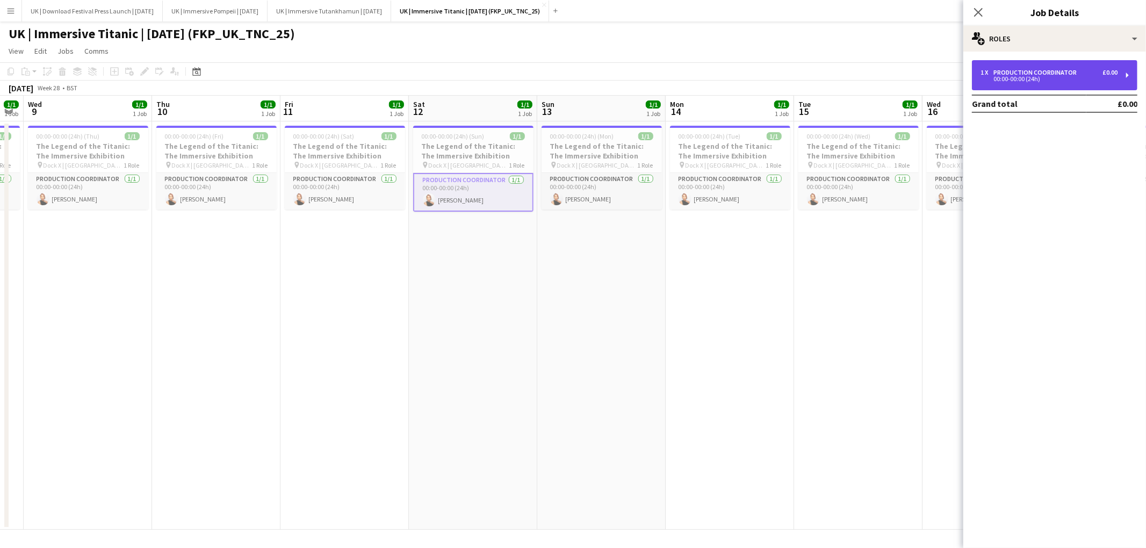
click at [1067, 76] on div "00:00-00:00 (24h)" at bounding box center [1049, 78] width 137 height 5
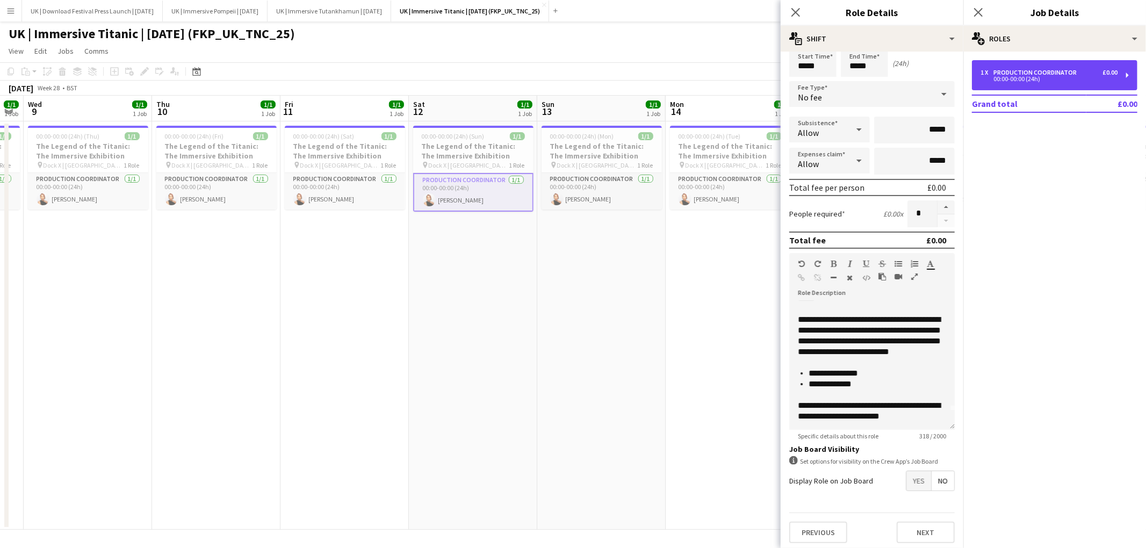
scroll to position [0, 0]
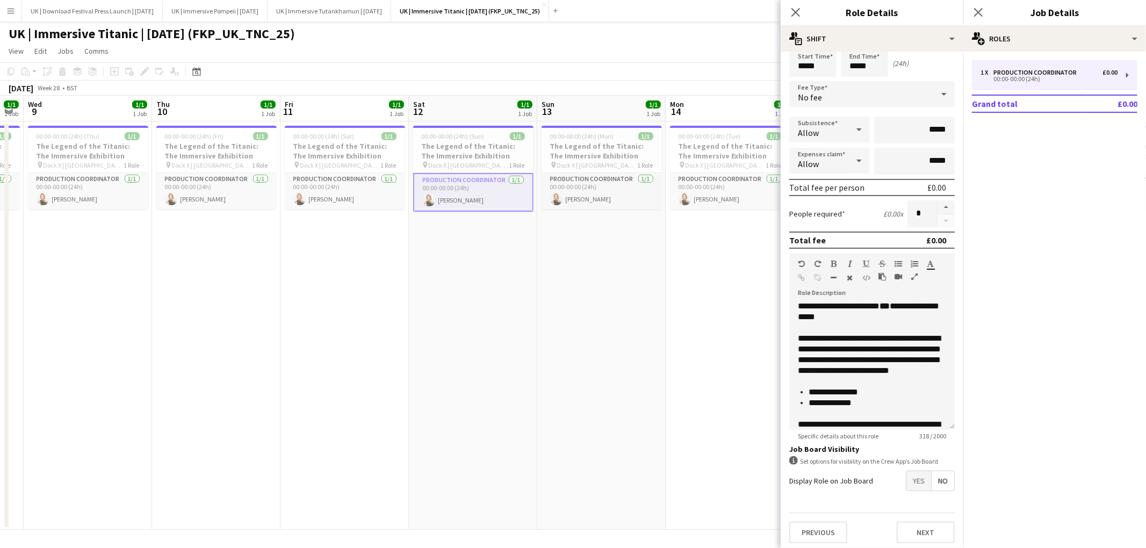
click at [523, 300] on app-date-cell "00:00-00:00 (24h) (Sun) 1/1 The Legend of the Titanic: The Immersive Exhibition…" at bounding box center [473, 325] width 128 height 408
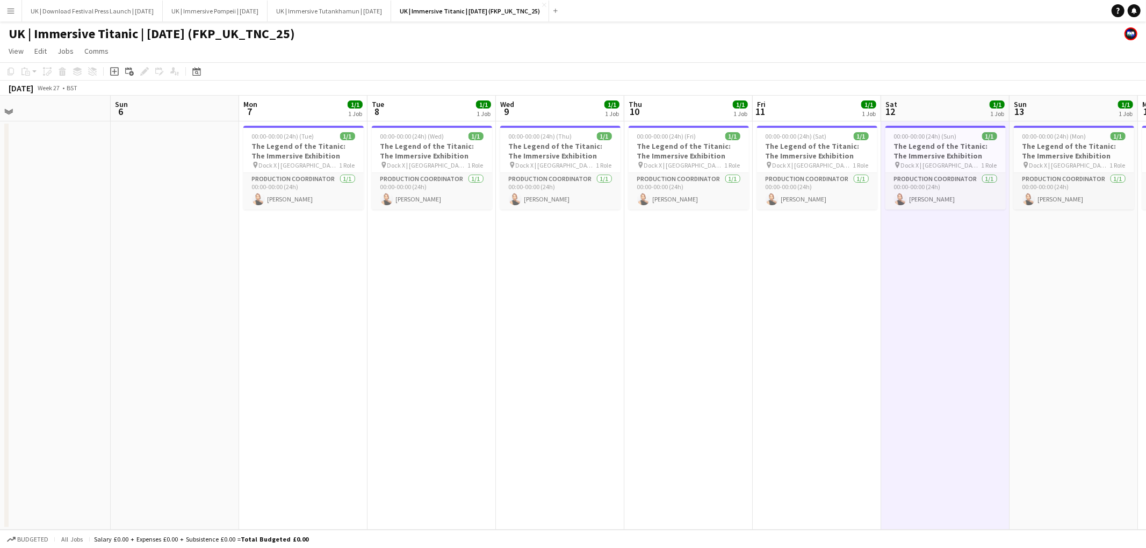
scroll to position [0, 256]
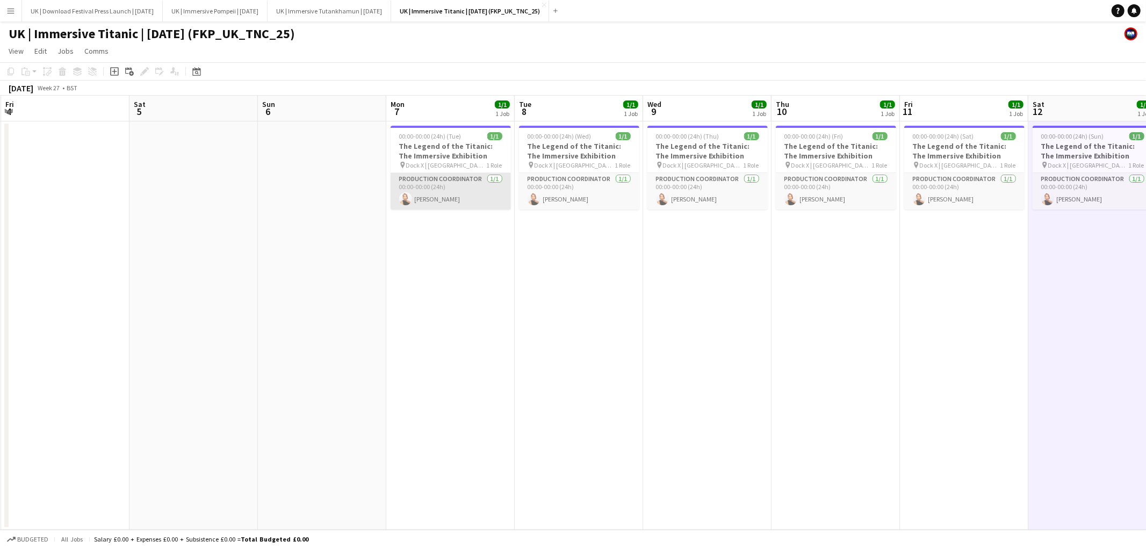
click at [437, 185] on app-card-role "Production Coordinator 1/1 00:00-00:00 (24h) Kaisha Ferguson" at bounding box center [451, 191] width 120 height 37
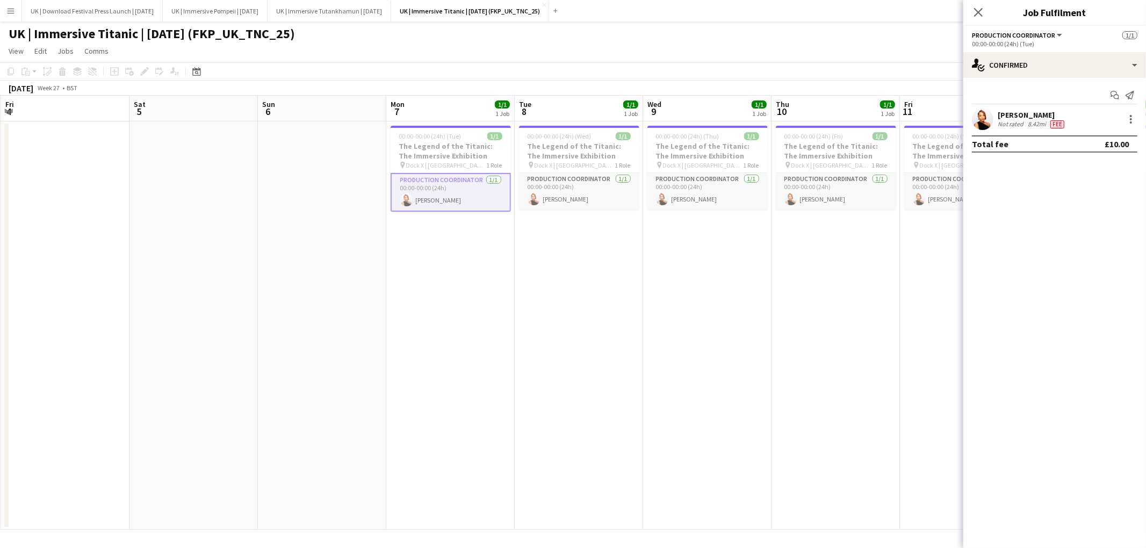
click at [1063, 118] on div "Kaisha Ferguson" at bounding box center [1032, 115] width 69 height 10
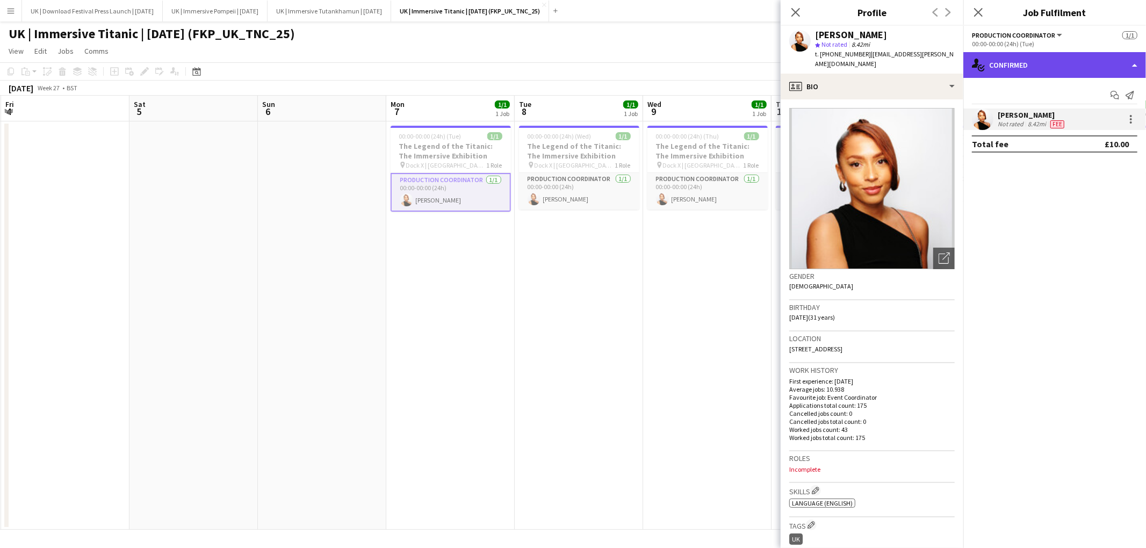
click at [1047, 68] on div "single-neutral-actions-check-2 Confirmed" at bounding box center [1054, 65] width 183 height 26
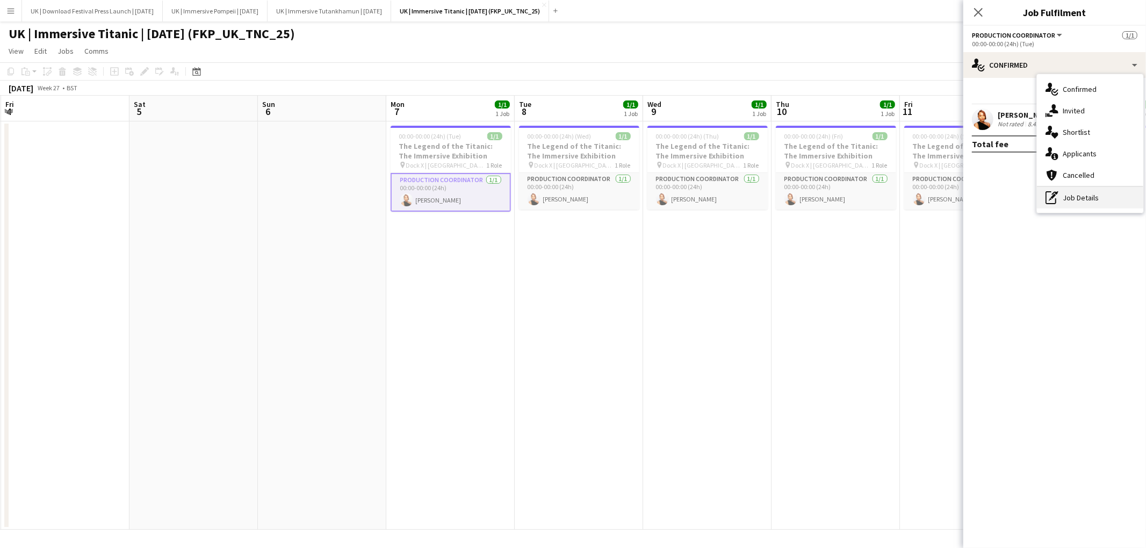
click at [1072, 206] on div "pen-write Job Details" at bounding box center [1090, 197] width 106 height 21
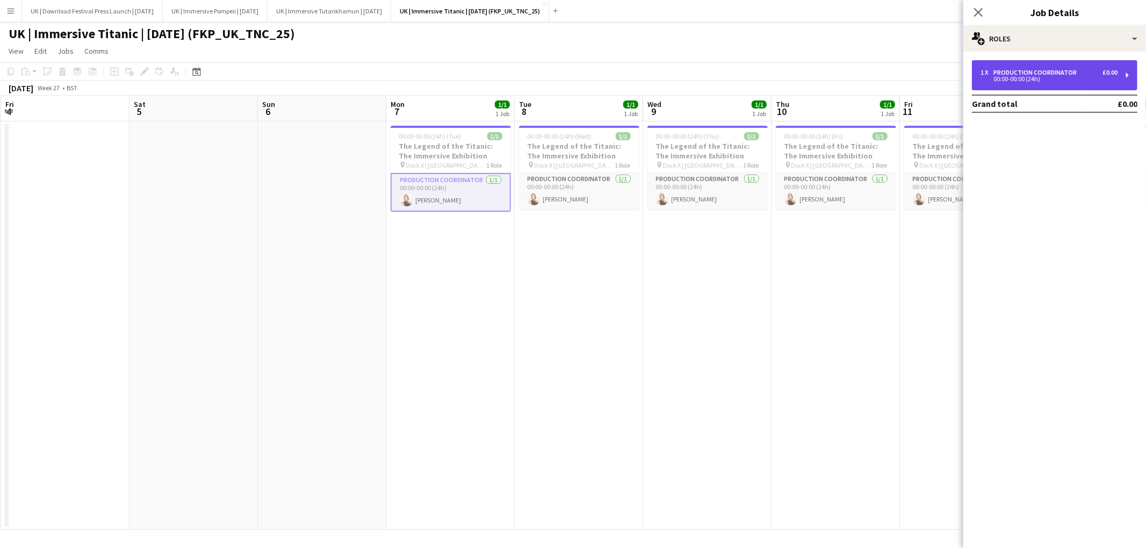
click at [1039, 78] on div "00:00-00:00 (24h)" at bounding box center [1049, 78] width 137 height 5
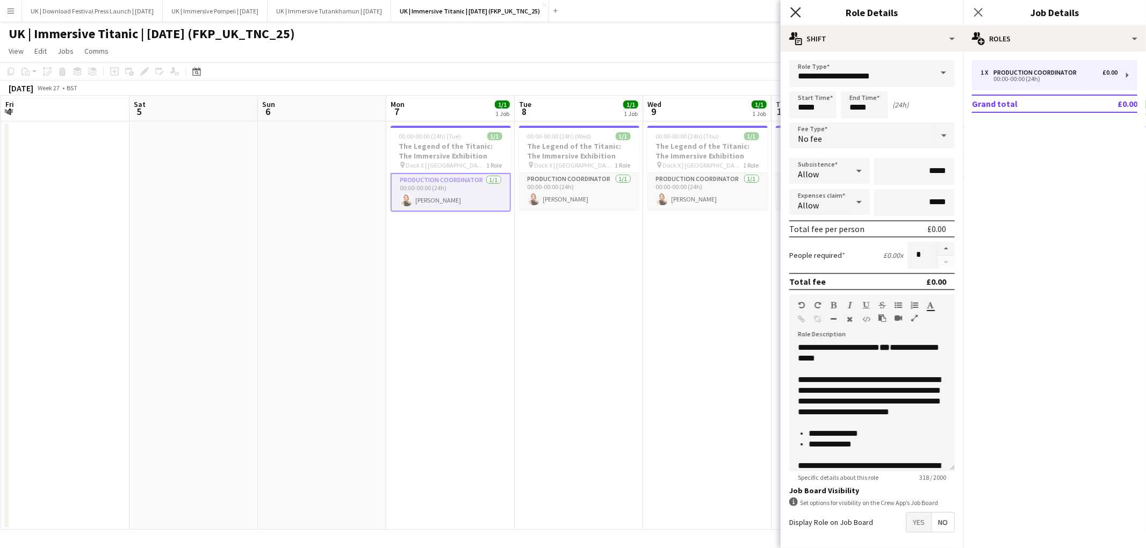
click at [795, 14] on icon "Close pop-in" at bounding box center [795, 12] width 10 height 10
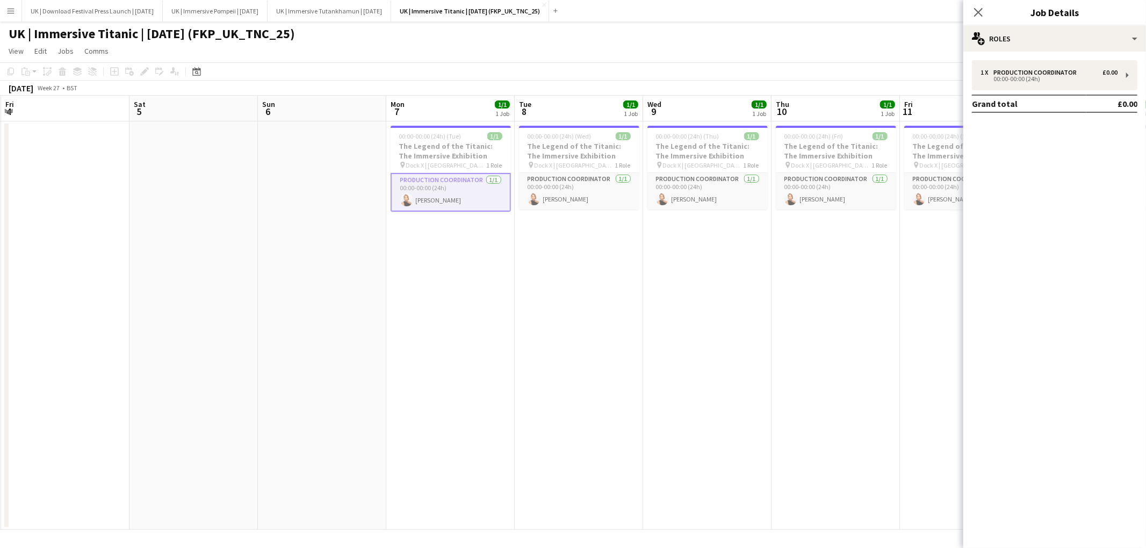
click at [636, 368] on app-date-cell "00:00-00:00 (24h) (Wed) 1/1 The Legend of the Titanic: The Immersive Exhibition…" at bounding box center [579, 325] width 128 height 408
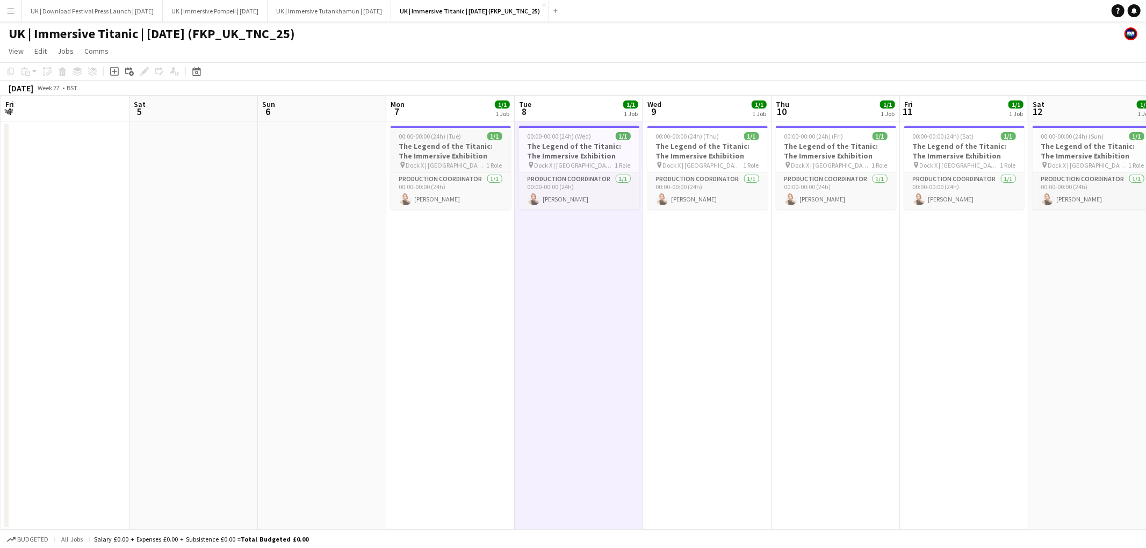
click at [438, 142] on h3 "The Legend of the Titanic: The Immersive Exhibition" at bounding box center [451, 150] width 120 height 19
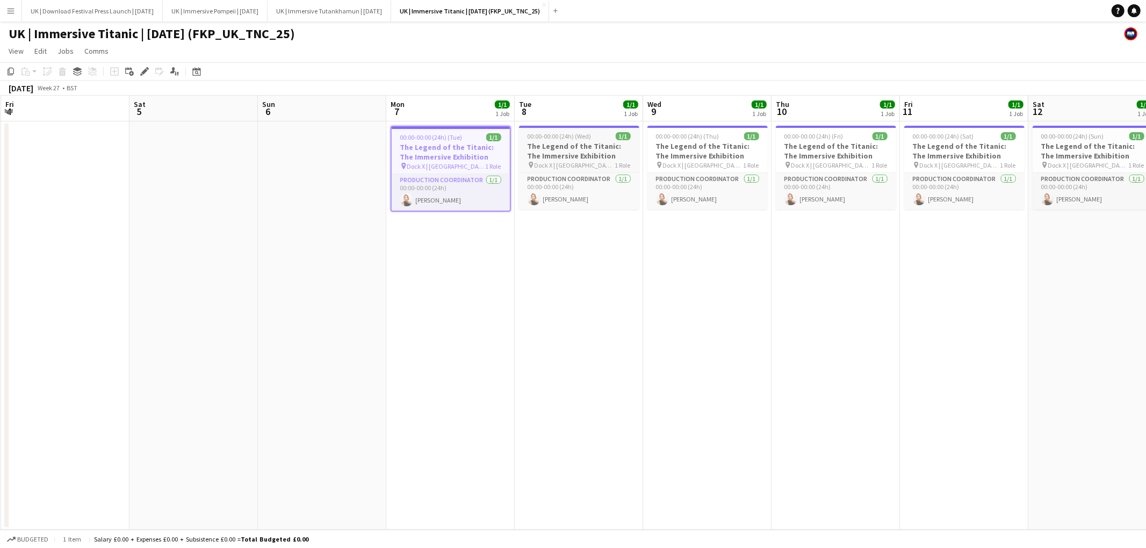
click at [562, 145] on h3 "The Legend of the Titanic: The Immersive Exhibition" at bounding box center [579, 150] width 120 height 19
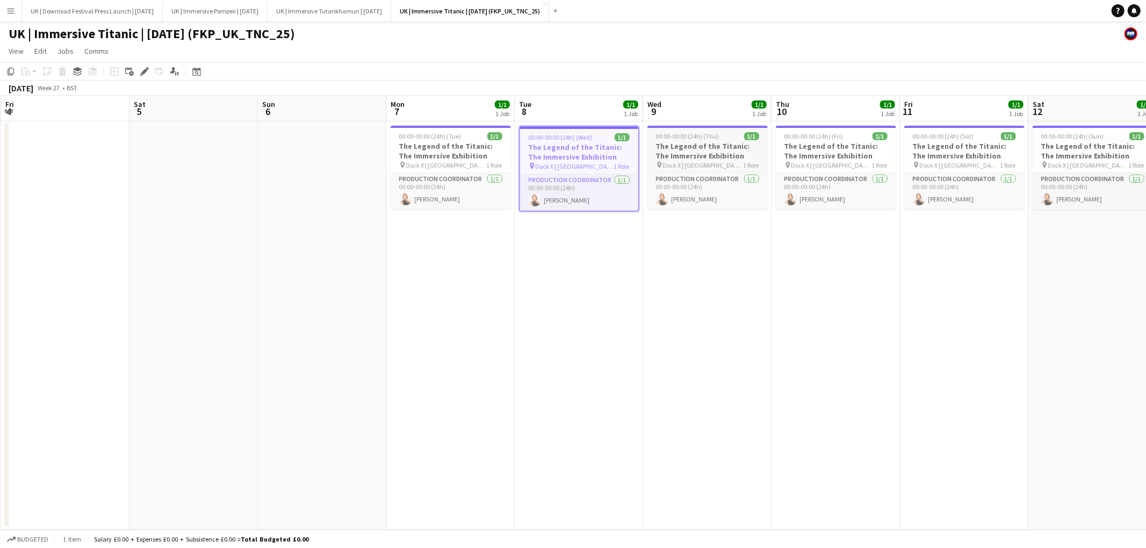
click at [700, 139] on span "00:00-00:00 (24h) (Thu)" at bounding box center [687, 136] width 63 height 8
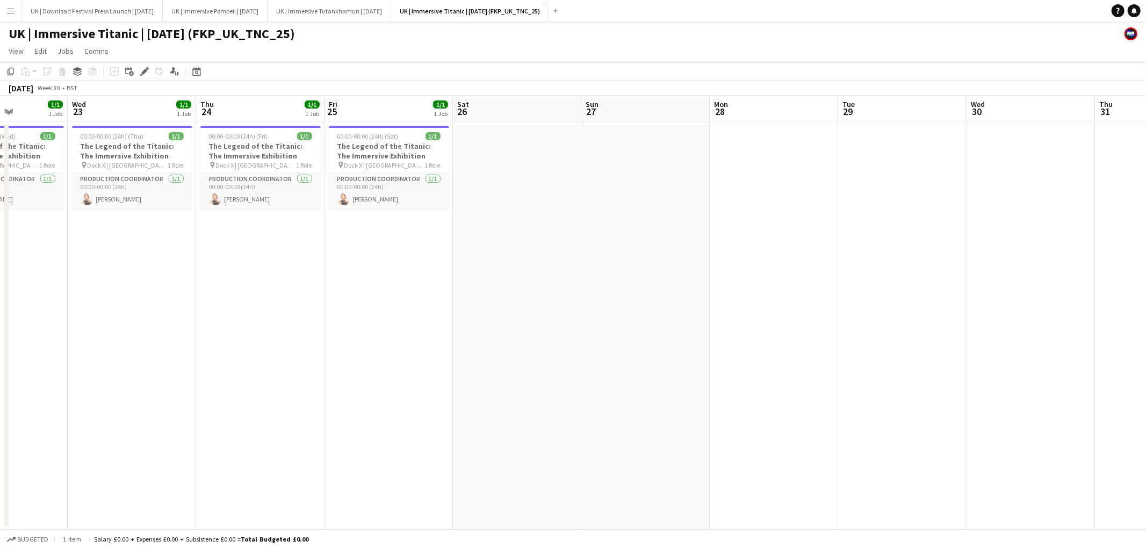
scroll to position [0, 270]
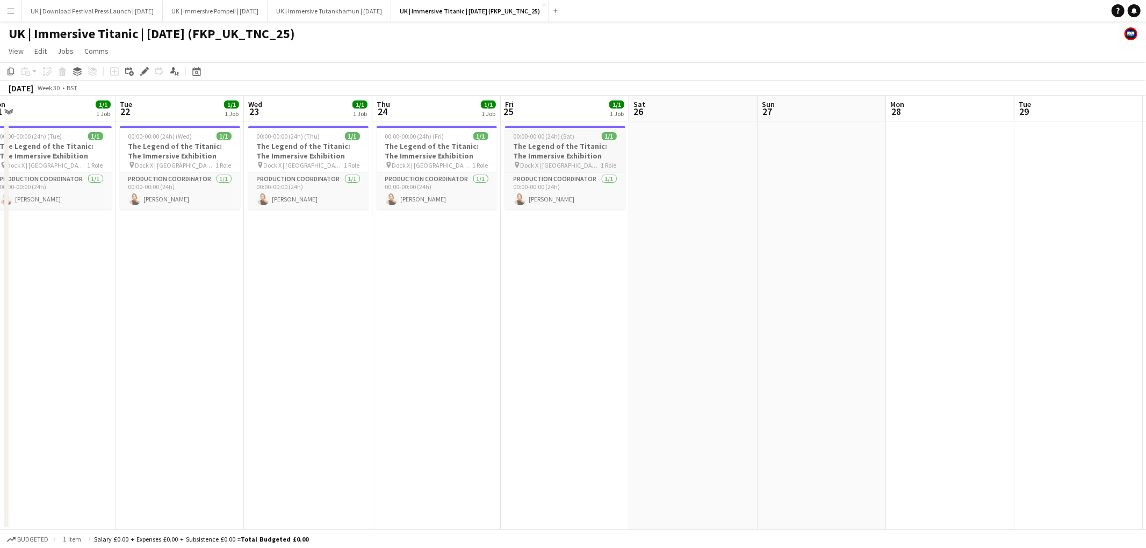
click at [555, 142] on h3 "The Legend of the Titanic: The Immersive Exhibition" at bounding box center [565, 150] width 120 height 19
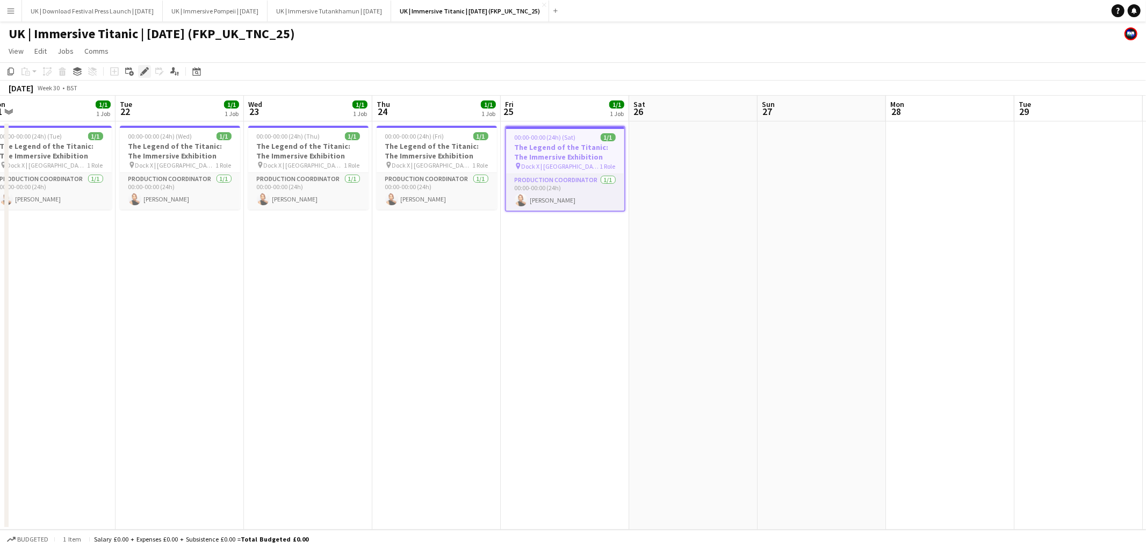
click at [143, 76] on div "Edit" at bounding box center [144, 71] width 13 height 13
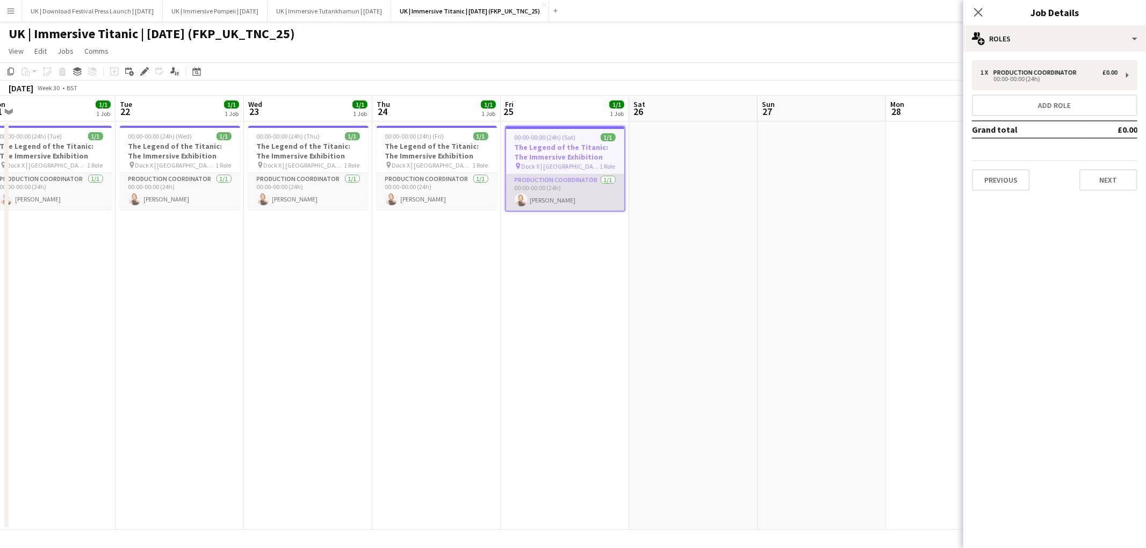
click at [566, 177] on app-card-role "Production Coordinator 1/1 00:00-00:00 (24h) Kaisha Ferguson" at bounding box center [565, 192] width 118 height 37
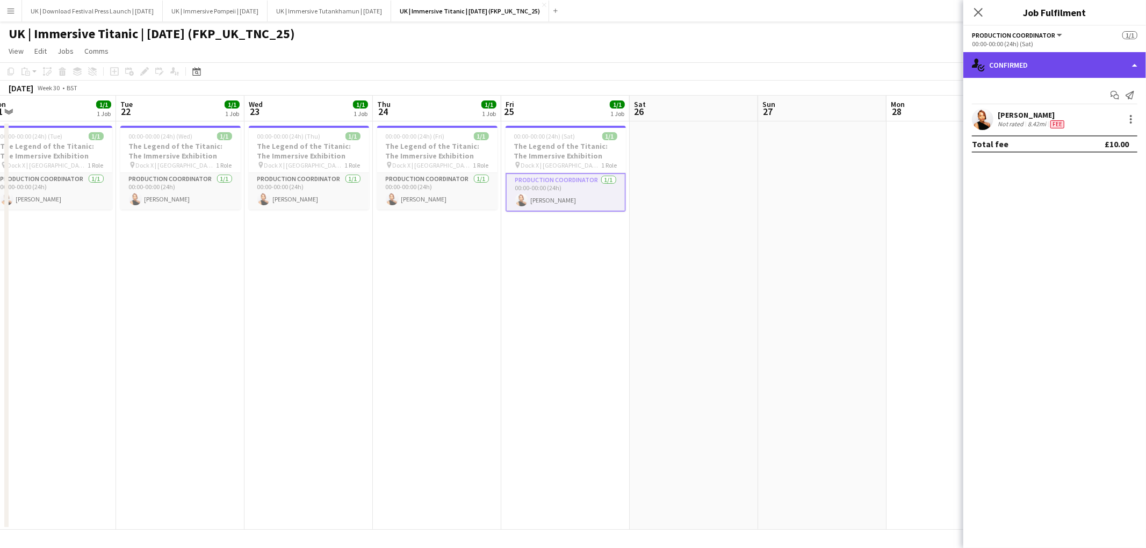
click at [1076, 69] on div "single-neutral-actions-check-2 Confirmed" at bounding box center [1054, 65] width 183 height 26
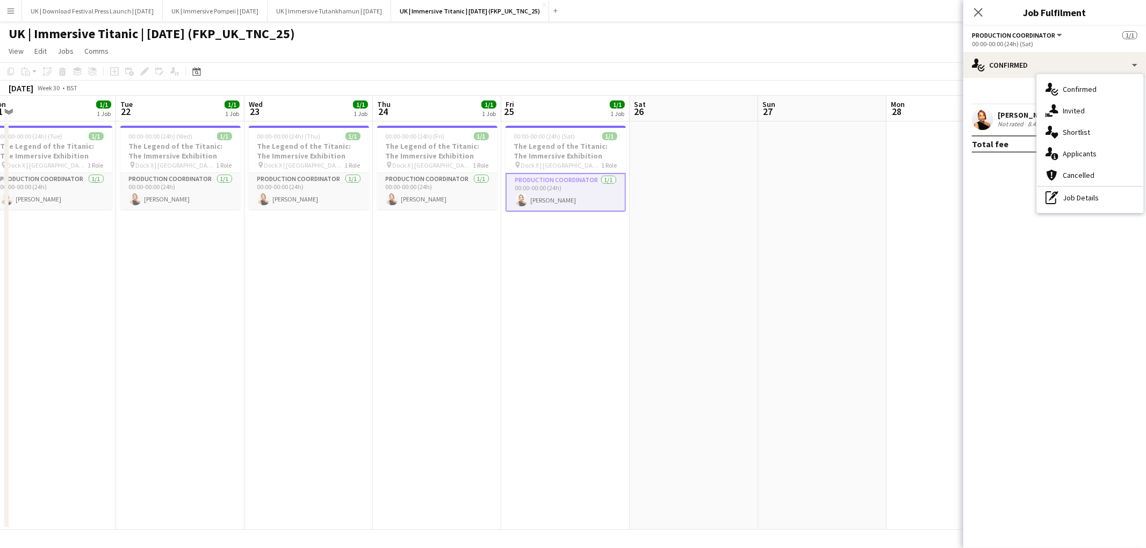
click at [1077, 197] on div "pen-write Job Details" at bounding box center [1090, 197] width 106 height 21
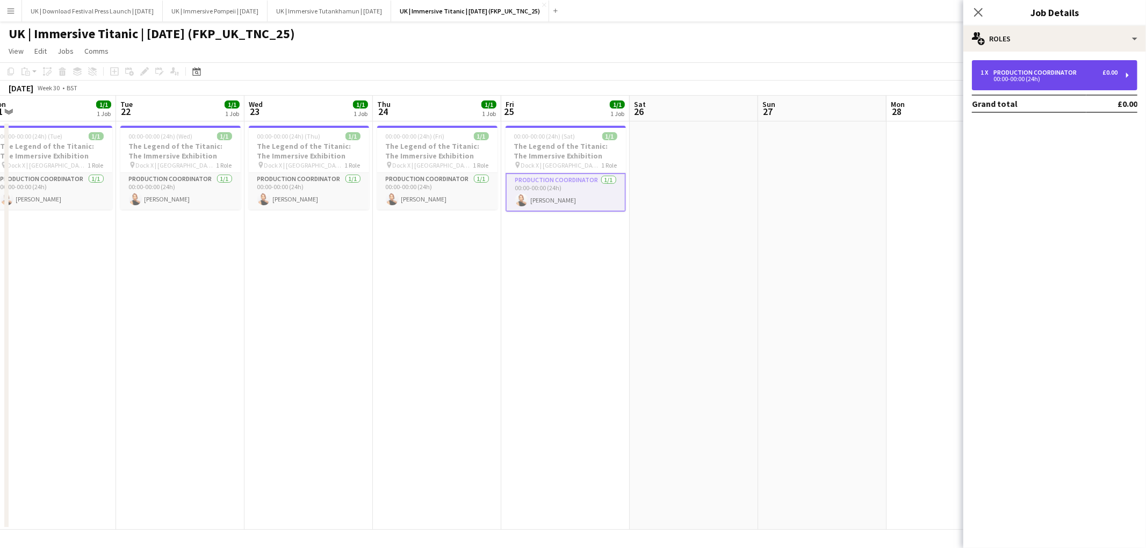
click at [1039, 72] on div "Production Coordinator" at bounding box center [1037, 73] width 88 height 8
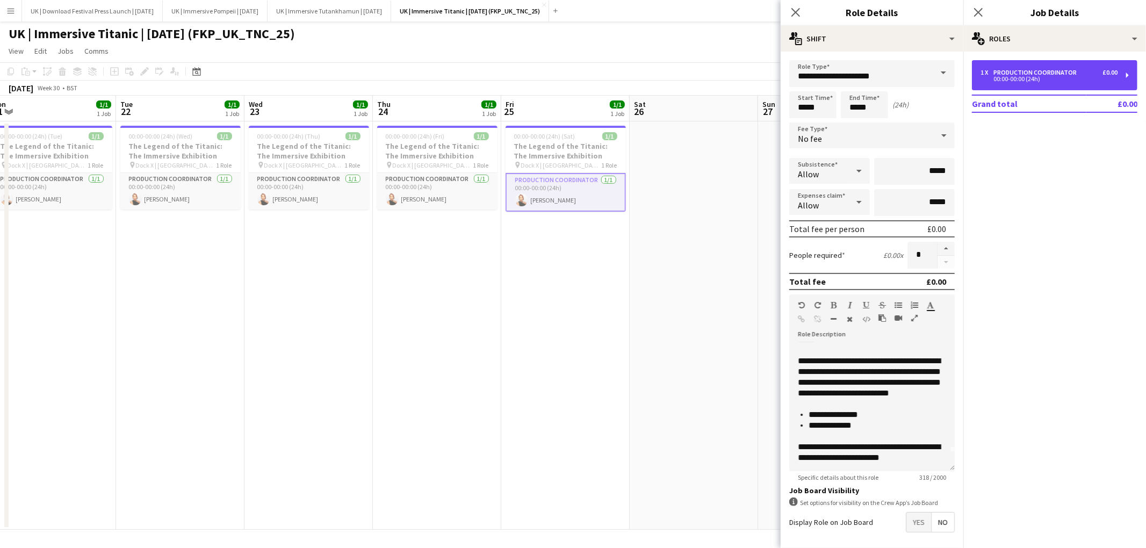
scroll to position [0, 0]
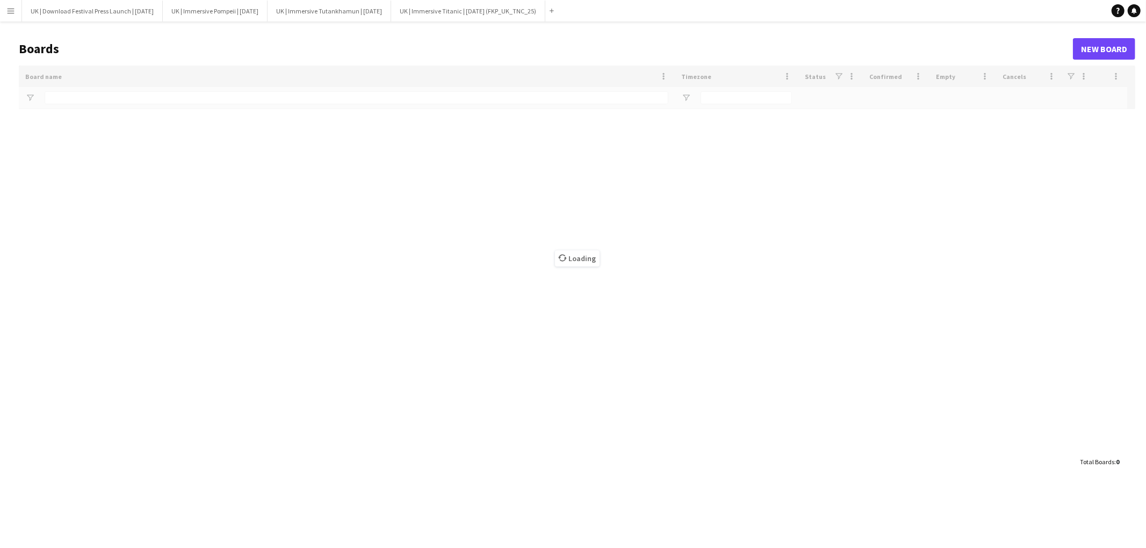
type input "*********"
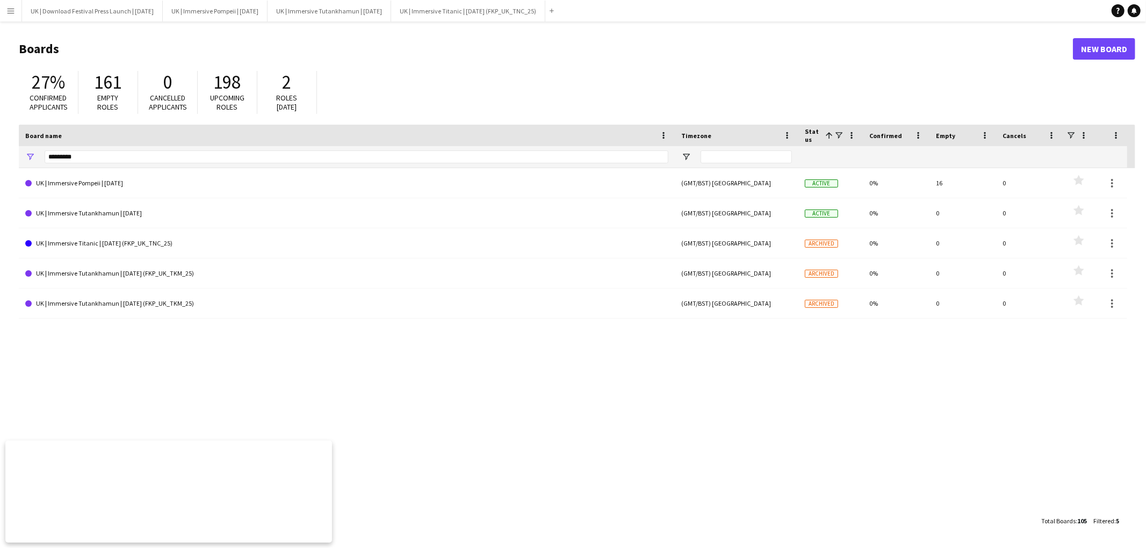
click at [5, 12] on button "Menu" at bounding box center [10, 10] width 21 height 21
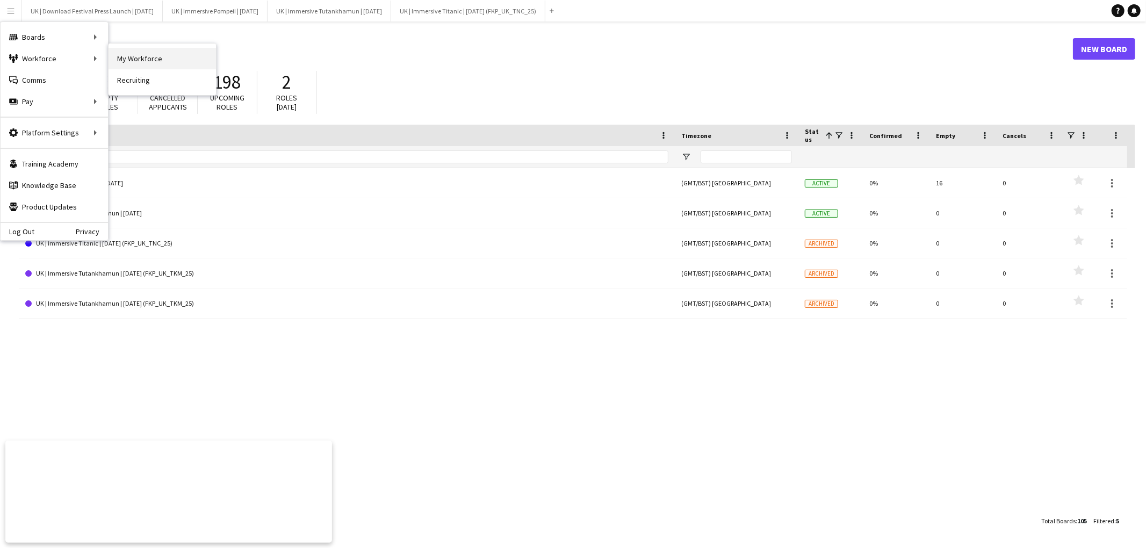
click at [150, 60] on link "My Workforce" at bounding box center [162, 58] width 107 height 21
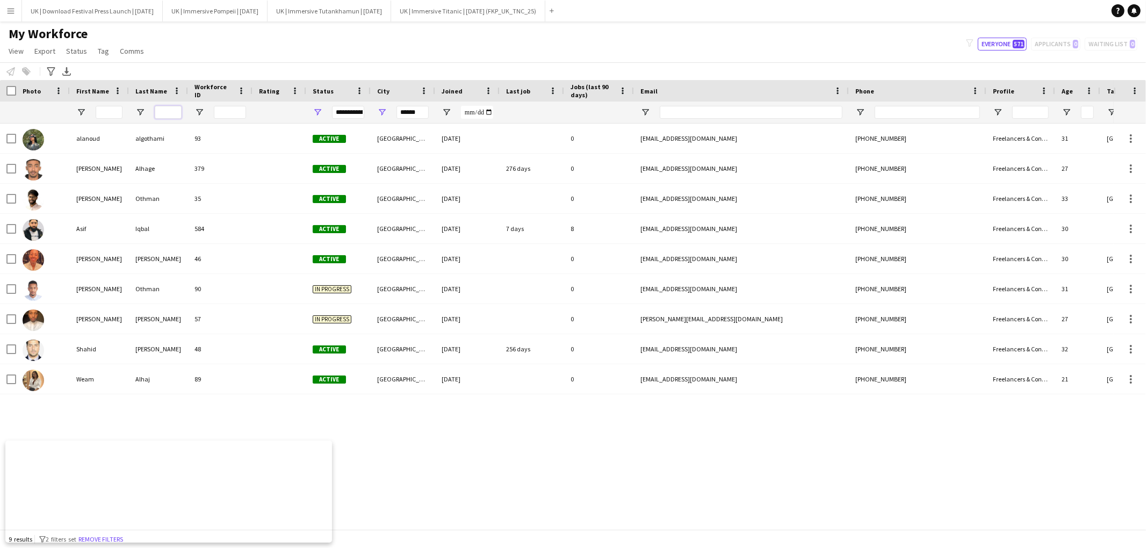
click at [175, 112] on input "Last Name Filter Input" at bounding box center [168, 112] width 27 height 13
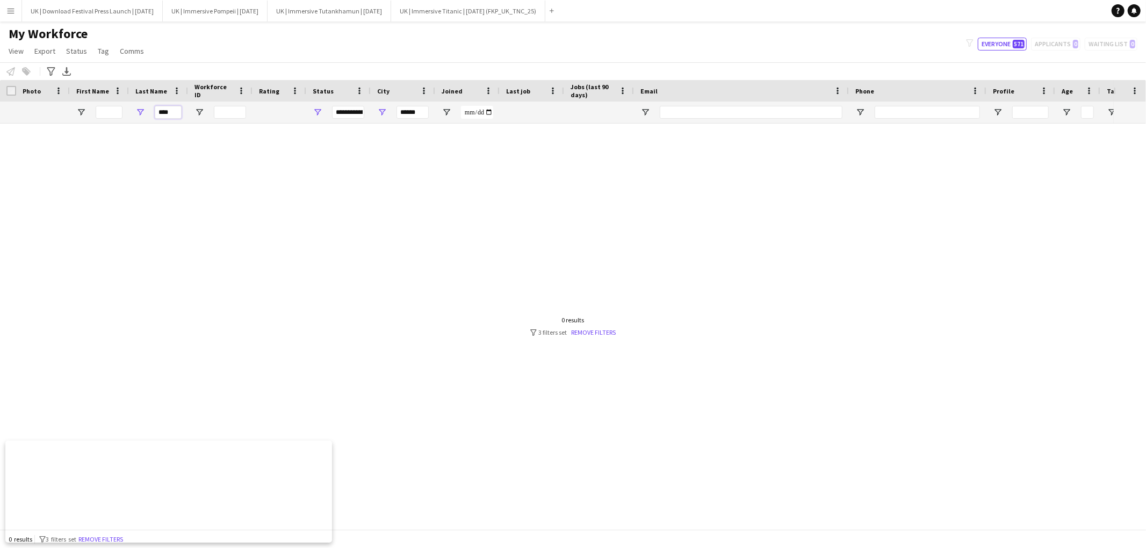
type input "****"
